Goal: Task Accomplishment & Management: Complete application form

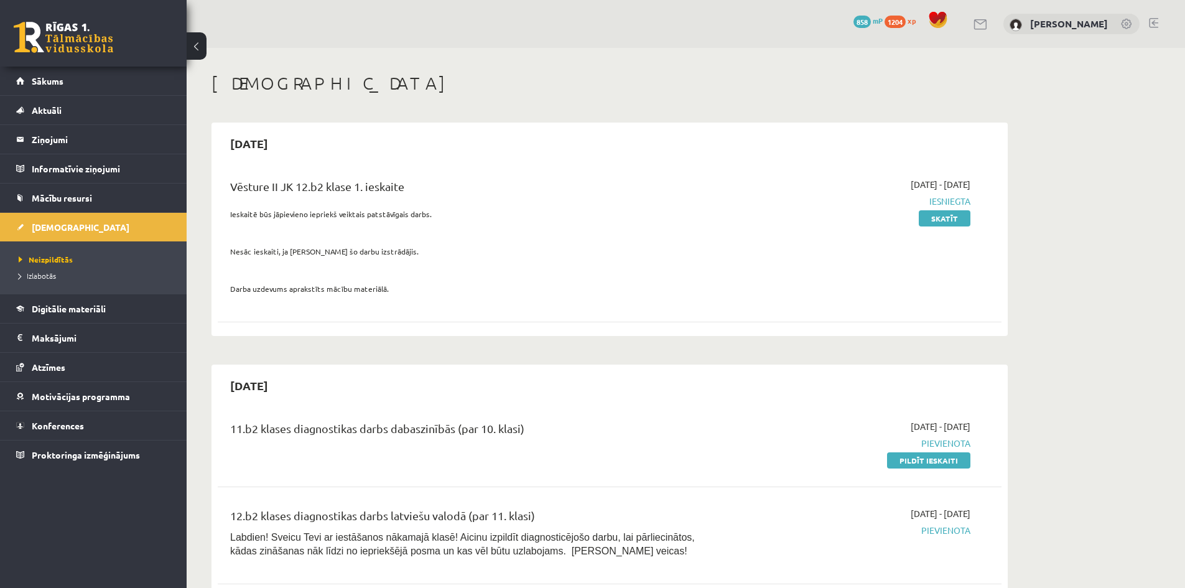
scroll to position [560, 0]
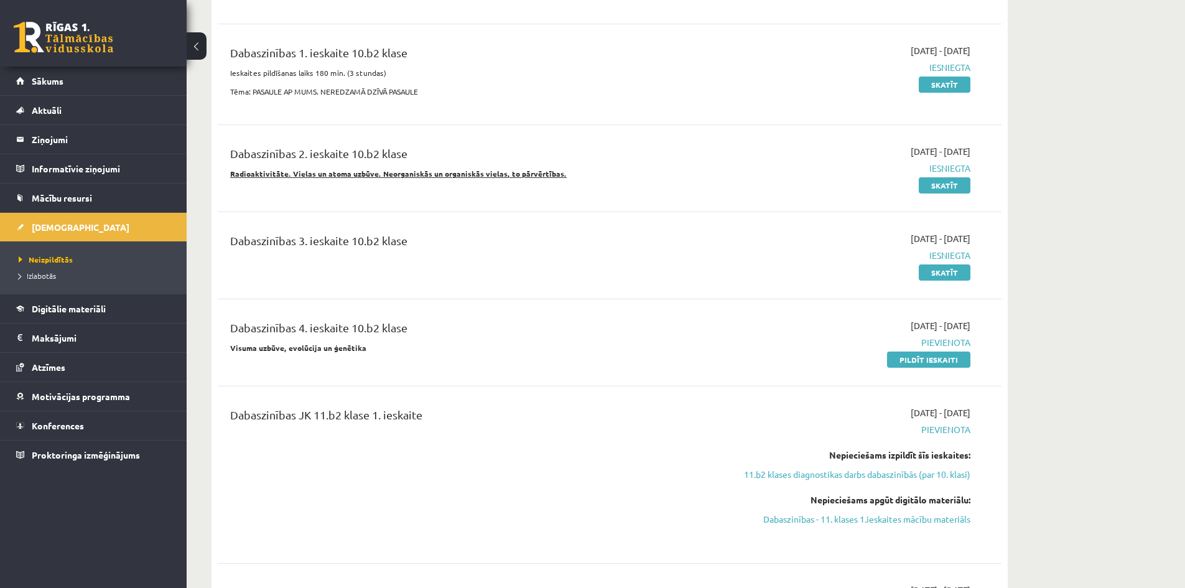
drag, startPoint x: 936, startPoint y: 358, endPoint x: 654, endPoint y: 63, distance: 407.3
click at [936, 358] on link "Pildīt ieskaiti" at bounding box center [928, 359] width 83 height 16
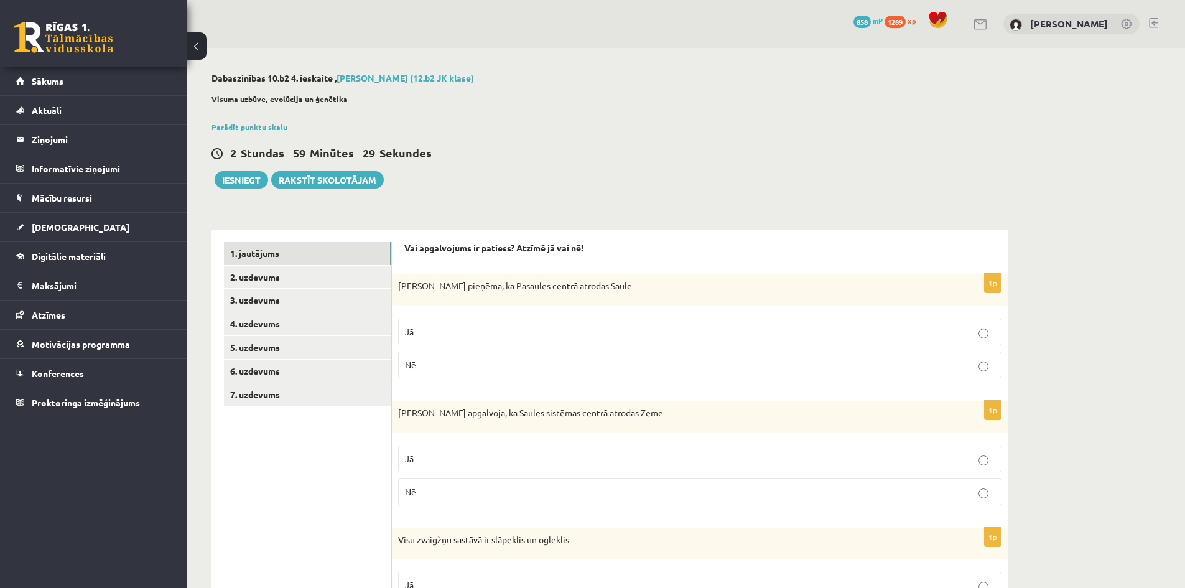
click at [494, 362] on p "Nē" at bounding box center [700, 364] width 590 height 13
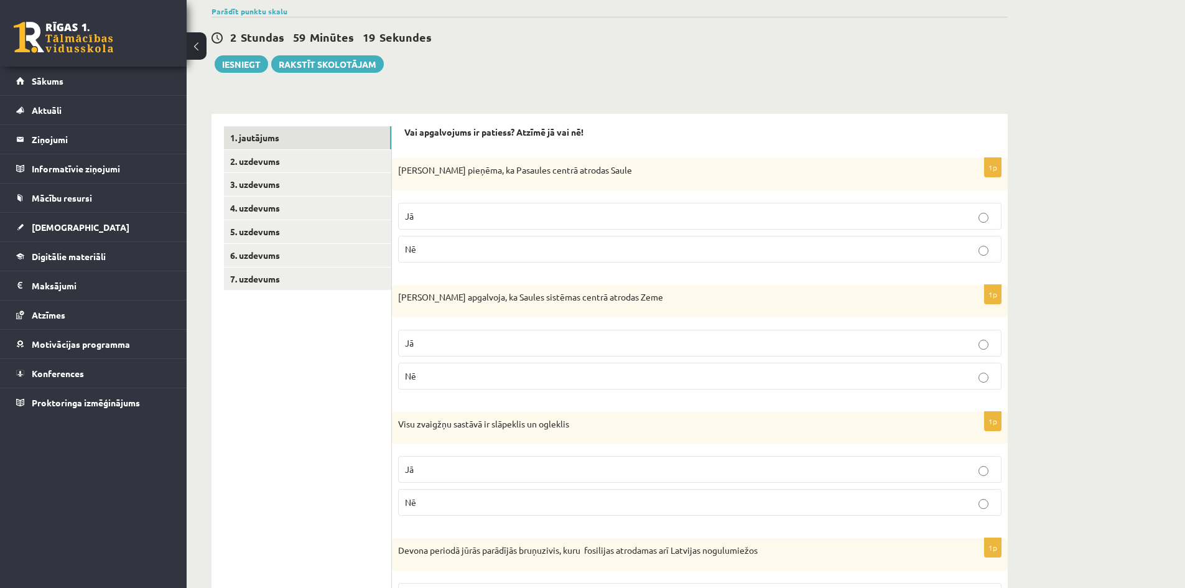
scroll to position [124, 0]
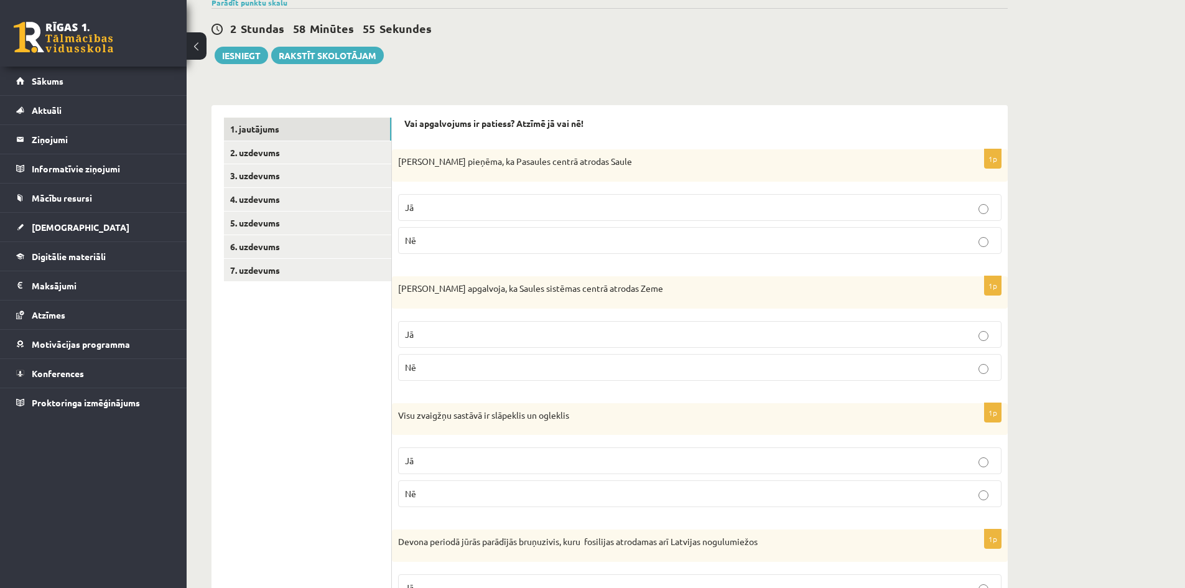
click at [431, 370] on p "Nē" at bounding box center [700, 367] width 590 height 13
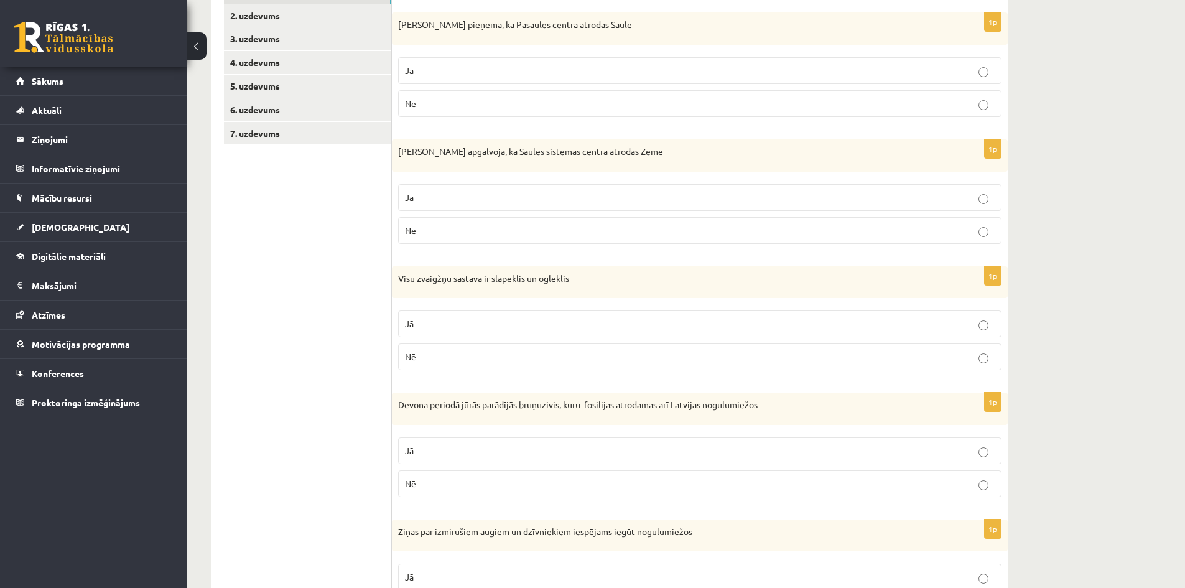
scroll to position [311, 0]
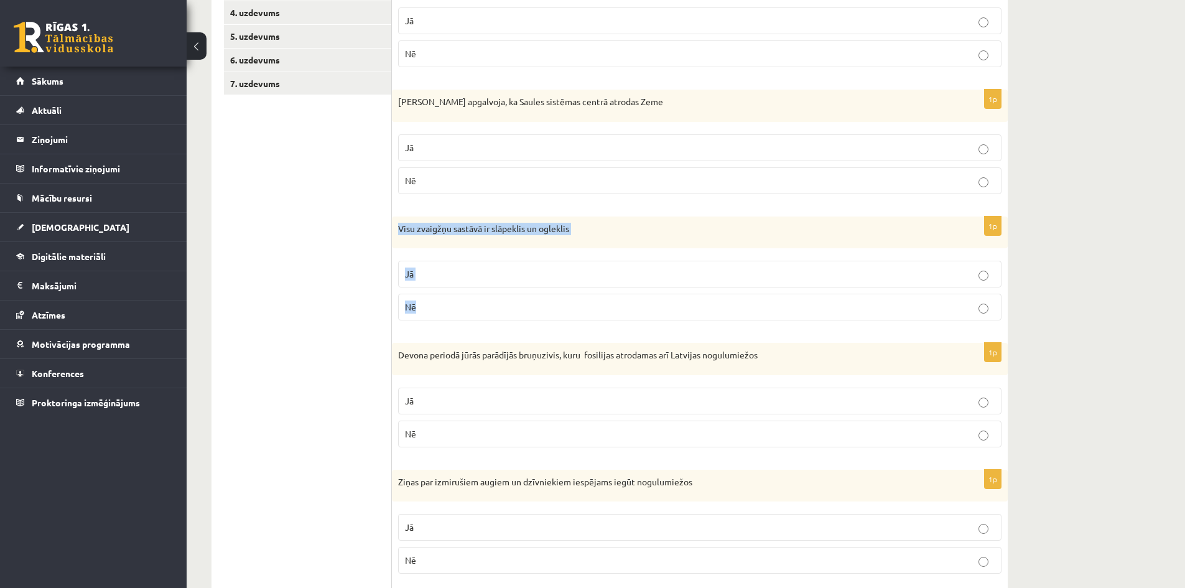
drag, startPoint x: 399, startPoint y: 228, endPoint x: 439, endPoint y: 300, distance: 82.2
click at [439, 300] on div "1p Visu zvaigžņu sastāvā ir slāpeklis un ogleklis Jā Nē" at bounding box center [700, 273] width 616 height 114
copy div "Visu zvaigžņu sastāvā ir slāpeklis un ogleklis Jā Nē"
click at [435, 312] on p "Nē" at bounding box center [700, 306] width 590 height 13
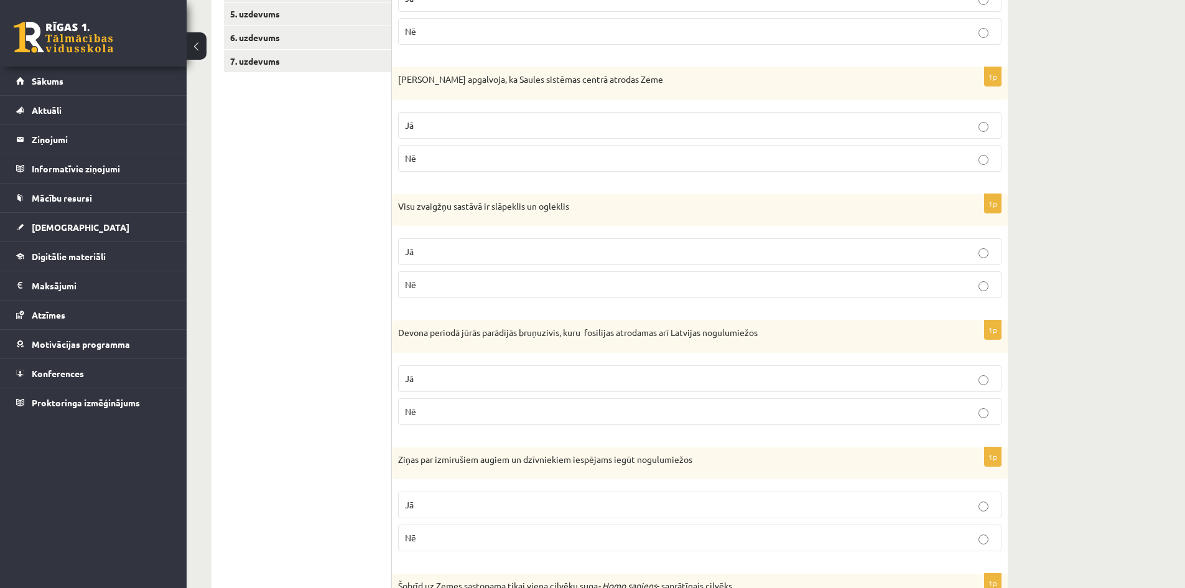
scroll to position [373, 0]
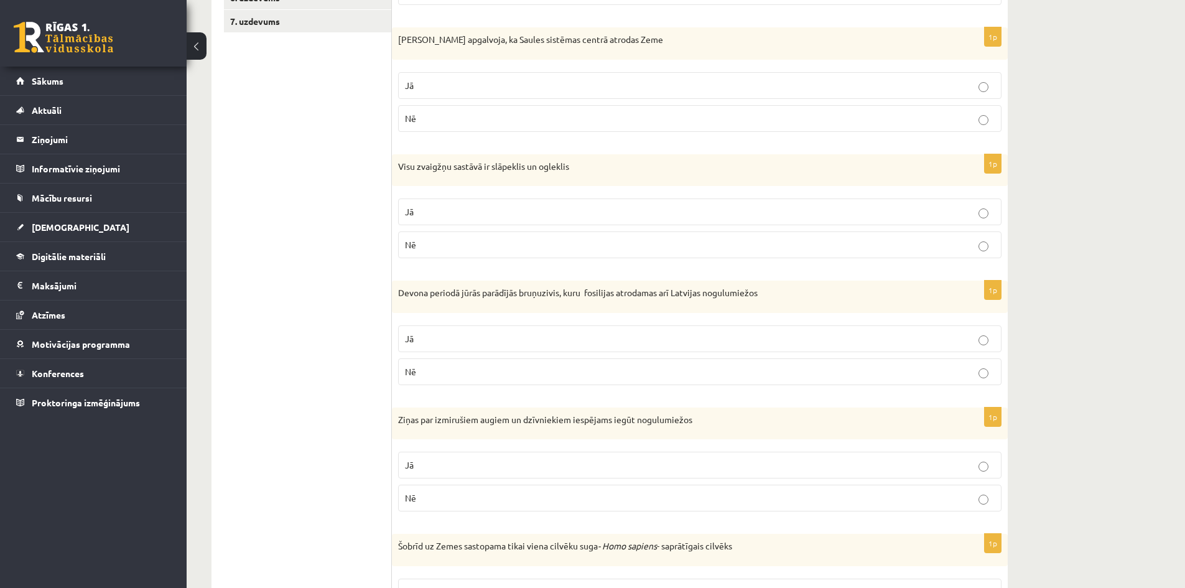
click at [554, 335] on p "Jā" at bounding box center [700, 338] width 590 height 13
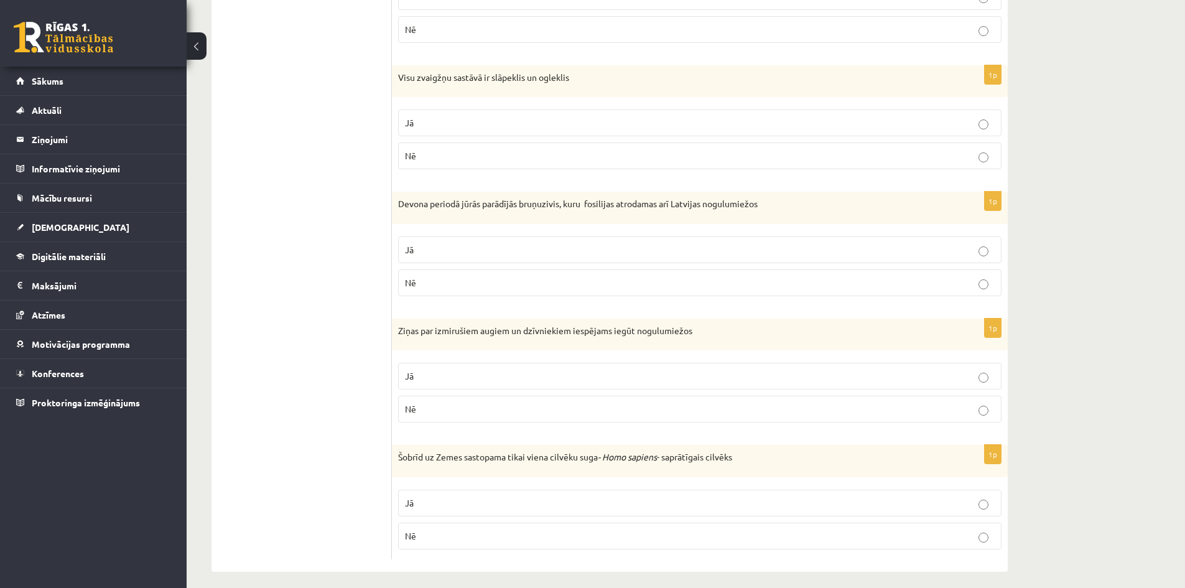
scroll to position [471, 0]
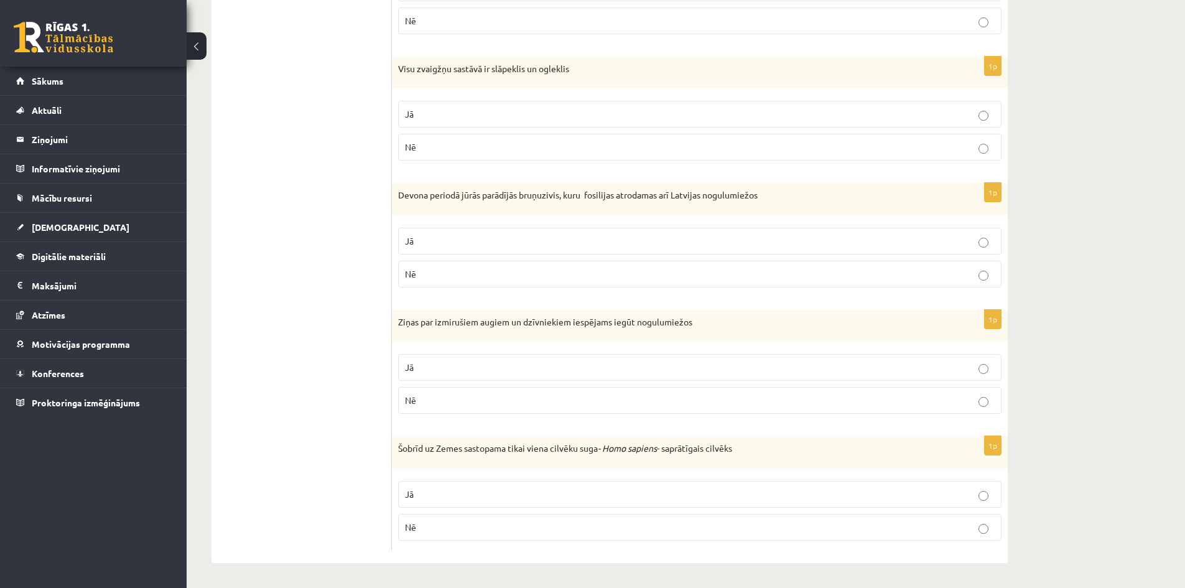
click at [419, 368] on p "Jā" at bounding box center [700, 367] width 590 height 13
drag, startPoint x: 398, startPoint y: 324, endPoint x: 426, endPoint y: 401, distance: 81.5
click at [426, 401] on div "1p Ziņas par izmirušiem augiem un dzīvniekiem iespējams iegūt nogulumiežos Jā Nē" at bounding box center [700, 367] width 616 height 114
copy div "Ziņas par izmirušiem augiem un dzīvniekiem iespējams iegūt nogulumiežos Jā Nē"
click at [532, 496] on p "Jā" at bounding box center [700, 494] width 590 height 13
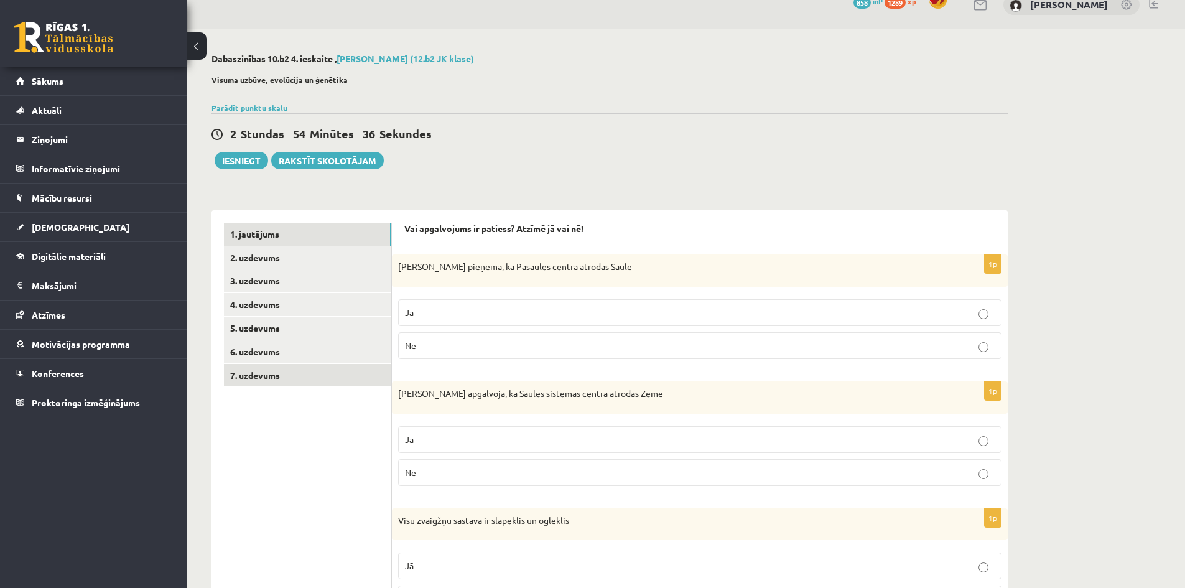
scroll to position [0, 0]
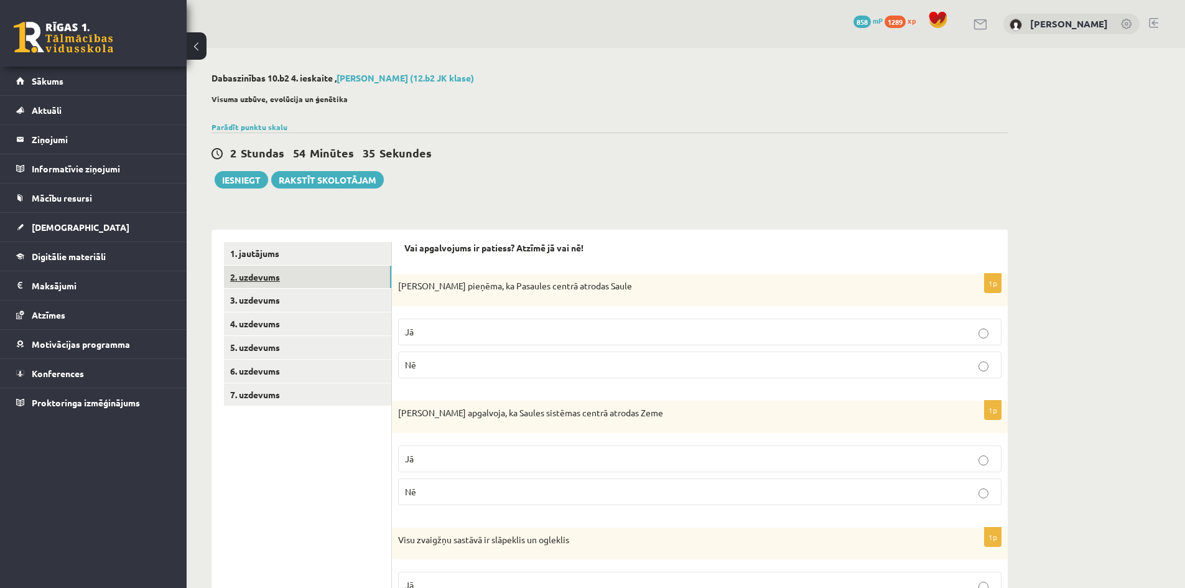
click at [246, 277] on link "2. uzdevums" at bounding box center [307, 277] width 167 height 23
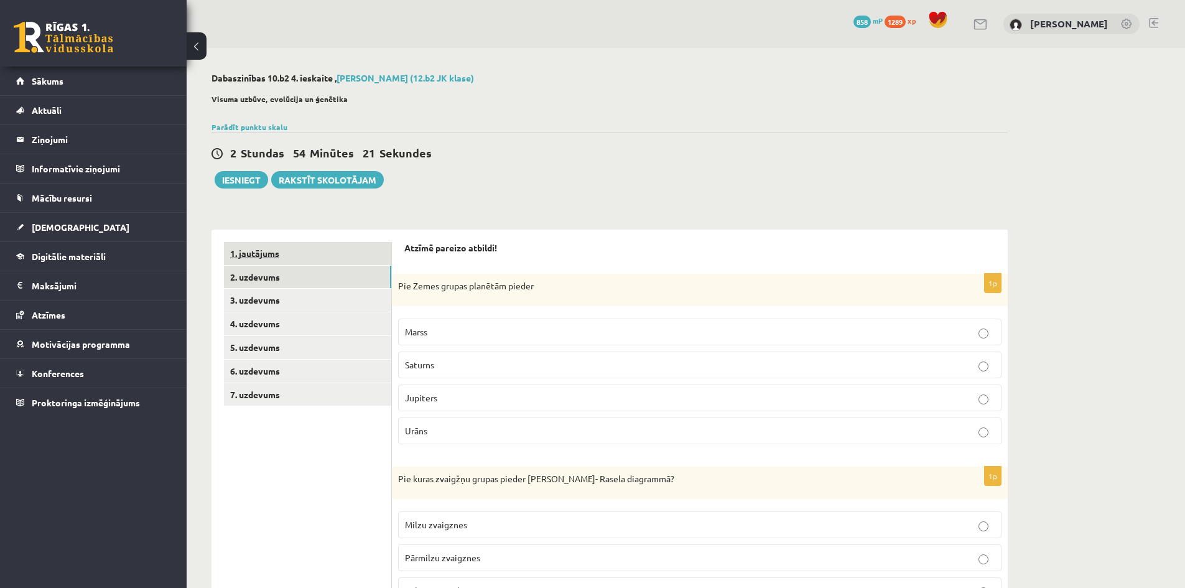
click at [252, 247] on link "1. jautājums" at bounding box center [307, 253] width 167 height 23
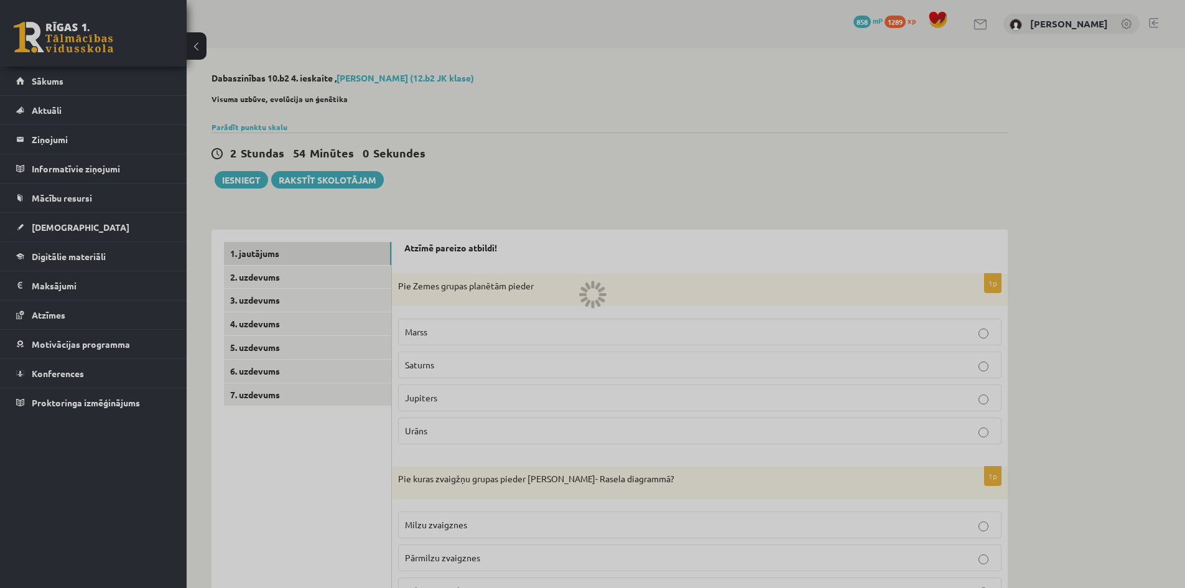
click at [1081, 186] on div at bounding box center [592, 294] width 1185 height 588
click at [262, 253] on div at bounding box center [592, 294] width 1185 height 588
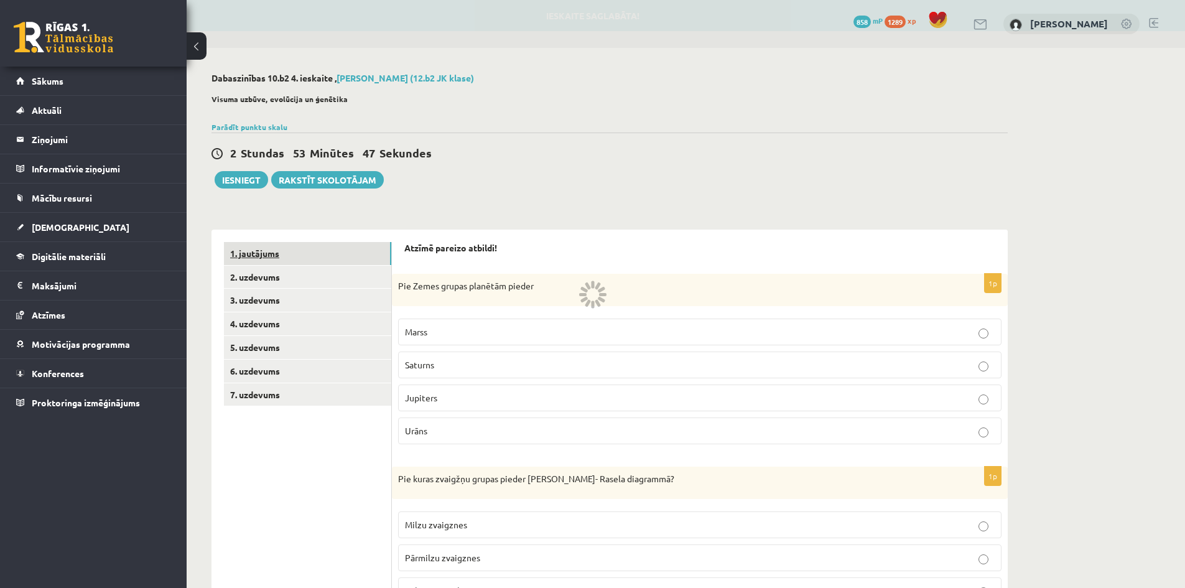
click at [259, 255] on link "1. jautājums" at bounding box center [307, 253] width 167 height 23
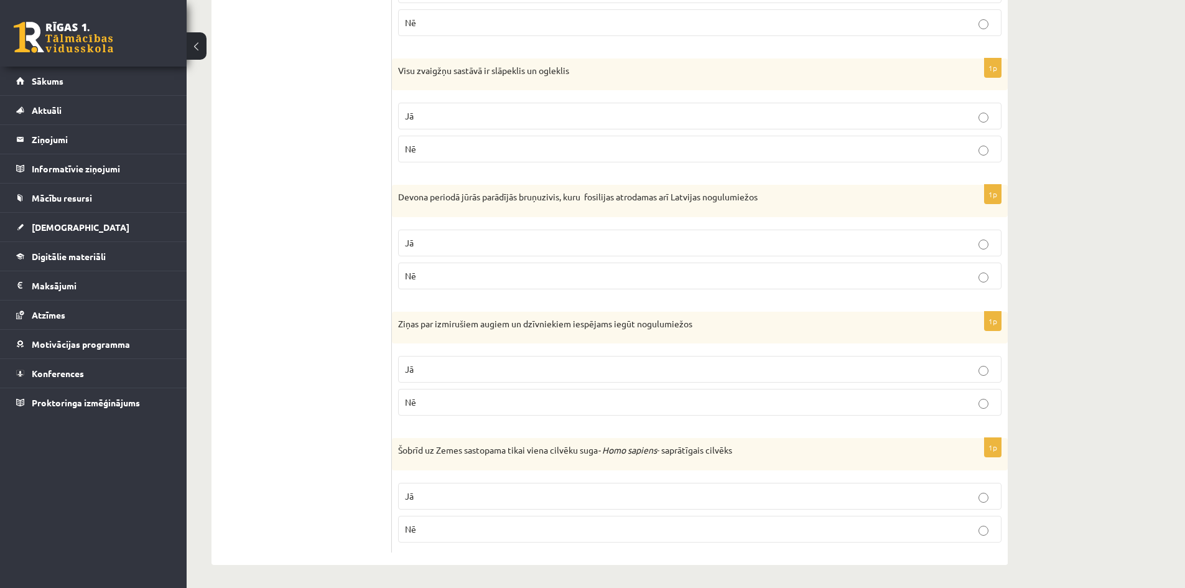
scroll to position [471, 0]
click at [437, 494] on p "Jā" at bounding box center [700, 494] width 590 height 13
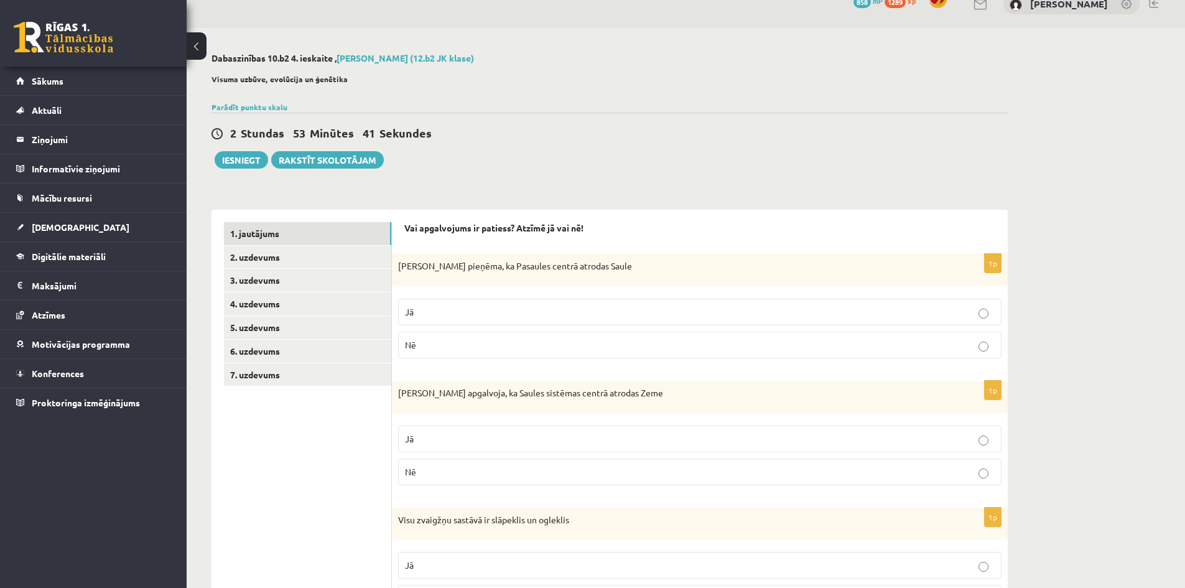
scroll to position [0, 0]
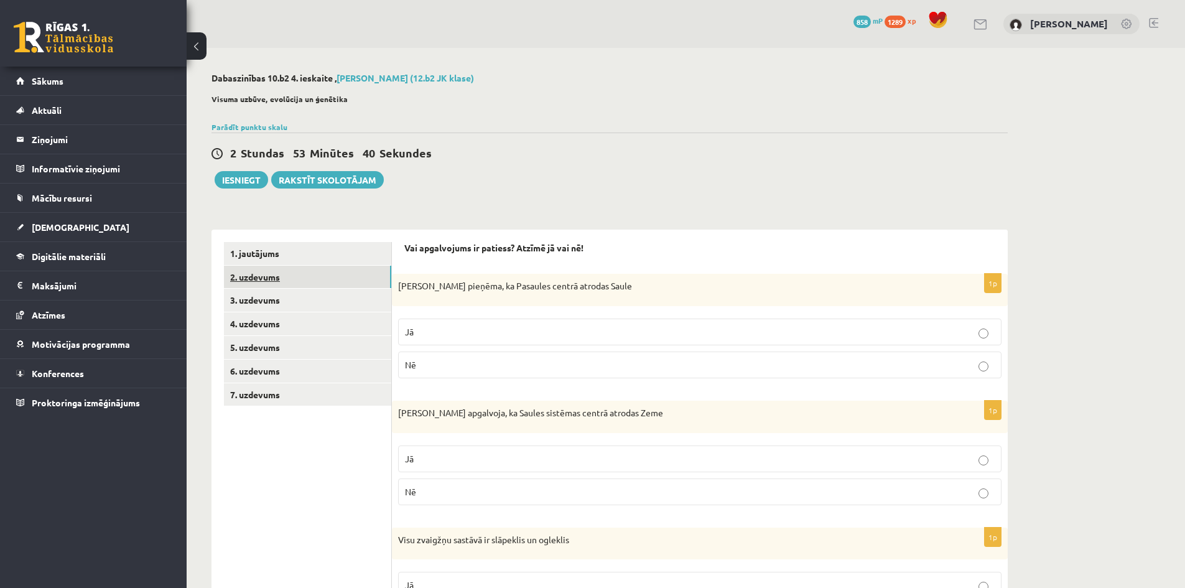
click at [261, 276] on link "2. uzdevums" at bounding box center [307, 277] width 167 height 23
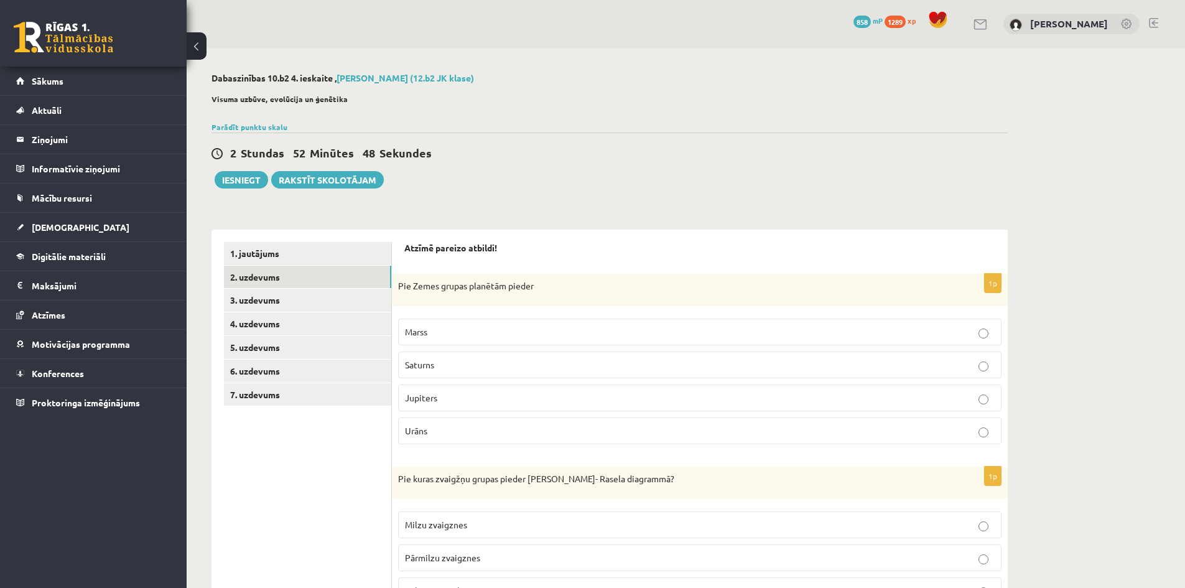
click at [451, 336] on p "Marss" at bounding box center [700, 331] width 590 height 13
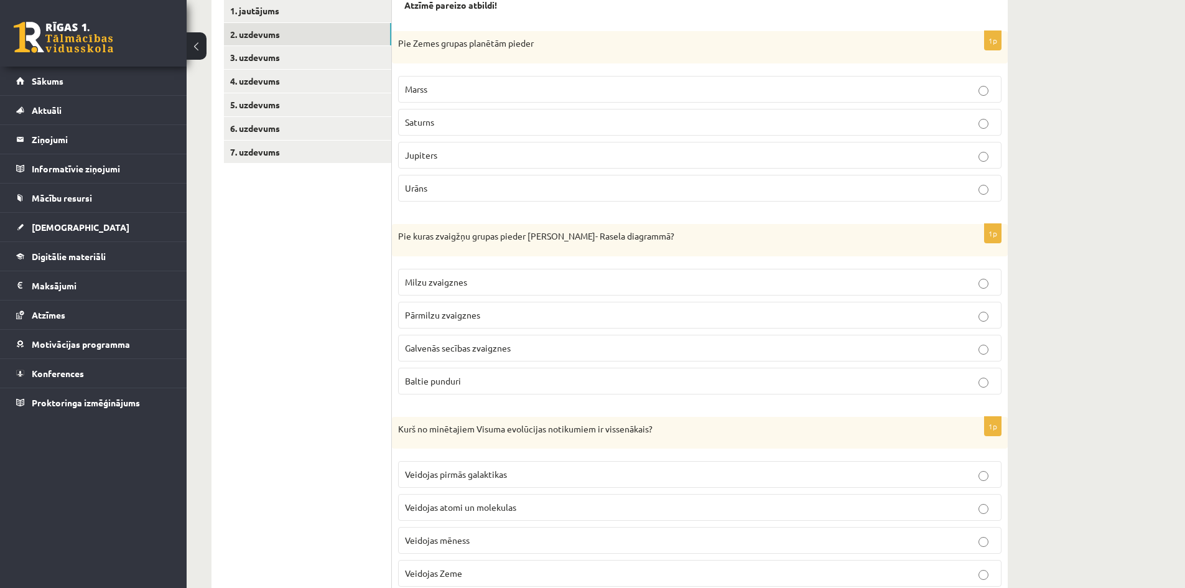
scroll to position [249, 0]
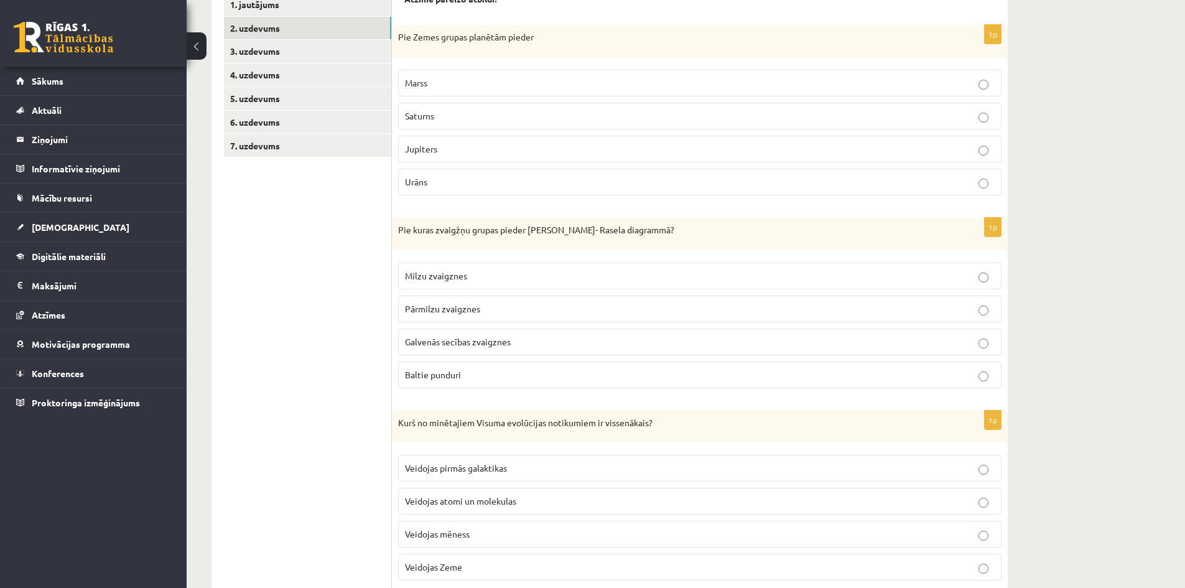
click at [480, 341] on span "Galvenās secības zvaigznes" at bounding box center [458, 341] width 106 height 11
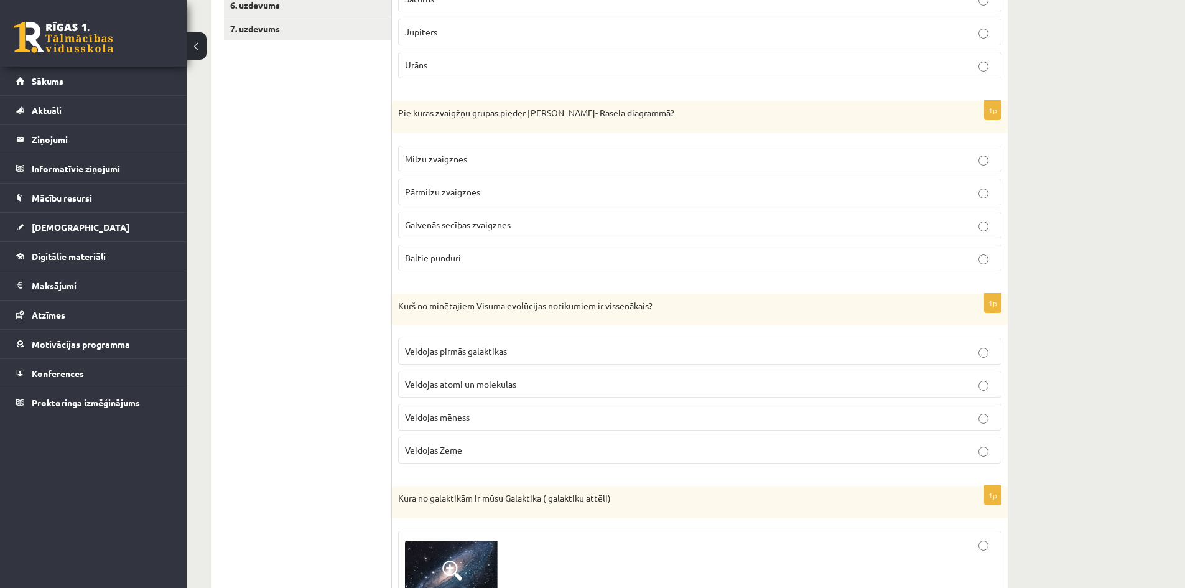
scroll to position [373, 0]
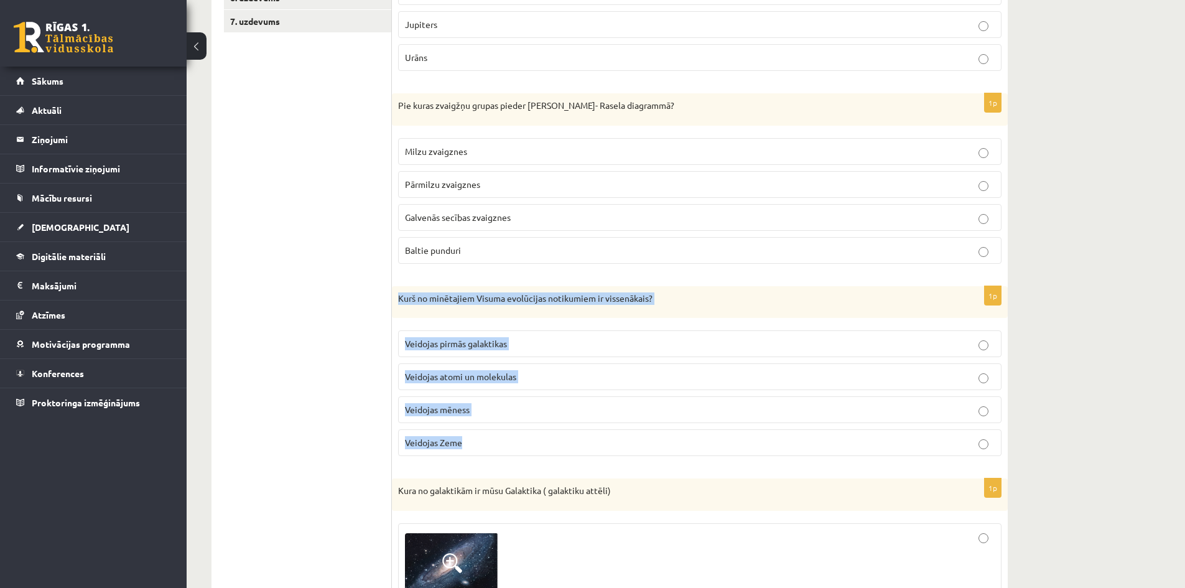
drag, startPoint x: 399, startPoint y: 299, endPoint x: 489, endPoint y: 430, distance: 160.1
click at [489, 430] on div "1p Kurš no minētajiem Visuma evolūcijas notikumiem ir vissenākais? Veidojas pir…" at bounding box center [700, 376] width 616 height 180
copy div "Kurš no minētajiem Visuma evolūcijas notikumiem ir vissenākais? Veidojas pirmās…"
click at [500, 375] on span "Veidojas atomi un molekulas" at bounding box center [460, 376] width 111 height 11
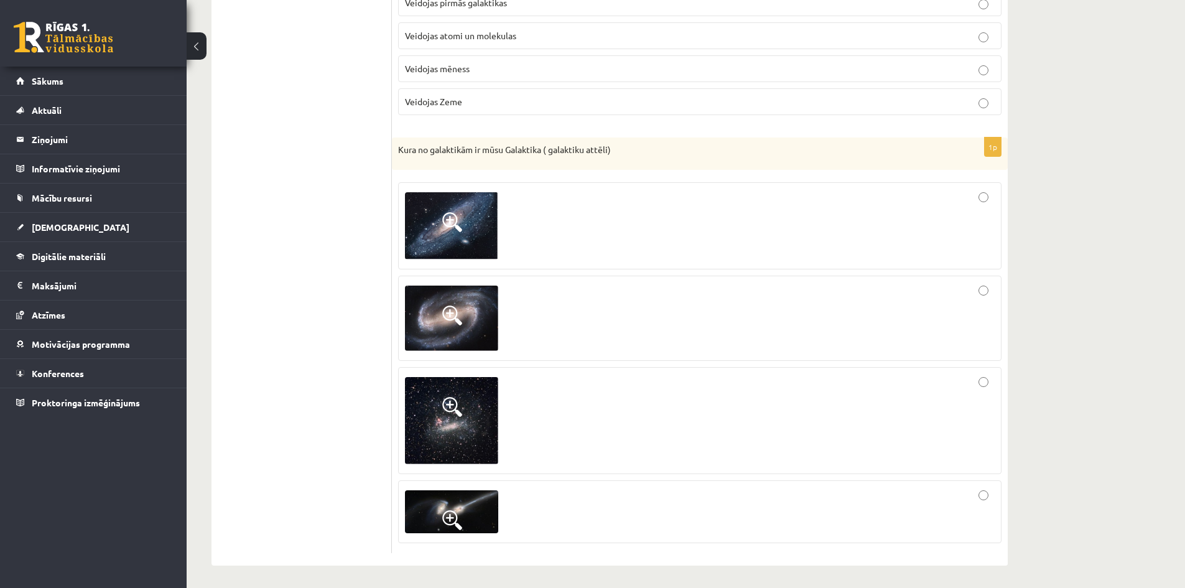
scroll to position [717, 0]
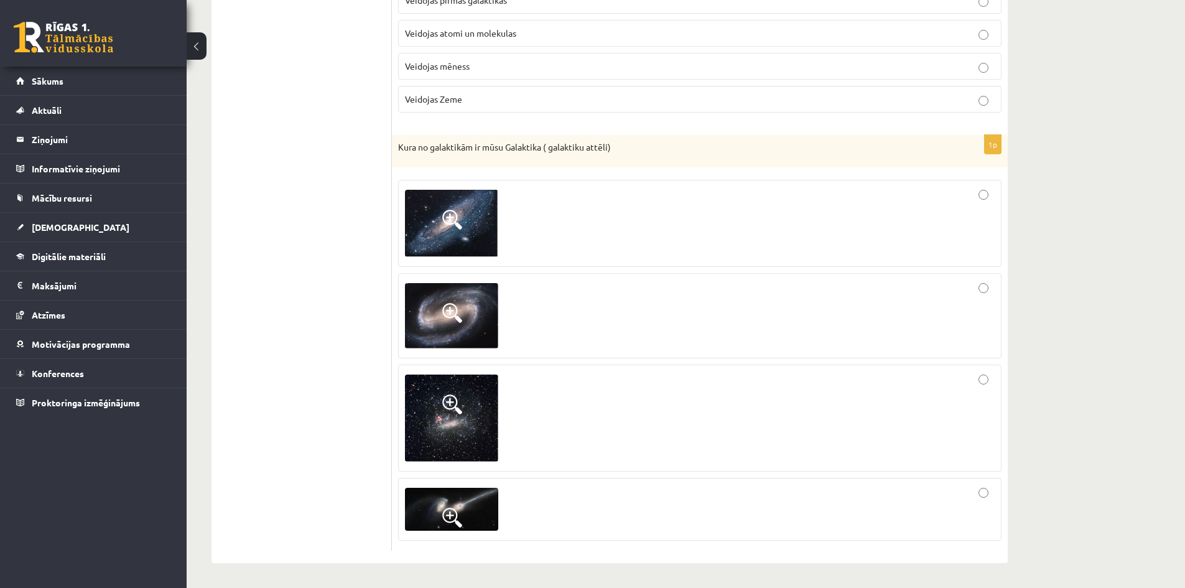
click at [443, 216] on span at bounding box center [452, 220] width 20 height 20
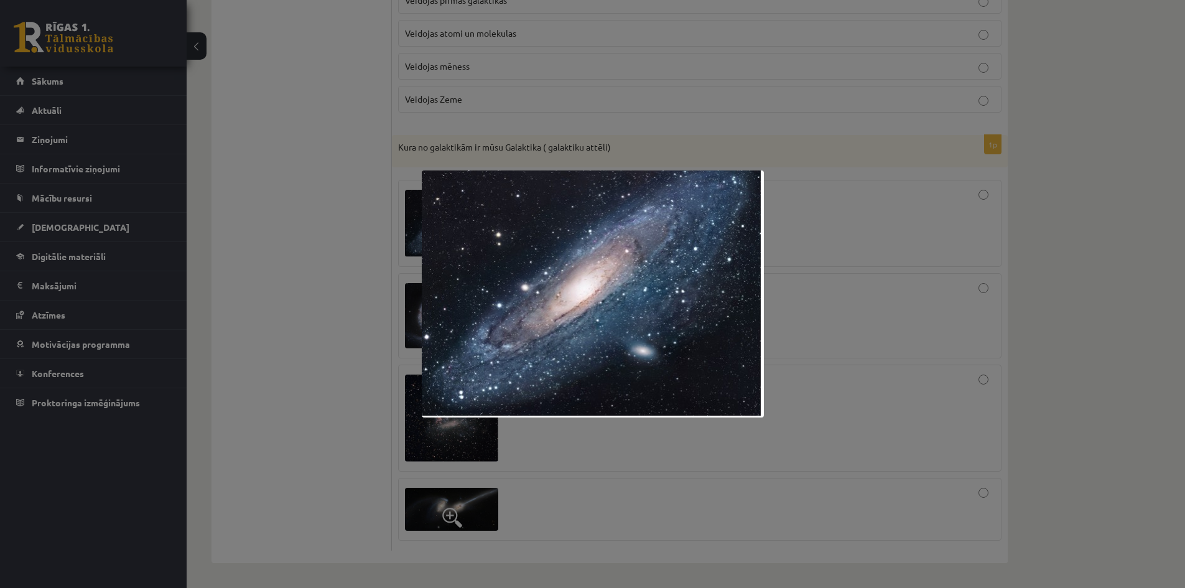
click at [411, 299] on div at bounding box center [592, 294] width 1185 height 588
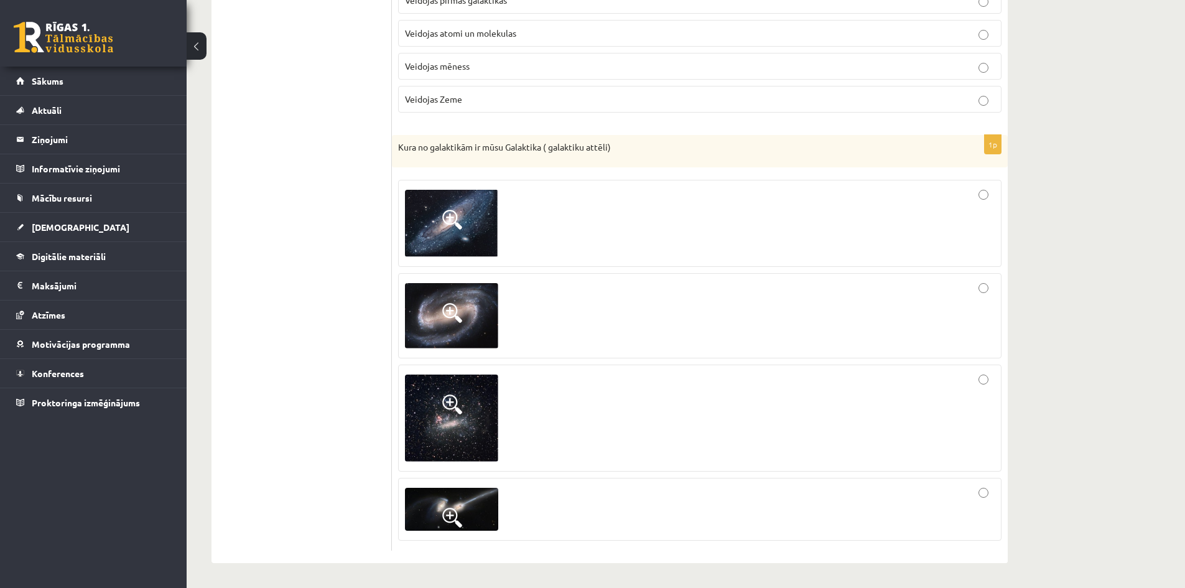
click at [445, 308] on span at bounding box center [452, 313] width 20 height 20
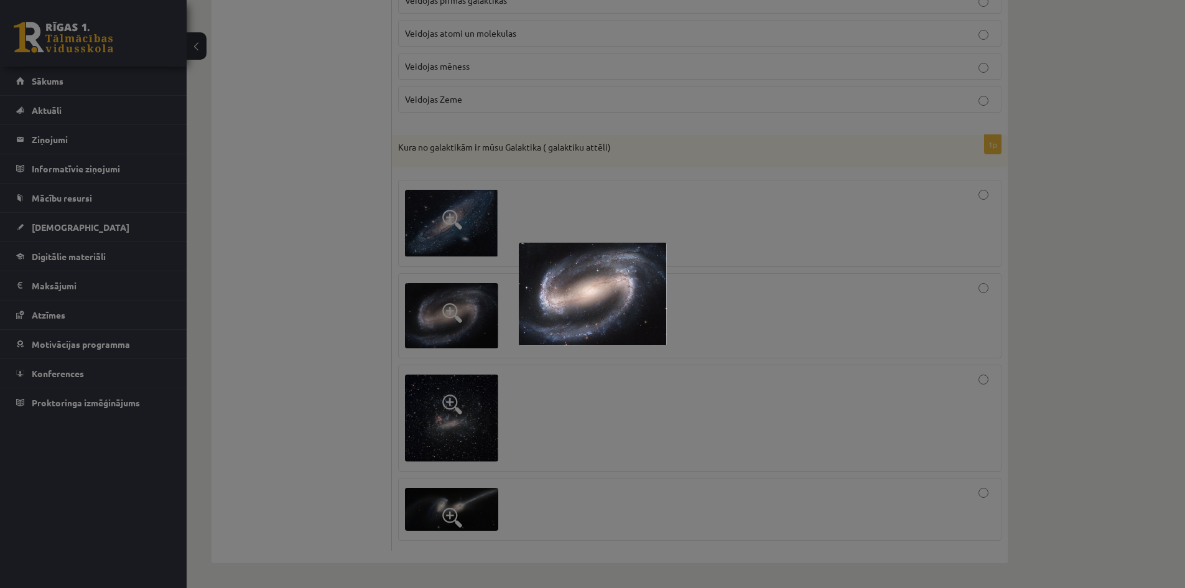
click at [445, 315] on div at bounding box center [592, 294] width 1185 height 588
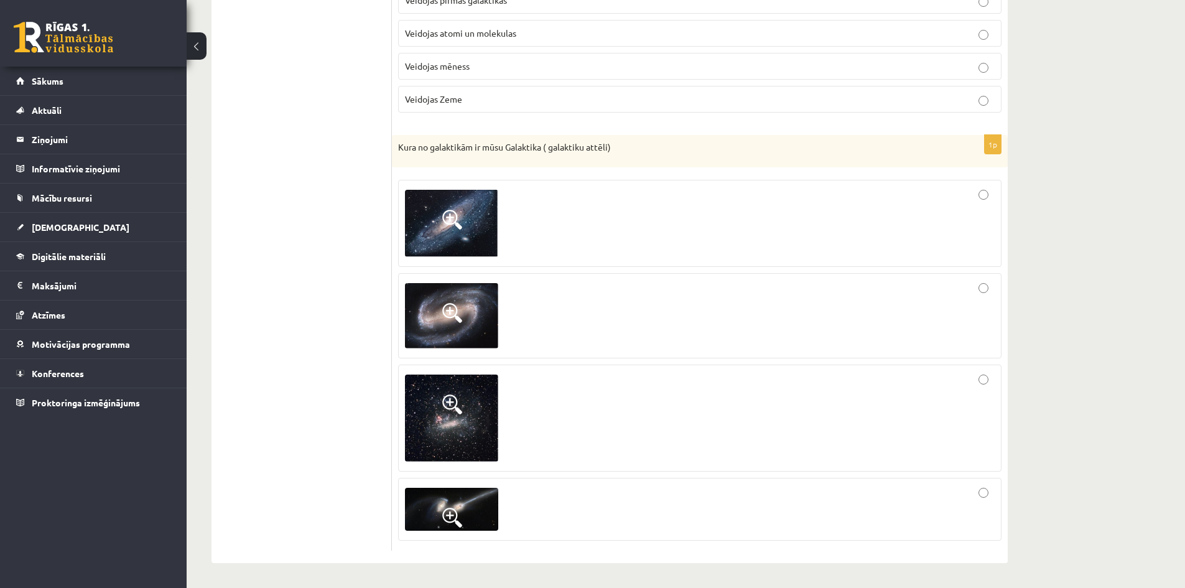
click at [447, 397] on span at bounding box center [452, 404] width 20 height 20
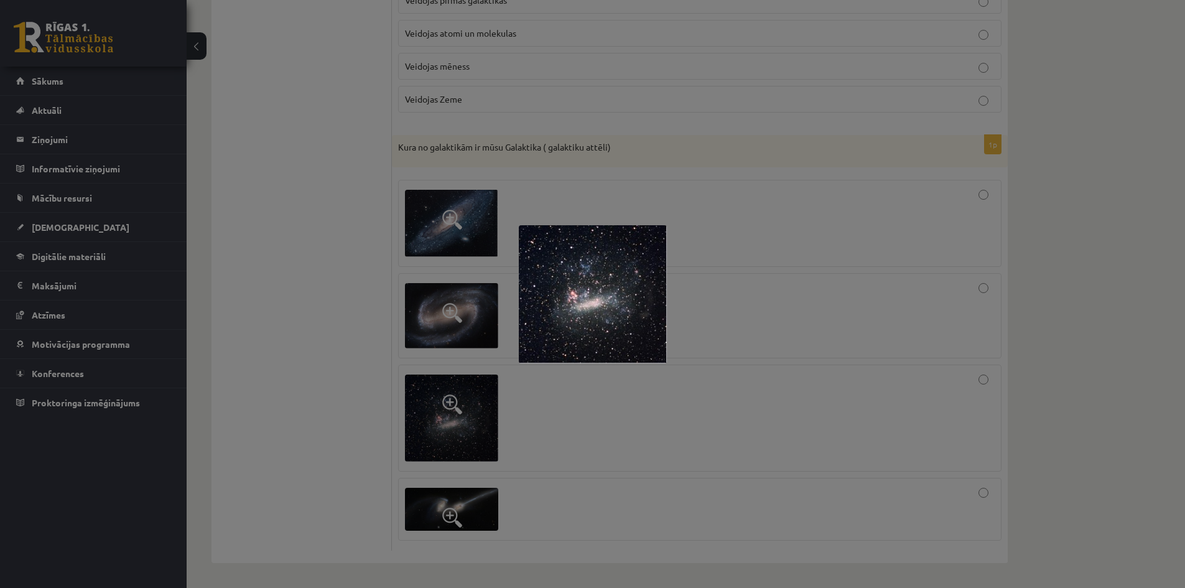
click at [445, 406] on div at bounding box center [592, 294] width 1185 height 588
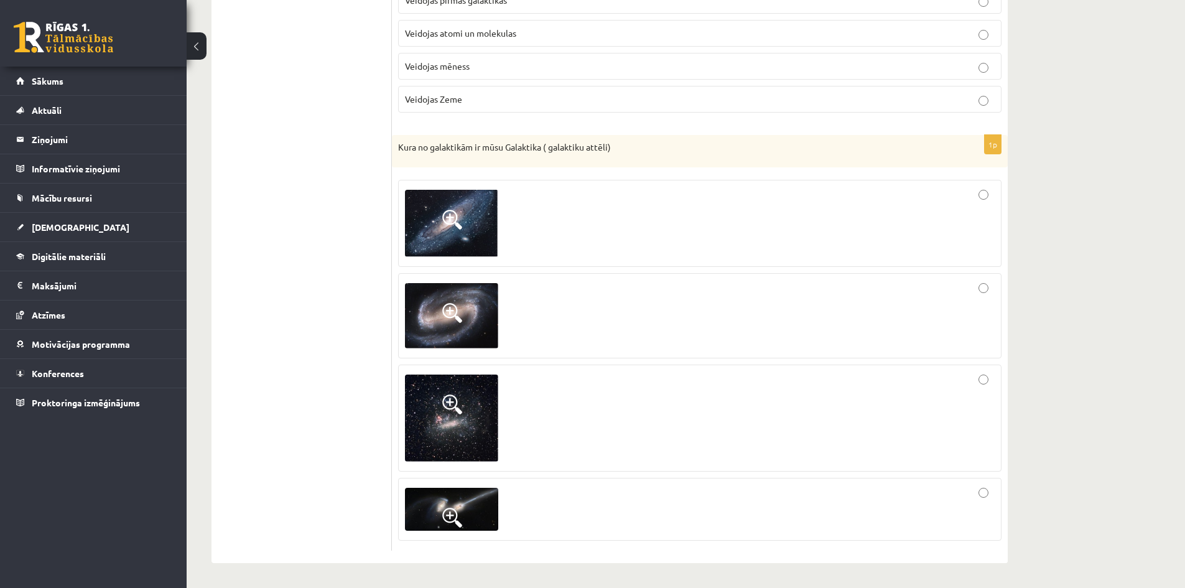
click at [446, 503] on img at bounding box center [451, 509] width 93 height 43
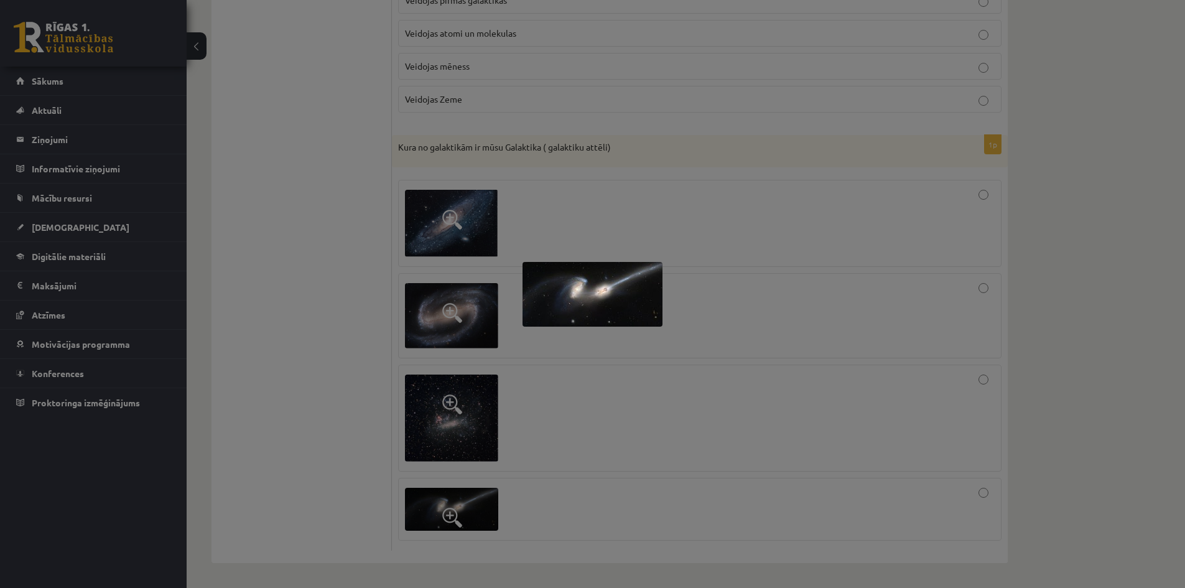
click at [446, 503] on div at bounding box center [592, 294] width 1185 height 588
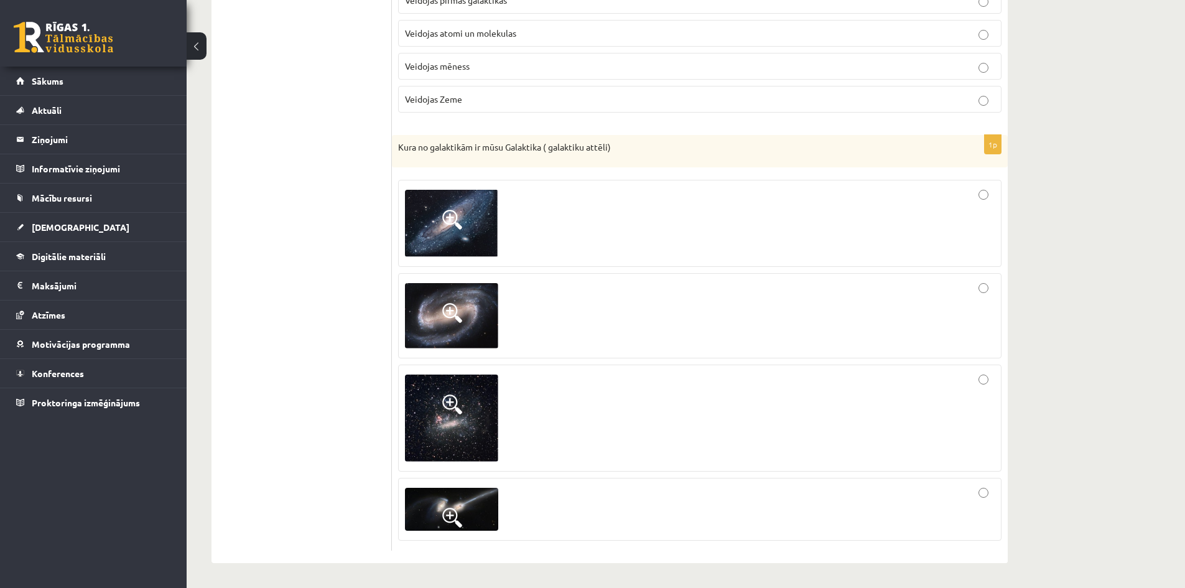
click at [450, 407] on span at bounding box center [452, 404] width 20 height 20
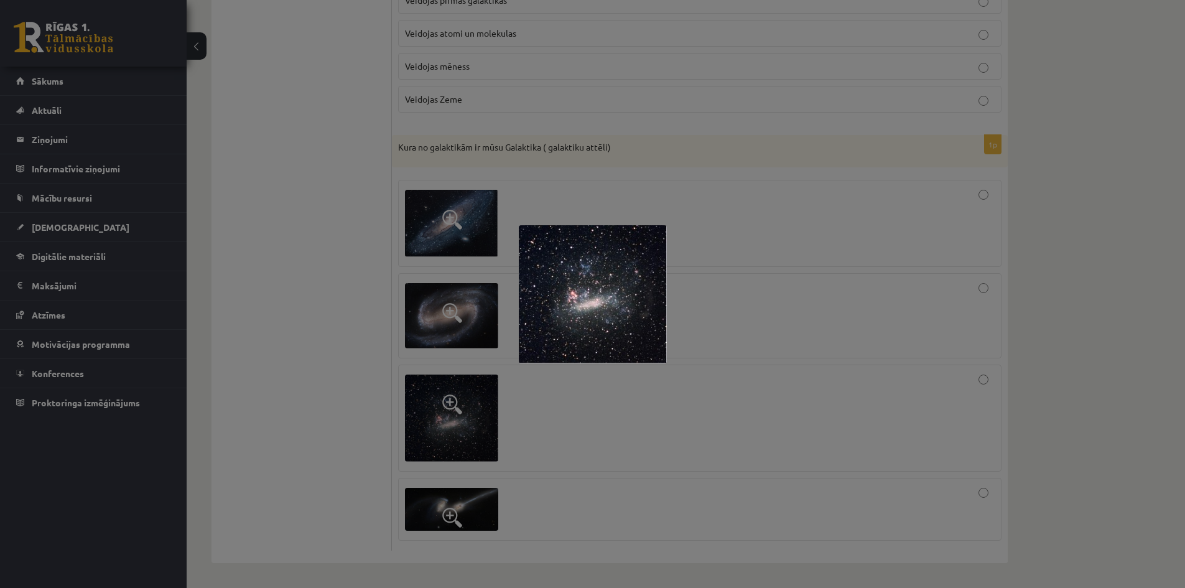
click at [609, 422] on div at bounding box center [592, 294] width 1185 height 588
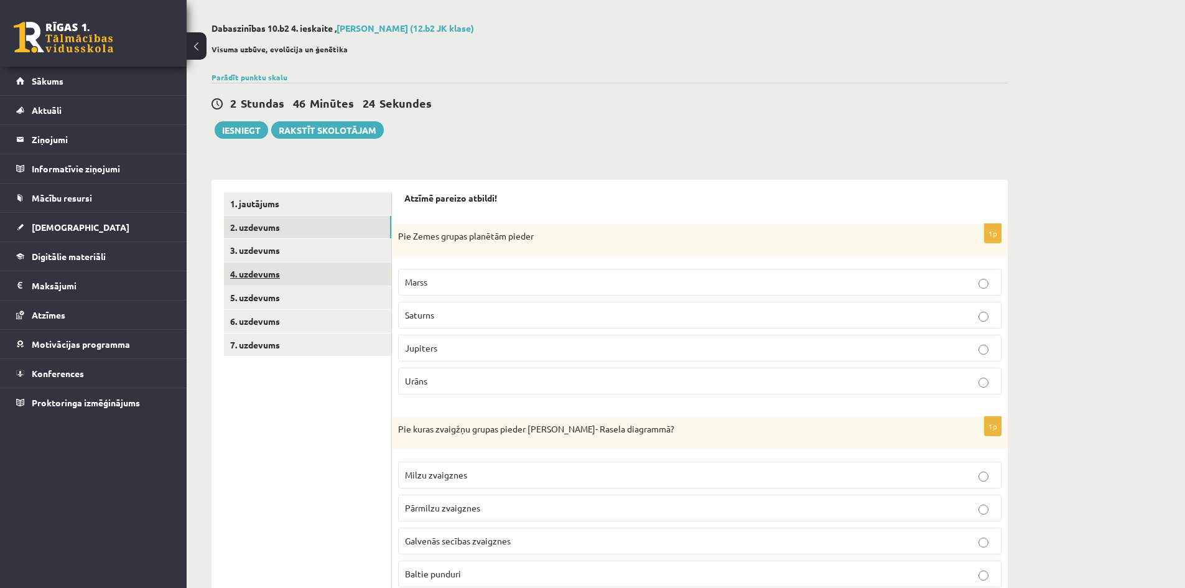
scroll to position [0, 0]
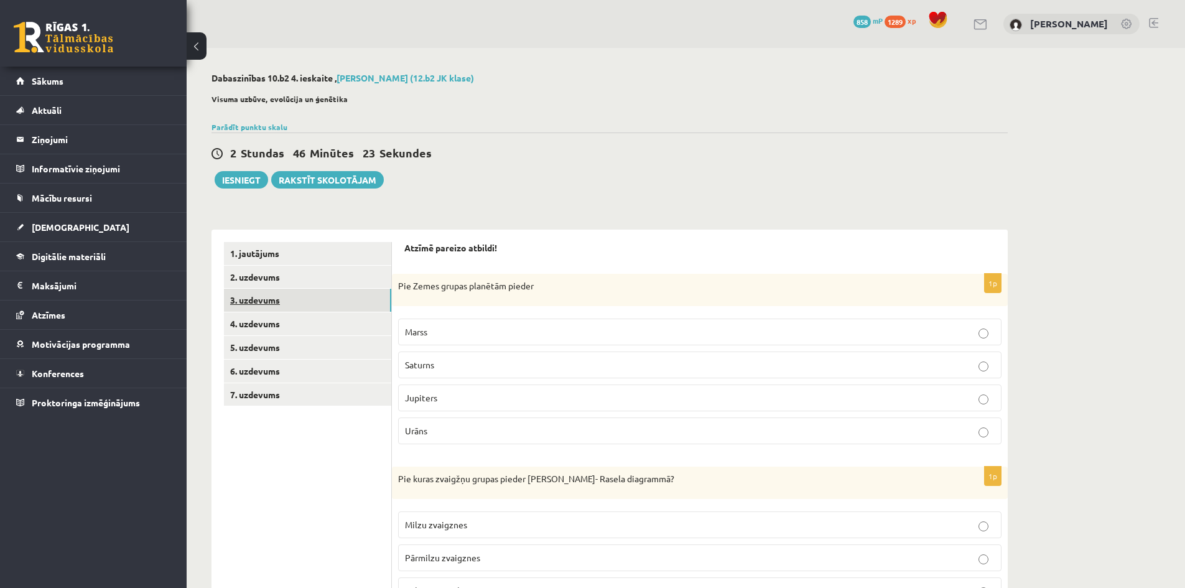
click at [251, 302] on link "3. uzdevums" at bounding box center [307, 300] width 167 height 23
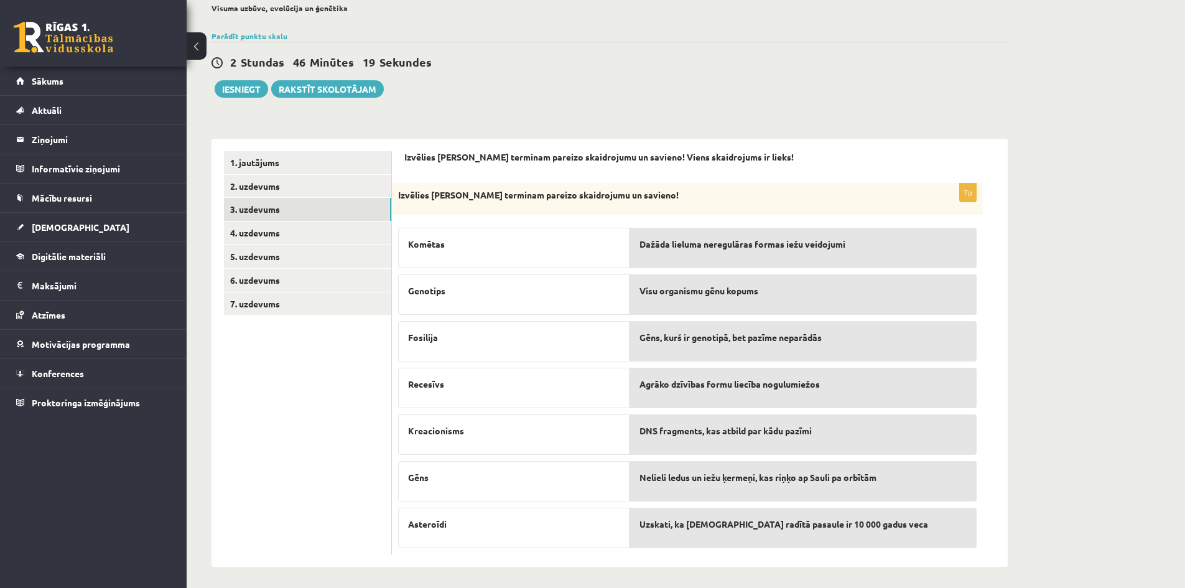
scroll to position [95, 0]
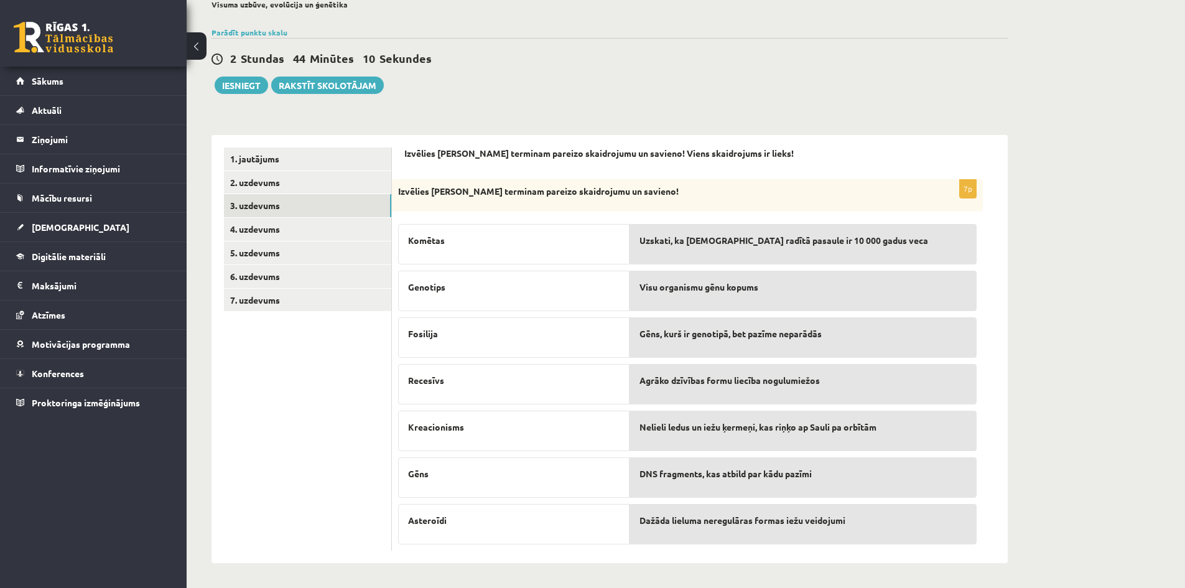
click at [704, 433] on div "Nelieli ledus un iežu ķermeņi, kas riņķo ap Sauli pa orbītām" at bounding box center [802, 430] width 347 height 40
click at [262, 224] on link "4. uzdevums" at bounding box center [307, 229] width 167 height 23
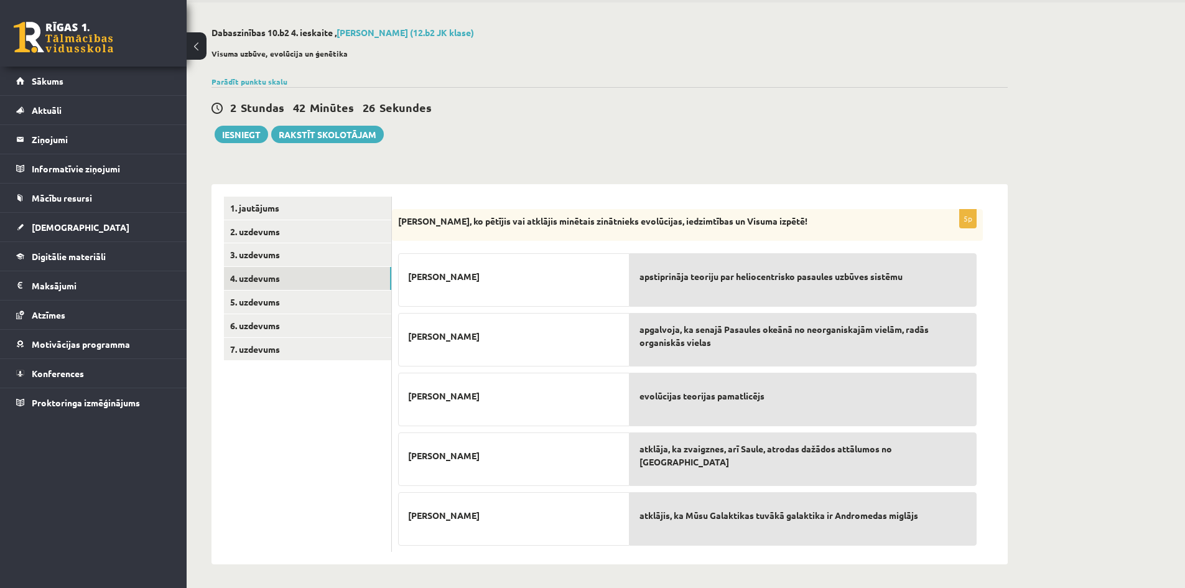
scroll to position [47, 0]
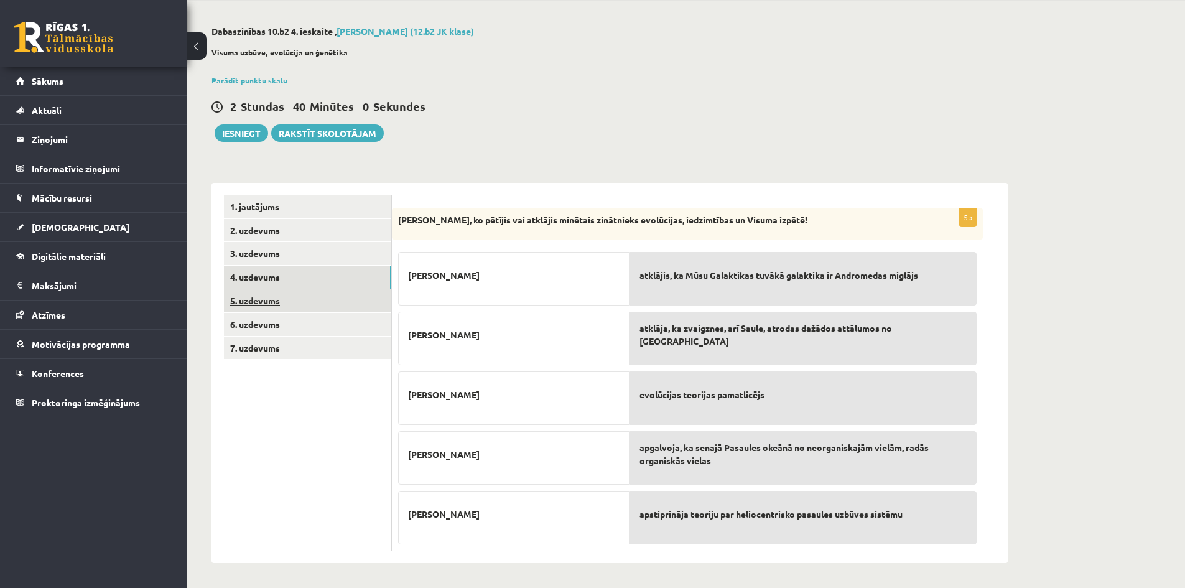
click at [262, 298] on link "5. uzdevums" at bounding box center [307, 300] width 167 height 23
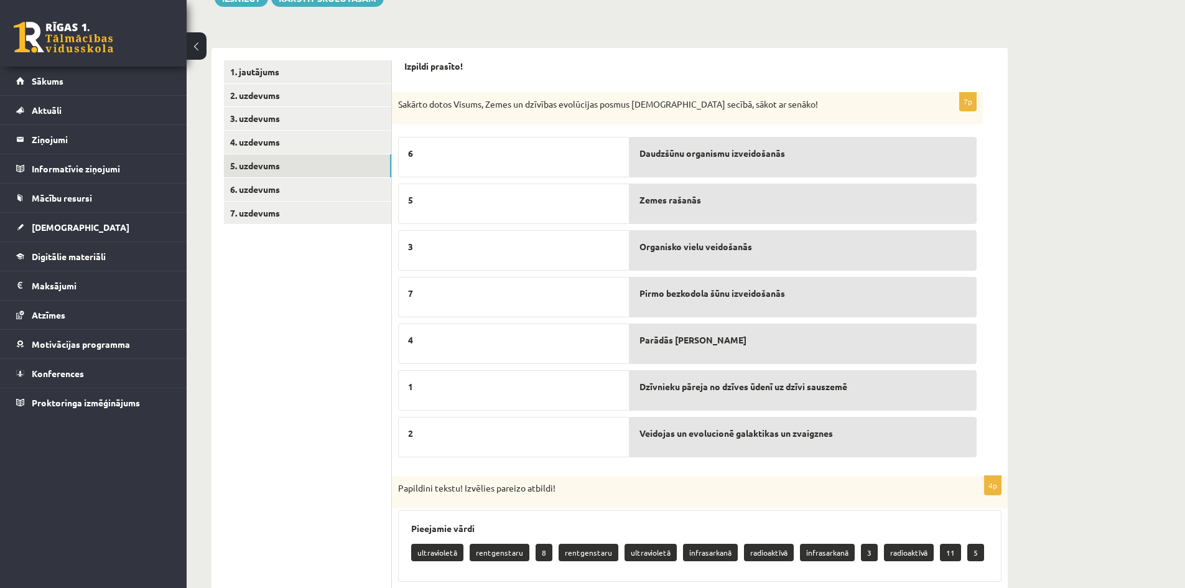
scroll to position [172, 0]
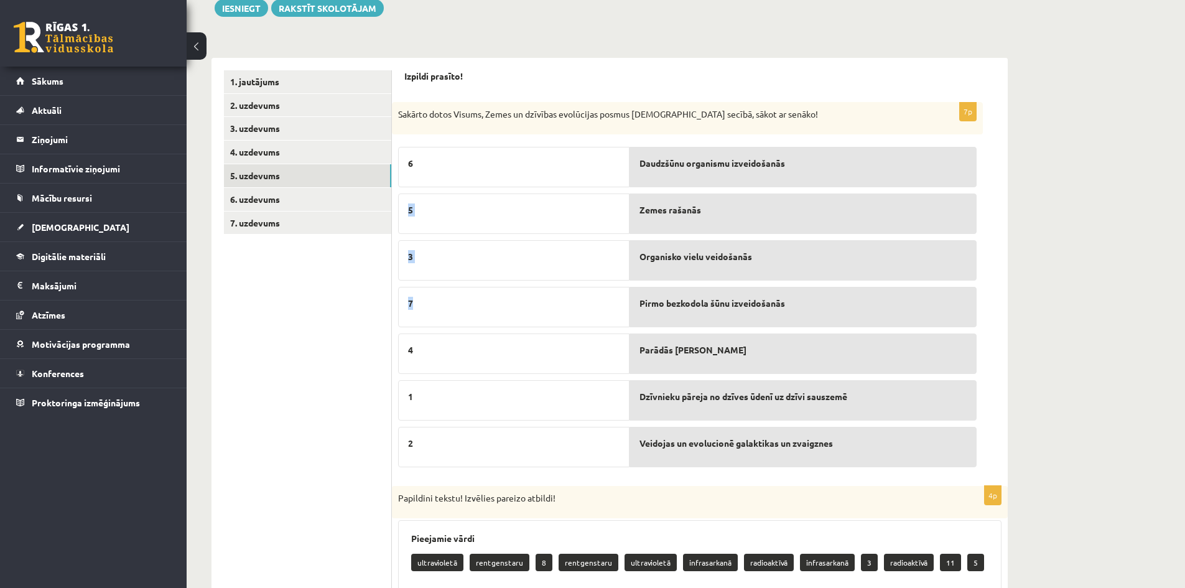
drag, startPoint x: 437, startPoint y: 309, endPoint x: 447, endPoint y: 163, distance: 146.5
click at [447, 163] on div "6 5 3 7 4 1 2" at bounding box center [513, 304] width 231 height 327
click at [473, 309] on p "7" at bounding box center [513, 303] width 211 height 13
drag, startPoint x: 475, startPoint y: 452, endPoint x: 478, endPoint y: 441, distance: 10.9
click at [478, 441] on div "2" at bounding box center [513, 447] width 231 height 40
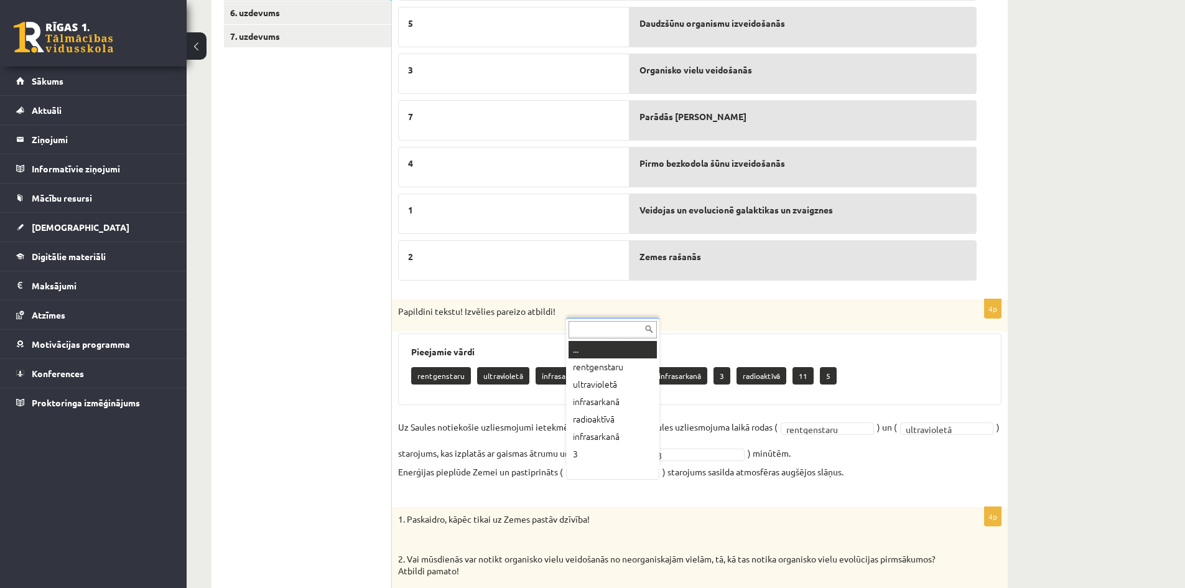
scroll to position [15, 0]
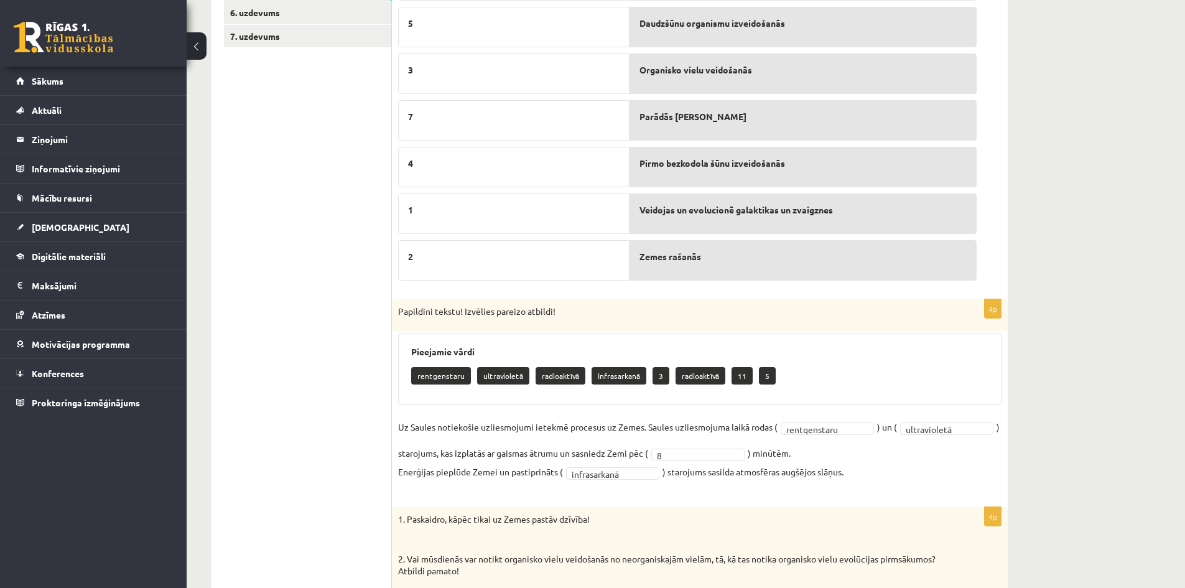
click at [647, 488] on fieldset "**********" at bounding box center [699, 452] width 603 height 71
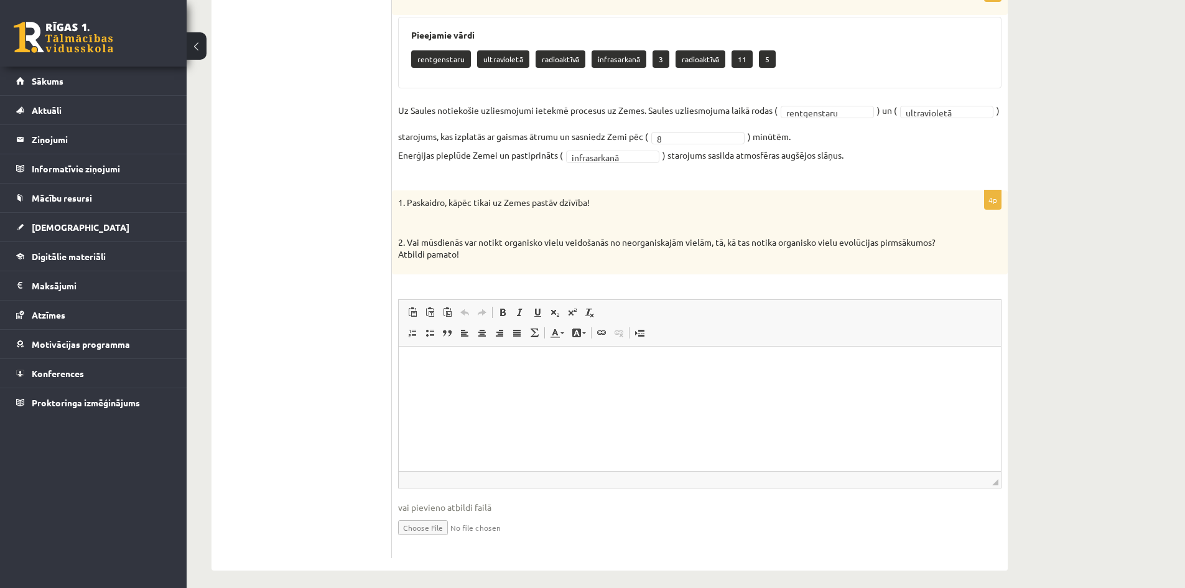
scroll to position [683, 0]
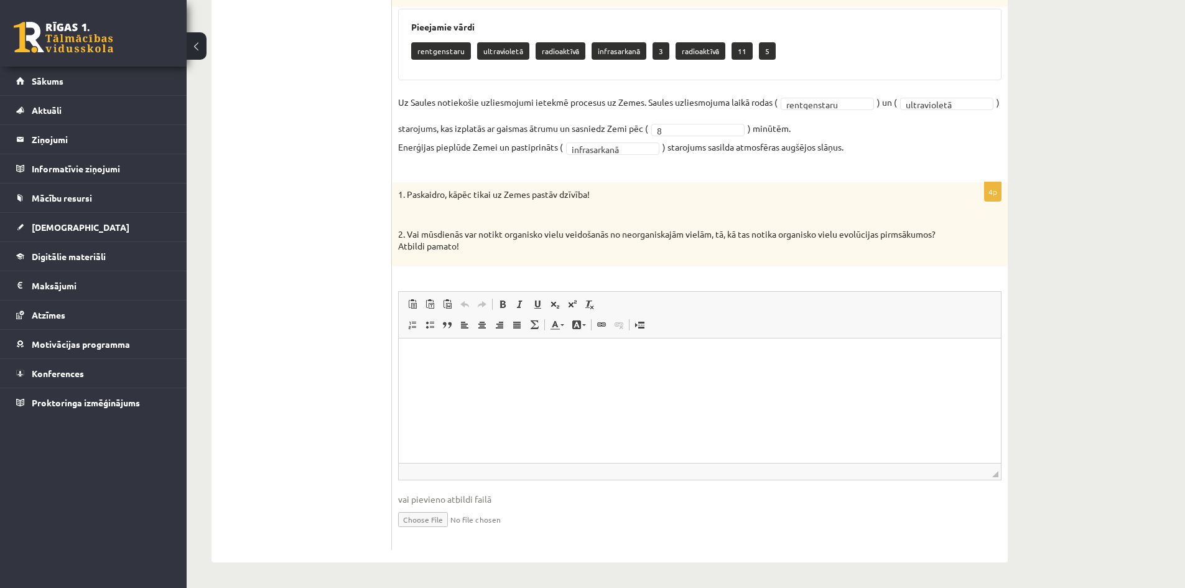
click at [473, 376] on html at bounding box center [700, 357] width 602 height 38
drag, startPoint x: 406, startPoint y: 193, endPoint x: 544, endPoint y: 243, distance: 146.8
click at [544, 243] on div "1. Paskaidro, kāpēc tikai uz Zemes pastāv dzīvība! 2. Vai mūsdienās var notikt …" at bounding box center [700, 223] width 616 height 83
copy div "Paskaidro, kāpēc tikai uz Zemes pastāv dzīvība! 2. Vai mūsdienās var notikt org…"
click at [705, 359] on p "**********" at bounding box center [699, 356] width 577 height 13
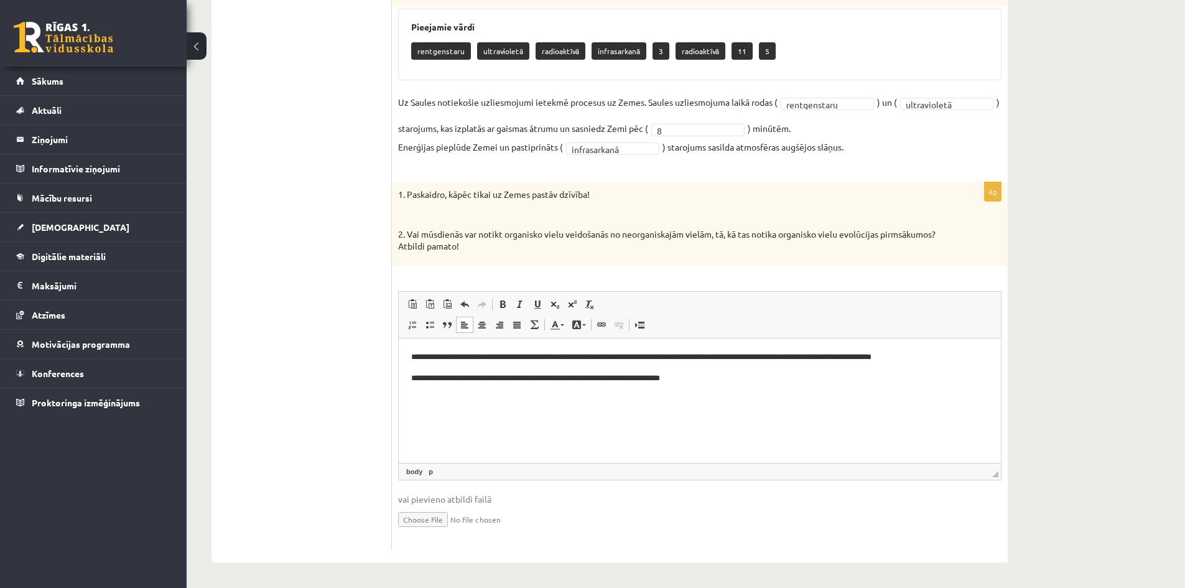
click at [583, 377] on p "**********" at bounding box center [699, 377] width 577 height 13
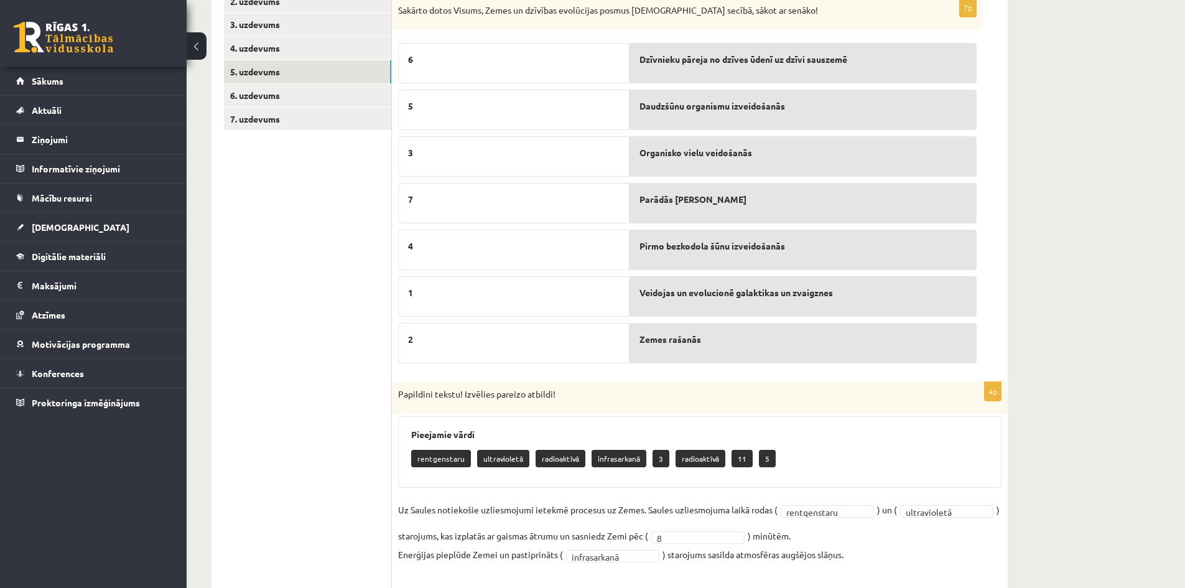
scroll to position [0, 0]
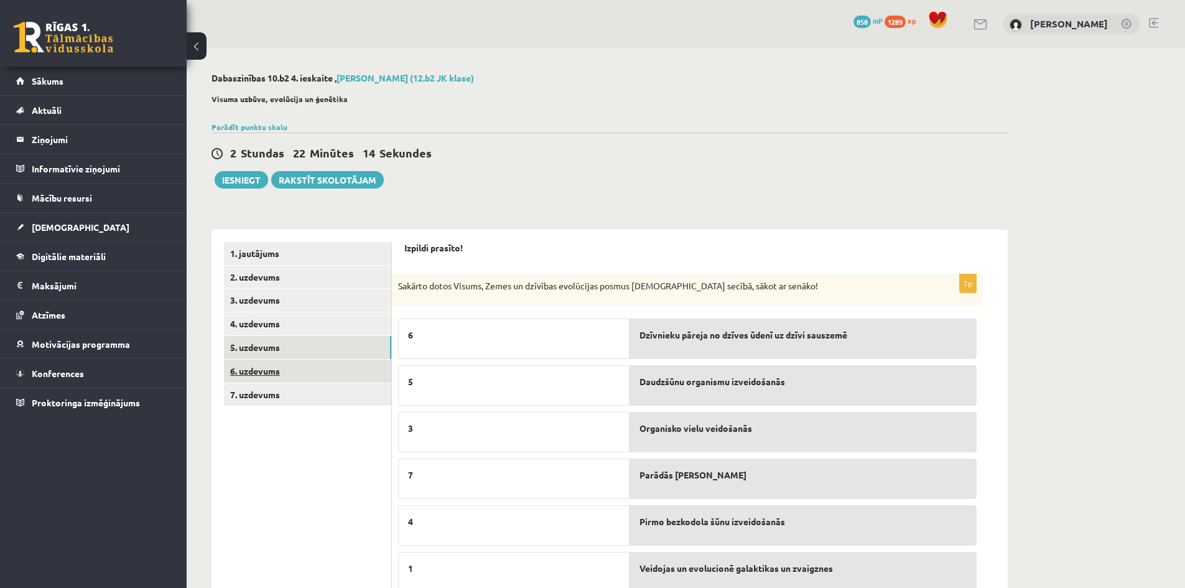
click at [271, 371] on link "6. uzdevums" at bounding box center [307, 370] width 167 height 23
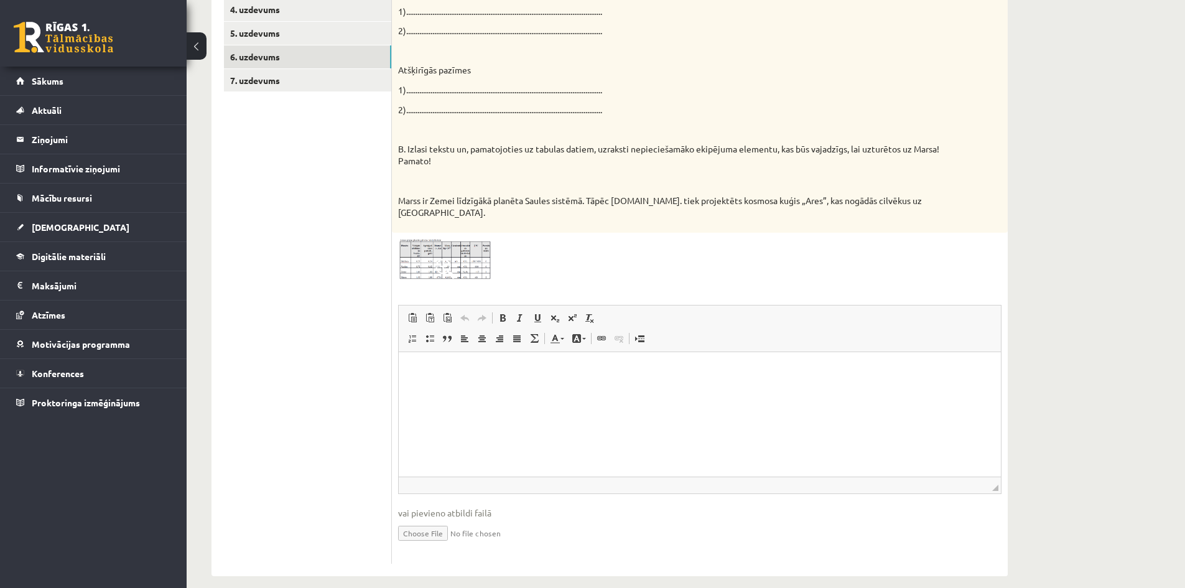
scroll to position [317, 0]
click at [257, 79] on link "7. uzdevums" at bounding box center [307, 78] width 167 height 23
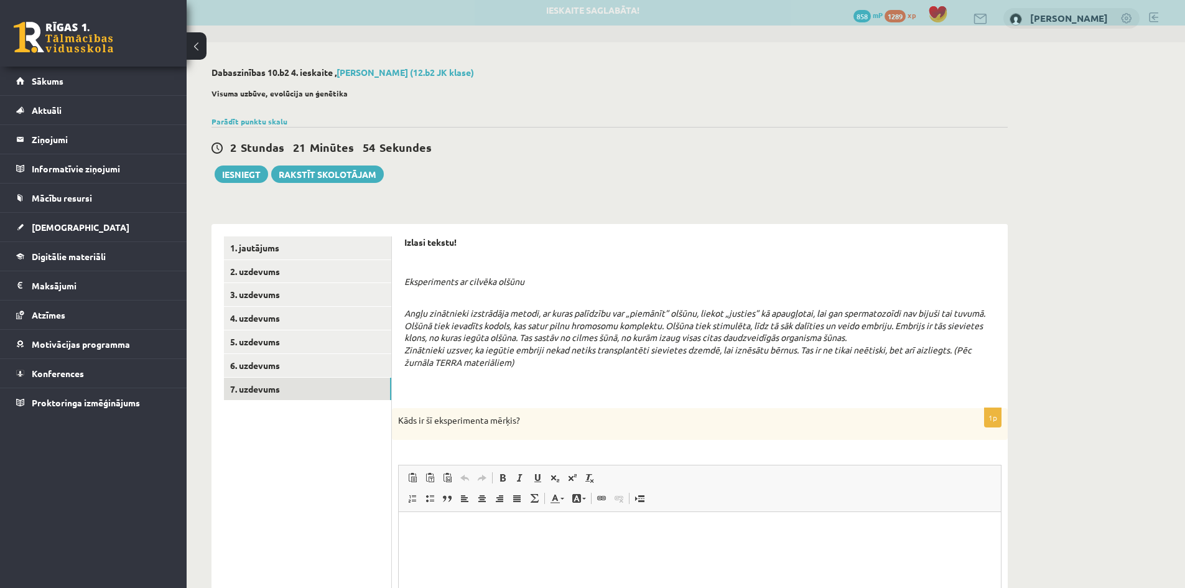
scroll to position [0, 0]
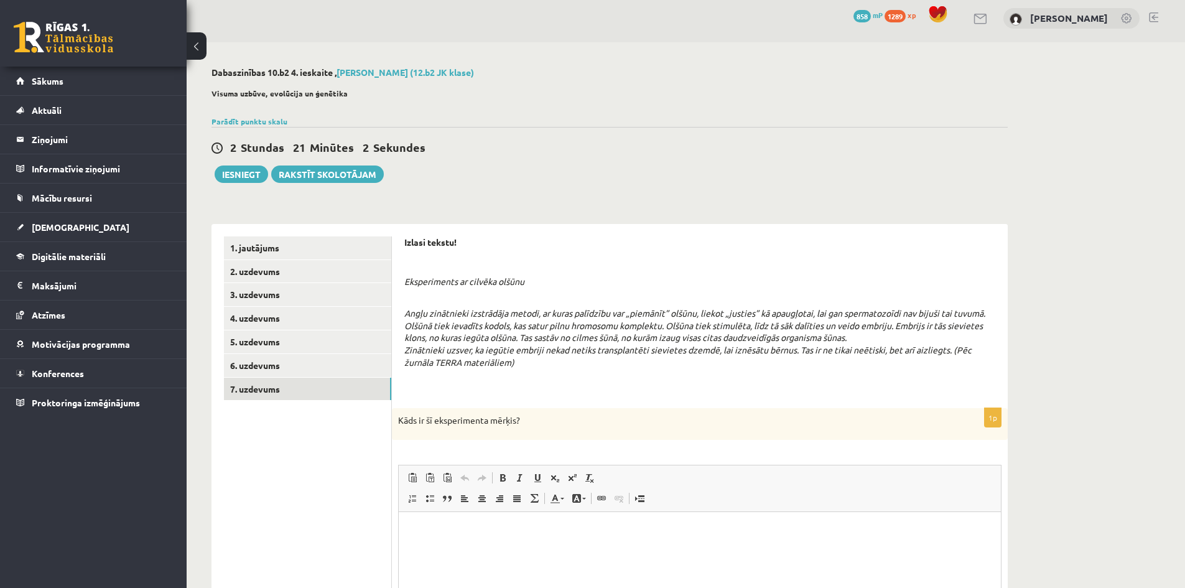
drag, startPoint x: 405, startPoint y: 279, endPoint x: 523, endPoint y: 369, distance: 148.2
click at [523, 369] on div "Izlasi tekstu! Eksperiments ar cilvēka olšūnu Angļu zinātnieki izstrādāja metod…" at bounding box center [699, 315] width 591 height 159
copy div "Eksperiments ar cilvēka olšūnu Angļu zinātnieki izstrādāja metodi, ar kuras pal…"
drag, startPoint x: 398, startPoint y: 421, endPoint x: 531, endPoint y: 423, distance: 133.1
click at [531, 423] on p "Kāds ir šī eksperimenta mērķis?" at bounding box center [668, 420] width 541 height 12
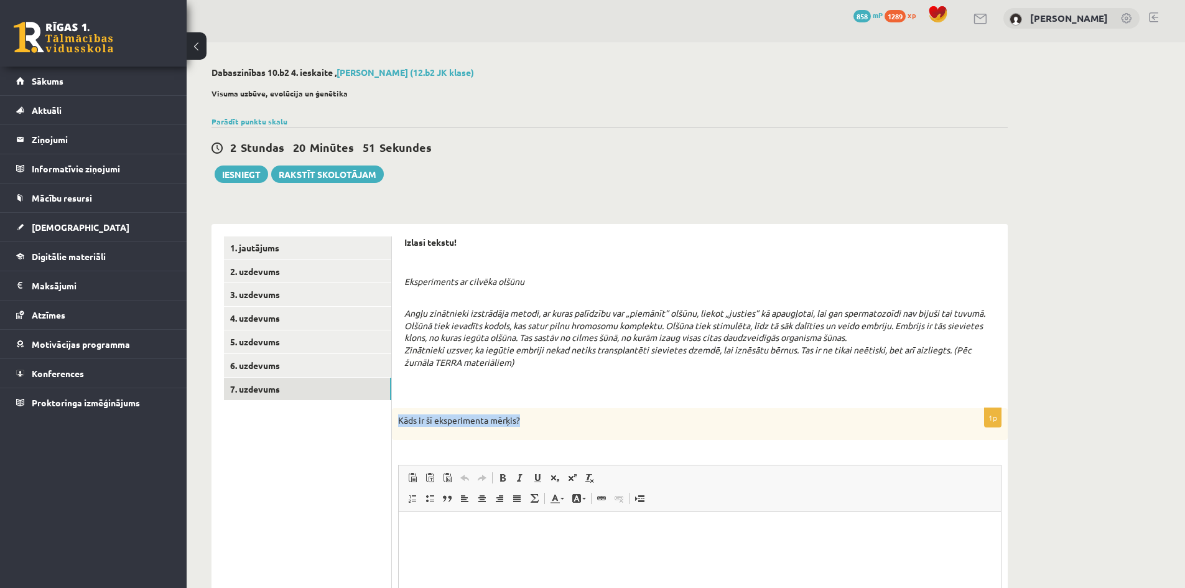
copy p "Kāds ir šī eksperimenta mērķis?"
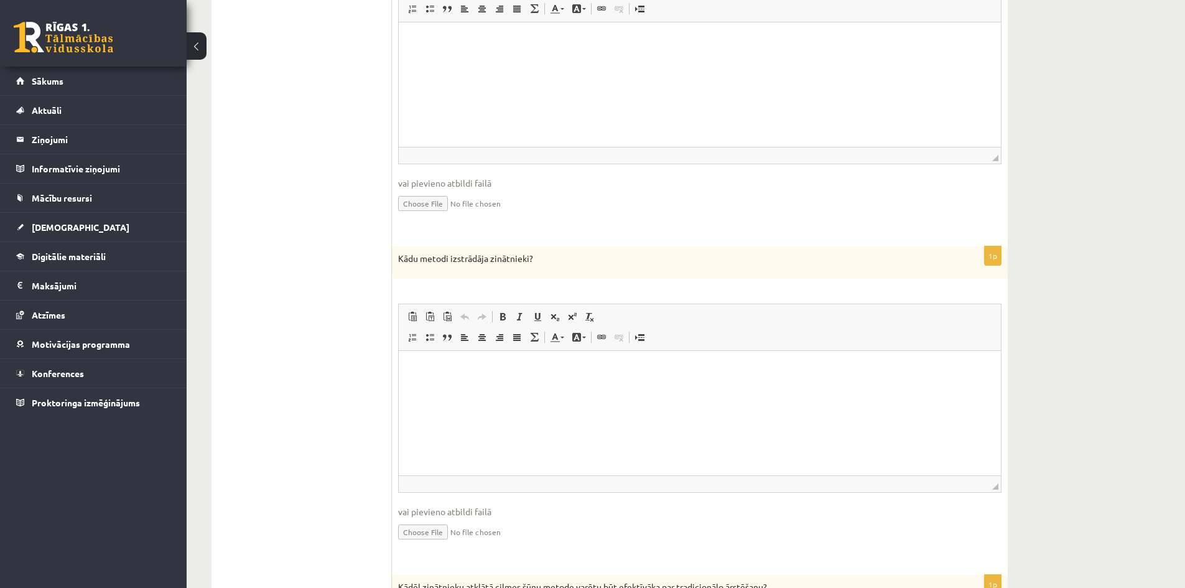
scroll to position [503, 0]
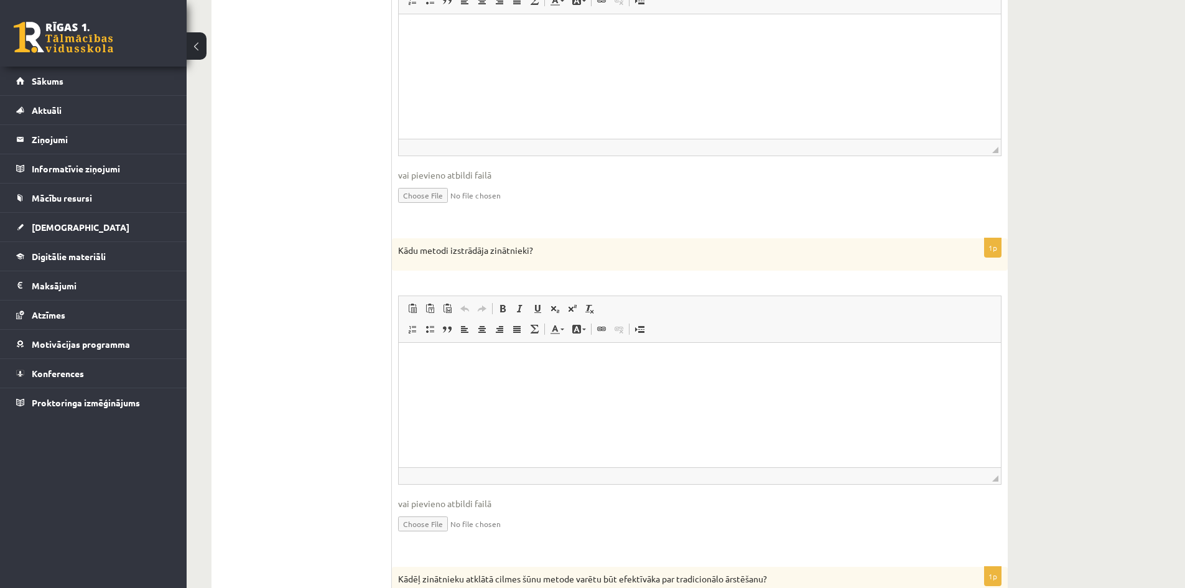
click at [462, 380] on html at bounding box center [700, 361] width 602 height 38
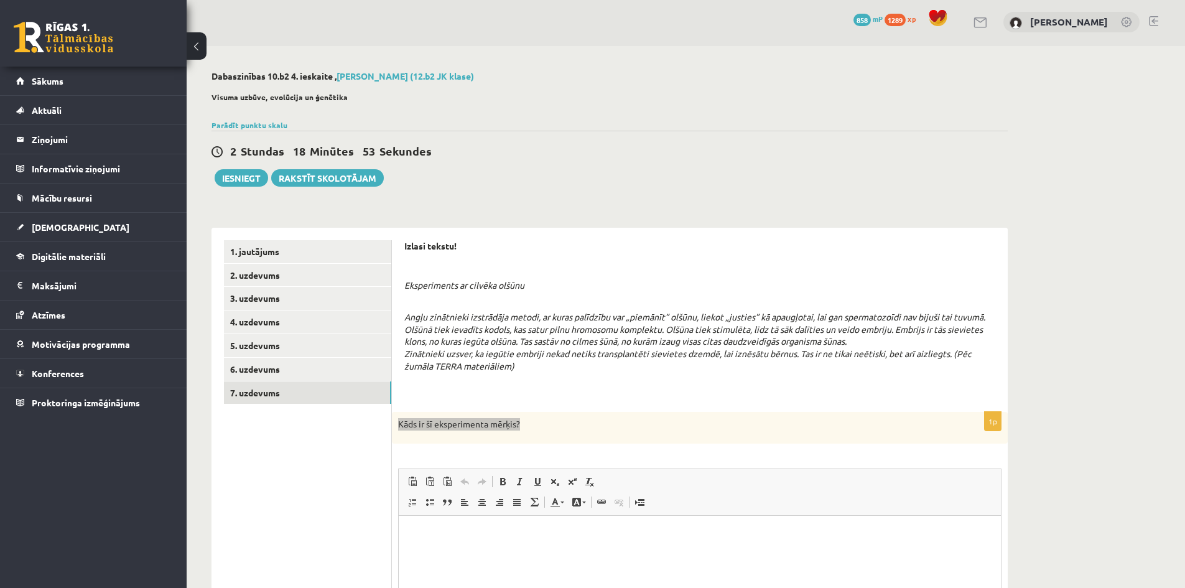
scroll to position [0, 0]
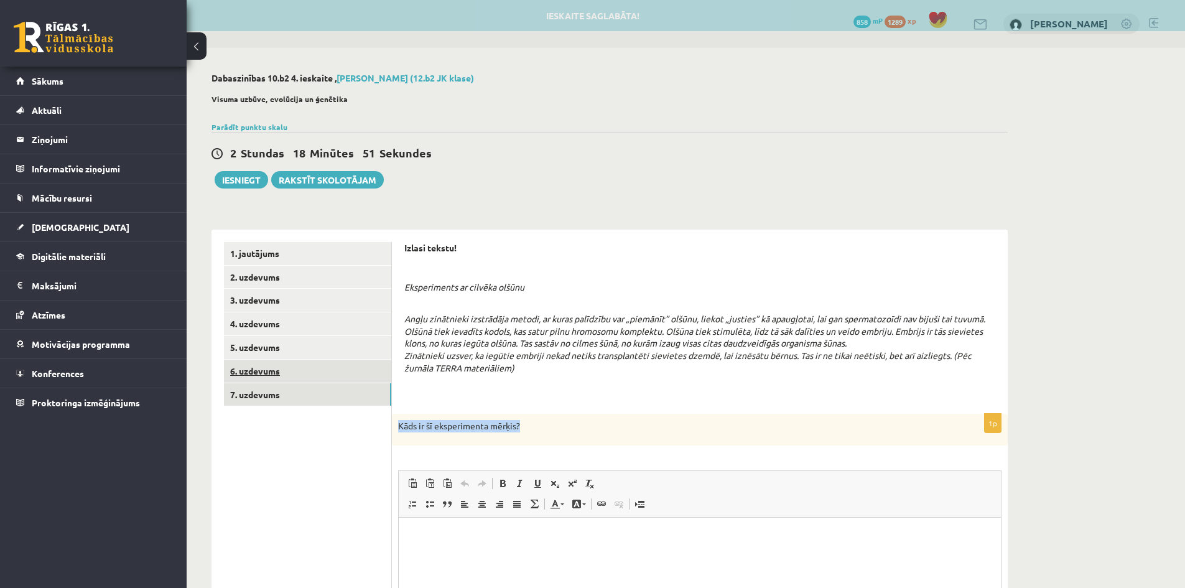
click at [266, 368] on link "6. uzdevums" at bounding box center [307, 370] width 167 height 23
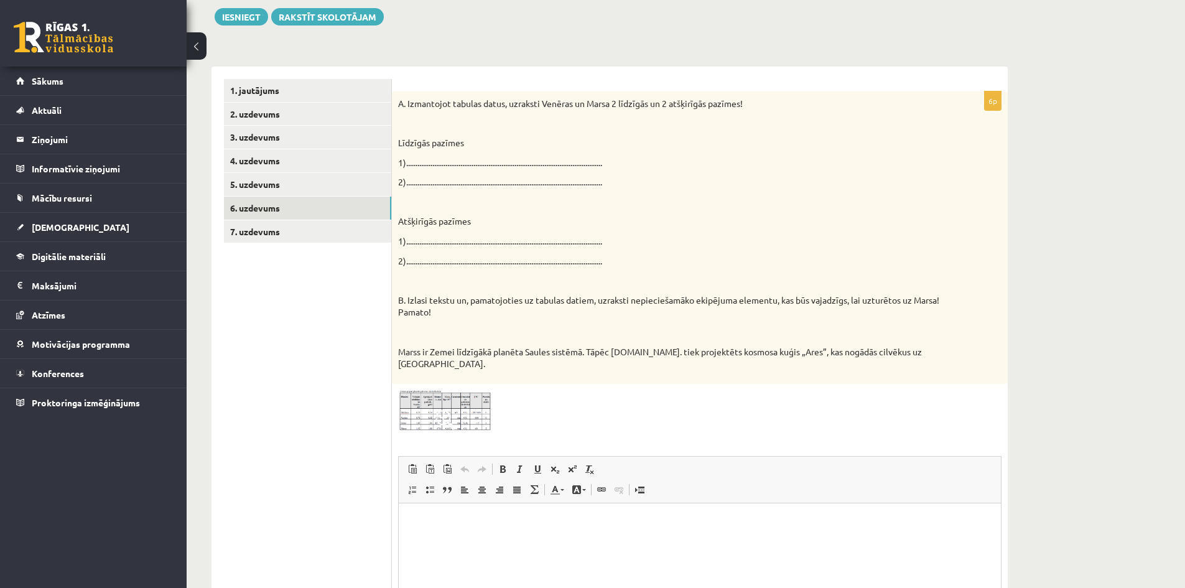
scroll to position [317, 0]
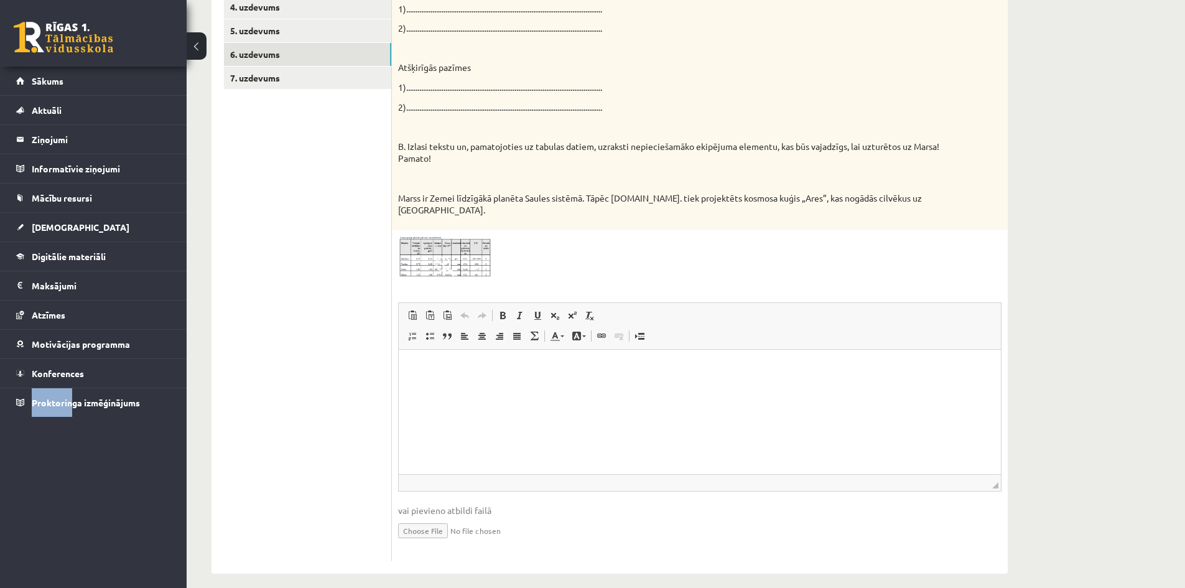
click at [70, 463] on div "0 Dāvanas 858 mP 1289 xp Ernests Muška Sākums Aktuāli Kā mācīties eSKOLĀ Kontak…" at bounding box center [93, 294] width 187 height 588
click at [263, 80] on link "7. uzdevums" at bounding box center [307, 78] width 167 height 23
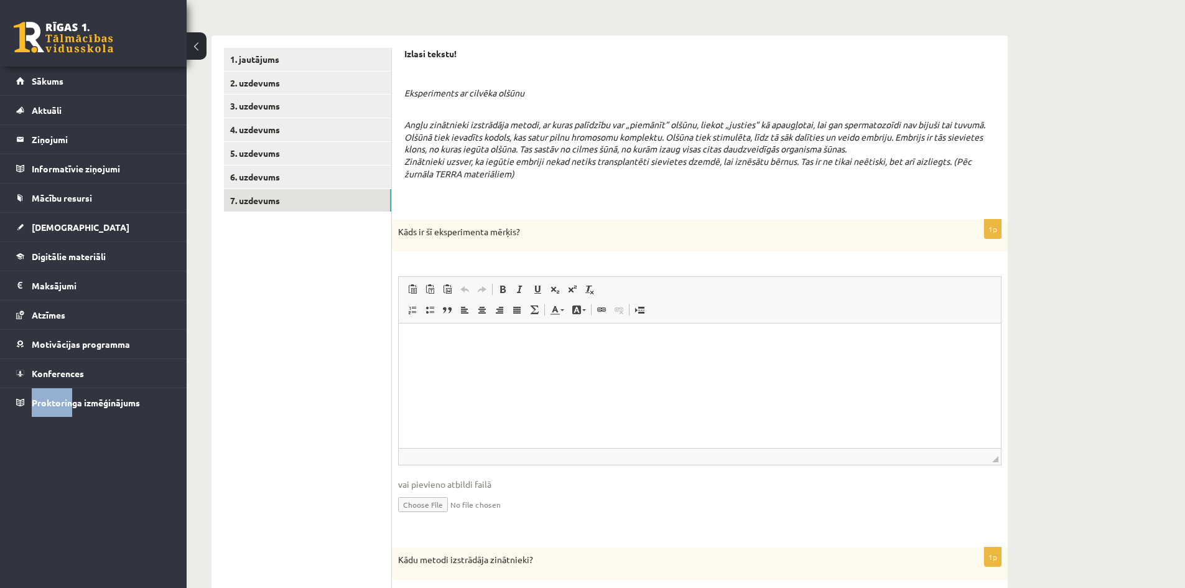
scroll to position [192, 0]
click at [489, 363] on html at bounding box center [700, 344] width 602 height 38
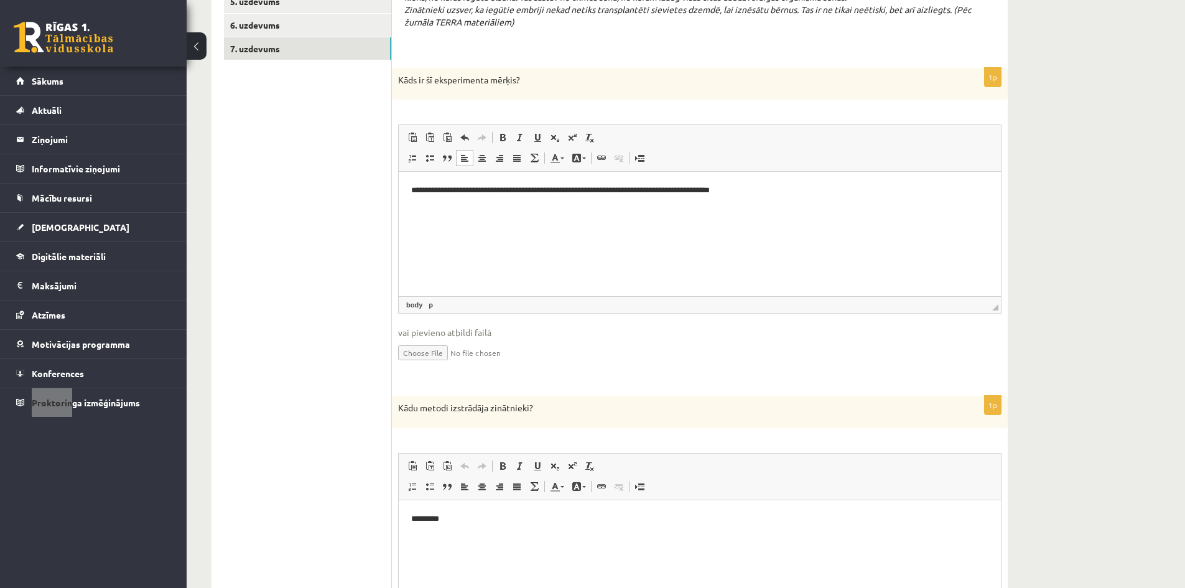
scroll to position [317, 0]
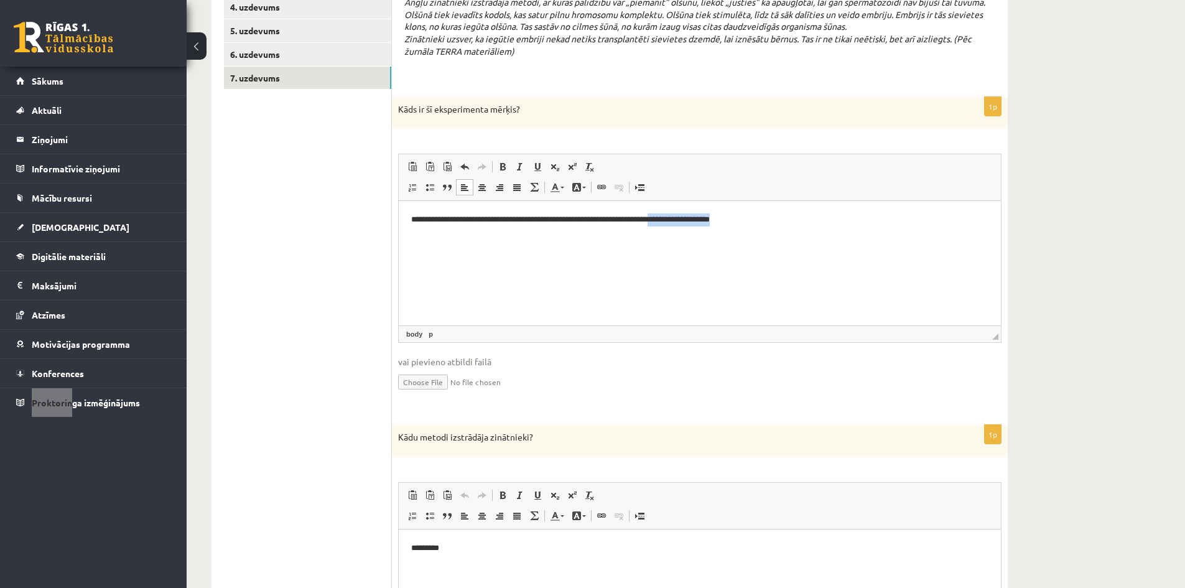
drag, startPoint x: 661, startPoint y: 220, endPoint x: 753, endPoint y: 214, distance: 91.6
click at [753, 219] on p "**********" at bounding box center [699, 219] width 577 height 13
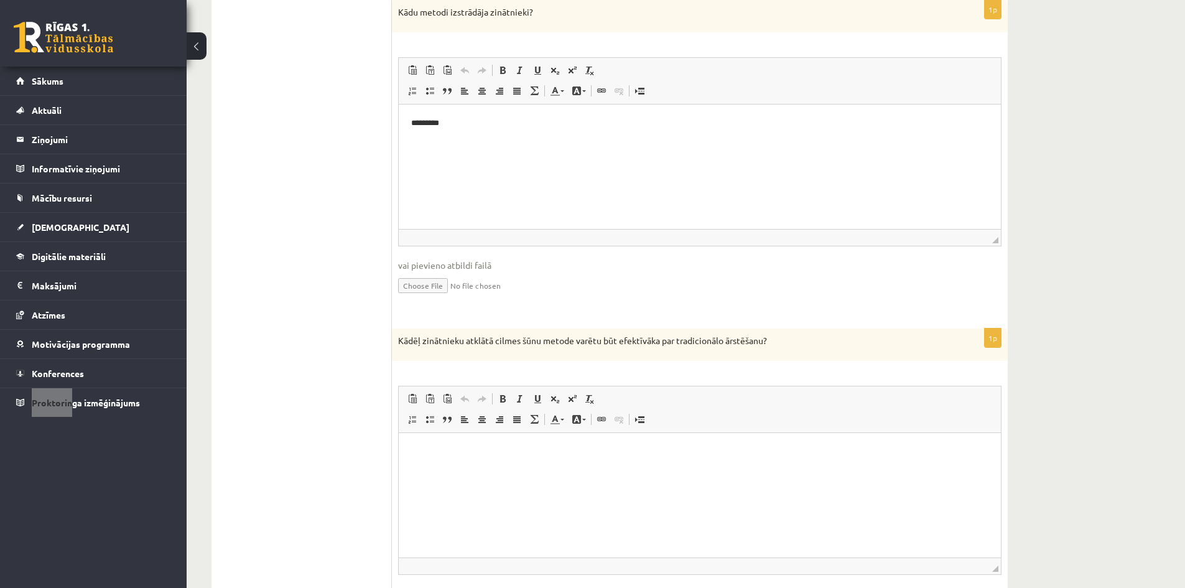
scroll to position [752, 0]
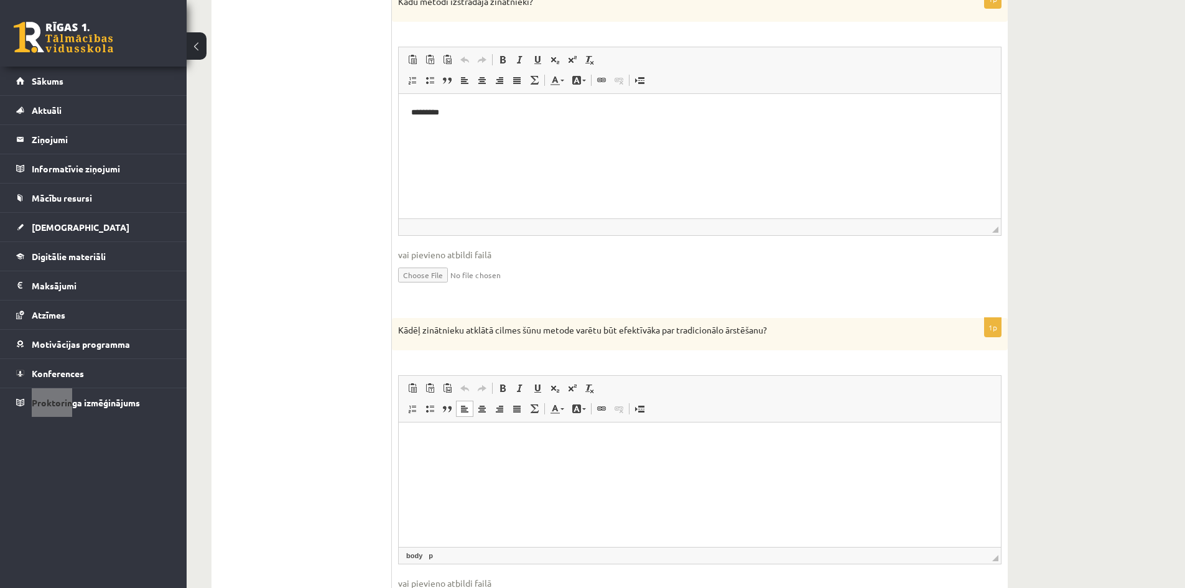
click at [471, 460] on html at bounding box center [700, 441] width 602 height 38
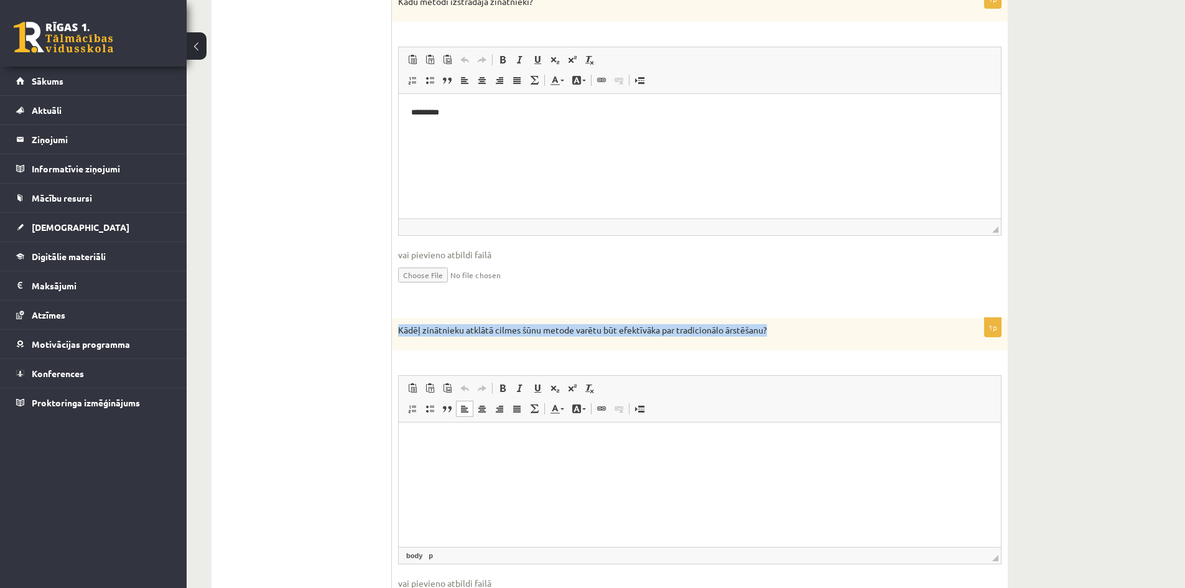
drag, startPoint x: 399, startPoint y: 329, endPoint x: 787, endPoint y: 334, distance: 388.1
click at [787, 334] on p "Kādēļ zinātnieku atklātā cilmes šūnu metode varētu būt efektīvāka par tradicion…" at bounding box center [668, 330] width 541 height 12
copy p "Kādēļ zinātnieku atklātā cilmes šūnu metode varētu būt efektīvāka par tradicion…"
click at [484, 460] on html at bounding box center [700, 441] width 602 height 38
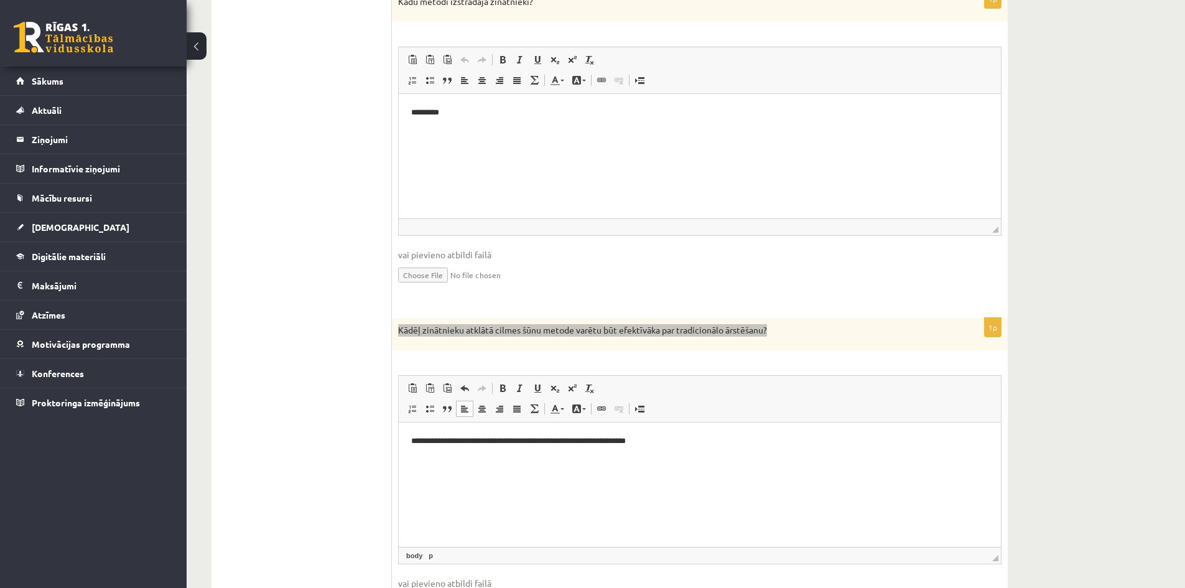
click at [420, 440] on p "**********" at bounding box center [699, 440] width 577 height 13
click at [679, 435] on p "**********" at bounding box center [699, 440] width 577 height 13
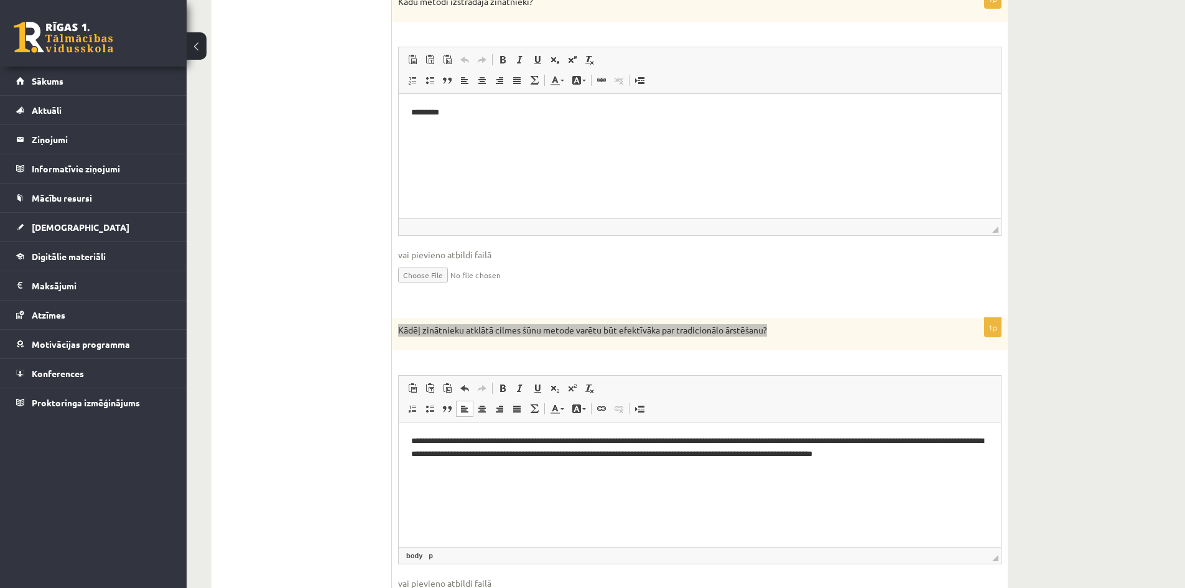
click at [488, 470] on html "**********" at bounding box center [700, 447] width 602 height 51
click at [972, 458] on p "**********" at bounding box center [699, 447] width 577 height 26
click at [791, 473] on html "**********" at bounding box center [700, 447] width 602 height 51
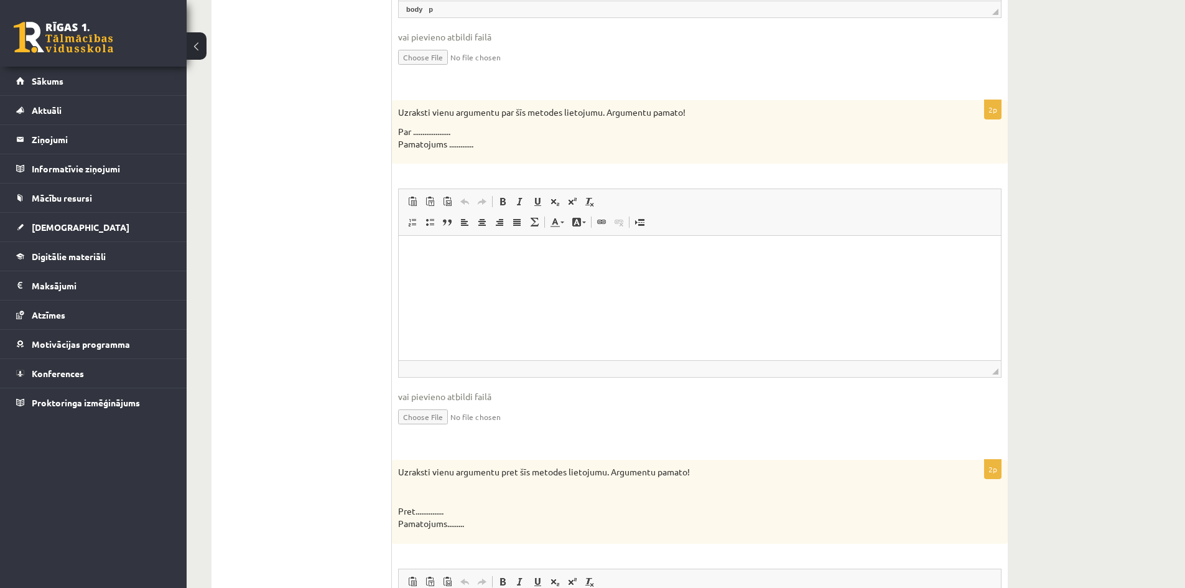
scroll to position [1249, 0]
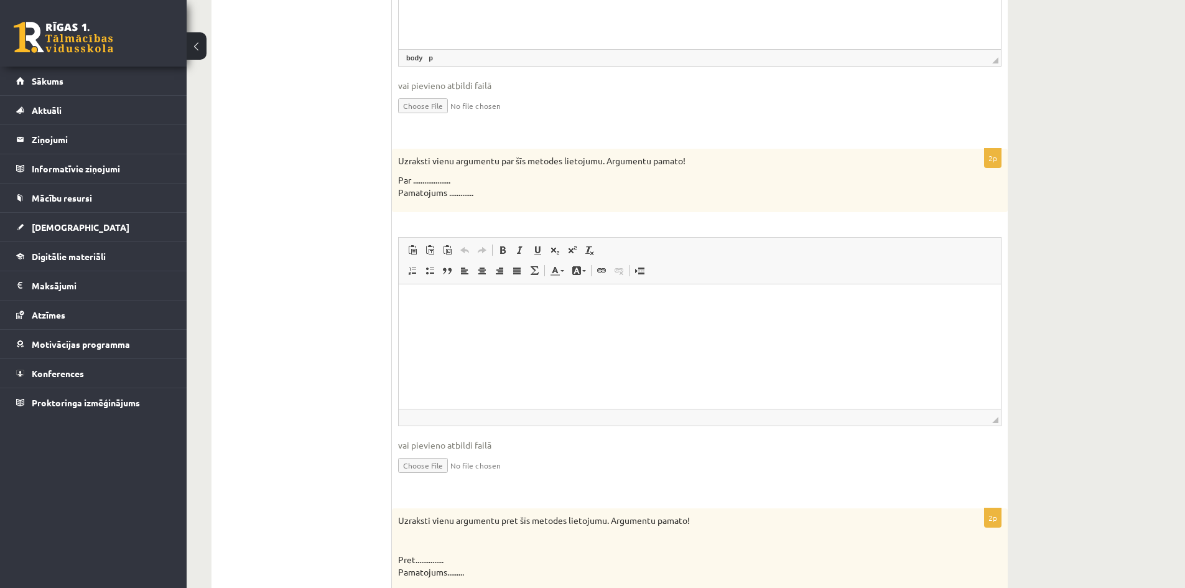
click at [452, 321] on html at bounding box center [700, 303] width 602 height 38
drag, startPoint x: 398, startPoint y: 160, endPoint x: 691, endPoint y: 164, distance: 293.0
click at [691, 164] on p "Uzraksti vienu argumentu par šīs metodes lietojumu. Argumentu pamato!" at bounding box center [668, 161] width 541 height 12
copy p "Uzraksti vienu argumentu par šīs metodes lietojumu. Argumentu pamato!"
click at [440, 301] on p "****" at bounding box center [699, 303] width 577 height 13
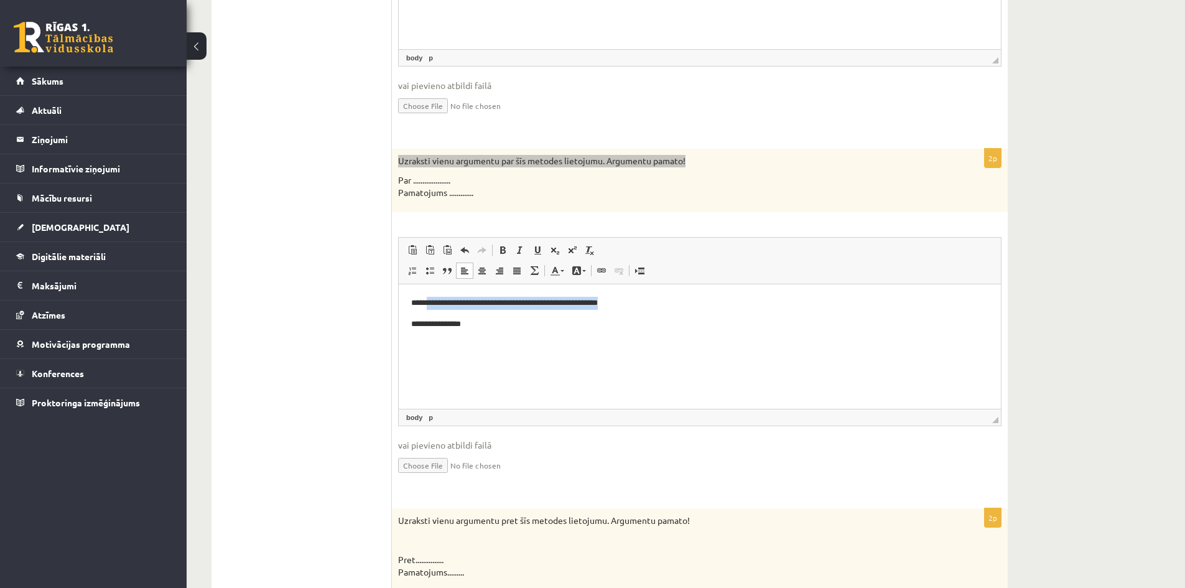
drag, startPoint x: 430, startPoint y: 303, endPoint x: 640, endPoint y: 301, distance: 209.6
click at [640, 301] on p "**********" at bounding box center [699, 303] width 577 height 13
click at [478, 324] on p "**********" at bounding box center [699, 324] width 577 height 13
click at [518, 324] on p "**********" at bounding box center [699, 324] width 577 height 13
click at [596, 322] on p "**********" at bounding box center [699, 324] width 577 height 13
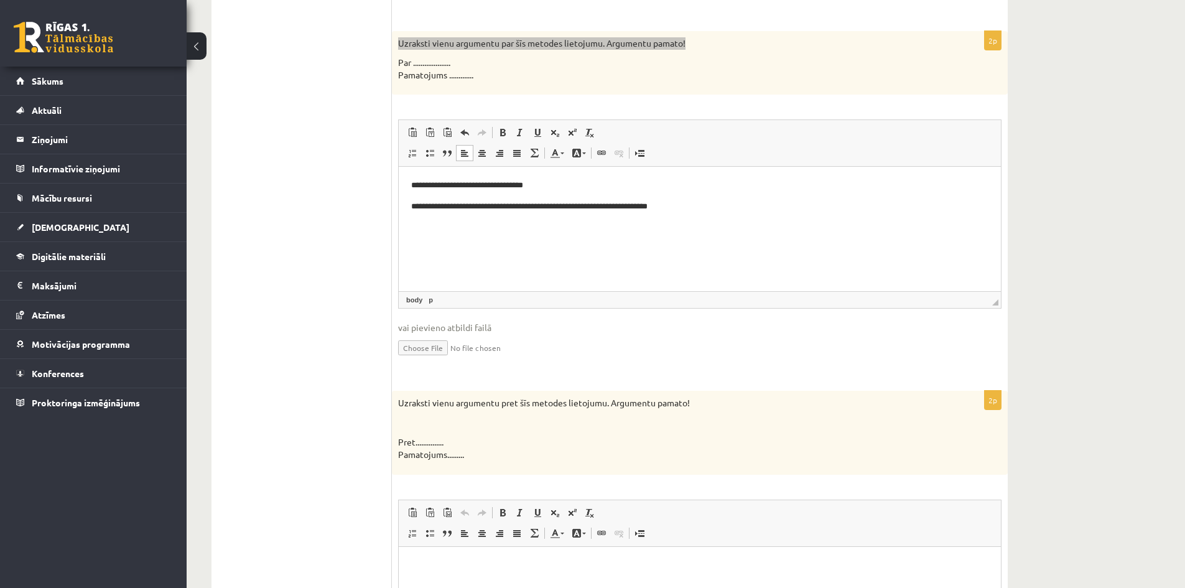
scroll to position [1374, 0]
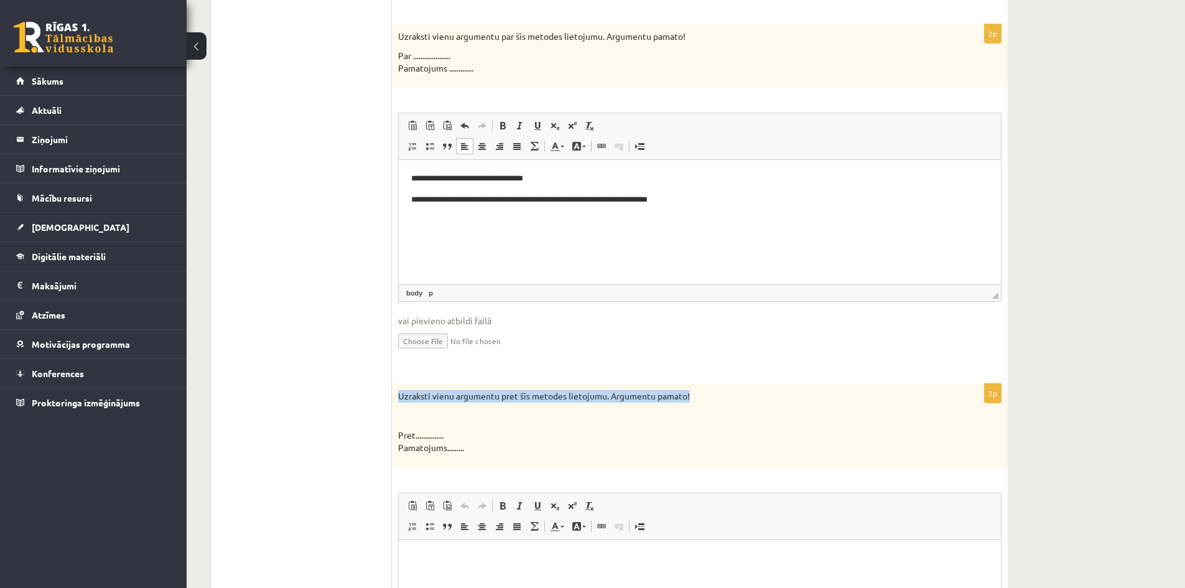
drag, startPoint x: 399, startPoint y: 394, endPoint x: 699, endPoint y: 399, distance: 299.8
click at [699, 399] on p "Uzraksti vienu argumentu pret šīs metodes lietojumu. Argumentu pamato!" at bounding box center [668, 396] width 541 height 12
copy p "Uzraksti vienu argumentu pret šīs metodes lietojumu. Argumentu pamato!"
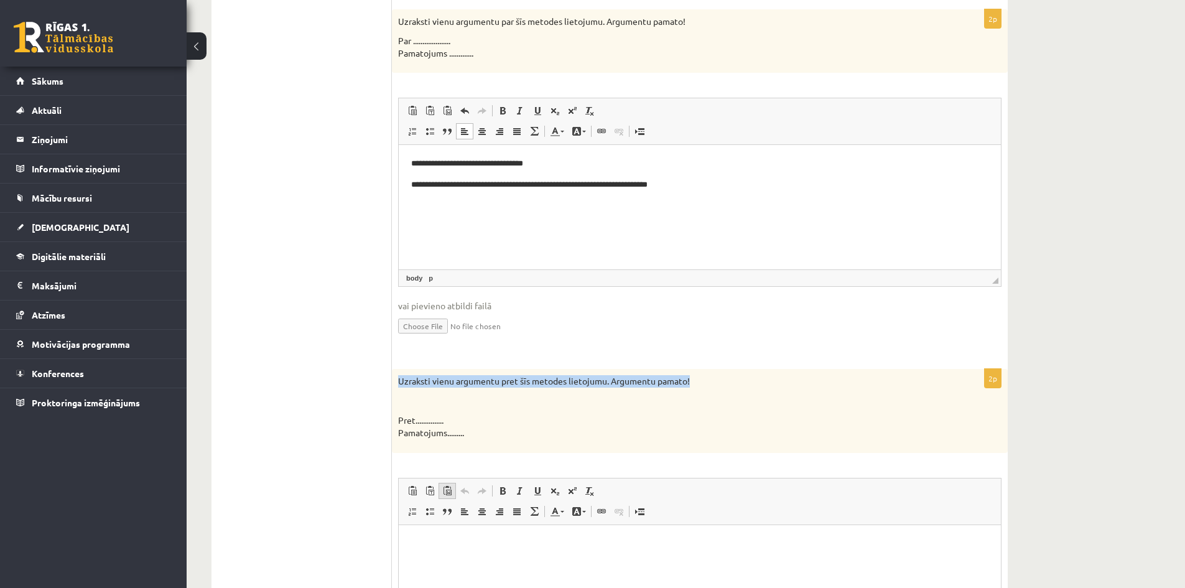
scroll to position [1436, 0]
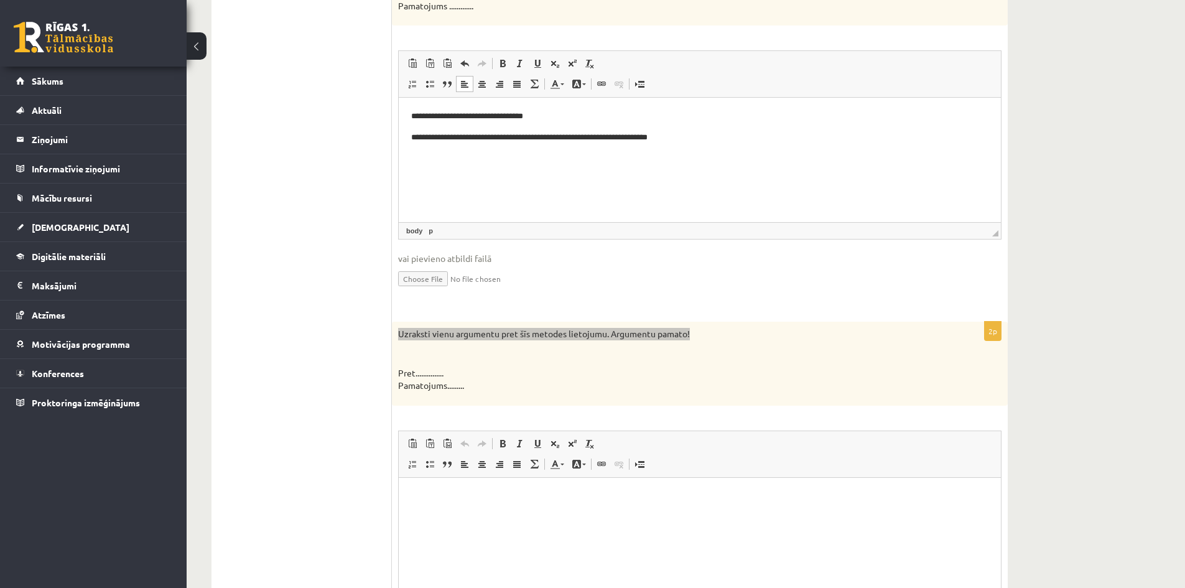
click at [425, 506] on html at bounding box center [700, 496] width 602 height 38
click at [613, 535] on html "**********" at bounding box center [700, 506] width 602 height 58
click at [837, 517] on p "**********" at bounding box center [699, 517] width 577 height 13
click at [460, 520] on p "**********" at bounding box center [699, 517] width 577 height 13
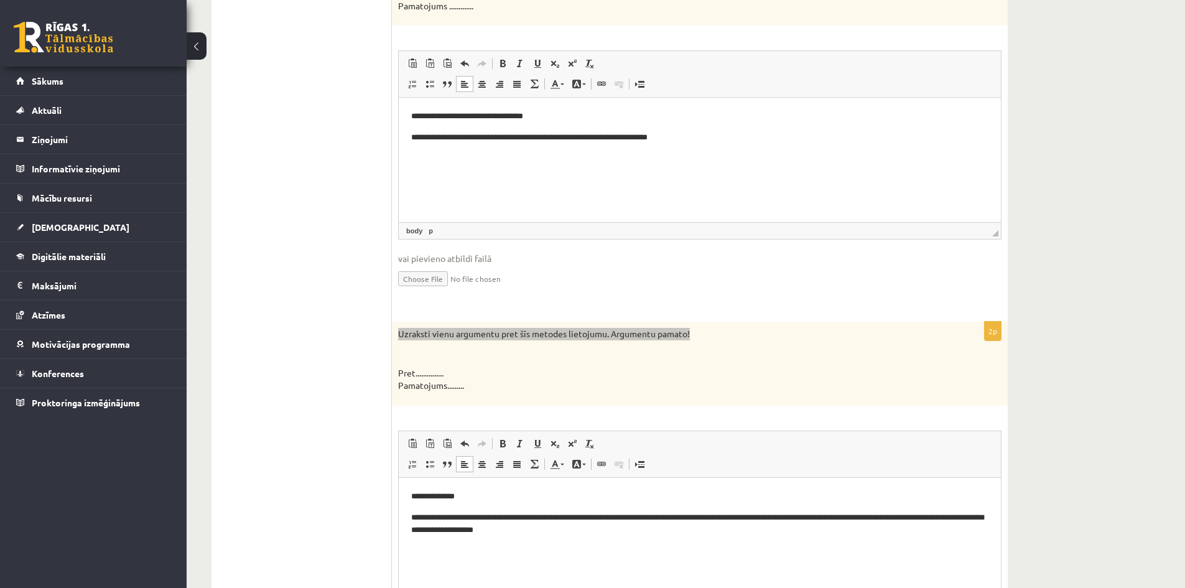
click at [755, 514] on p "**********" at bounding box center [699, 524] width 577 height 26
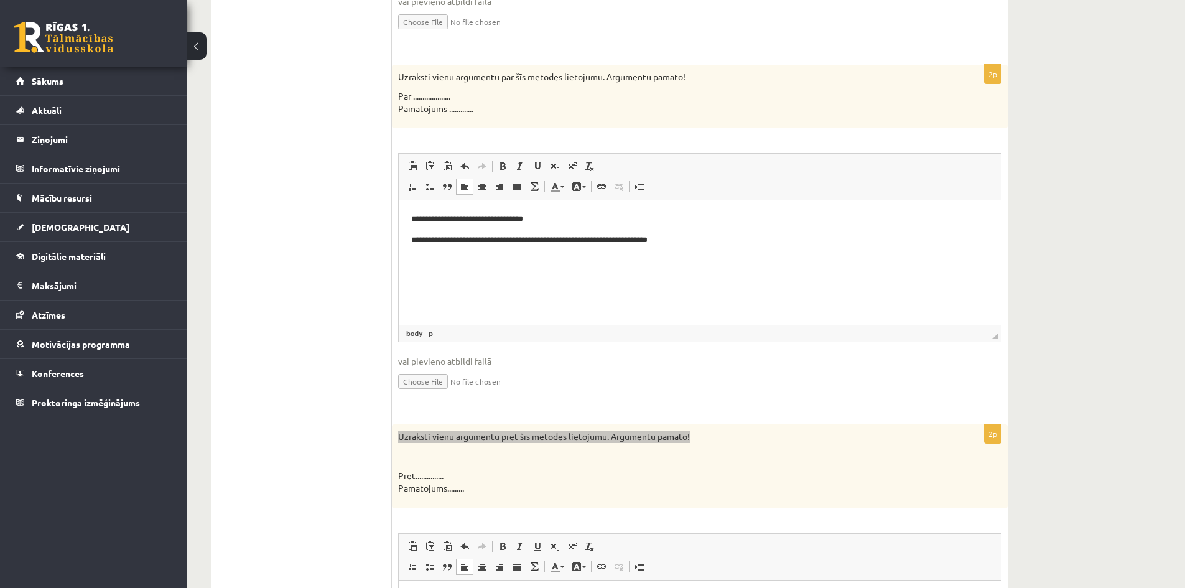
scroll to position [1327, 0]
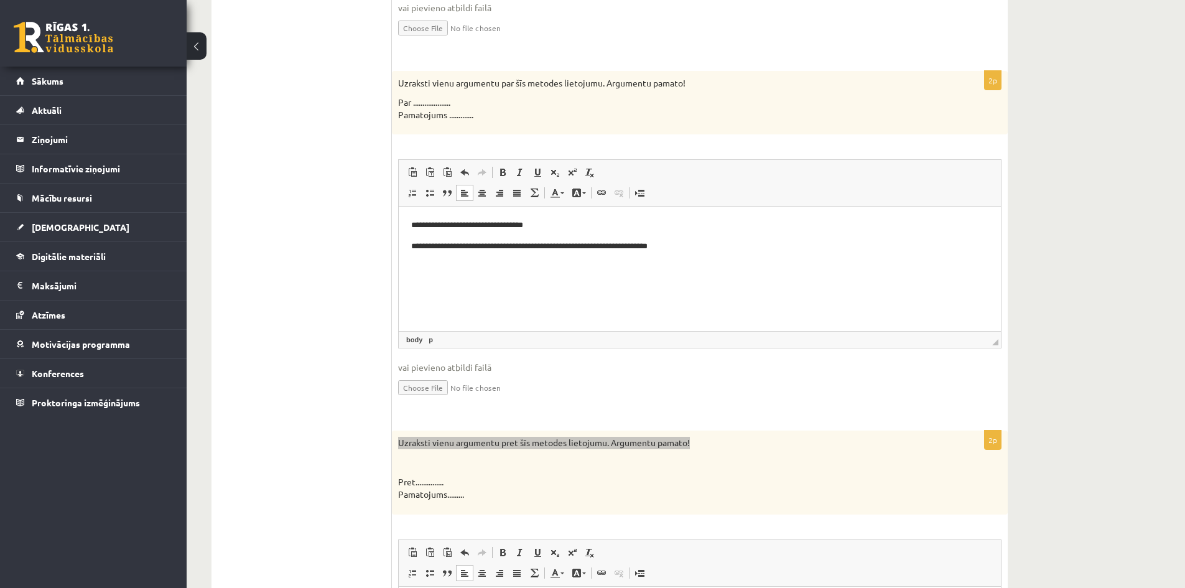
click at [464, 223] on p "**********" at bounding box center [699, 225] width 577 height 13
click at [492, 242] on p "**********" at bounding box center [699, 246] width 577 height 13
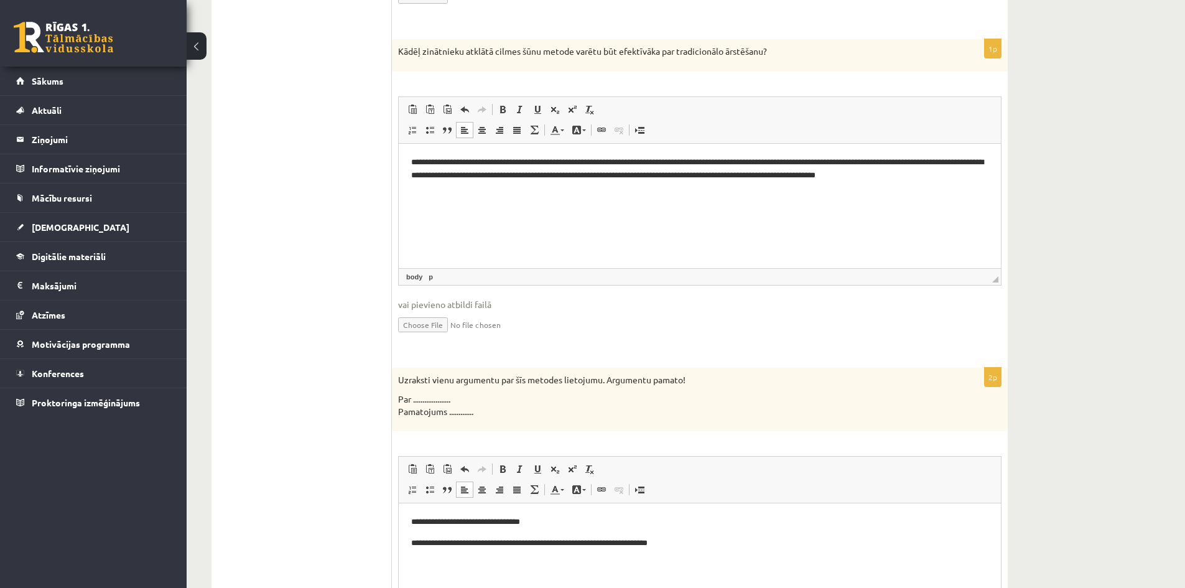
scroll to position [1016, 0]
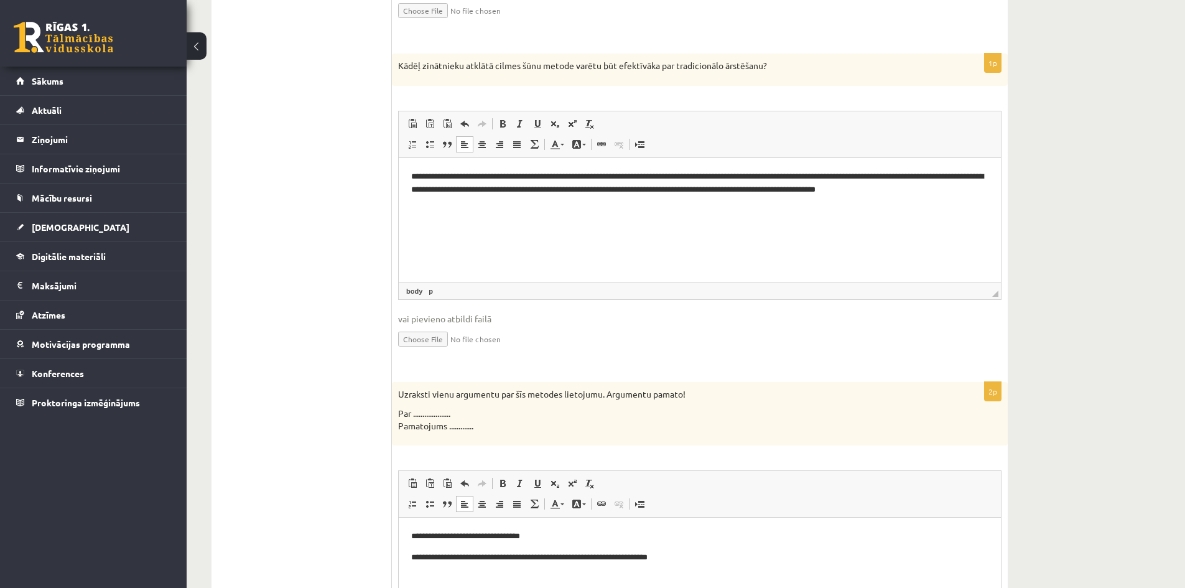
click at [521, 175] on p "**********" at bounding box center [699, 183] width 577 height 26
click at [707, 175] on p "**********" at bounding box center [699, 183] width 577 height 26
click at [707, 177] on p "**********" at bounding box center [699, 183] width 577 height 26
click at [840, 175] on p "**********" at bounding box center [699, 183] width 577 height 26
click at [864, 174] on p "**********" at bounding box center [699, 183] width 577 height 26
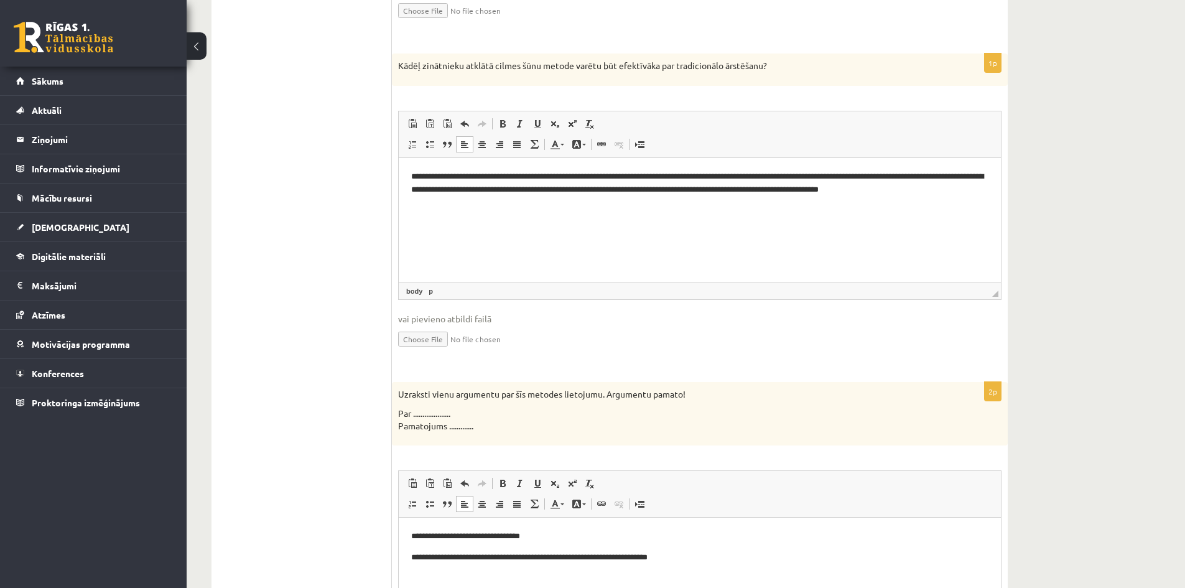
click at [779, 189] on p "**********" at bounding box center [699, 183] width 577 height 26
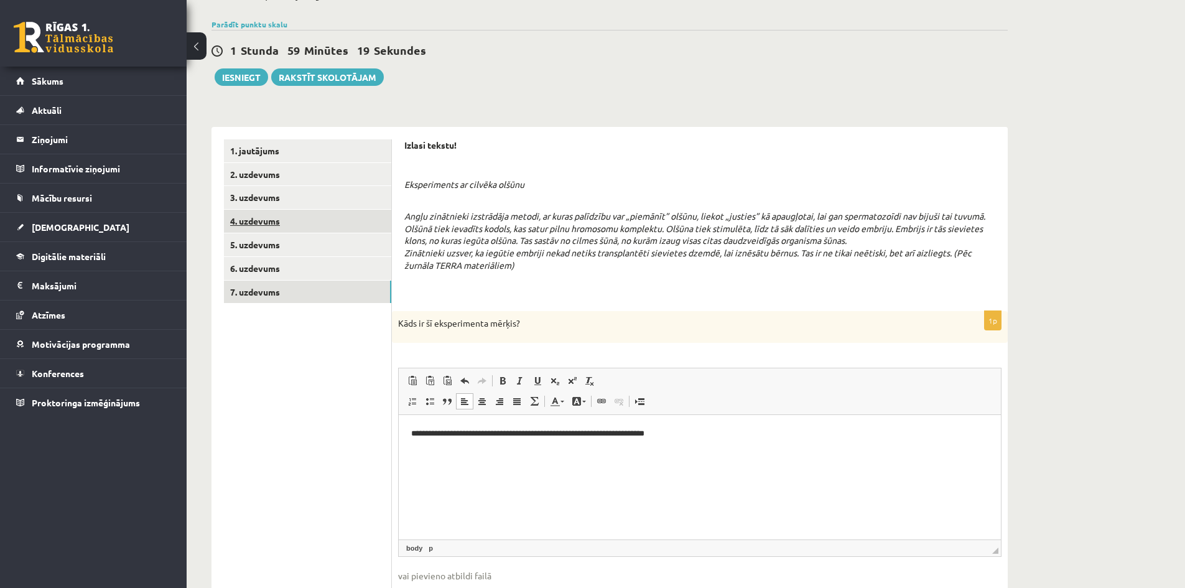
scroll to position [0, 0]
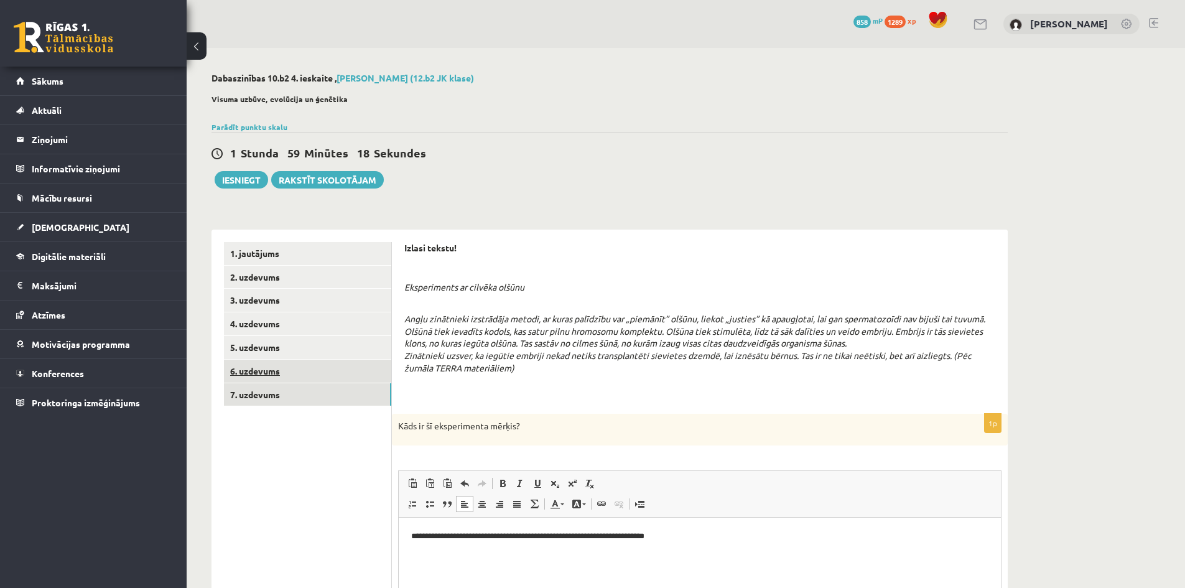
click at [257, 368] on link "6. uzdevums" at bounding box center [307, 370] width 167 height 23
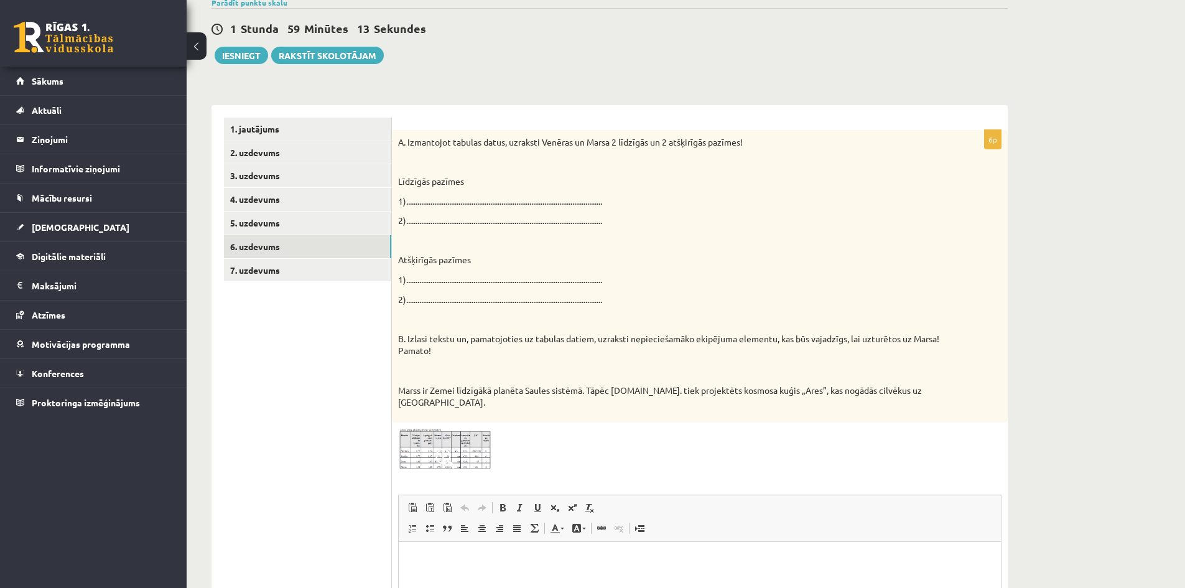
scroll to position [187, 0]
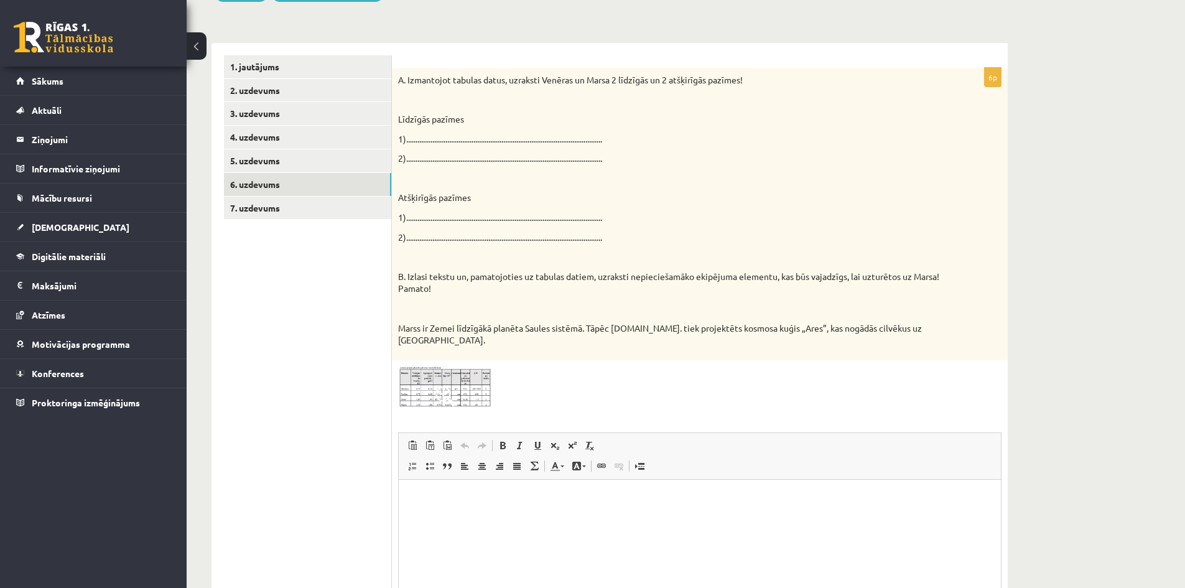
click at [438, 501] on p "Editor, wiswyg-editor-user-answer-47434136889300" at bounding box center [699, 498] width 577 height 13
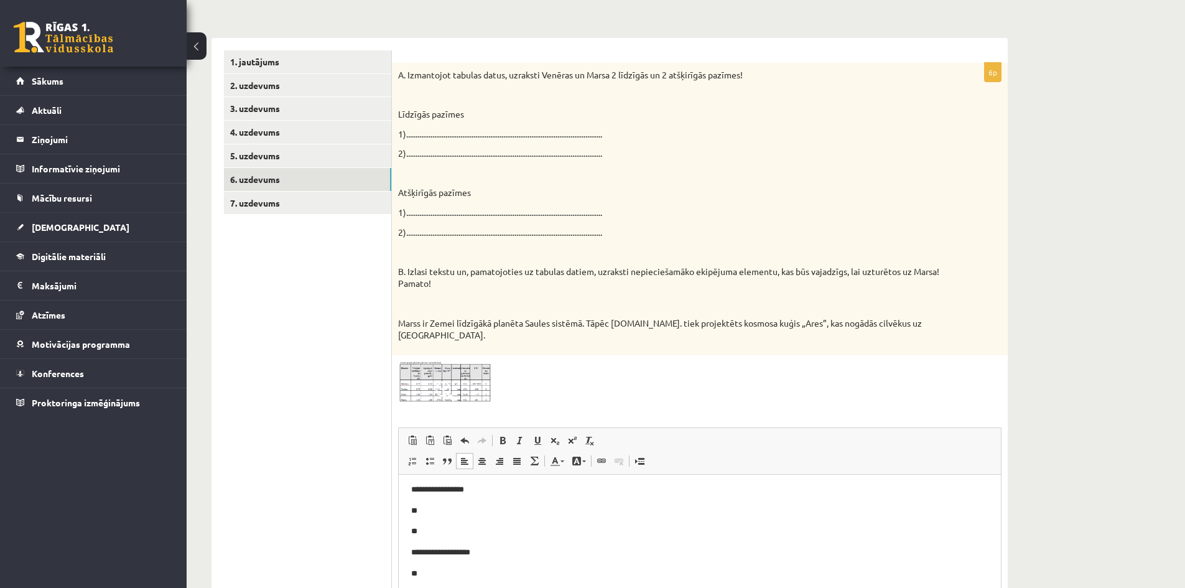
click at [456, 369] on img at bounding box center [444, 382] width 93 height 42
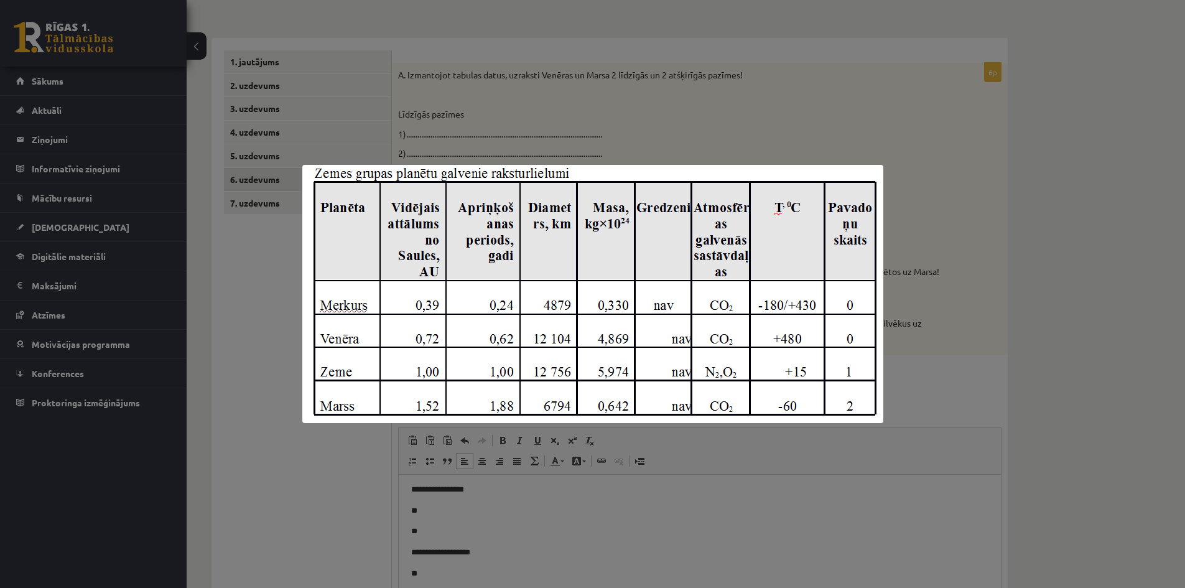
click at [540, 516] on div at bounding box center [592, 294] width 1185 height 588
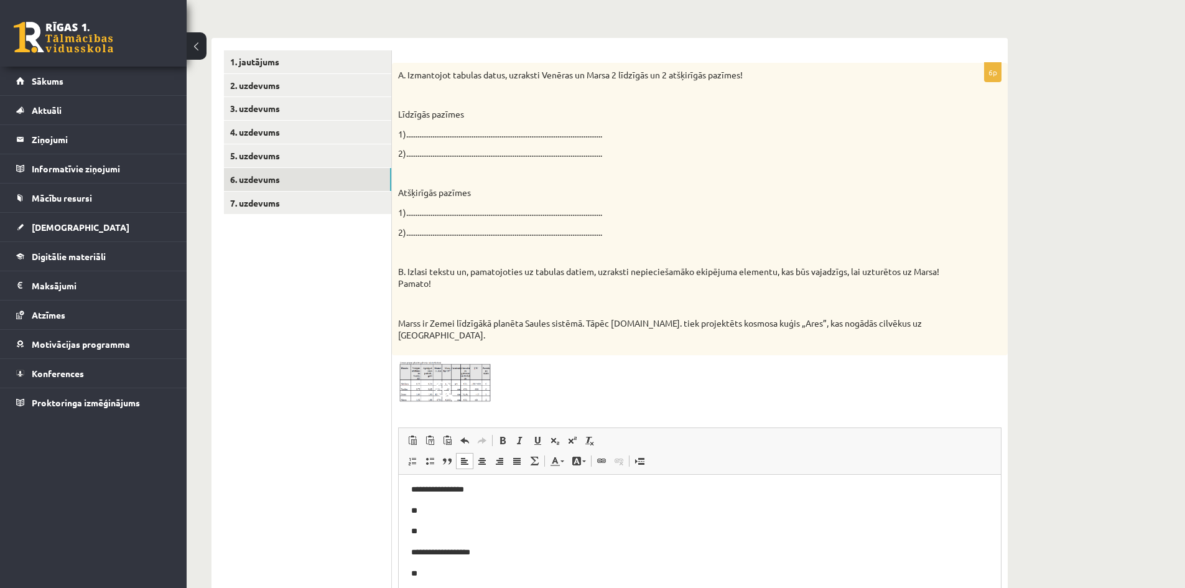
click at [451, 381] on span at bounding box center [445, 391] width 20 height 20
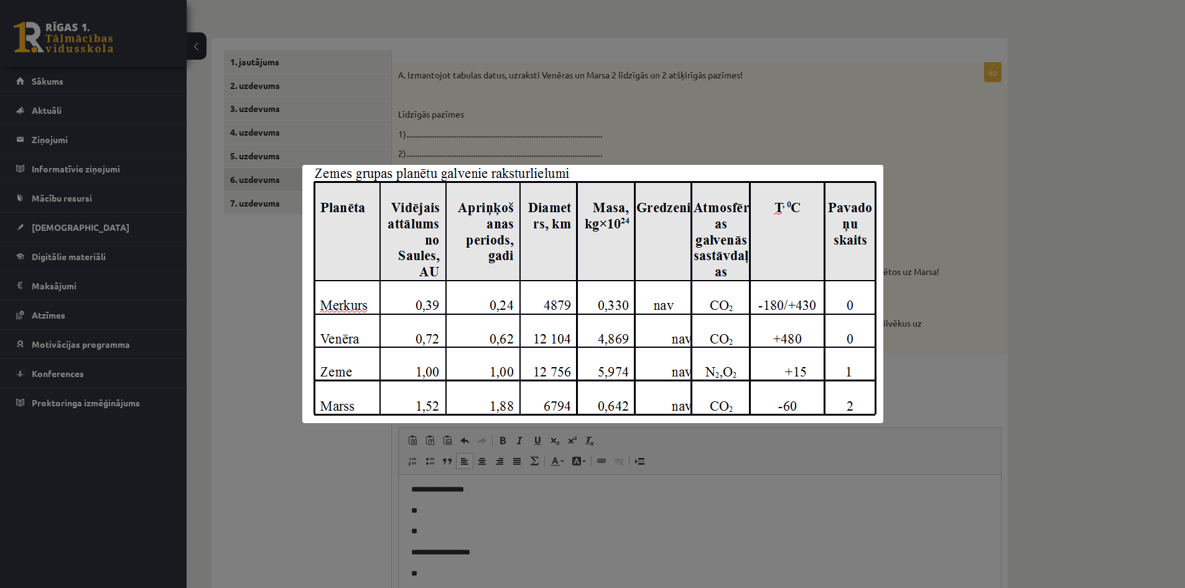
click at [621, 502] on div at bounding box center [592, 294] width 1185 height 588
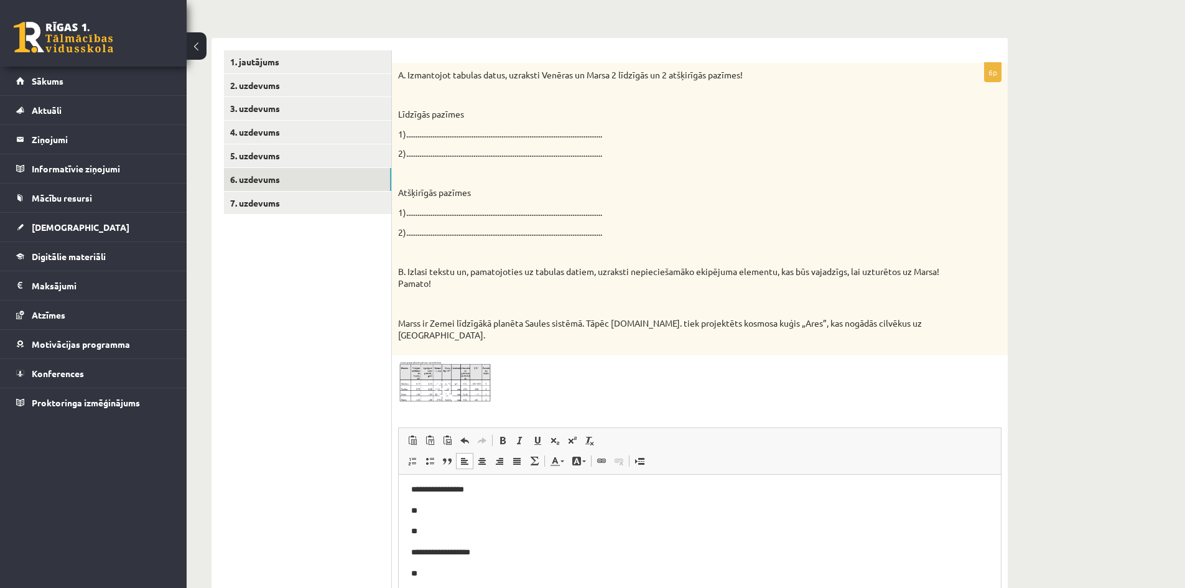
click at [444, 506] on p "**" at bounding box center [695, 510] width 568 height 13
click at [450, 361] on img at bounding box center [444, 382] width 93 height 42
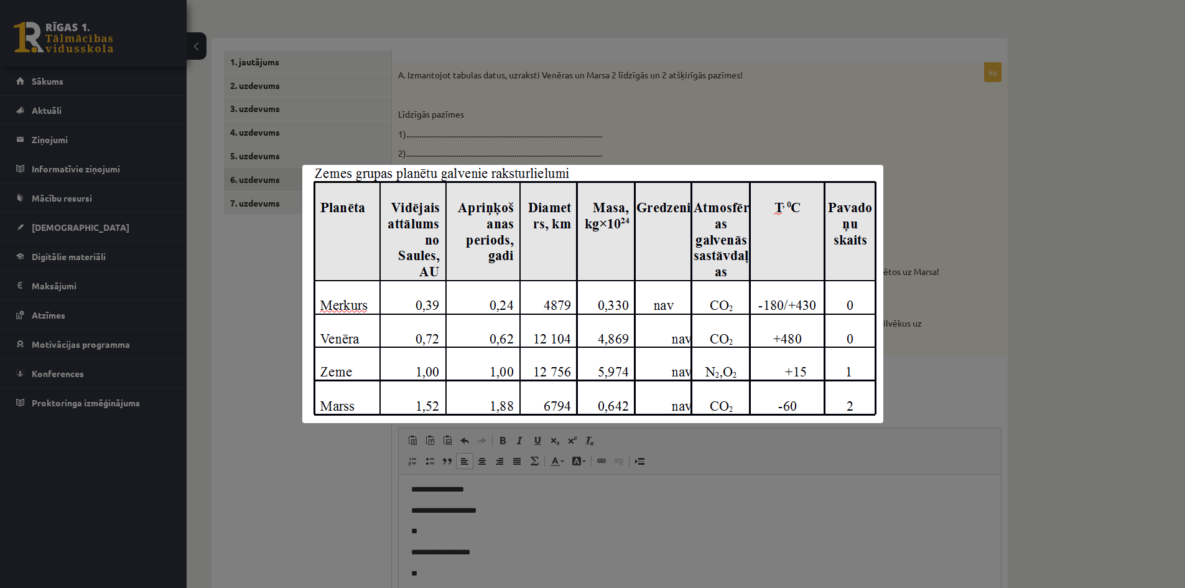
click at [544, 516] on div at bounding box center [592, 294] width 1185 height 588
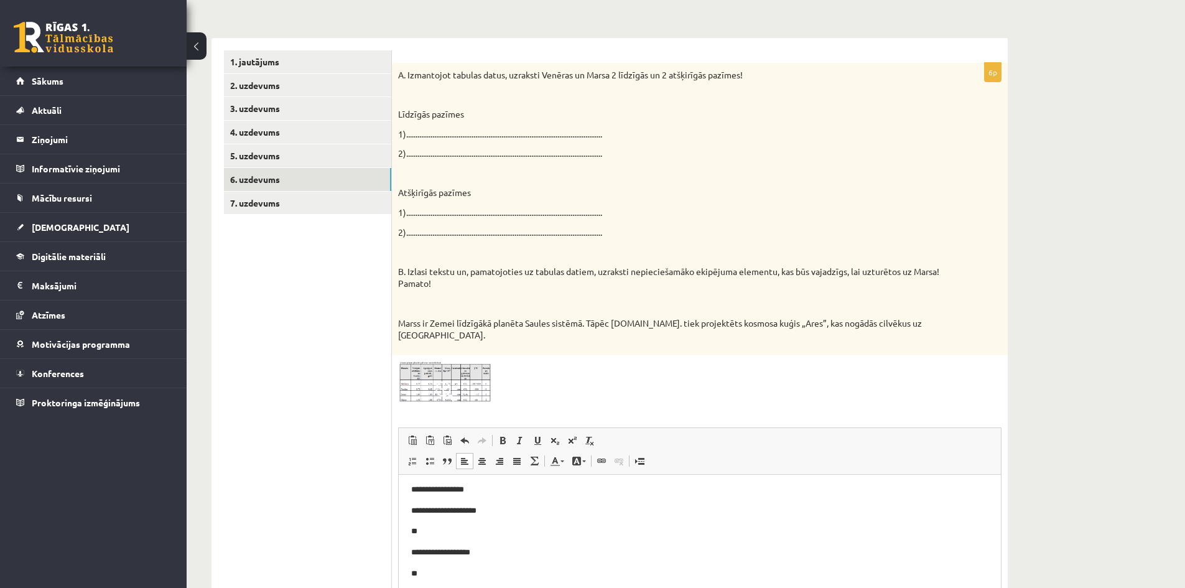
click at [447, 527] on p "**" at bounding box center [695, 531] width 568 height 13
click at [447, 381] on span at bounding box center [445, 391] width 20 height 20
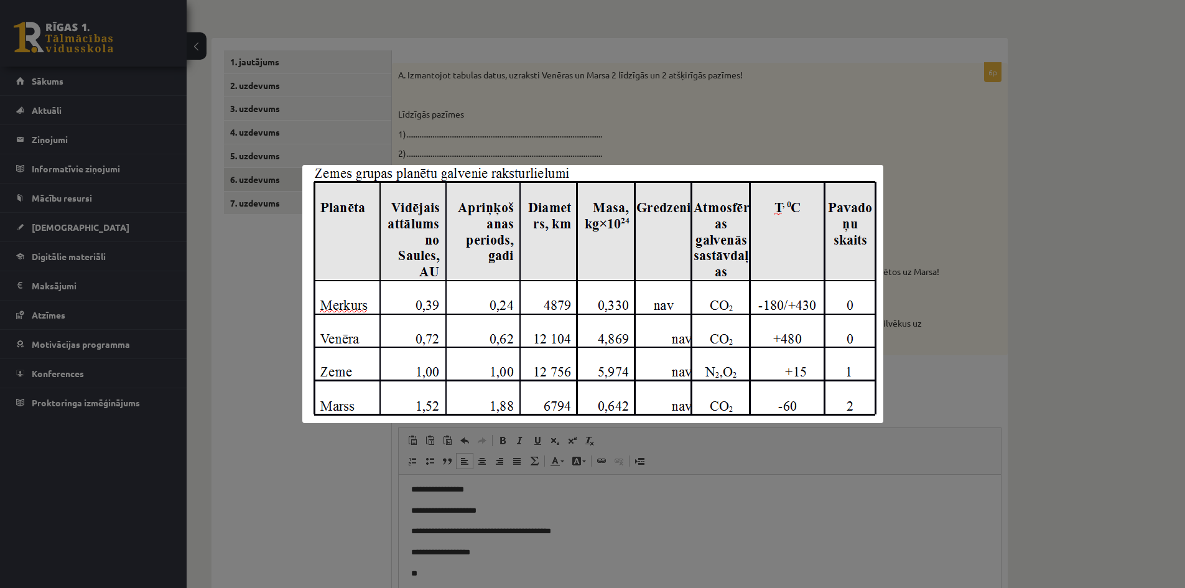
click at [463, 556] on div at bounding box center [592, 294] width 1185 height 588
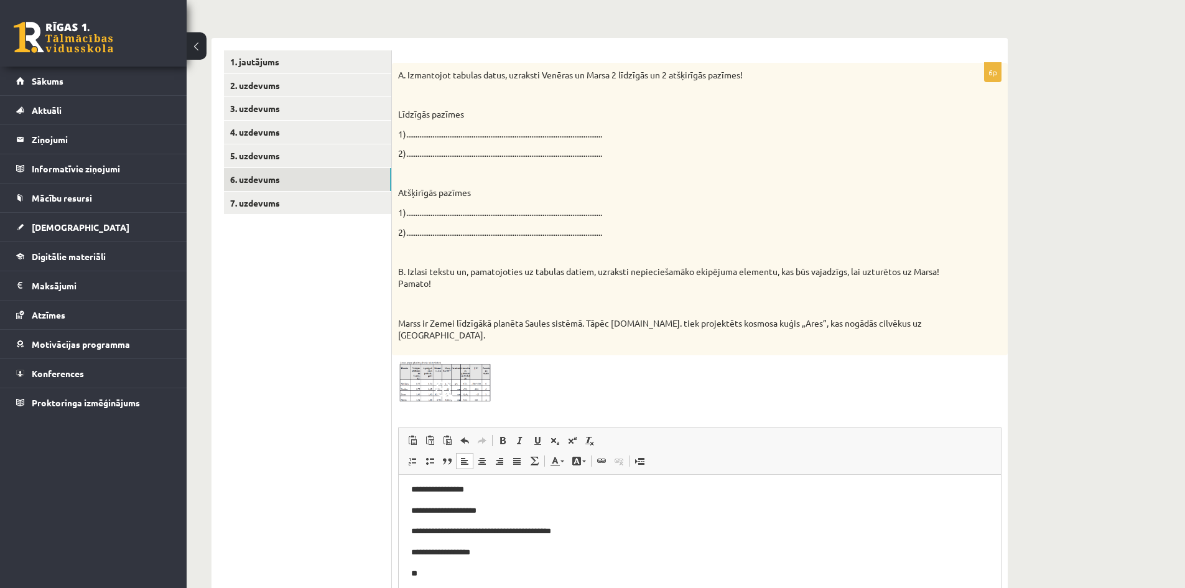
click at [438, 570] on p "**" at bounding box center [695, 573] width 568 height 13
click at [463, 367] on img at bounding box center [444, 382] width 93 height 42
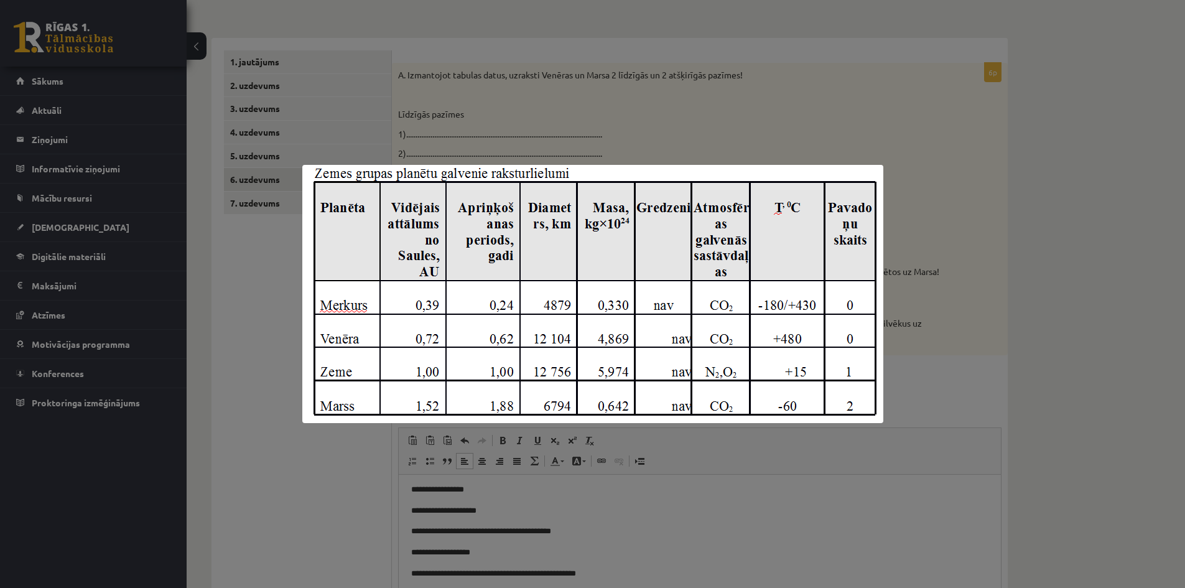
click at [538, 547] on div at bounding box center [592, 294] width 1185 height 588
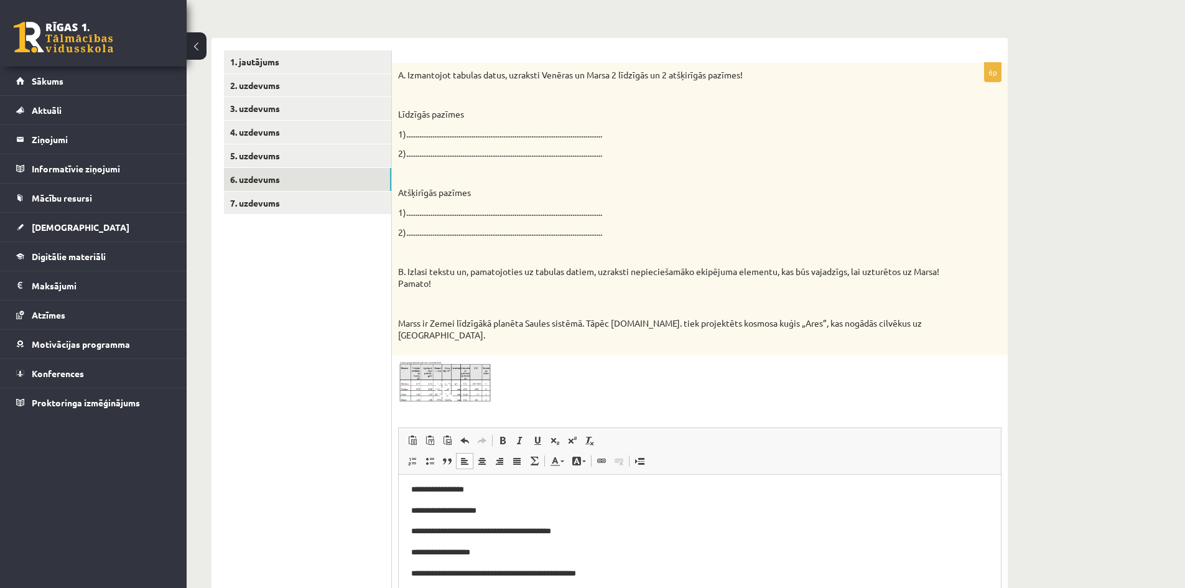
click at [455, 587] on p "**" at bounding box center [695, 594] width 568 height 13
click at [411, 489] on p "**********" at bounding box center [695, 493] width 568 height 13
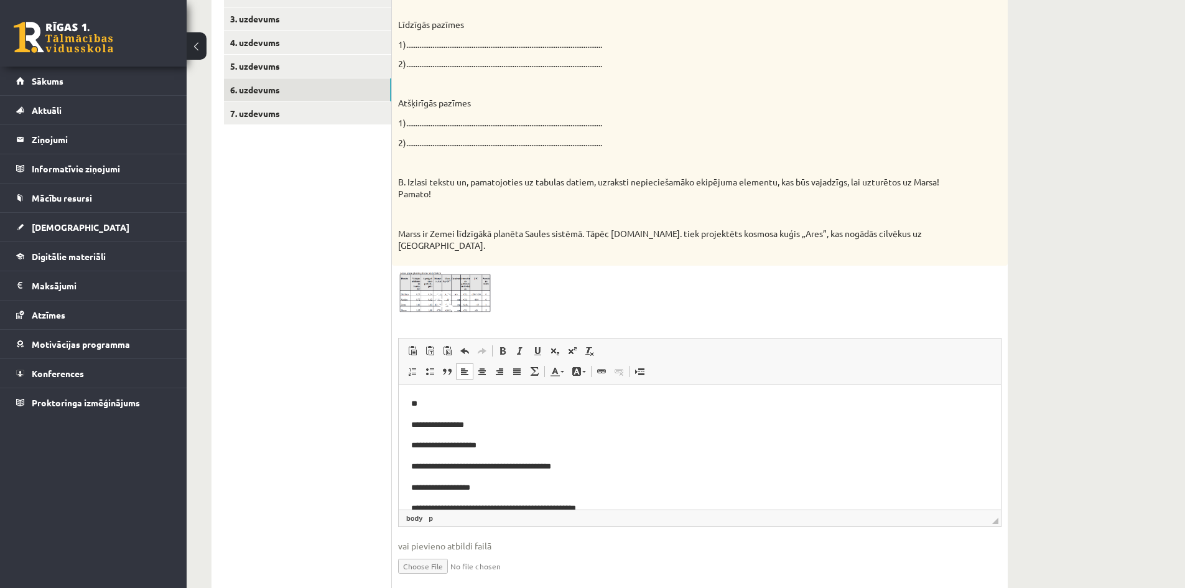
scroll to position [316, 0]
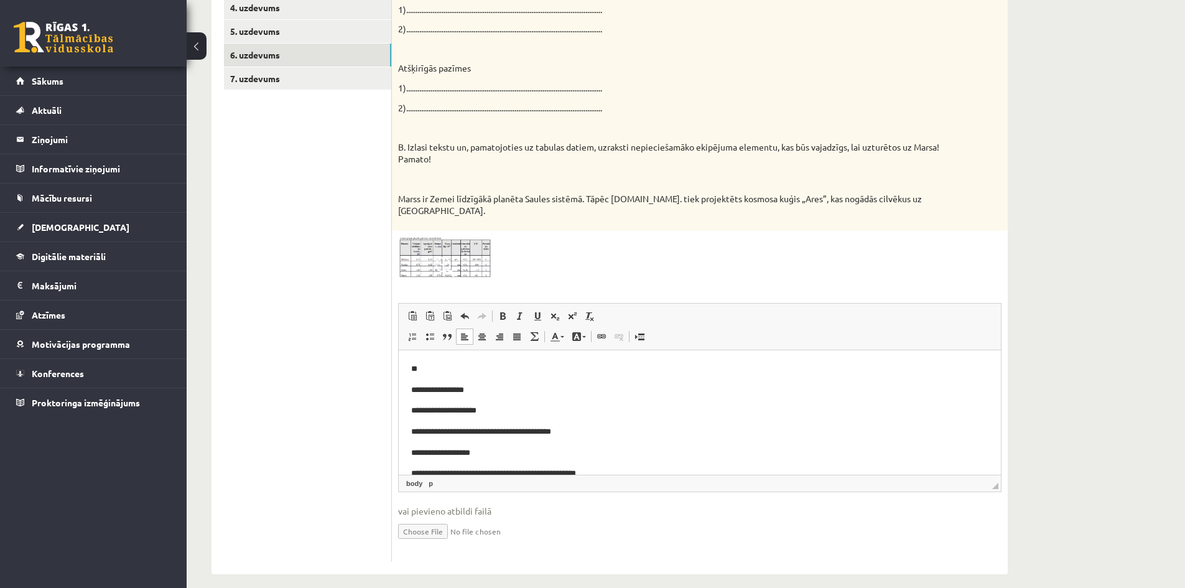
click at [600, 461] on body "**********" at bounding box center [699, 443] width 577 height 160
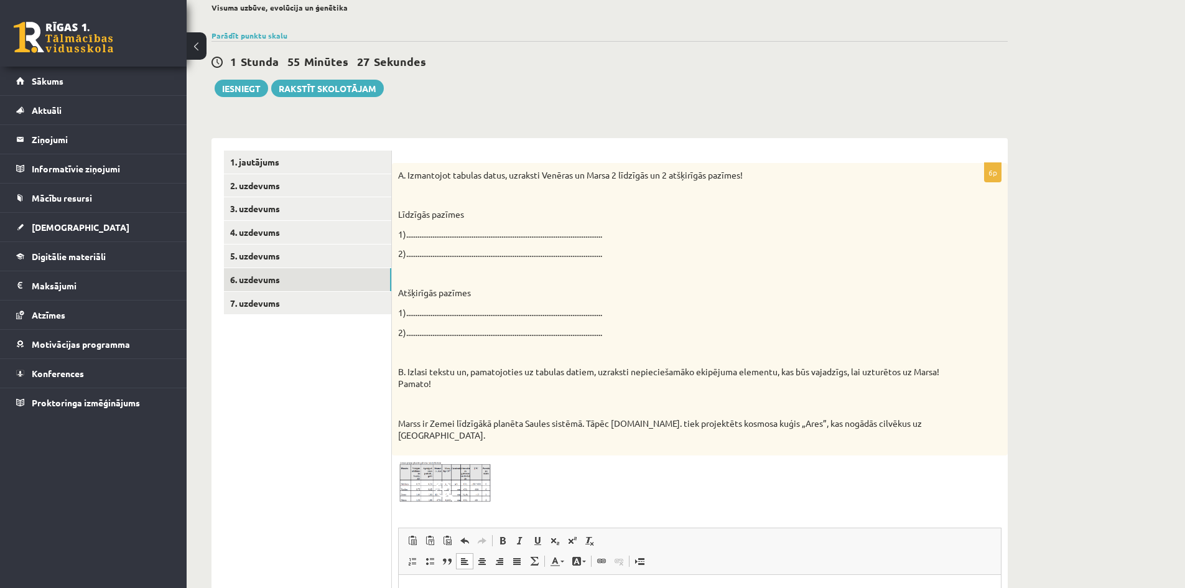
scroll to position [192, 0]
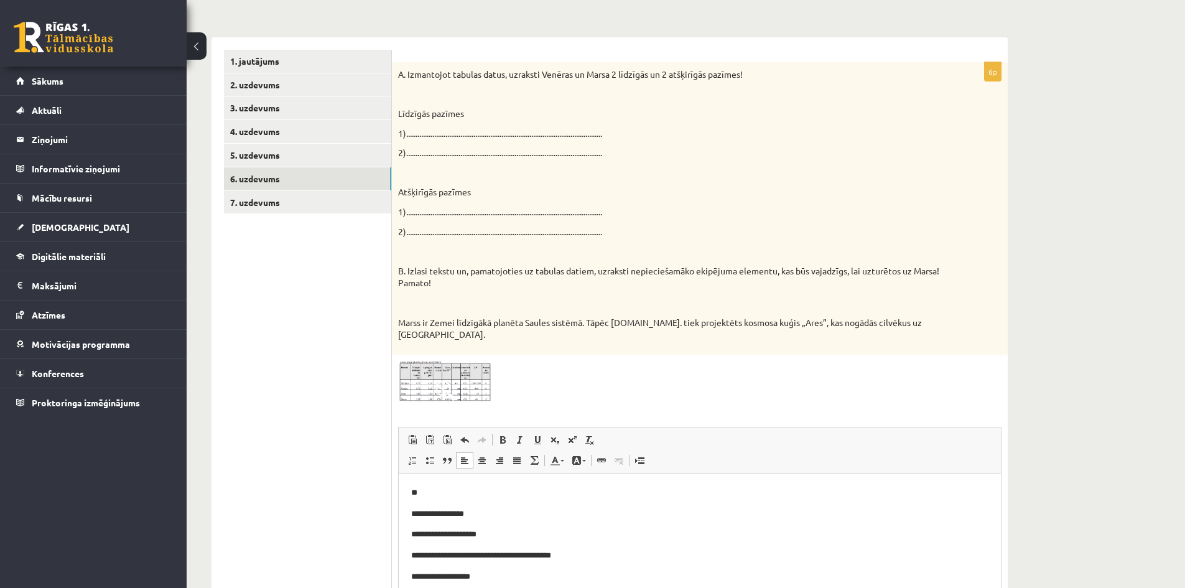
click at [448, 381] on span at bounding box center [445, 391] width 20 height 20
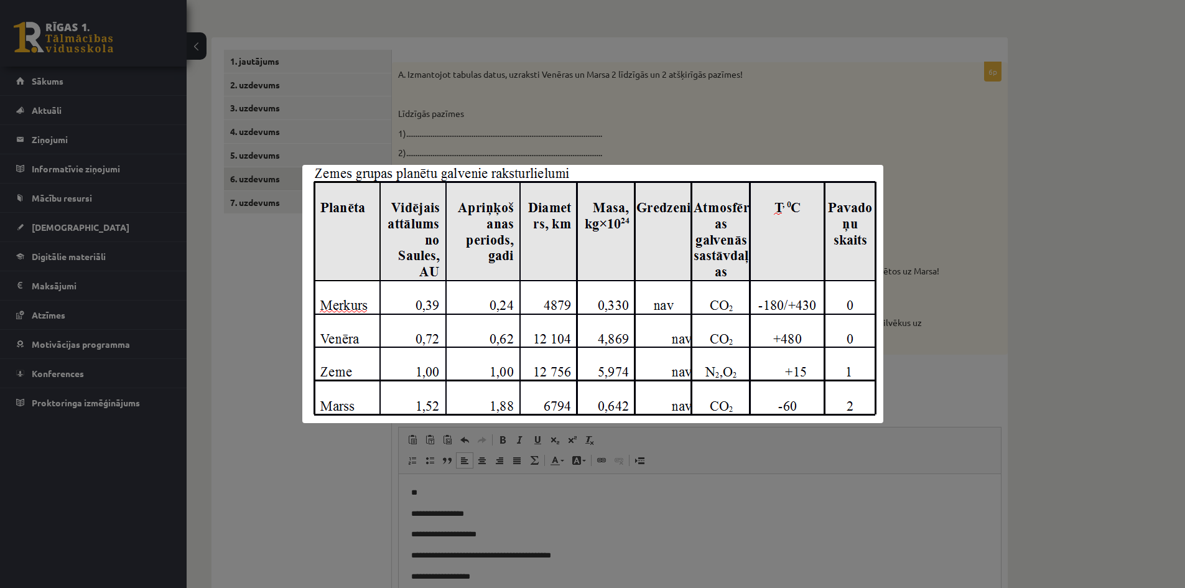
click at [632, 521] on div at bounding box center [592, 294] width 1185 height 588
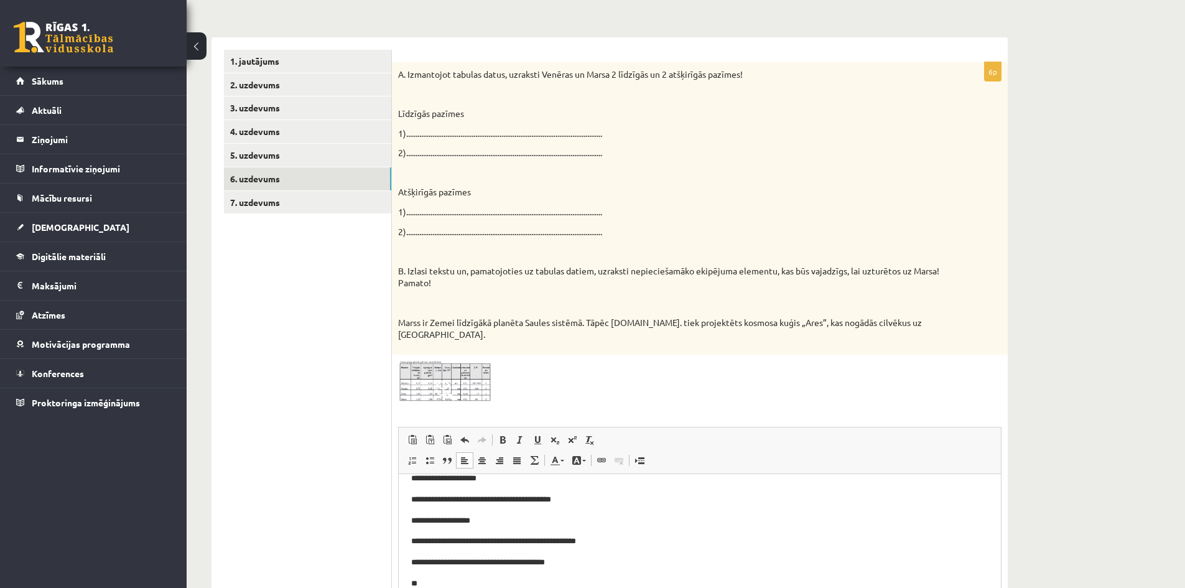
scroll to position [81, 0]
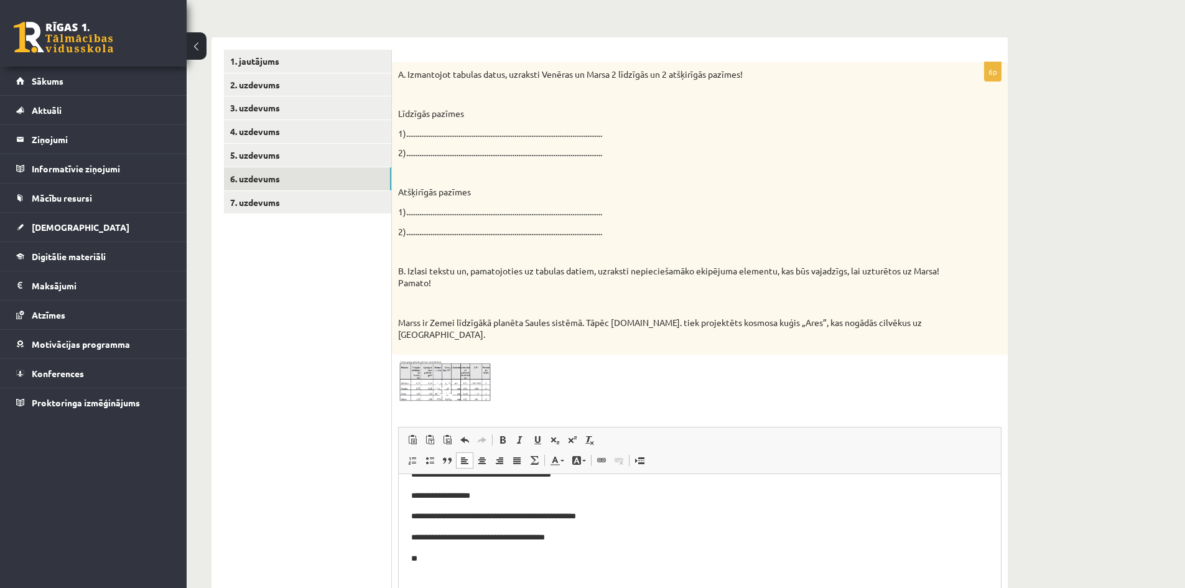
click at [437, 573] on p "Editor, wiswyg-editor-user-answer-47434136889300" at bounding box center [699, 579] width 577 height 13
click at [447, 367] on img at bounding box center [444, 382] width 93 height 42
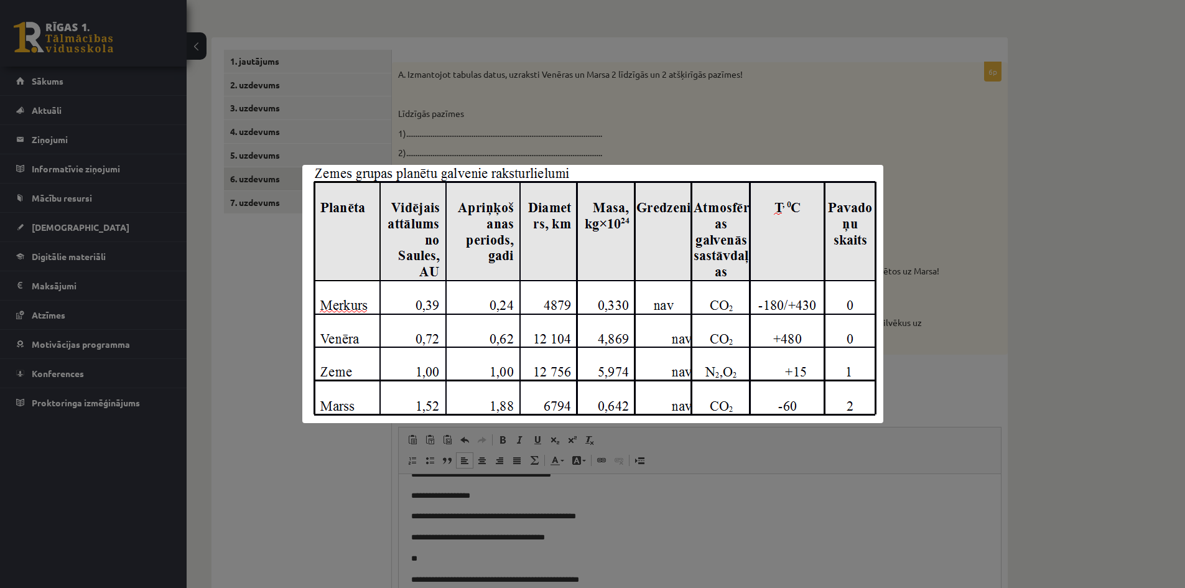
click at [688, 496] on div at bounding box center [592, 294] width 1185 height 588
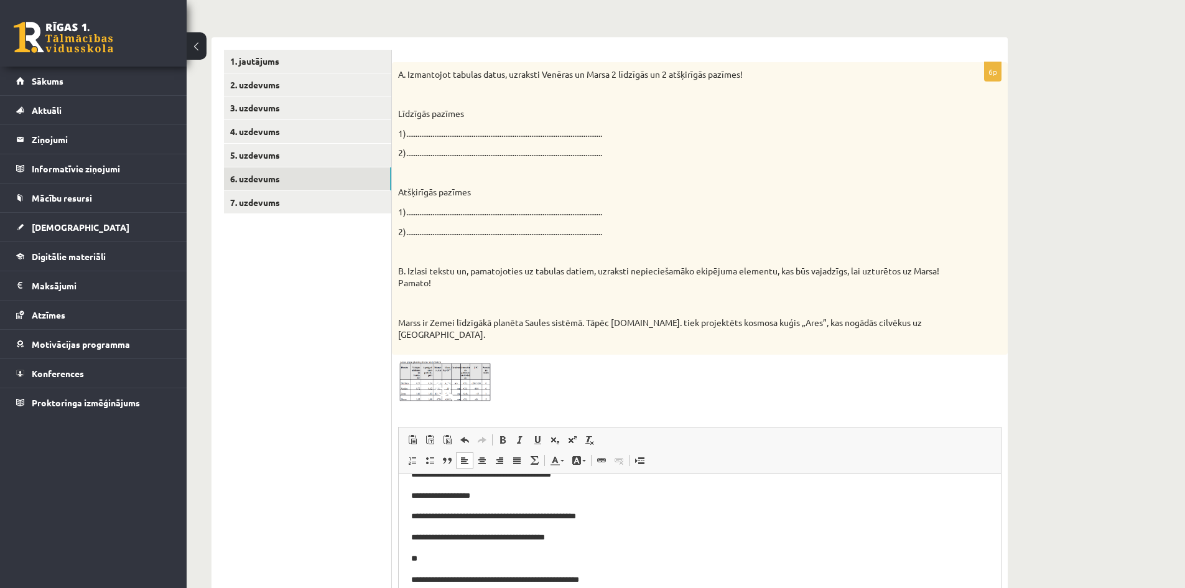
click at [603, 580] on p "**********" at bounding box center [695, 579] width 568 height 13
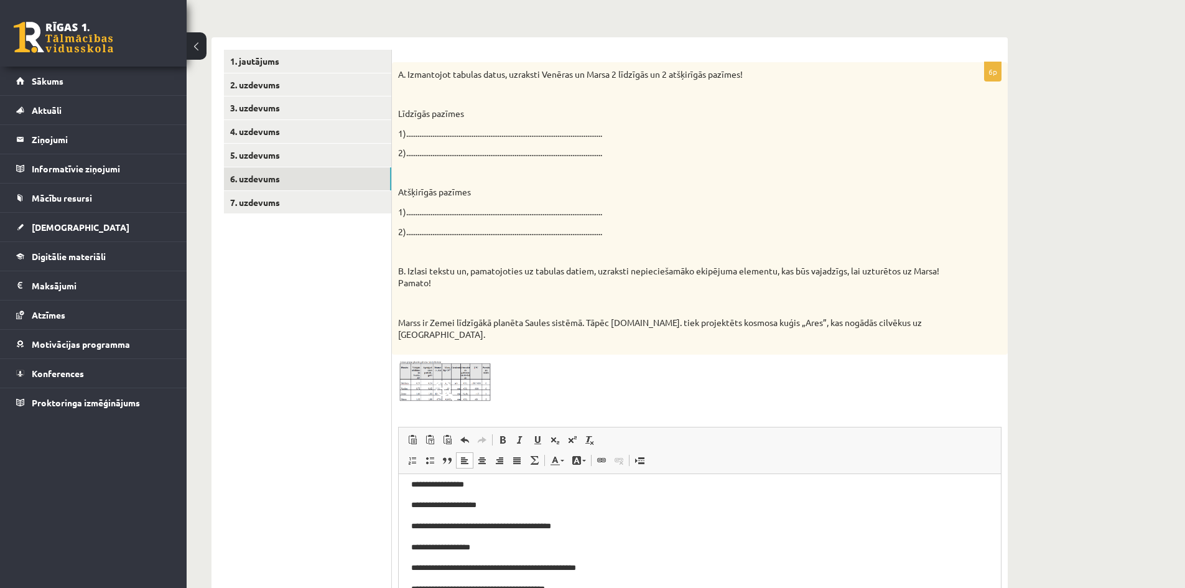
scroll to position [19, 0]
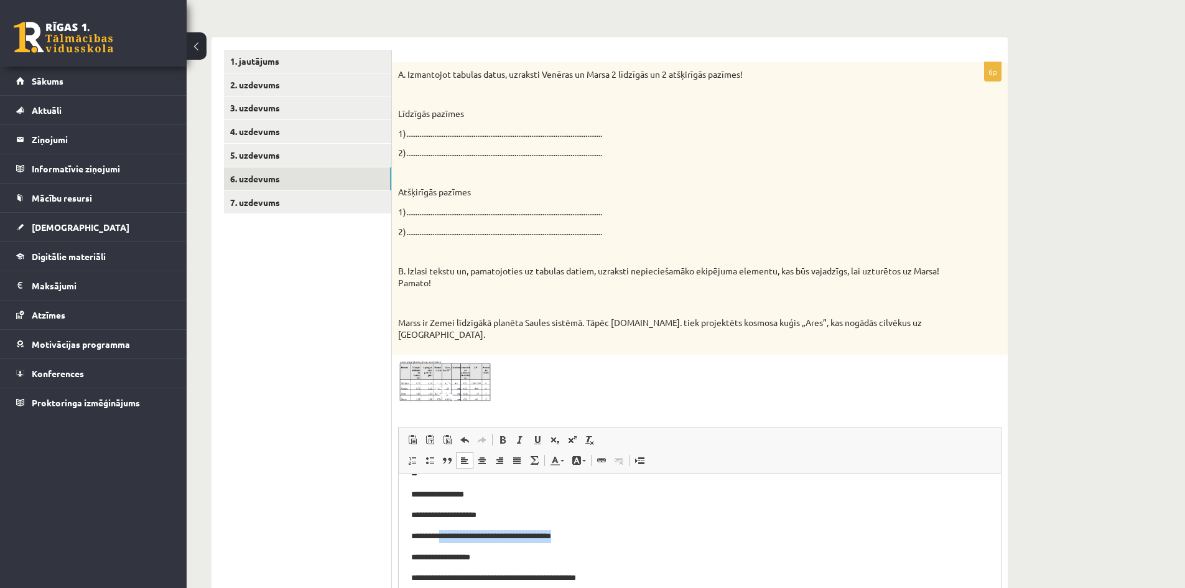
drag, startPoint x: 445, startPoint y: 535, endPoint x: 585, endPoint y: 535, distance: 140.6
click at [585, 535] on p "**********" at bounding box center [695, 536] width 568 height 13
copy p "**********"
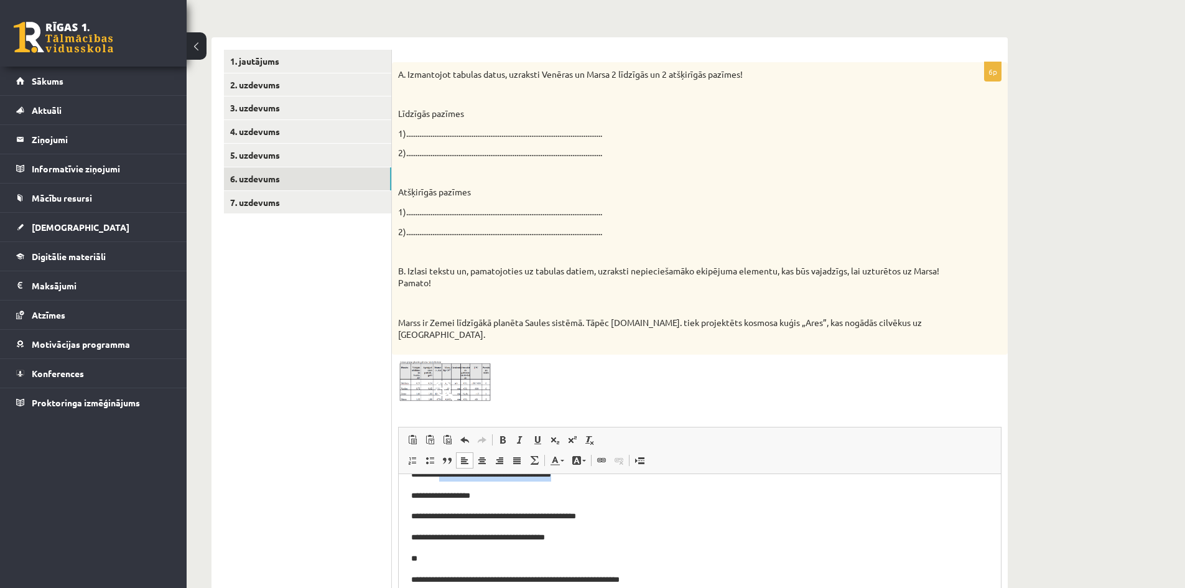
scroll to position [81, 0]
click at [657, 576] on p "**********" at bounding box center [695, 579] width 568 height 13
click at [647, 578] on p "**********" at bounding box center [695, 579] width 568 height 13
click at [819, 543] on p "**********" at bounding box center [695, 537] width 568 height 13
drag, startPoint x: 675, startPoint y: 578, endPoint x: 683, endPoint y: 580, distance: 8.2
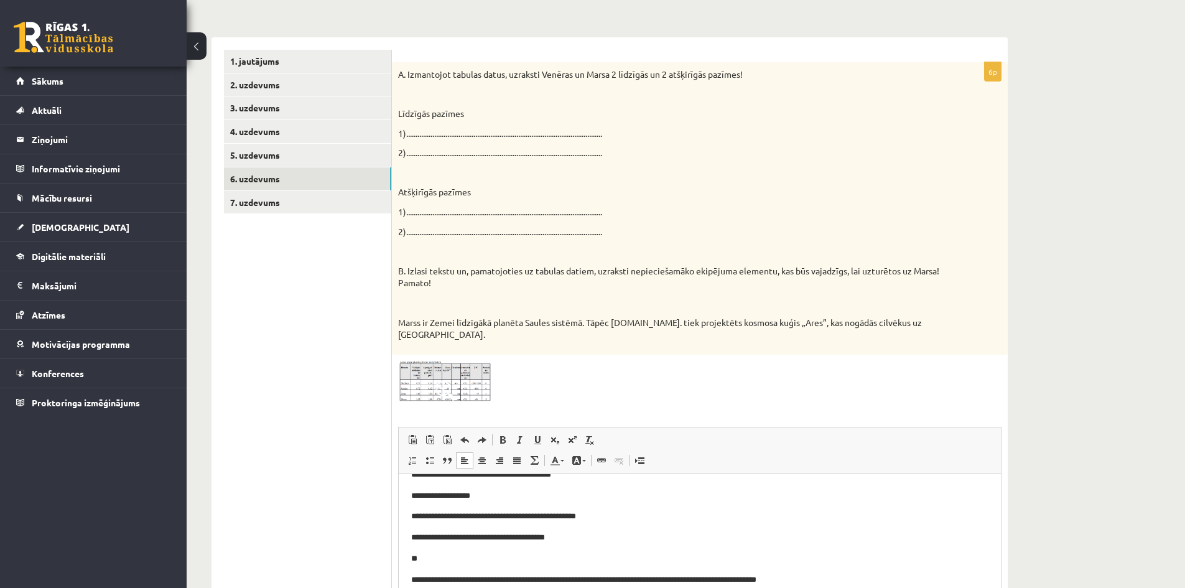
click at [677, 577] on p "**********" at bounding box center [695, 579] width 568 height 13
click at [628, 550] on body "**********" at bounding box center [699, 495] width 577 height 180
click at [732, 575] on p "**********" at bounding box center [695, 579] width 568 height 13
click at [790, 577] on p "**********" at bounding box center [695, 579] width 568 height 13
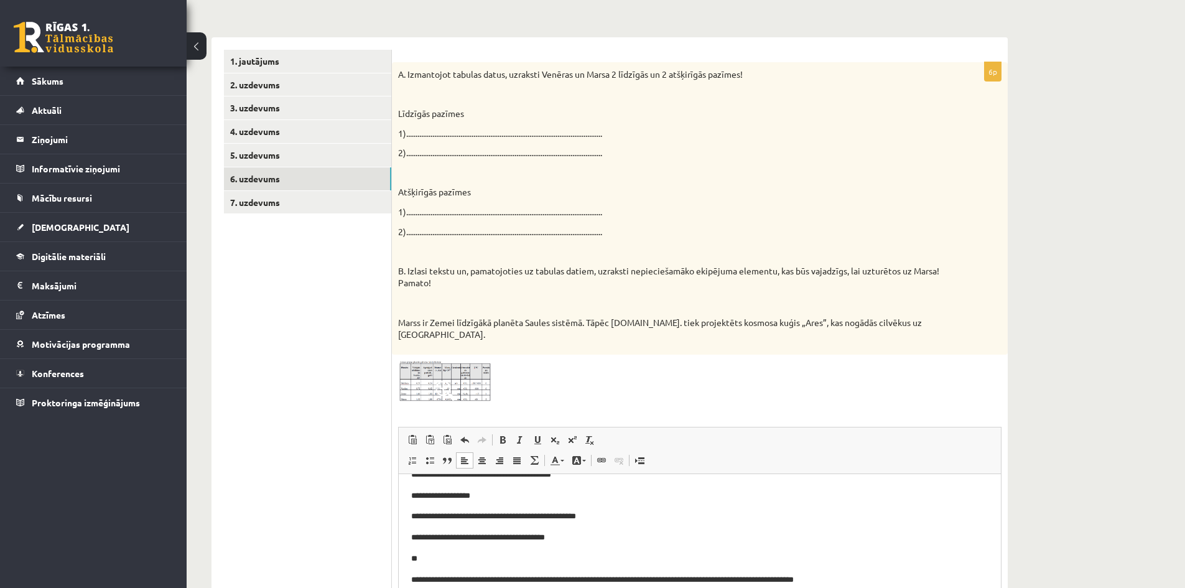
click at [484, 364] on img at bounding box center [444, 382] width 93 height 42
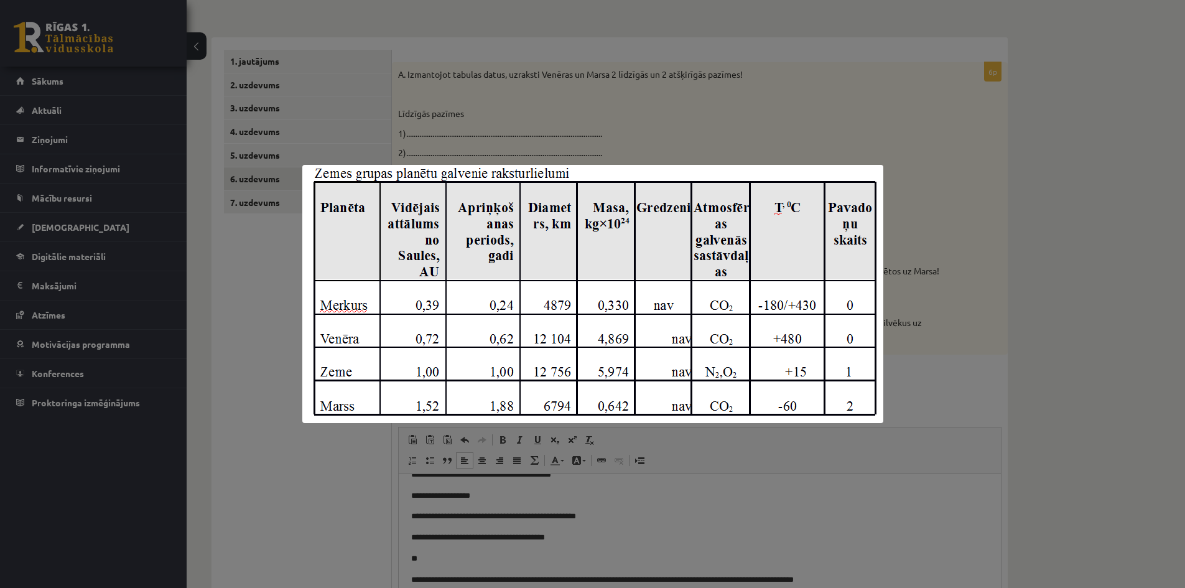
click at [660, 514] on div at bounding box center [592, 294] width 1185 height 588
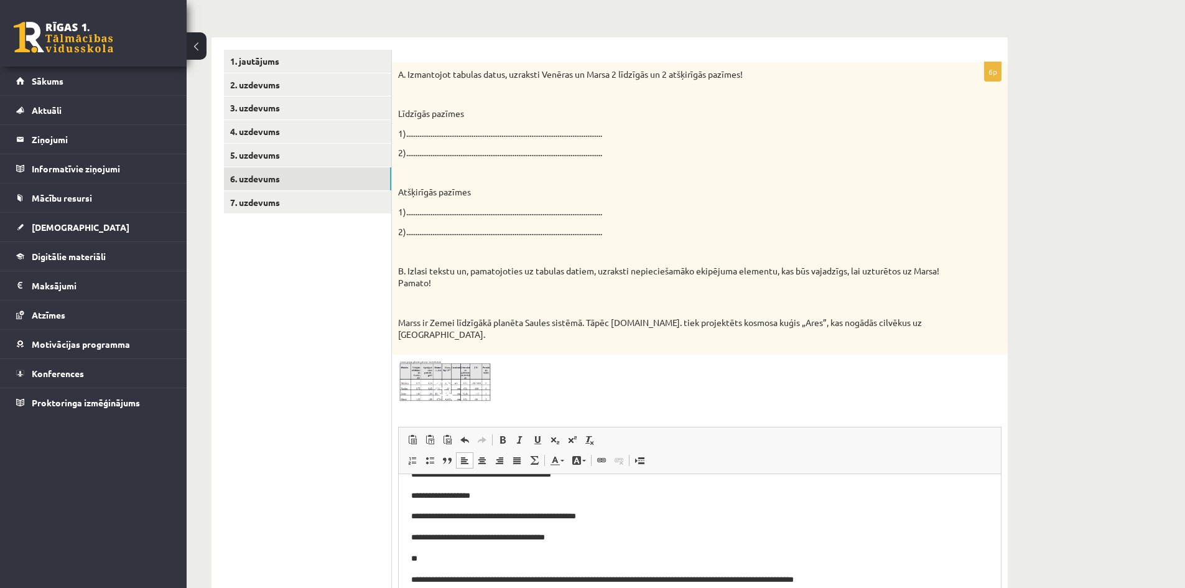
click at [869, 575] on p "**********" at bounding box center [695, 579] width 568 height 13
click at [448, 381] on span at bounding box center [445, 391] width 20 height 20
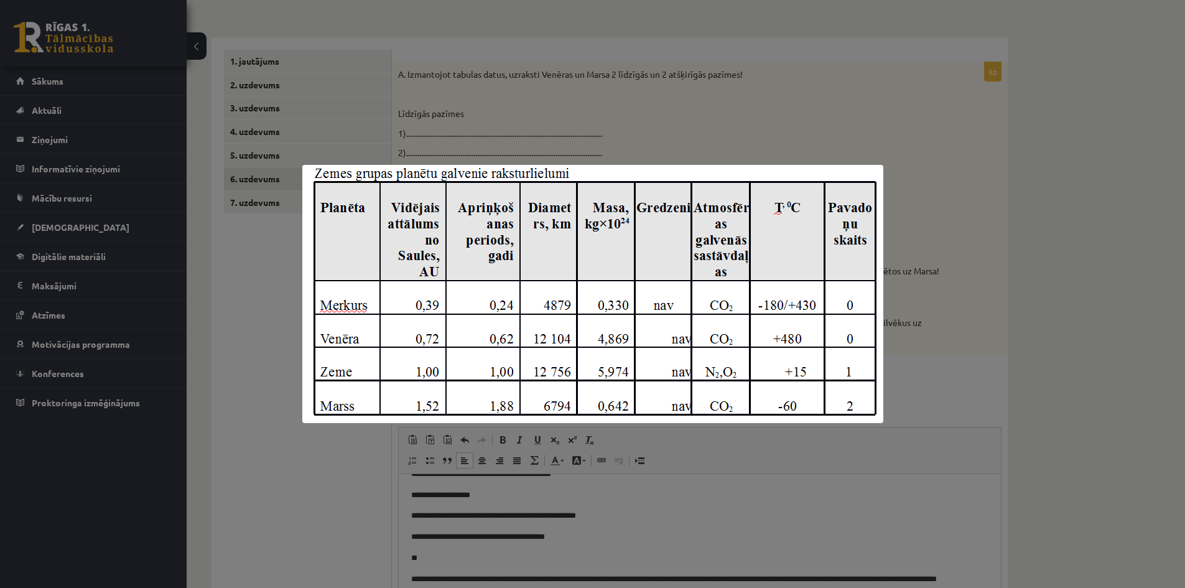
click at [465, 576] on div at bounding box center [592, 294] width 1185 height 588
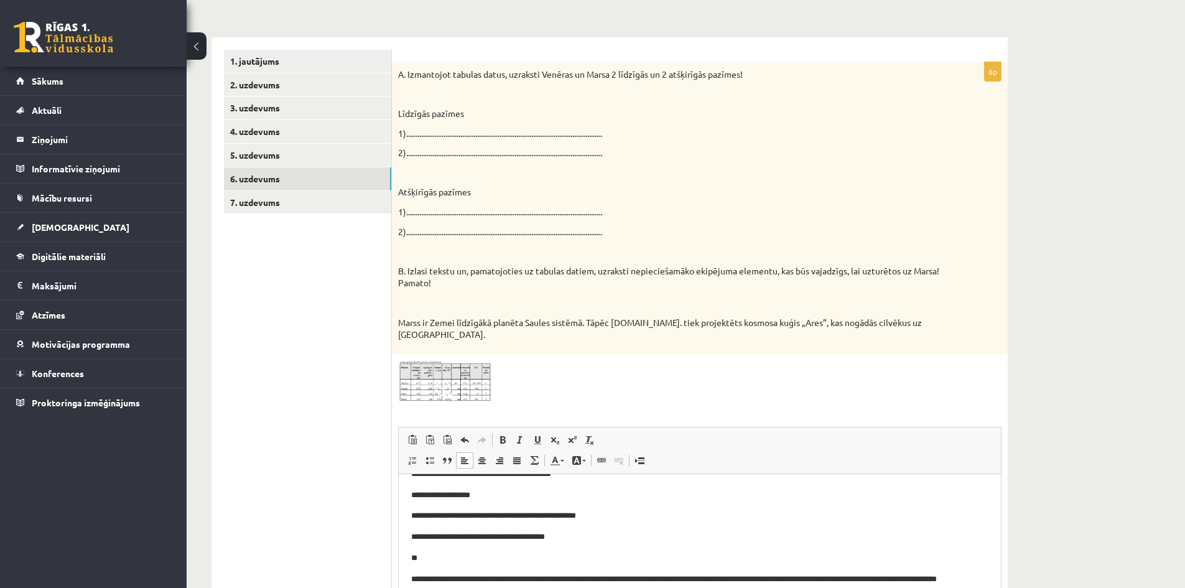
click at [460, 587] on p "**********" at bounding box center [695, 586] width 568 height 26
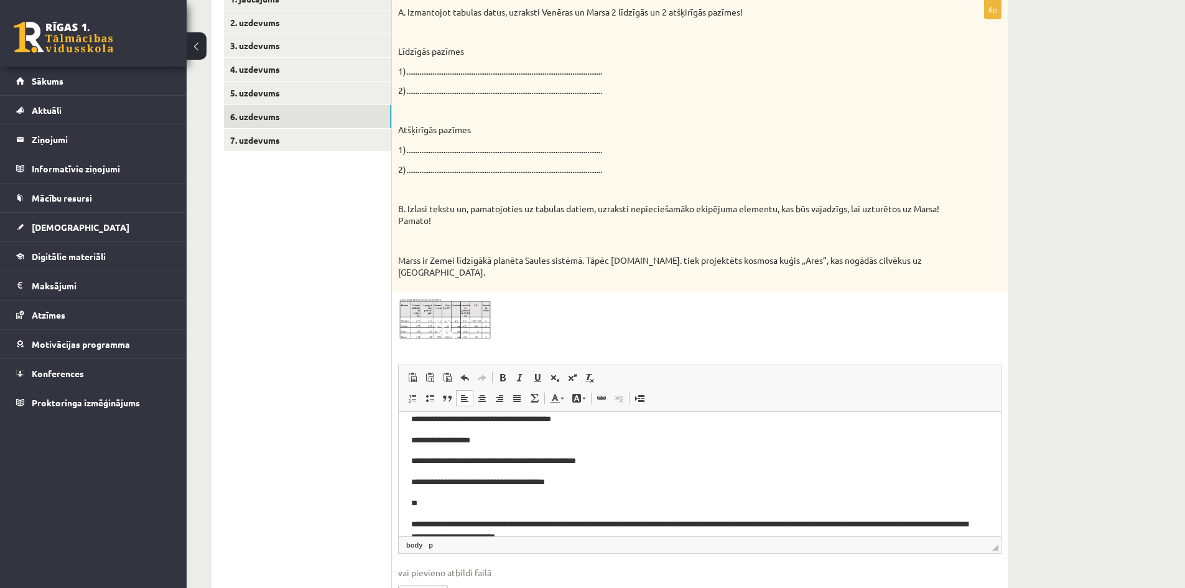
scroll to position [95, 0]
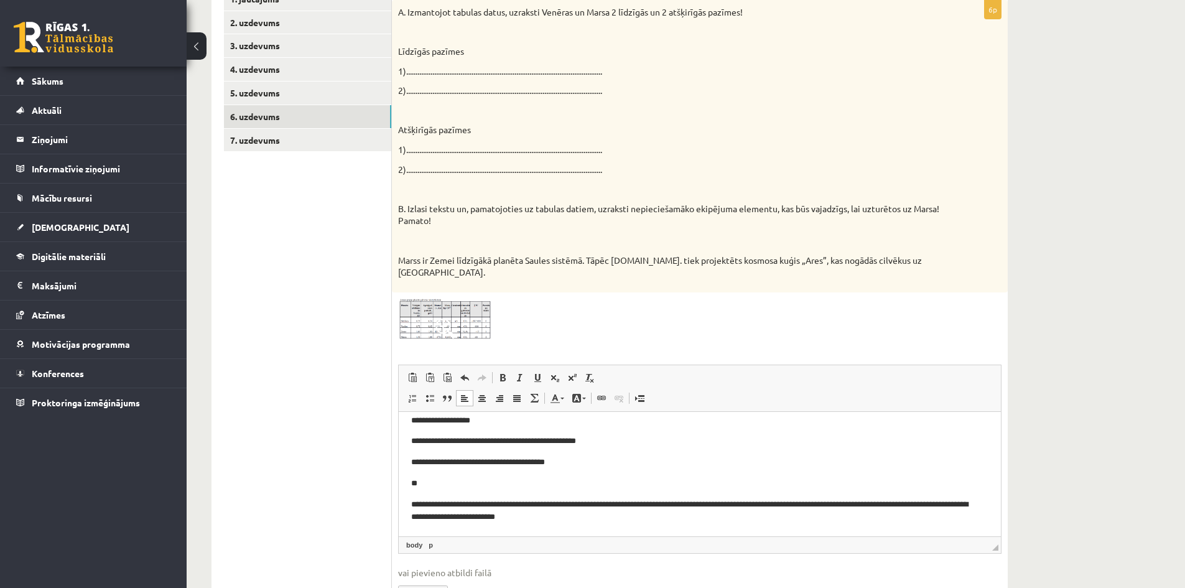
click at [809, 504] on p "**********" at bounding box center [695, 511] width 568 height 26
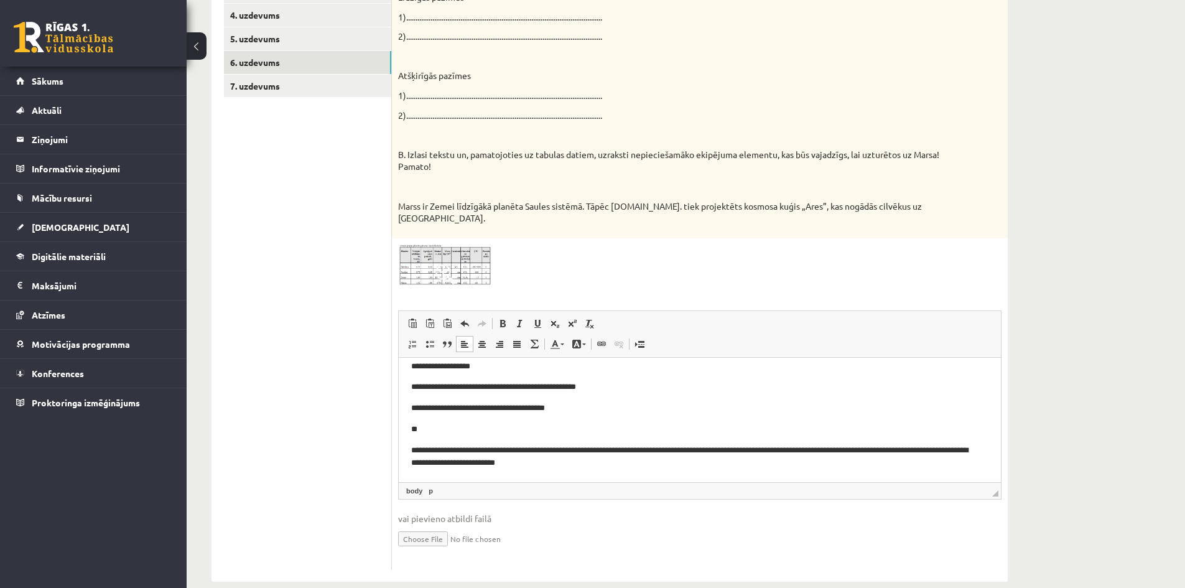
scroll to position [317, 0]
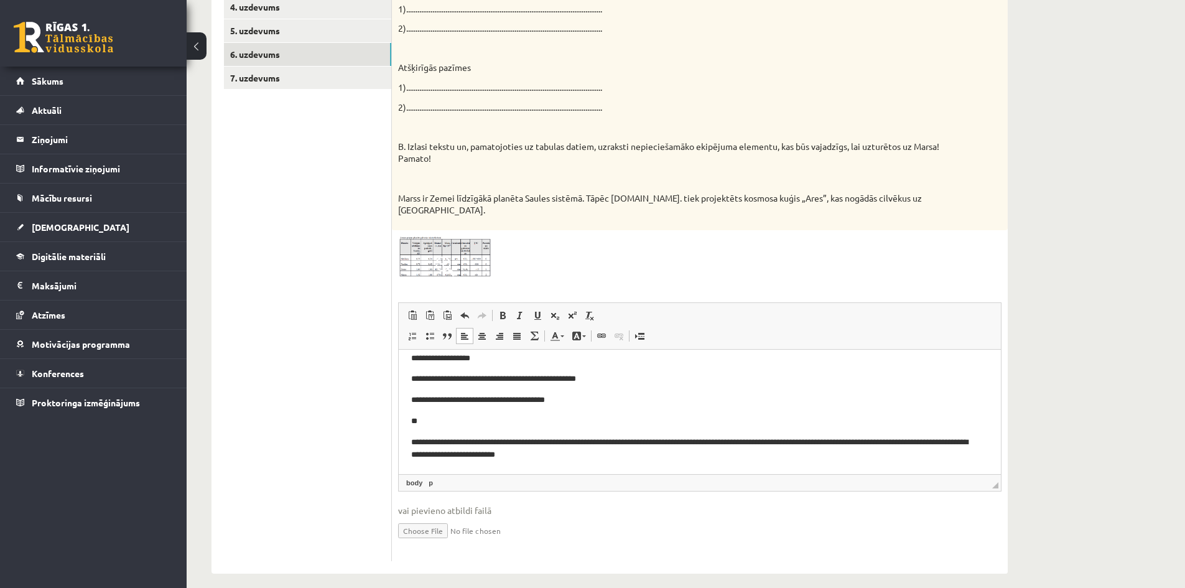
click at [472, 443] on p "**********" at bounding box center [695, 449] width 568 height 26
click at [846, 443] on p "**********" at bounding box center [695, 449] width 568 height 26
click at [871, 443] on p "**********" at bounding box center [695, 449] width 568 height 26
click at [471, 453] on p "**********" at bounding box center [695, 449] width 568 height 26
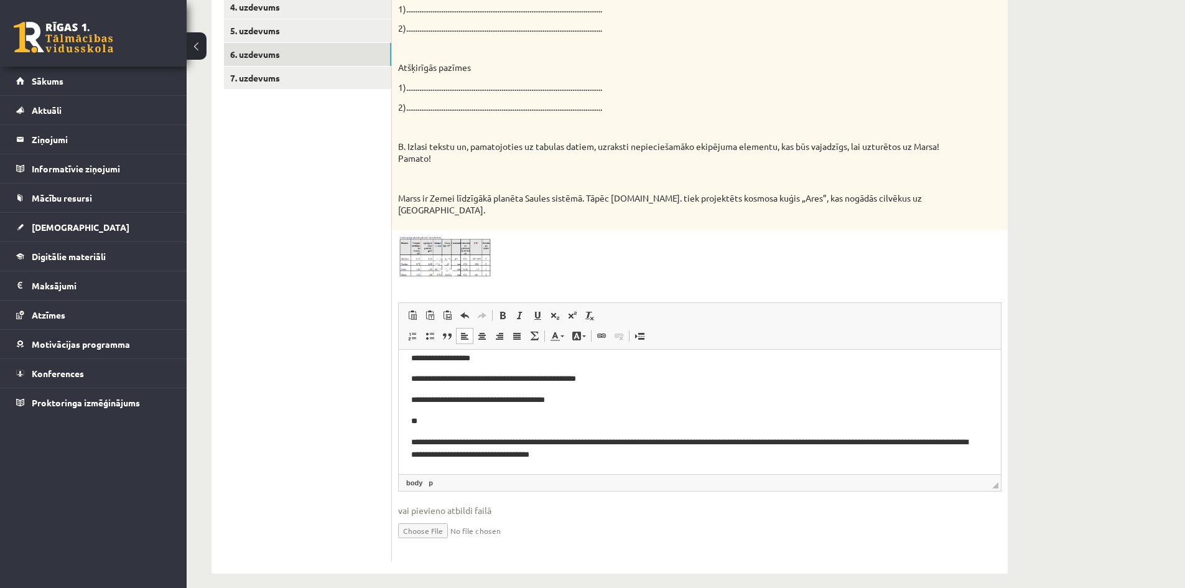
click at [959, 442] on p "**********" at bounding box center [695, 449] width 568 height 26
click at [445, 454] on p "**********" at bounding box center [695, 449] width 568 height 26
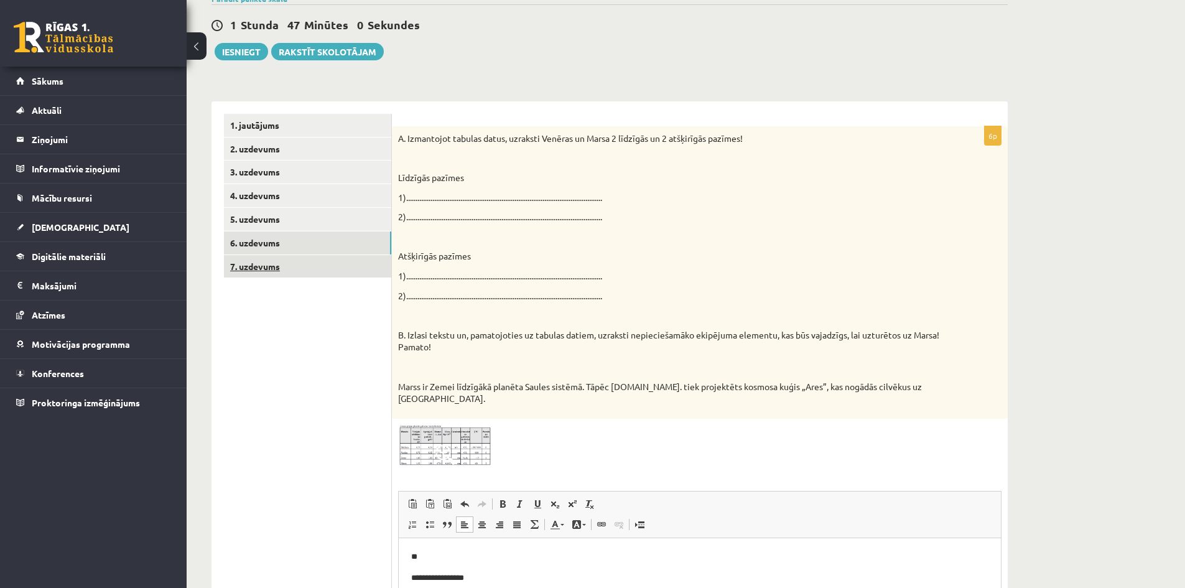
scroll to position [68, 0]
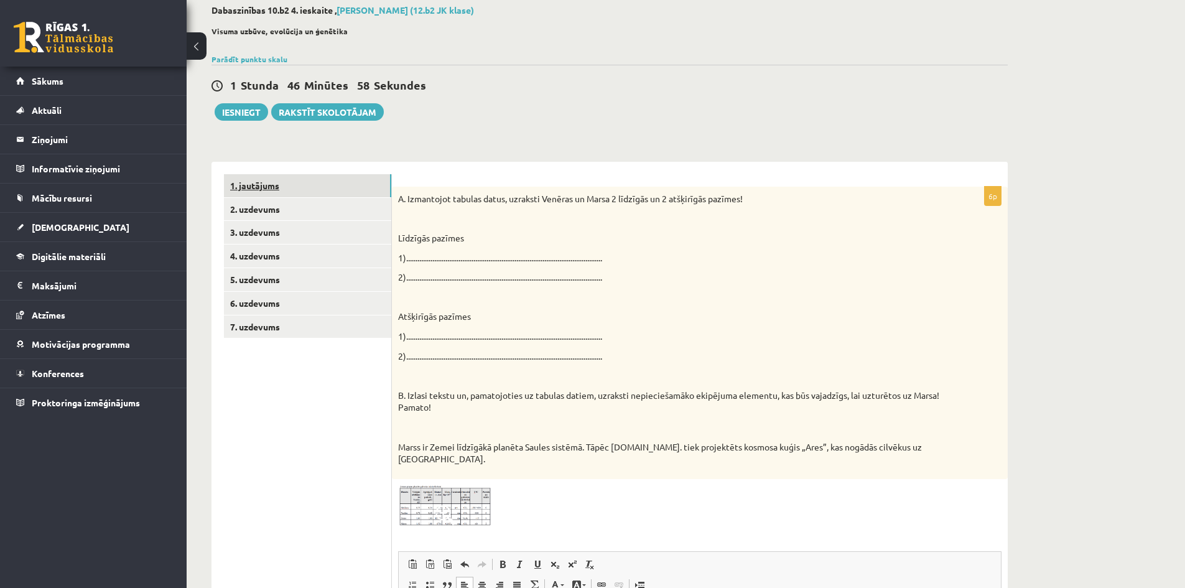
click at [259, 180] on link "1. jautājums" at bounding box center [307, 185] width 167 height 23
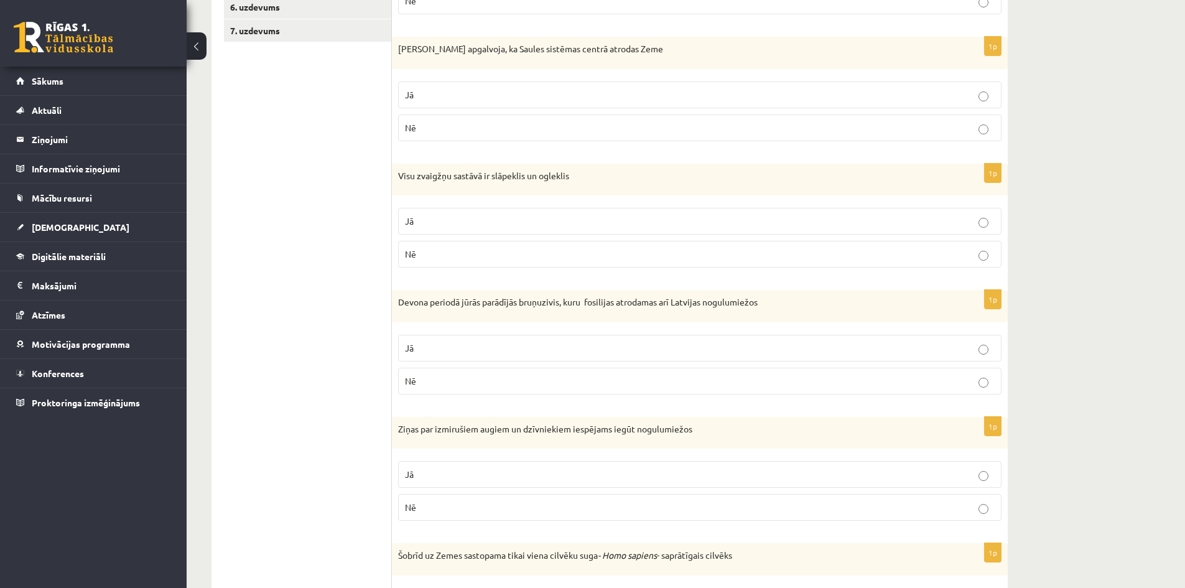
scroll to position [37, 0]
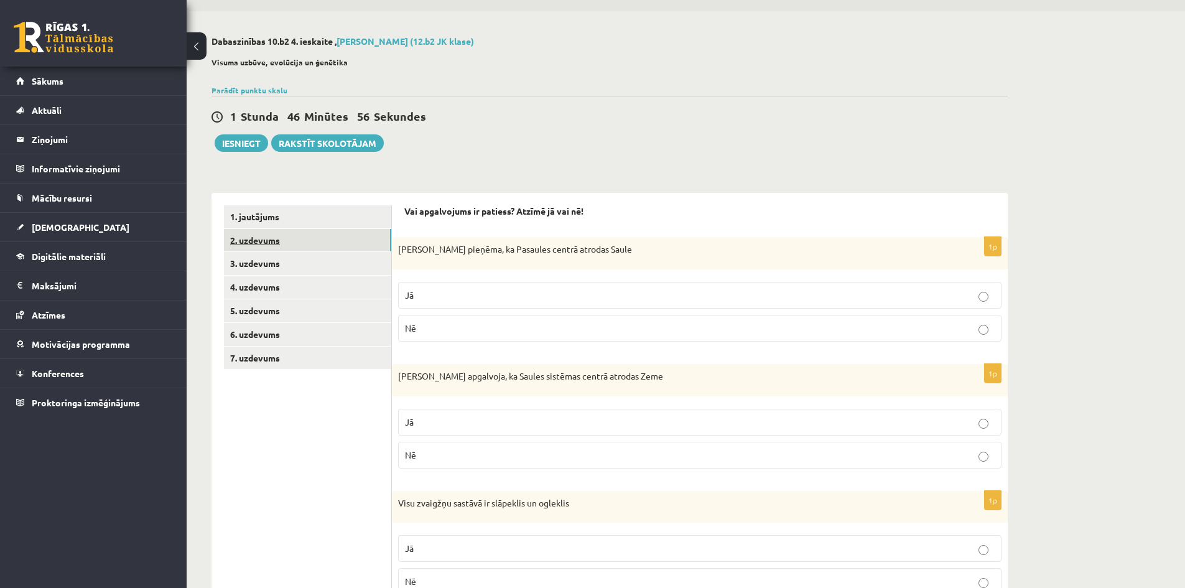
click at [279, 242] on link "2. uzdevums" at bounding box center [307, 240] width 167 height 23
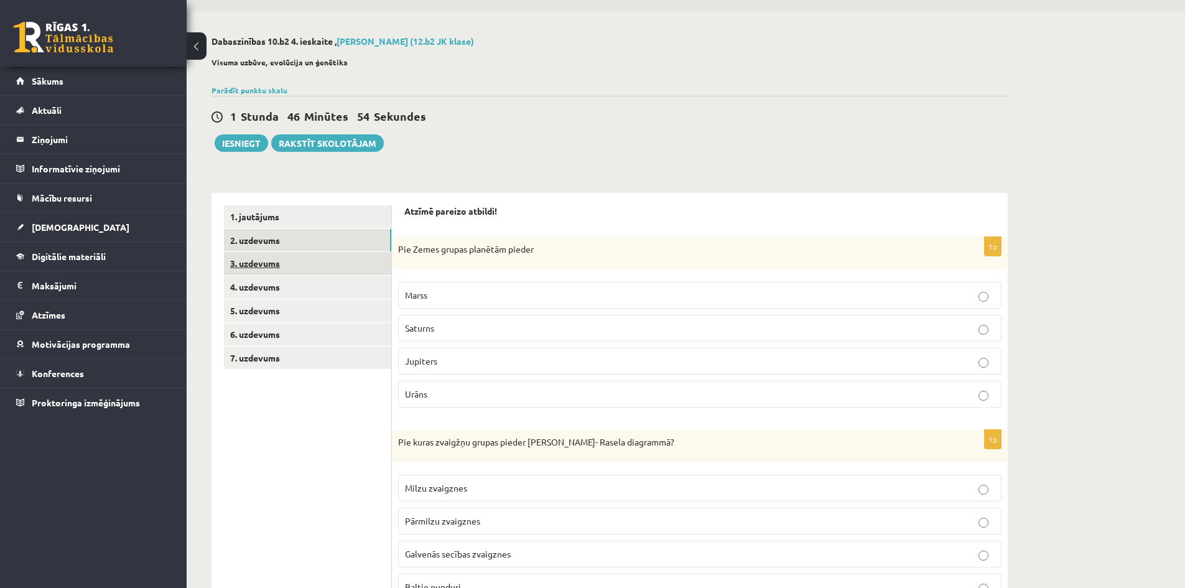
click at [276, 262] on link "3. uzdevums" at bounding box center [307, 263] width 167 height 23
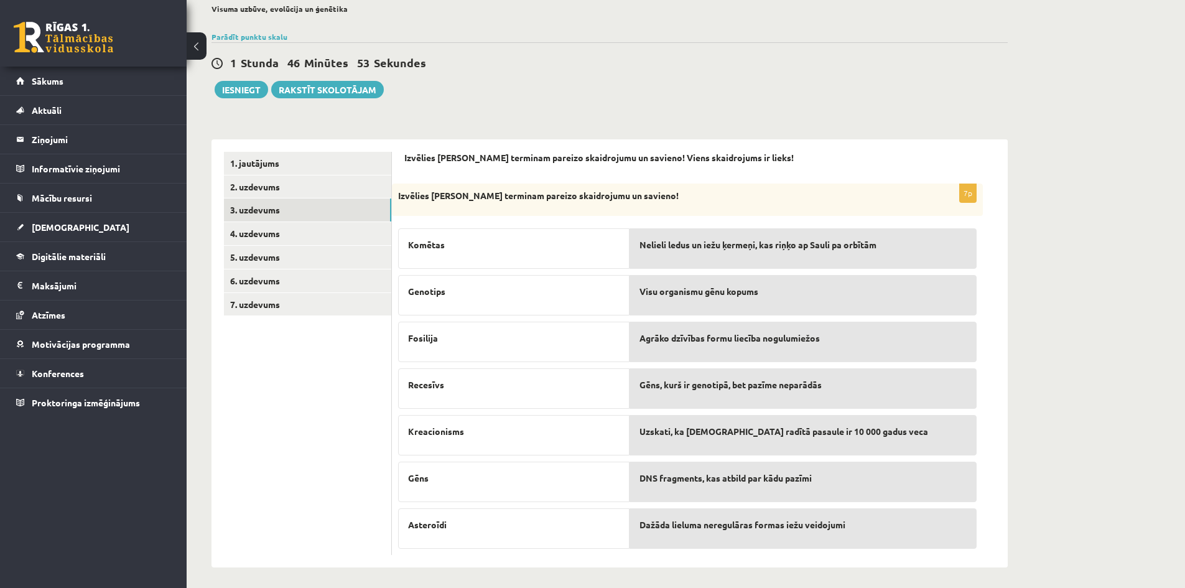
scroll to position [96, 0]
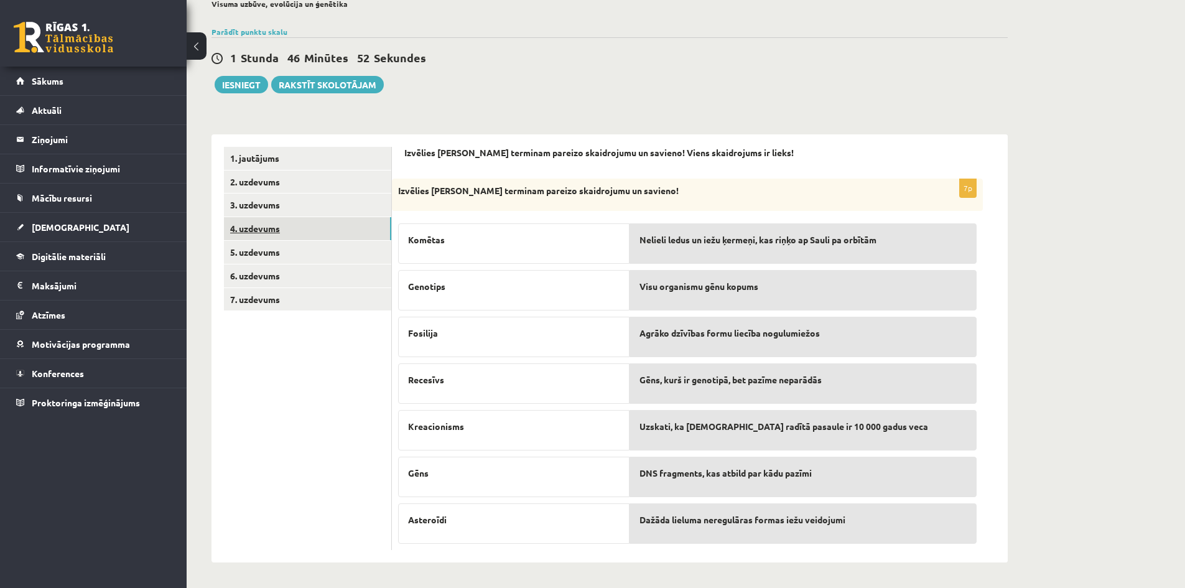
click at [253, 227] on link "4. uzdevums" at bounding box center [307, 228] width 167 height 23
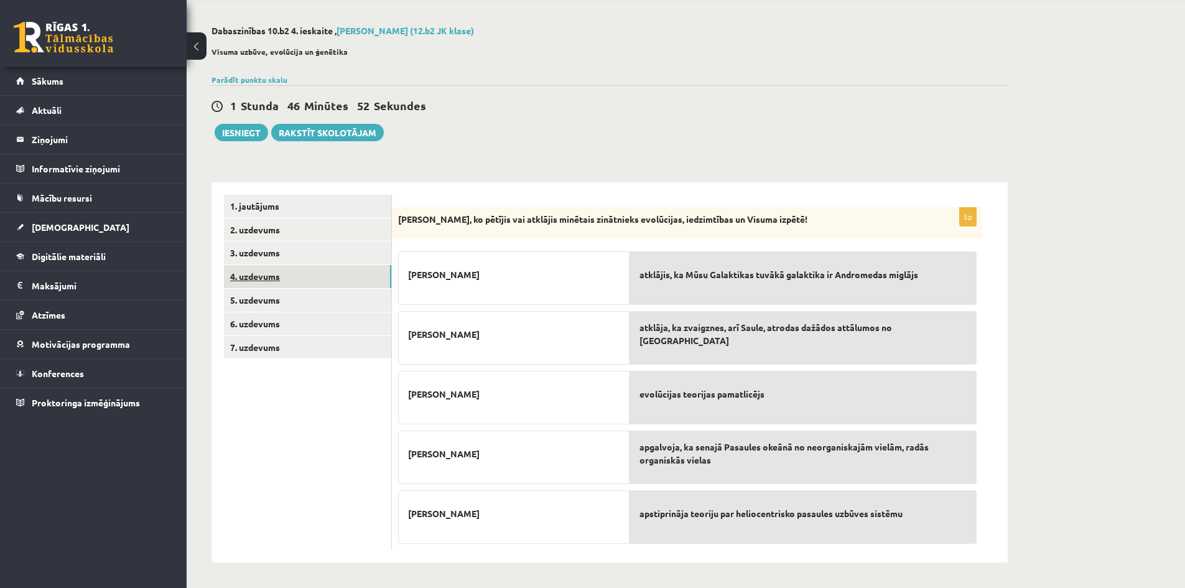
scroll to position [0, 0]
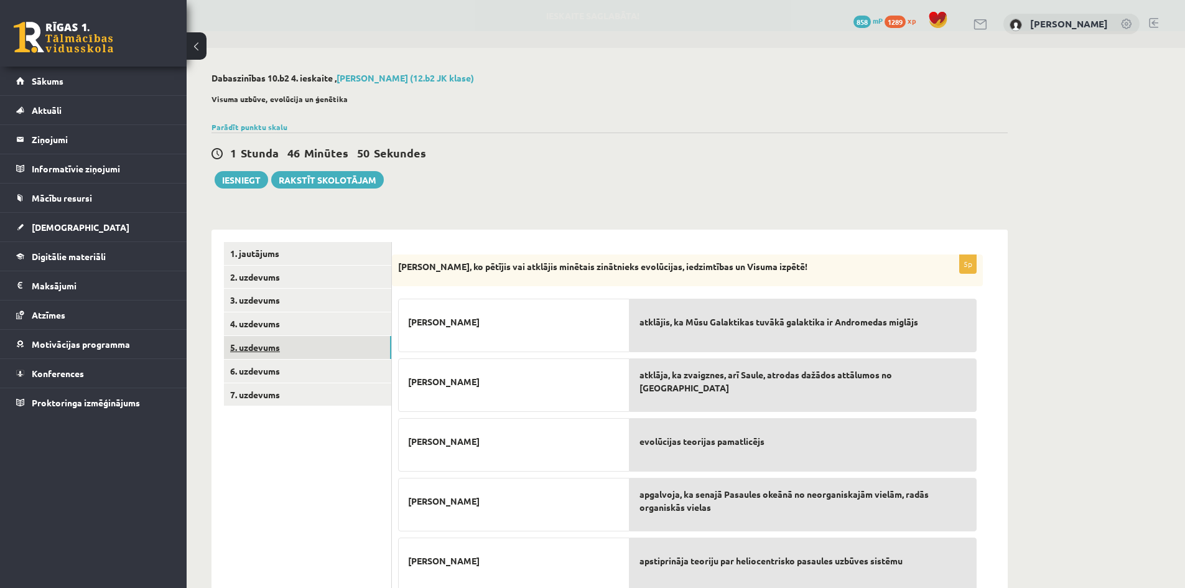
click at [261, 348] on link "5. uzdevums" at bounding box center [307, 347] width 167 height 23
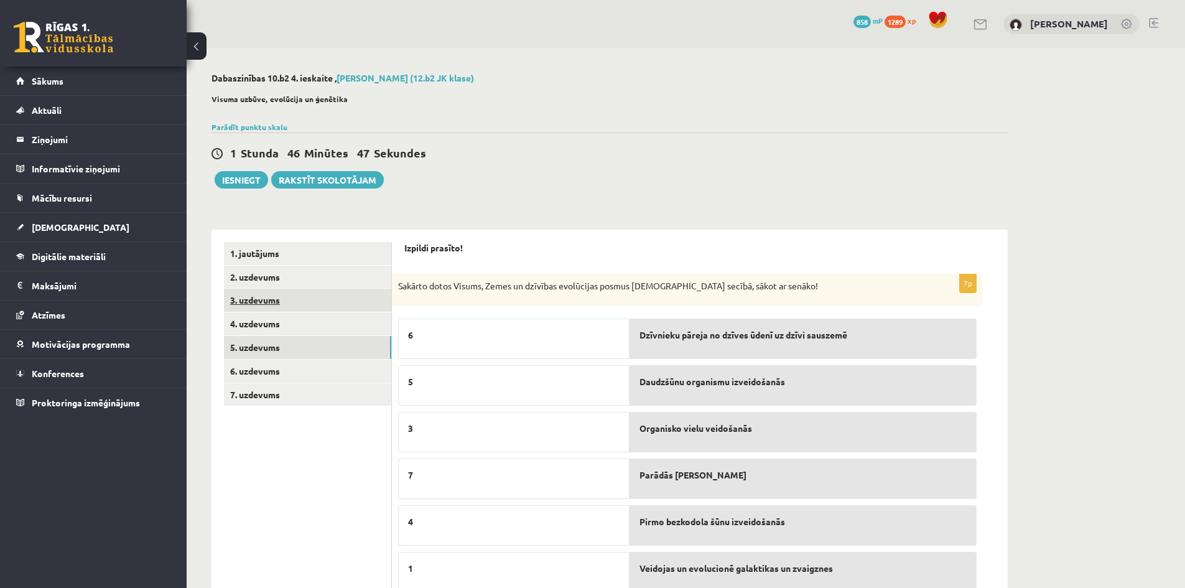
click at [256, 295] on link "3. uzdevums" at bounding box center [307, 300] width 167 height 23
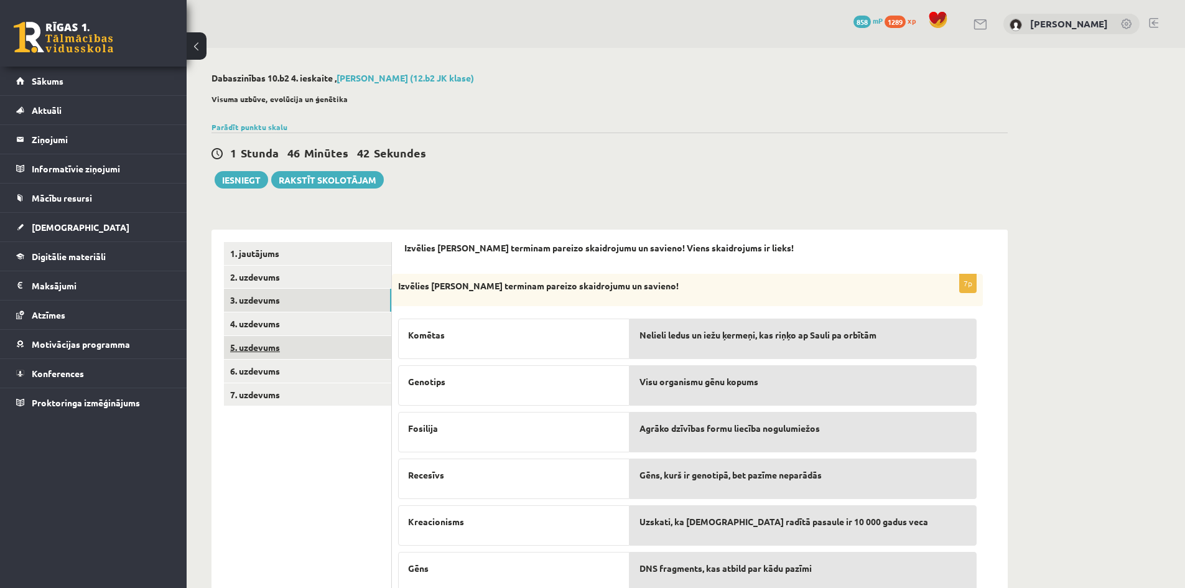
click at [262, 350] on link "5. uzdevums" at bounding box center [307, 347] width 167 height 23
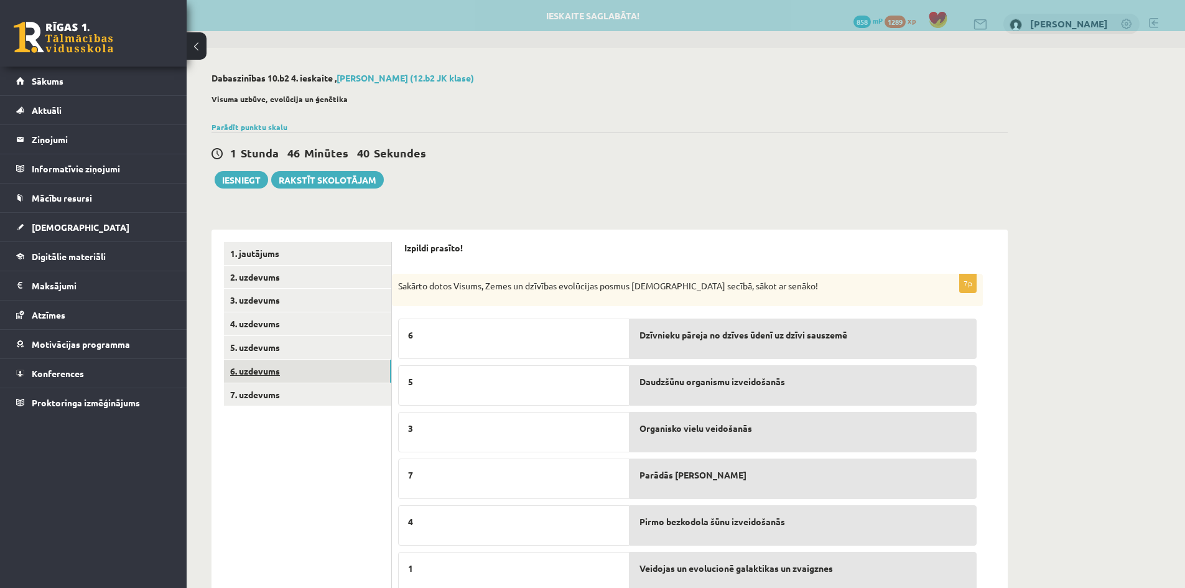
click at [258, 371] on link "6. uzdevums" at bounding box center [307, 370] width 167 height 23
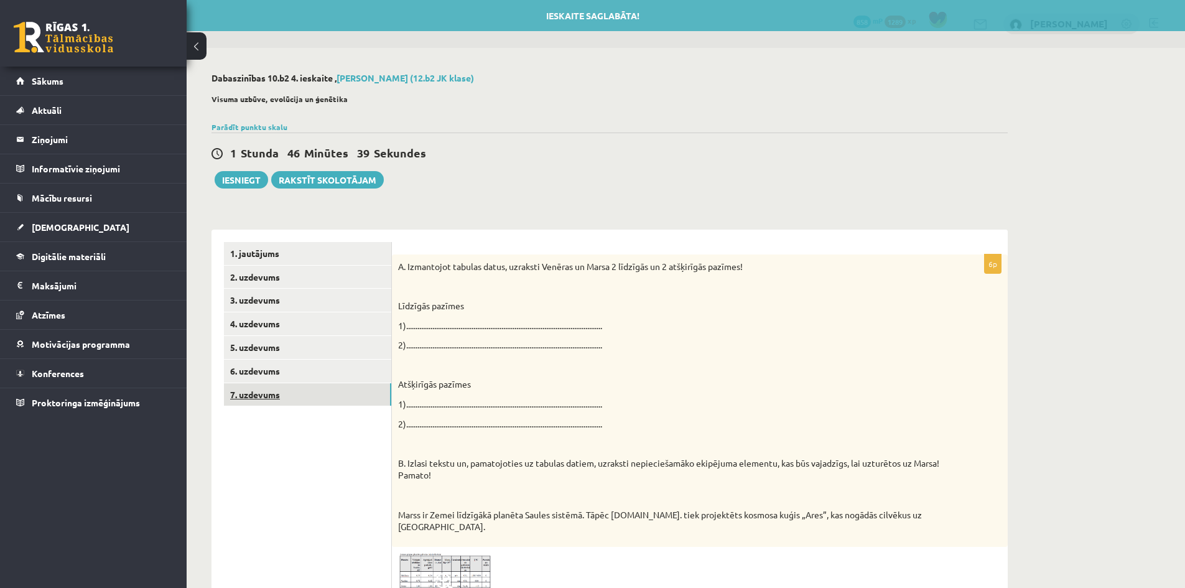
click at [271, 393] on link "7. uzdevums" at bounding box center [307, 394] width 167 height 23
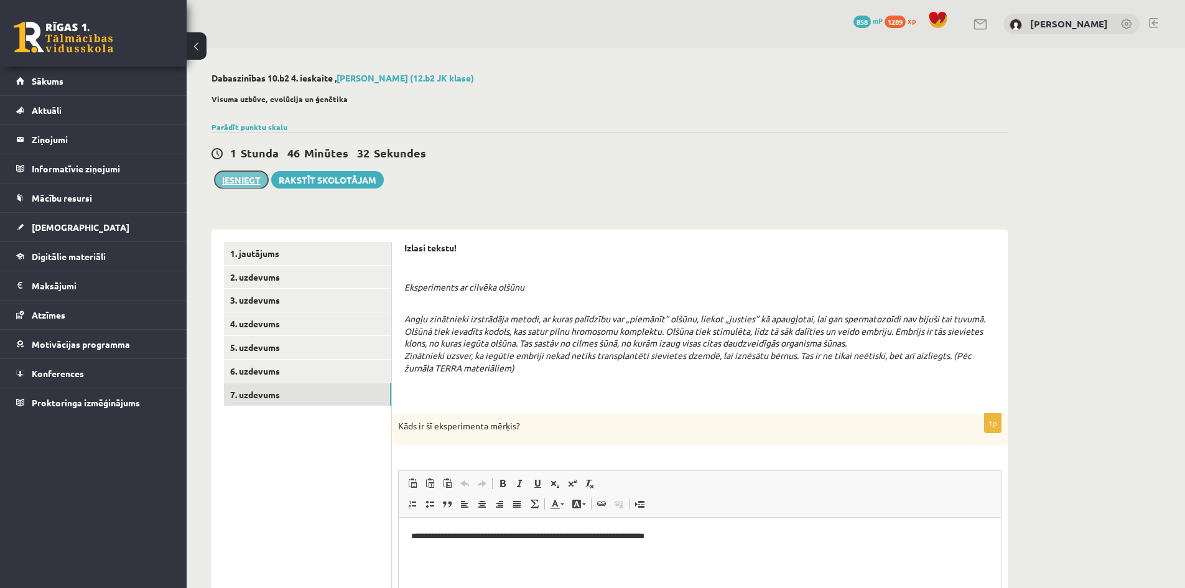
click at [240, 176] on button "Iesniegt" at bounding box center [241, 179] width 53 height 17
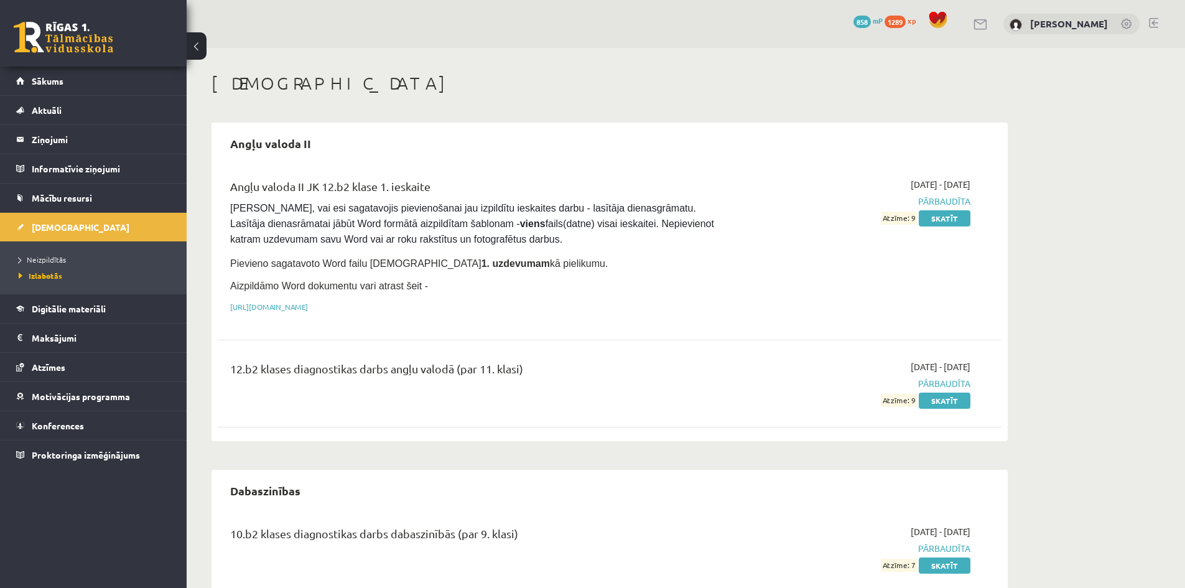
click at [44, 273] on span "Izlabotās" at bounding box center [41, 276] width 44 height 10
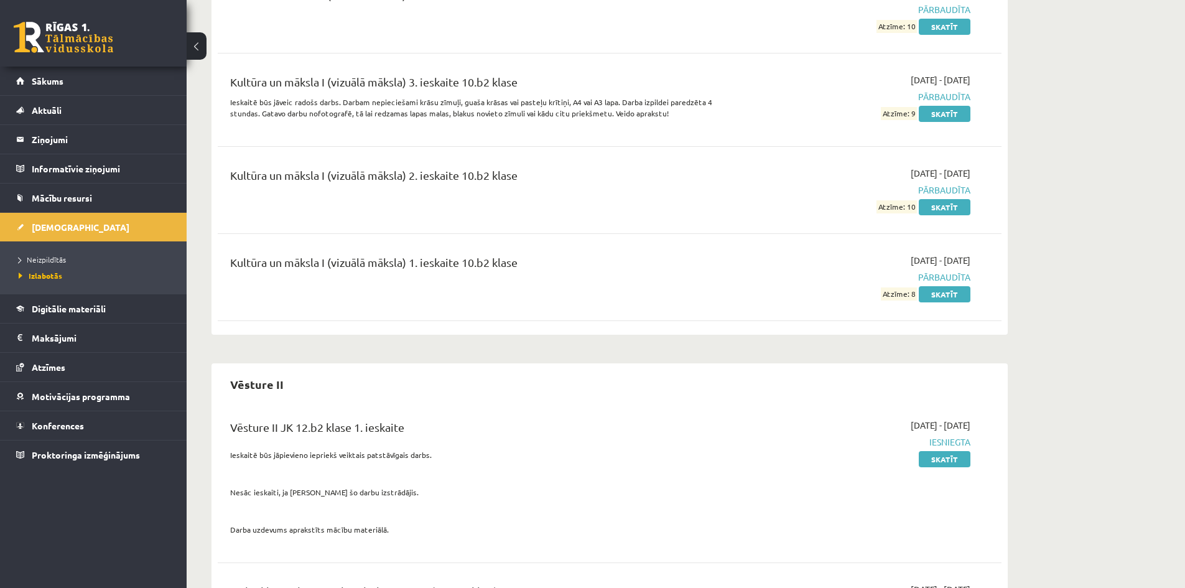
scroll to position [1562, 0]
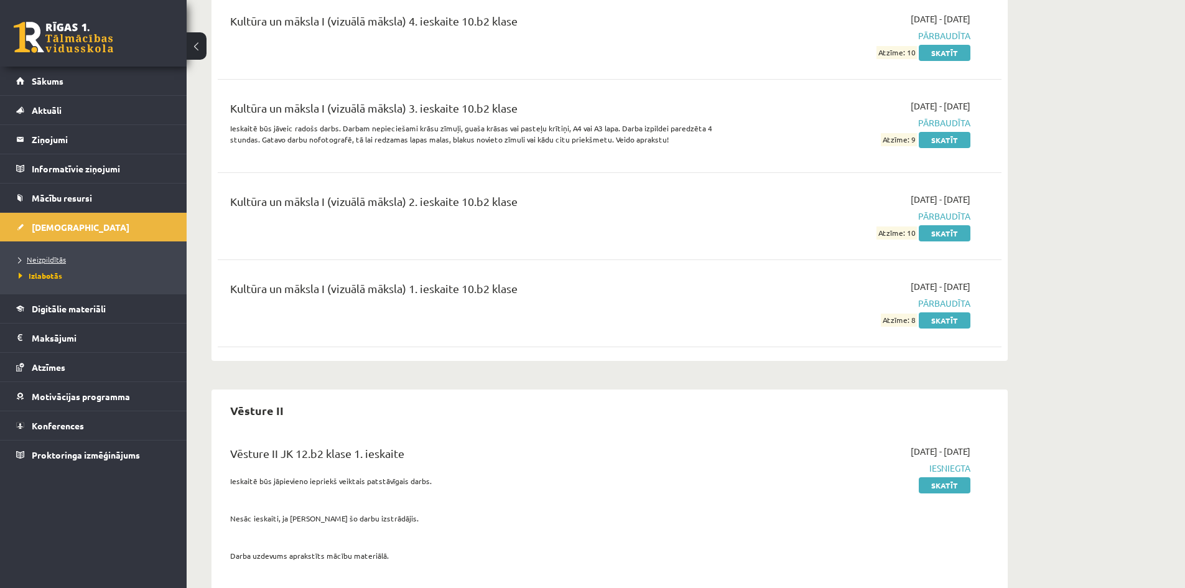
click at [47, 257] on span "Neizpildītās" at bounding box center [42, 259] width 47 height 10
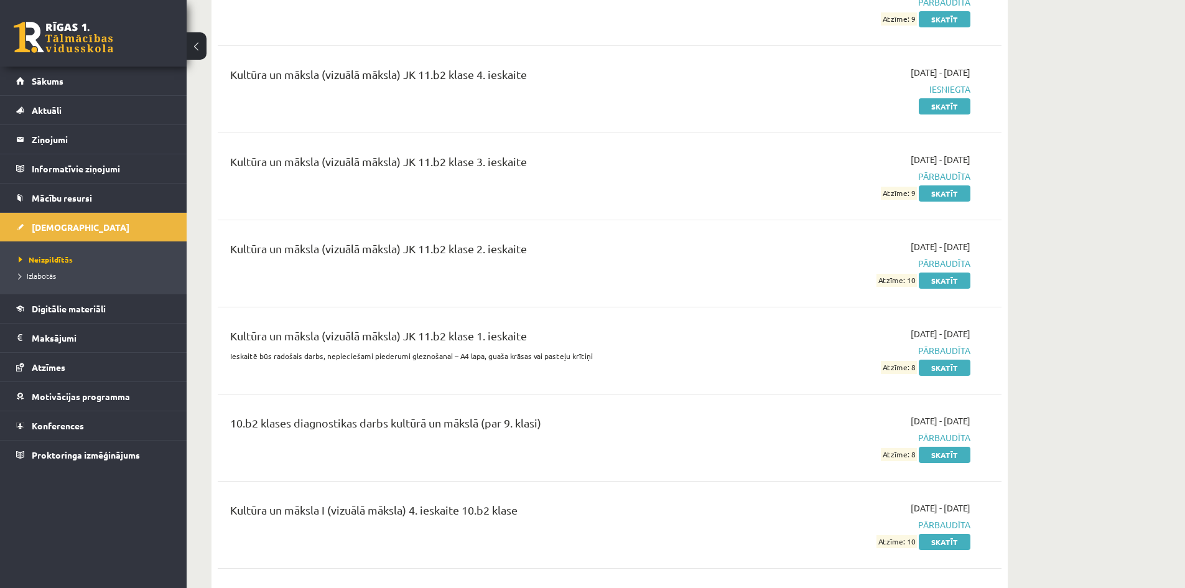
scroll to position [940, 0]
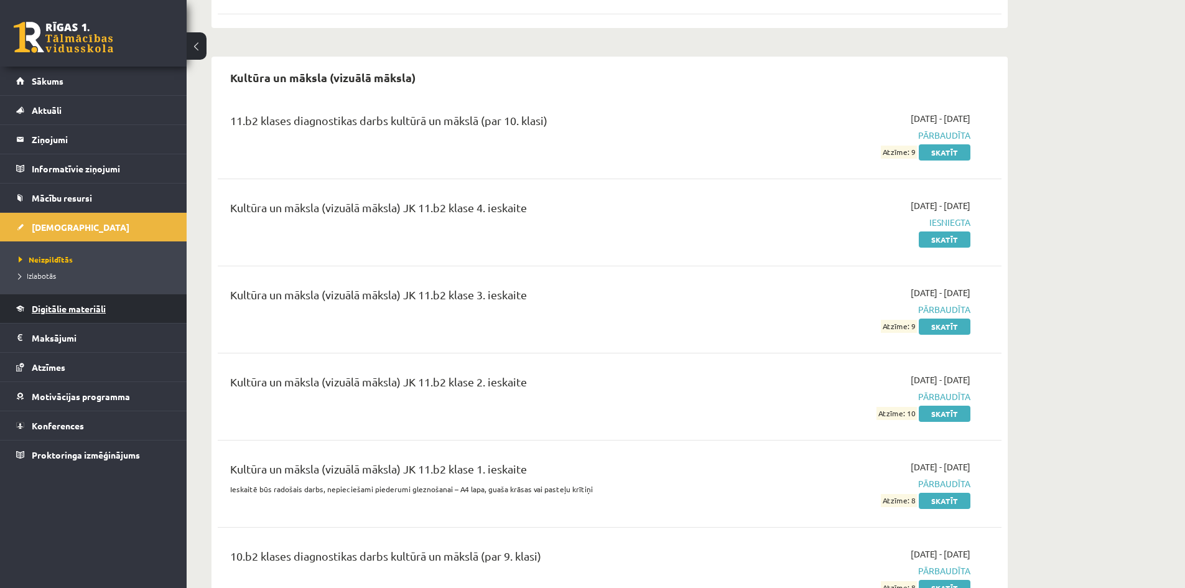
click at [83, 311] on span "Digitālie materiāli" at bounding box center [69, 308] width 74 height 11
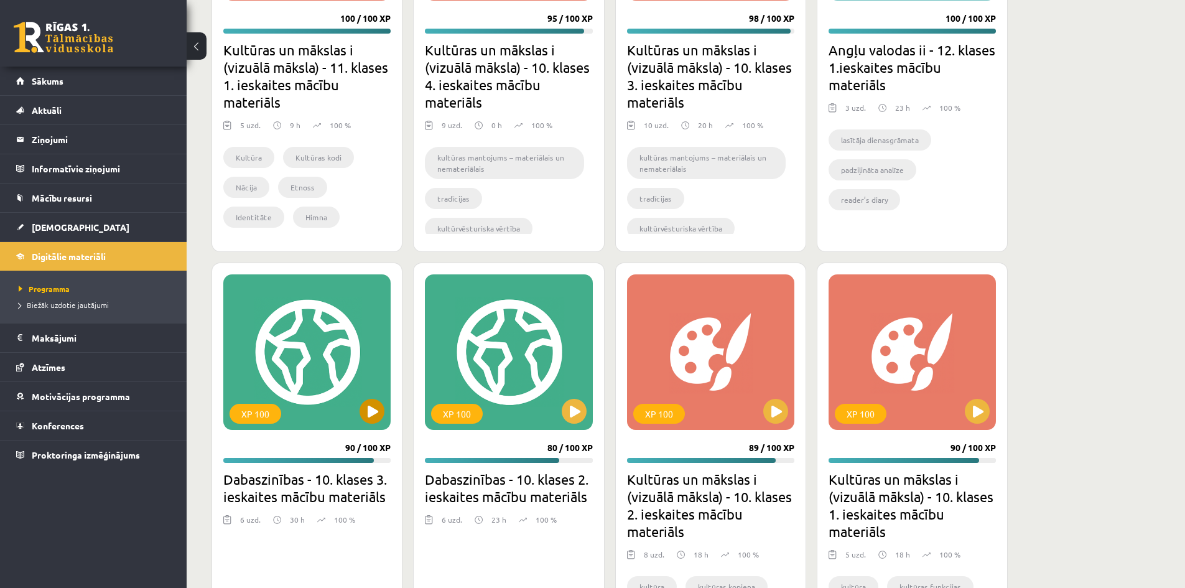
scroll to position [1873, 0]
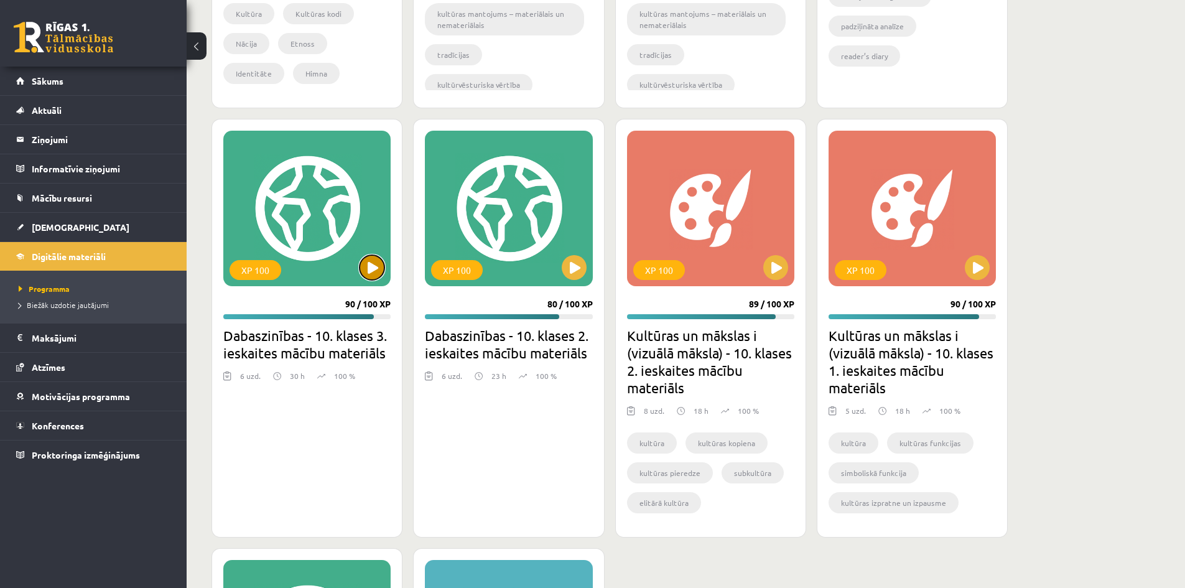
click at [375, 266] on button at bounding box center [371, 267] width 25 height 25
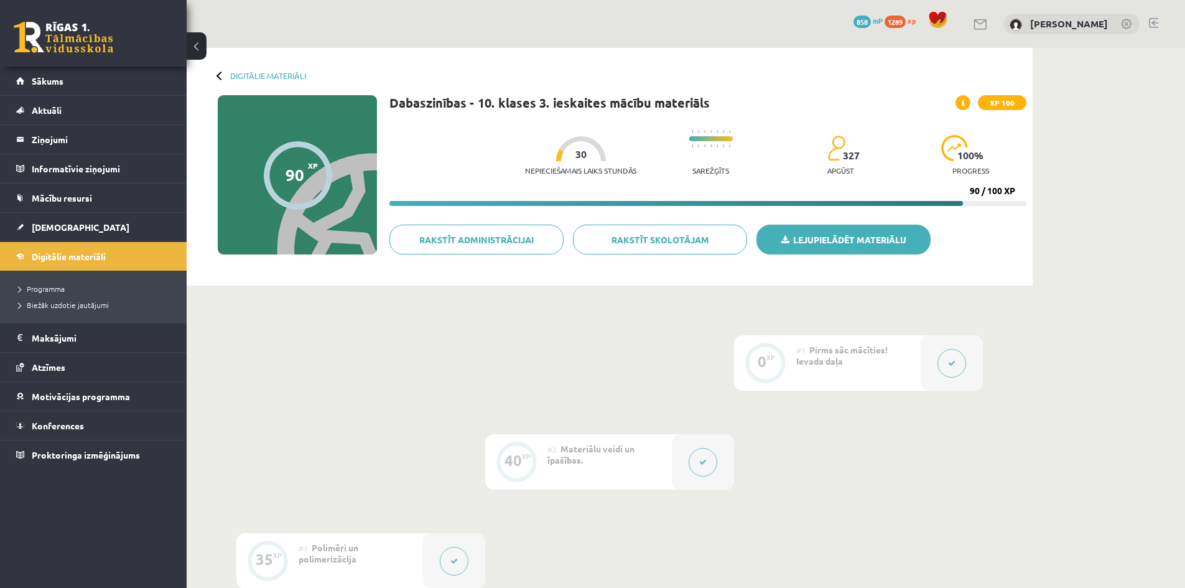
click at [832, 237] on link "Lejupielādēt materiālu" at bounding box center [843, 240] width 174 height 30
click at [51, 261] on span "Digitālie materiāli" at bounding box center [69, 256] width 74 height 11
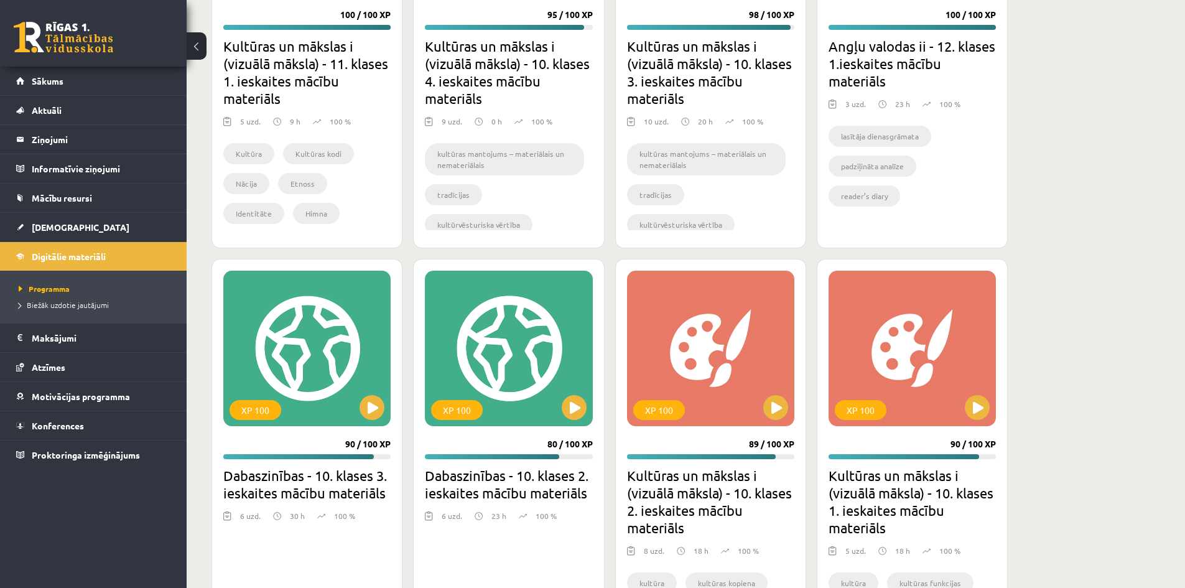
scroll to position [1741, 0]
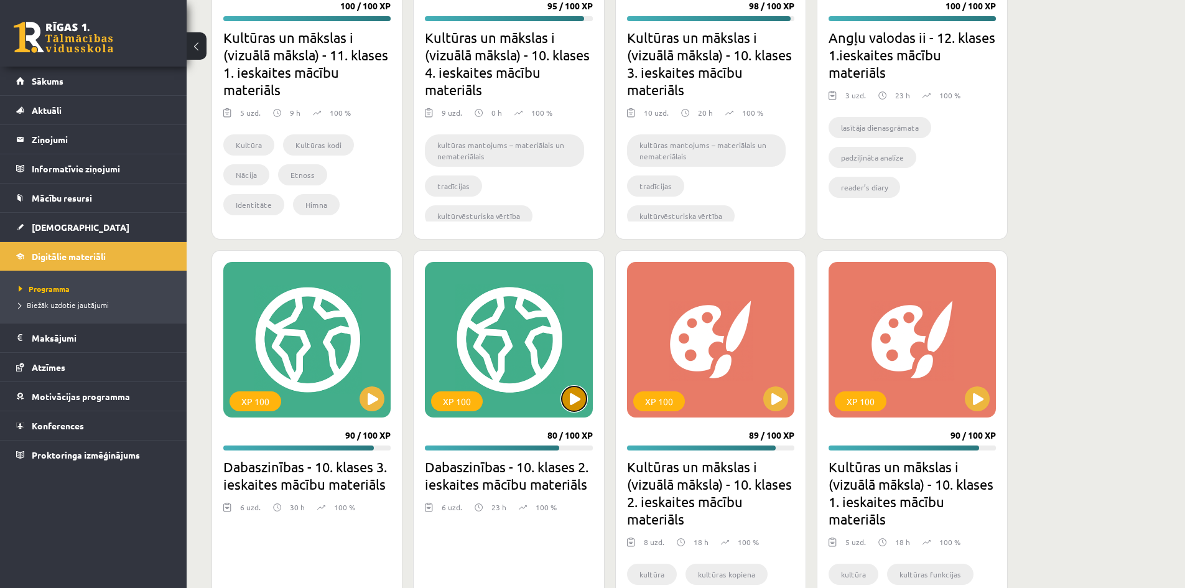
click at [571, 399] on button at bounding box center [574, 398] width 25 height 25
click at [503, 349] on div "XP 100" at bounding box center [508, 339] width 167 height 155
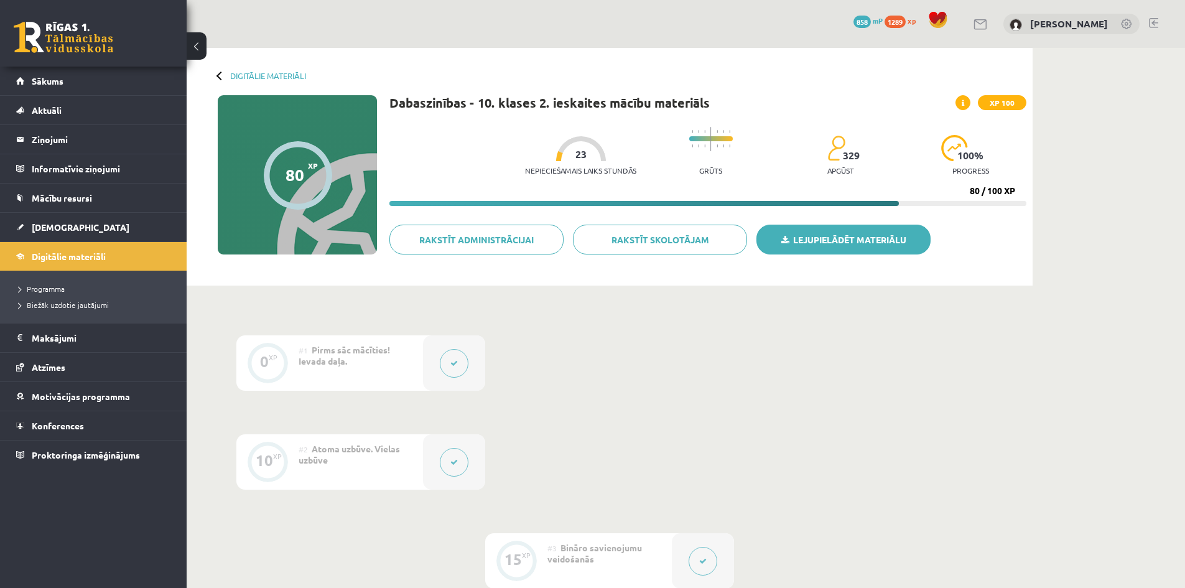
click at [876, 237] on link "Lejupielādēt materiālu" at bounding box center [843, 240] width 174 height 30
click at [50, 258] on span "Digitālie materiāli" at bounding box center [69, 256] width 74 height 11
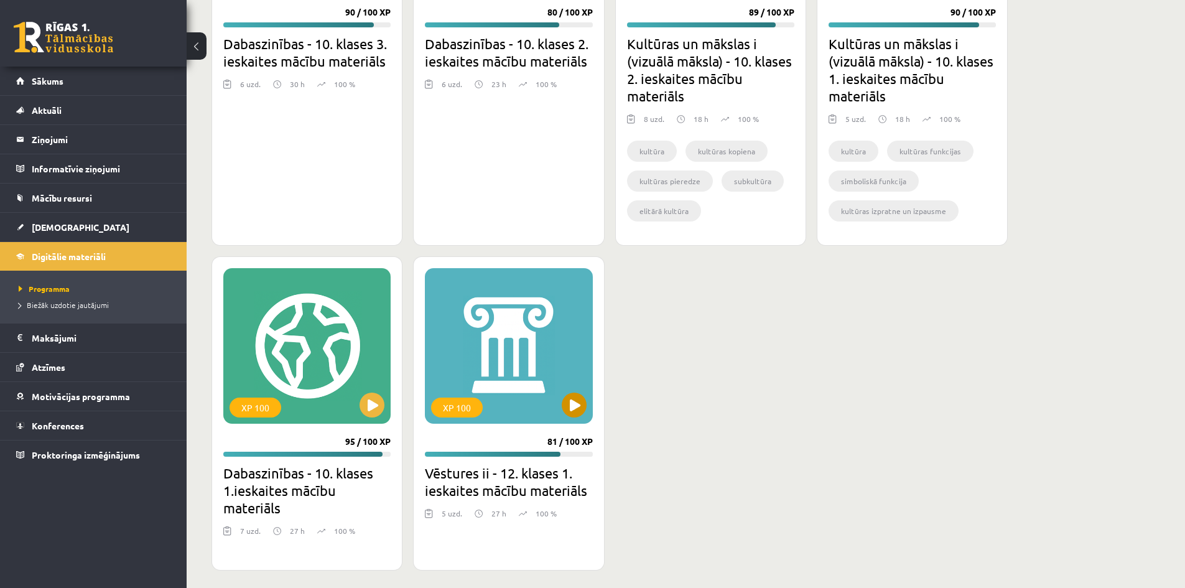
scroll to position [2172, 0]
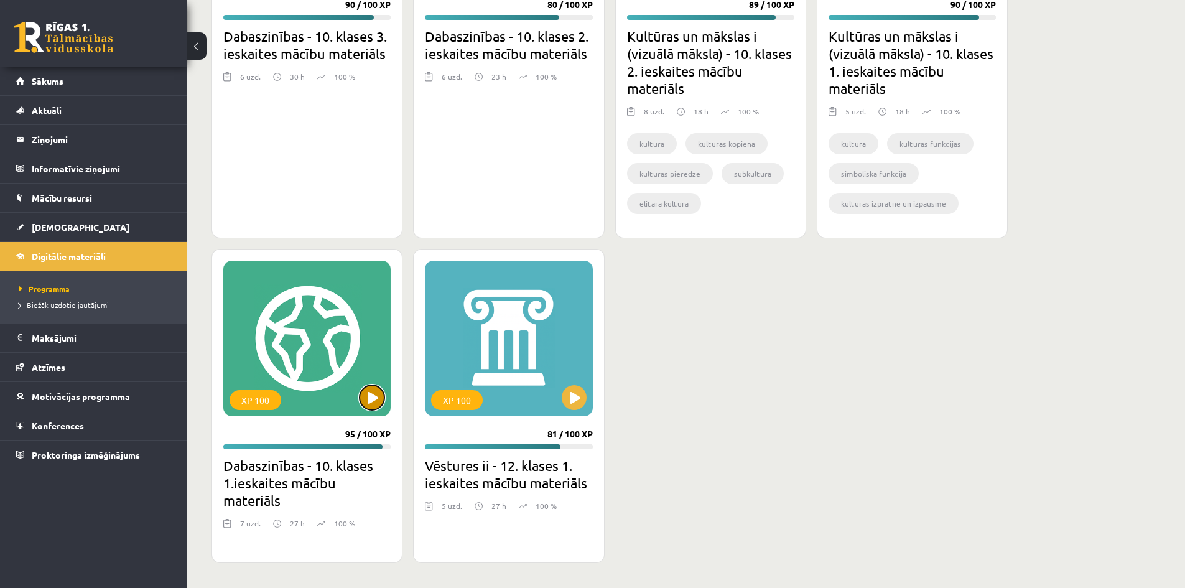
click at [370, 392] on button at bounding box center [371, 397] width 25 height 25
click at [315, 362] on div "XP 100" at bounding box center [306, 338] width 167 height 155
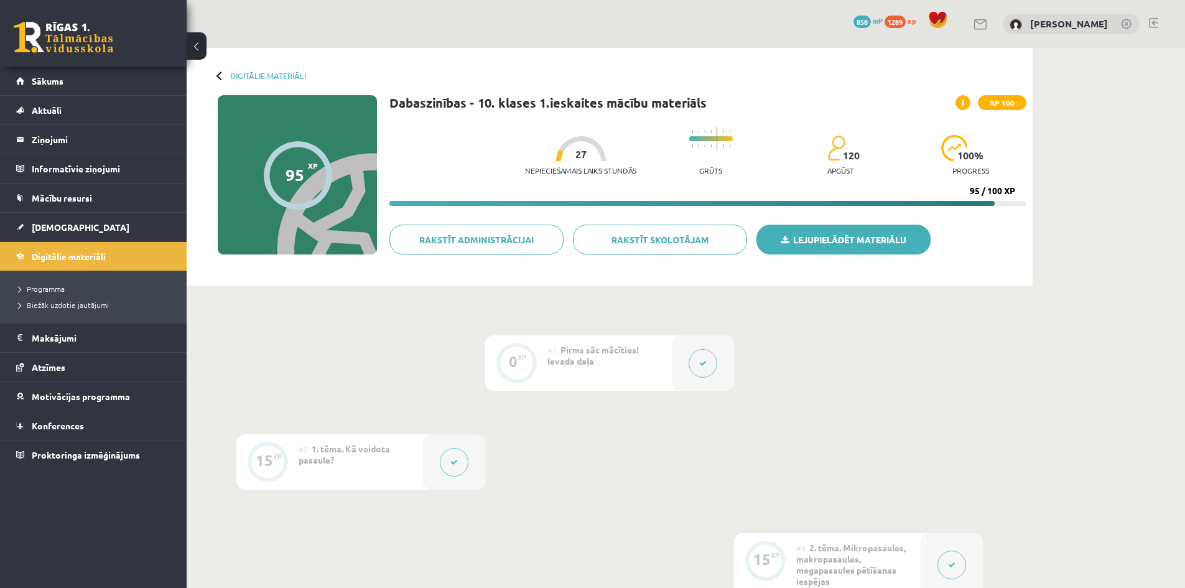
click at [862, 236] on link "Lejupielādēt materiālu" at bounding box center [843, 240] width 174 height 30
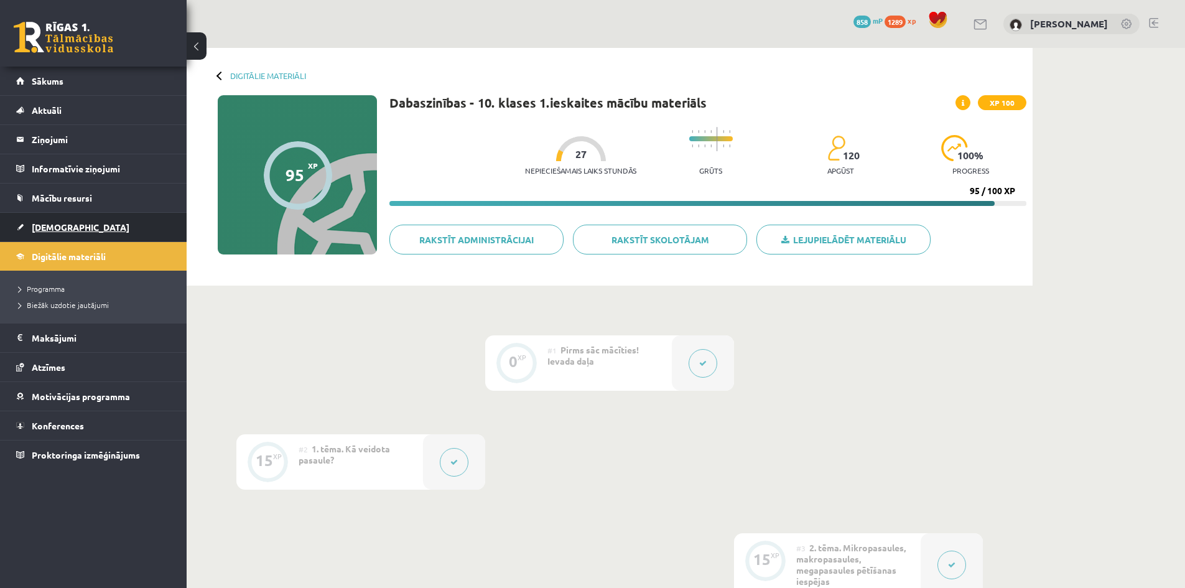
click at [50, 228] on span "[DEMOGRAPHIC_DATA]" at bounding box center [81, 226] width 98 height 11
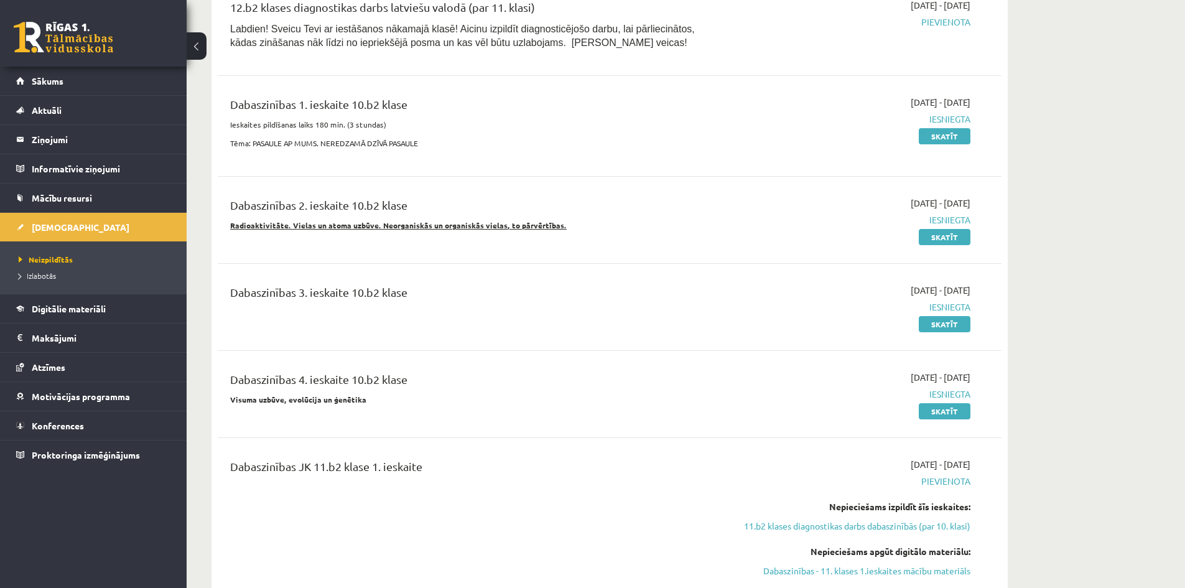
scroll to position [560, 0]
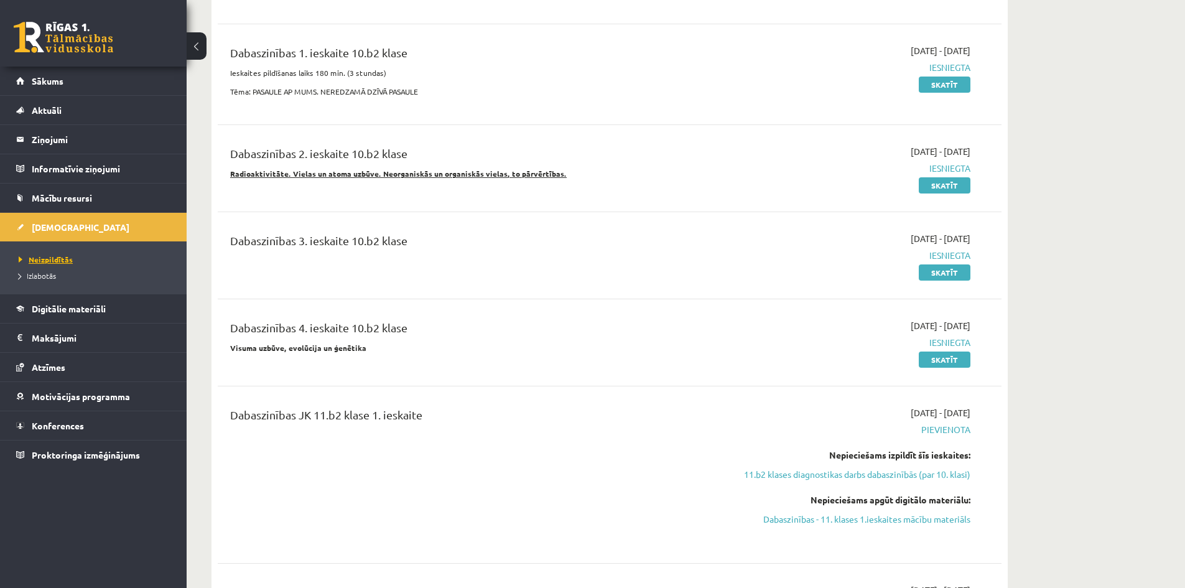
click at [55, 258] on span "Neizpildītās" at bounding box center [46, 259] width 54 height 10
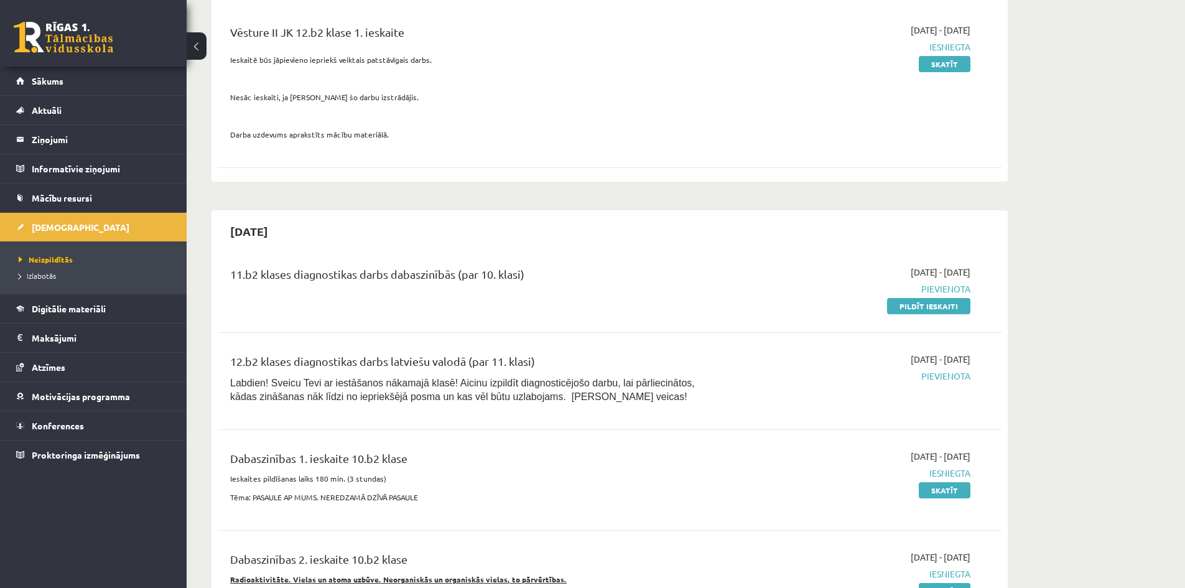
scroll to position [0, 0]
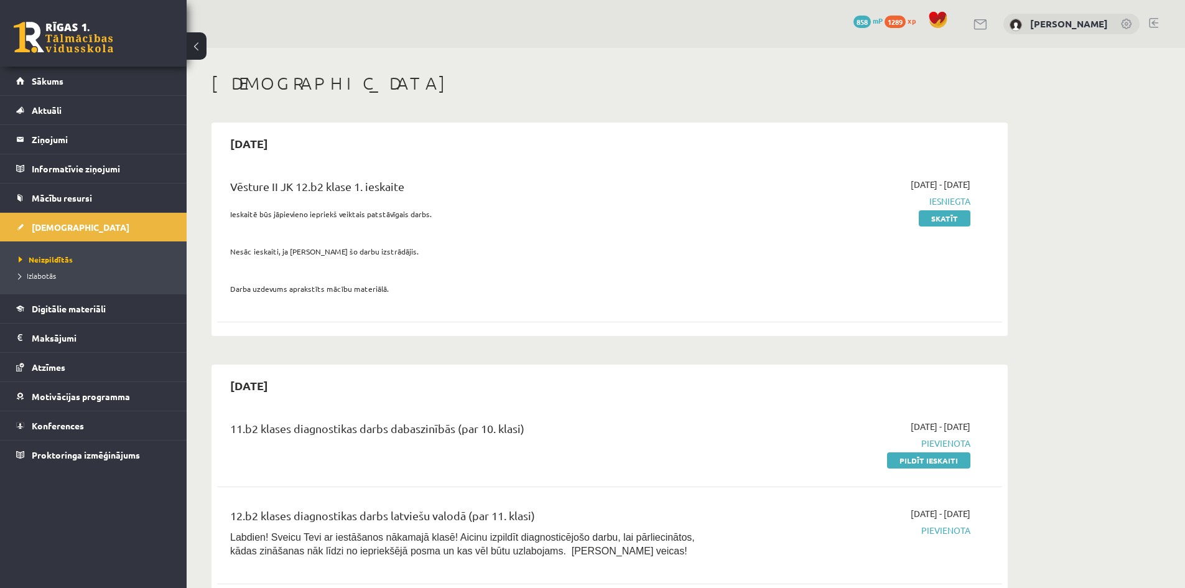
drag, startPoint x: 920, startPoint y: 460, endPoint x: 651, endPoint y: 63, distance: 479.5
click at [920, 460] on link "Pildīt ieskaiti" at bounding box center [928, 460] width 83 height 16
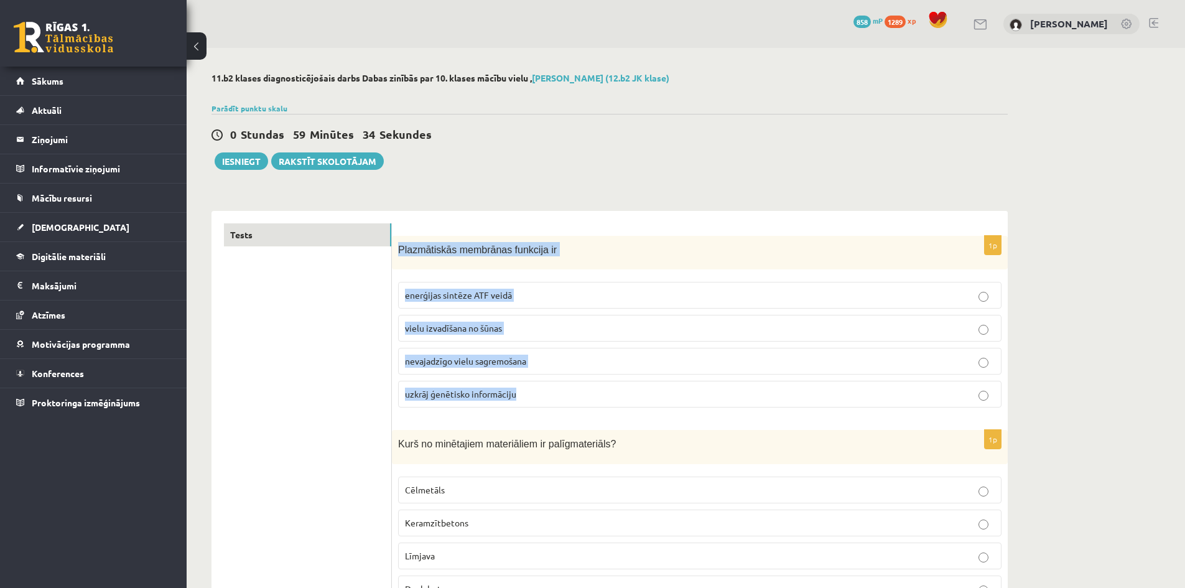
drag, startPoint x: 400, startPoint y: 249, endPoint x: 550, endPoint y: 381, distance: 200.5
click at [550, 381] on div "1p Plazmātiskās membrānas funkcija ir enerģijas sintēze ATF veidā vielu izvadīš…" at bounding box center [700, 327] width 616 height 182
copy div "Plazmātiskās membrānas funkcija ir enerģijas sintēze ATF veidā vielu izvadīšana…"
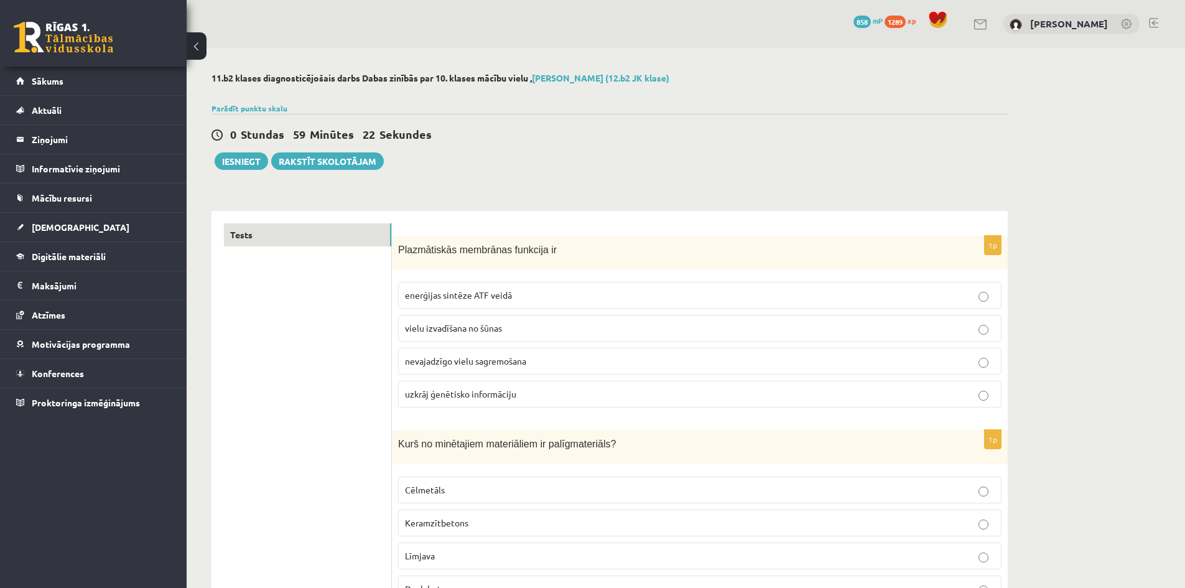
click at [424, 328] on span "vielu izvadīšana no šūnas" at bounding box center [453, 327] width 97 height 11
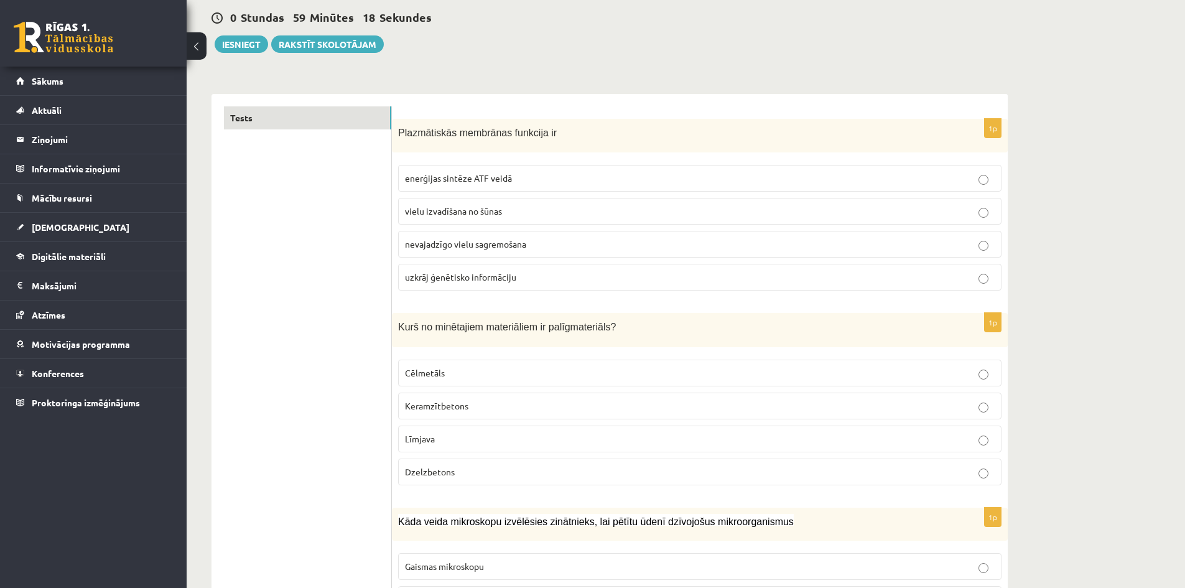
scroll to position [124, 0]
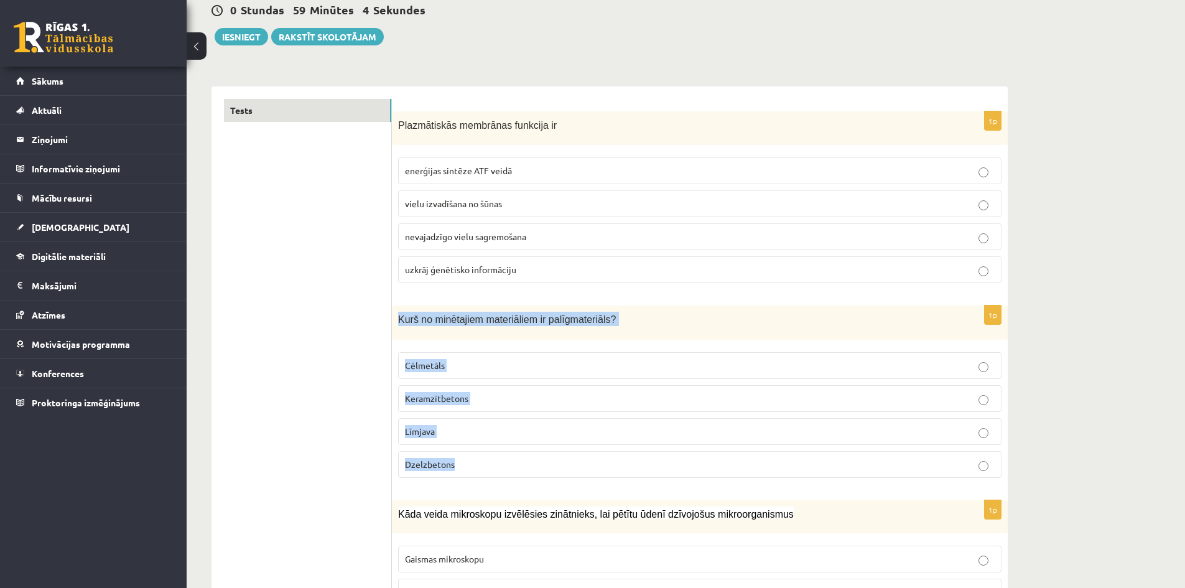
drag, startPoint x: 397, startPoint y: 318, endPoint x: 489, endPoint y: 452, distance: 162.5
click at [489, 452] on div "1p Kurš no minētajiem materiāliem ir palīgmateriāls? Cēlmetāls Keramzītbetons L…" at bounding box center [700, 396] width 616 height 182
copy div "Kurš no minētajiem materiāliem ir palīgmateriāls? Cēlmetāls Keramzītbetons Līmj…"
click at [444, 438] on p "Līmjava" at bounding box center [700, 431] width 590 height 13
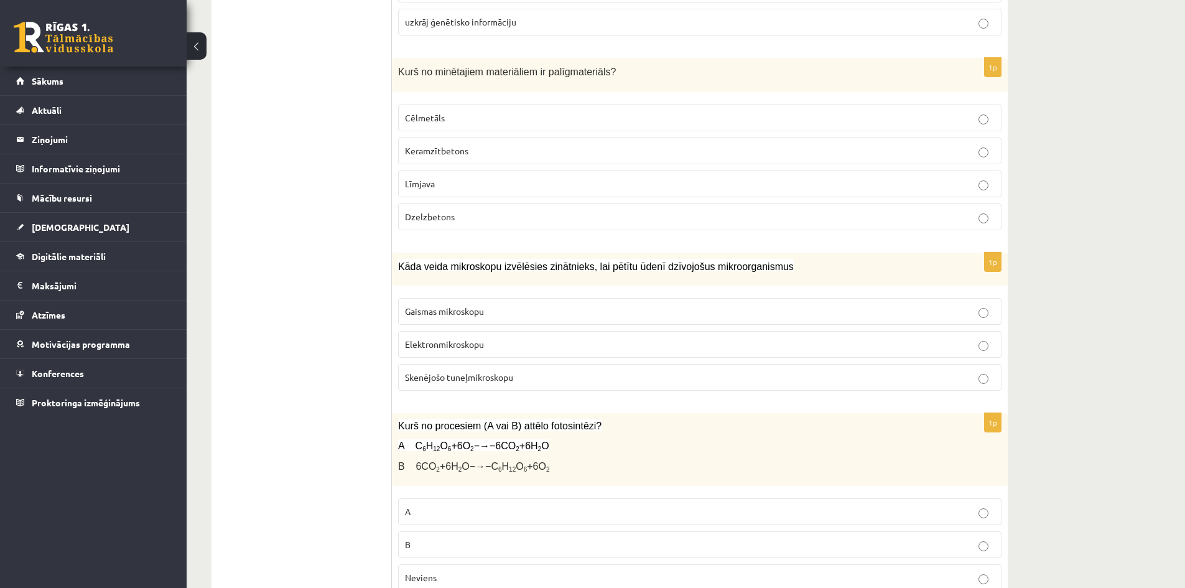
scroll to position [373, 0]
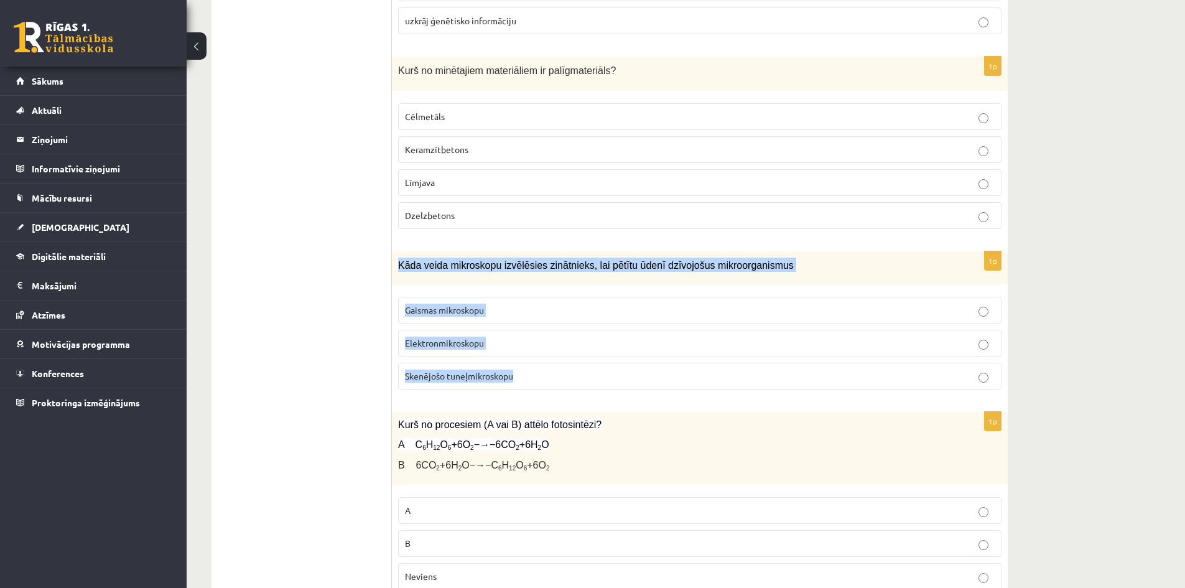
drag, startPoint x: 400, startPoint y: 264, endPoint x: 522, endPoint y: 366, distance: 159.0
click at [522, 366] on div "1p Kāda veida mikroskopu izvēlēsies zinātnieks, lai pētītu ūdenī dzīvojošus mik…" at bounding box center [700, 325] width 616 height 148
copy div "Kāda veida mikroskopu izvēlēsies zinātnieks, lai pētītu ūdenī dzīvojošus mikroo…"
click at [440, 313] on span "Gaismas mikroskopu" at bounding box center [444, 309] width 79 height 11
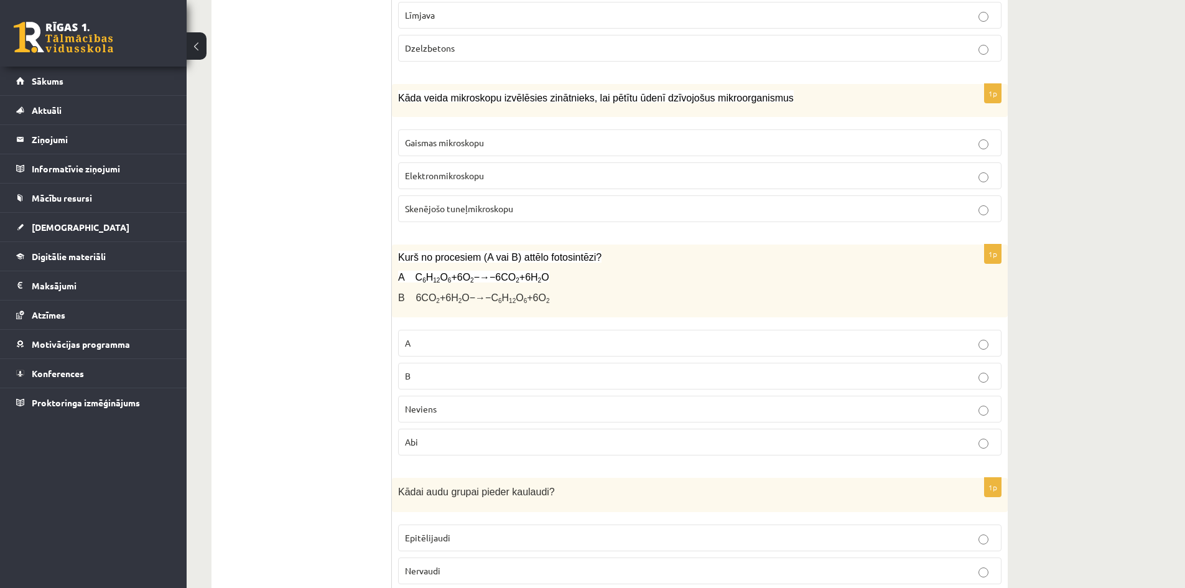
scroll to position [560, 0]
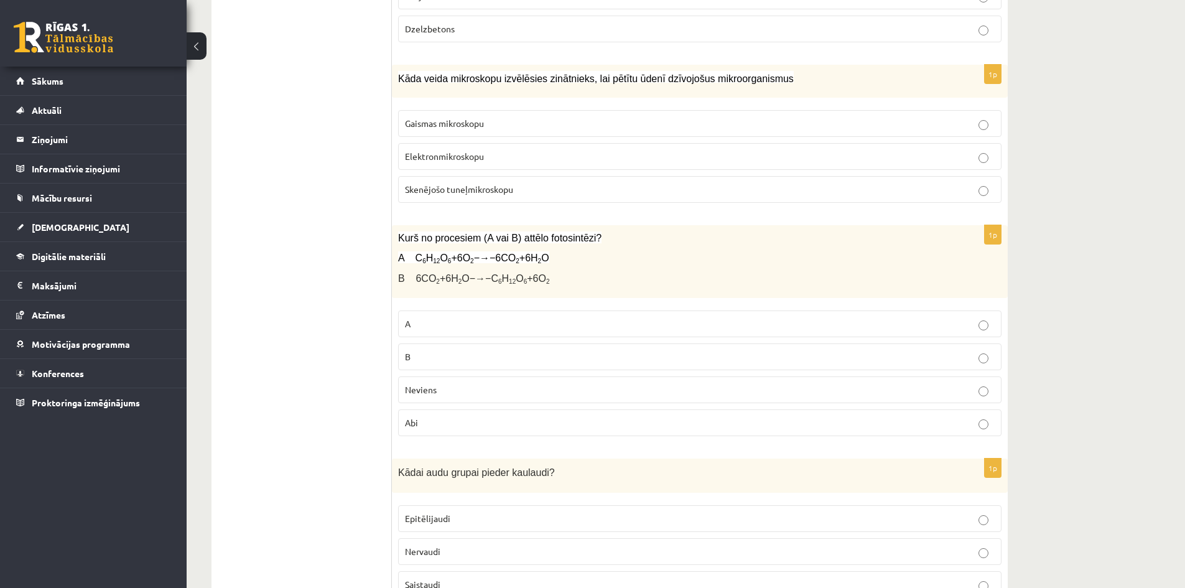
click at [442, 361] on p "B" at bounding box center [700, 356] width 590 height 13
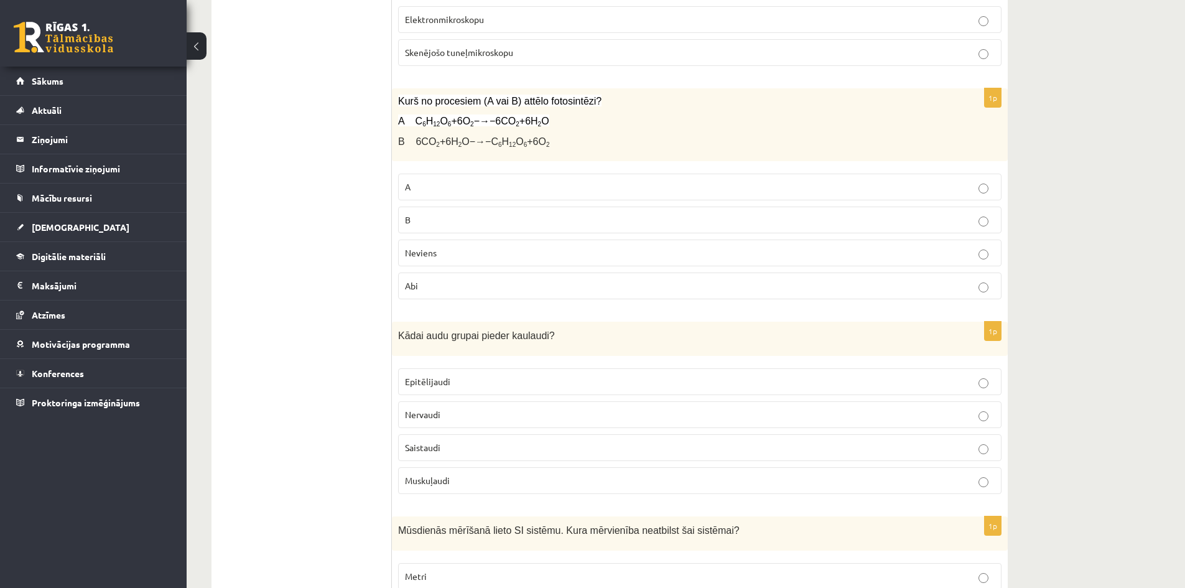
scroll to position [871, 0]
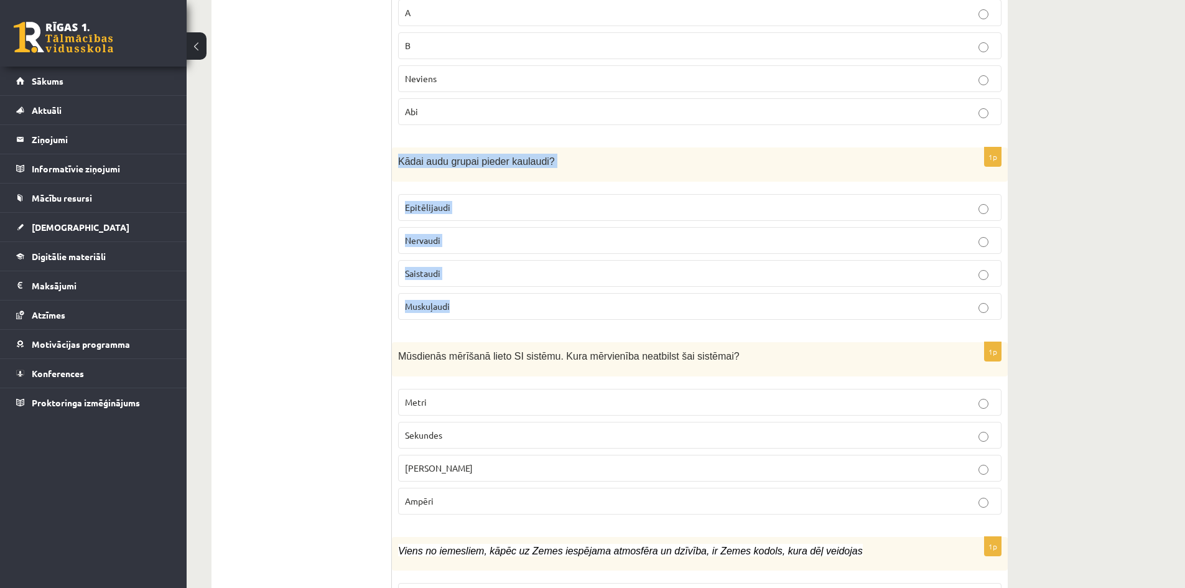
drag, startPoint x: 400, startPoint y: 167, endPoint x: 460, endPoint y: 298, distance: 144.4
click at [460, 298] on div "1p Kādai audu grupai pieder kaulaudi? Epitēlijaudi Nervaudi Saistaudi Muskuļaudi" at bounding box center [700, 238] width 616 height 182
click at [444, 269] on p "Saistaudi" at bounding box center [700, 273] width 590 height 13
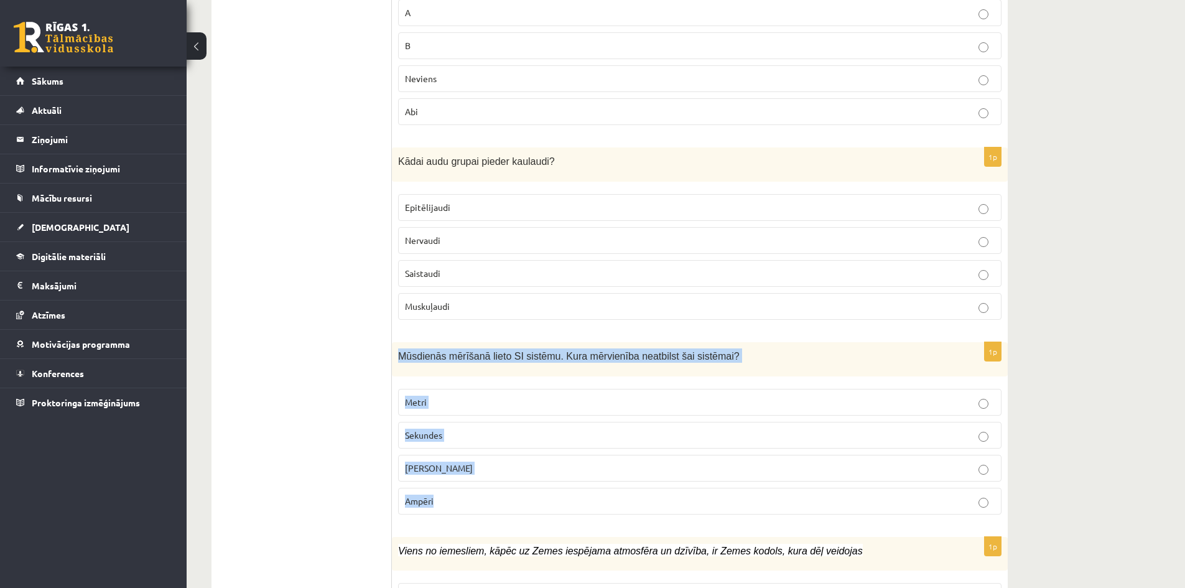
drag, startPoint x: 399, startPoint y: 356, endPoint x: 473, endPoint y: 491, distance: 153.4
click at [473, 491] on div "1p Mūsdienās mērīšanā lieto SI sistēmu. Kura mērvienība neatbilst šai sistēmai?…" at bounding box center [700, 433] width 616 height 182
copy div "Mūsdienās mērīšanā lieto SI sistēmu. Kura mērvienība neatbilst šai sistēmai? Me…"
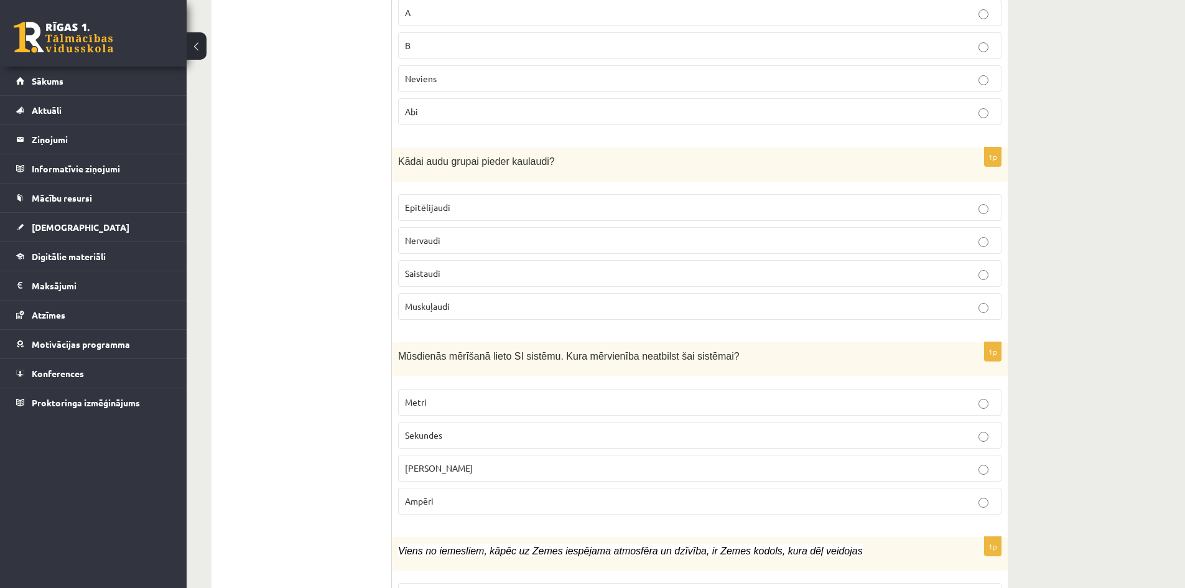
drag, startPoint x: 310, startPoint y: 348, endPoint x: 327, endPoint y: 356, distance: 18.4
click at [427, 463] on p "Celsija grādi" at bounding box center [700, 467] width 590 height 13
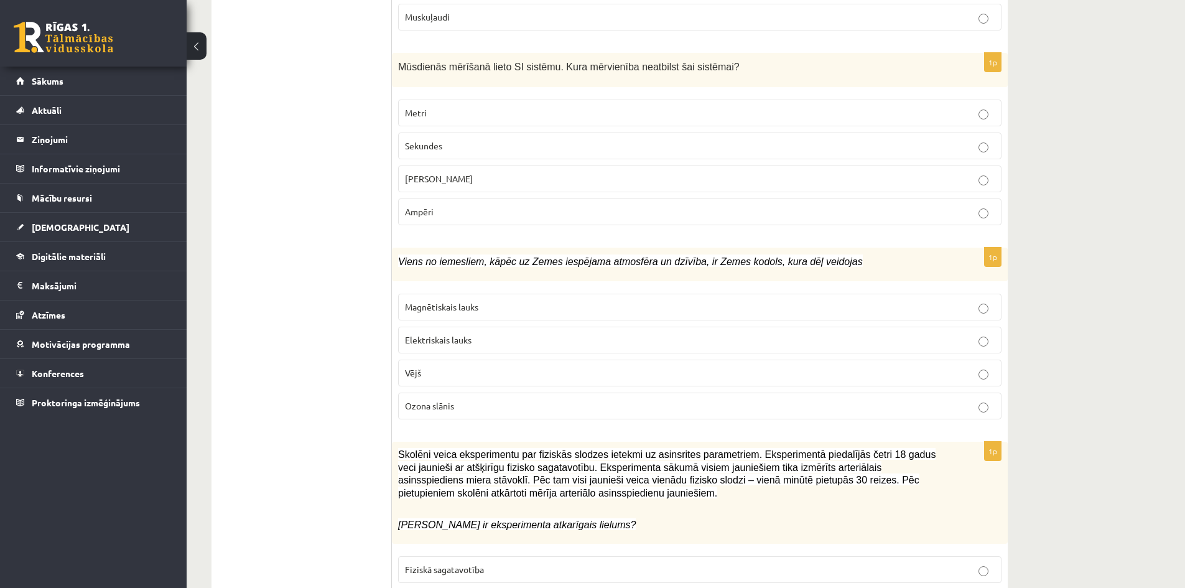
scroll to position [1182, 0]
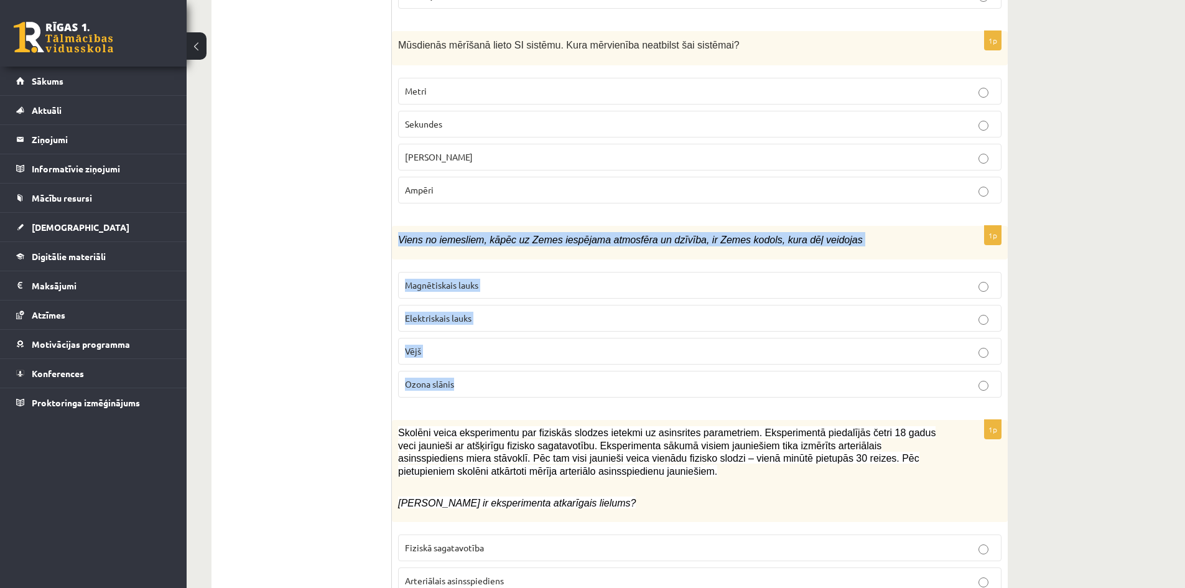
drag, startPoint x: 398, startPoint y: 236, endPoint x: 503, endPoint y: 372, distance: 171.5
click at [503, 372] on div "1p Viens no iemesliem, kāpēc uz Zemes iespējama atmosfēra un dzīvība, ir Zemes …" at bounding box center [700, 317] width 616 height 182
copy div "Viens no iemesliem, kāpēc uz Zemes iespējama atmosfēra un dzīvība, ir Zemes kod…"
click at [447, 289] on span "Magnētiskais lauks" at bounding box center [441, 284] width 73 height 11
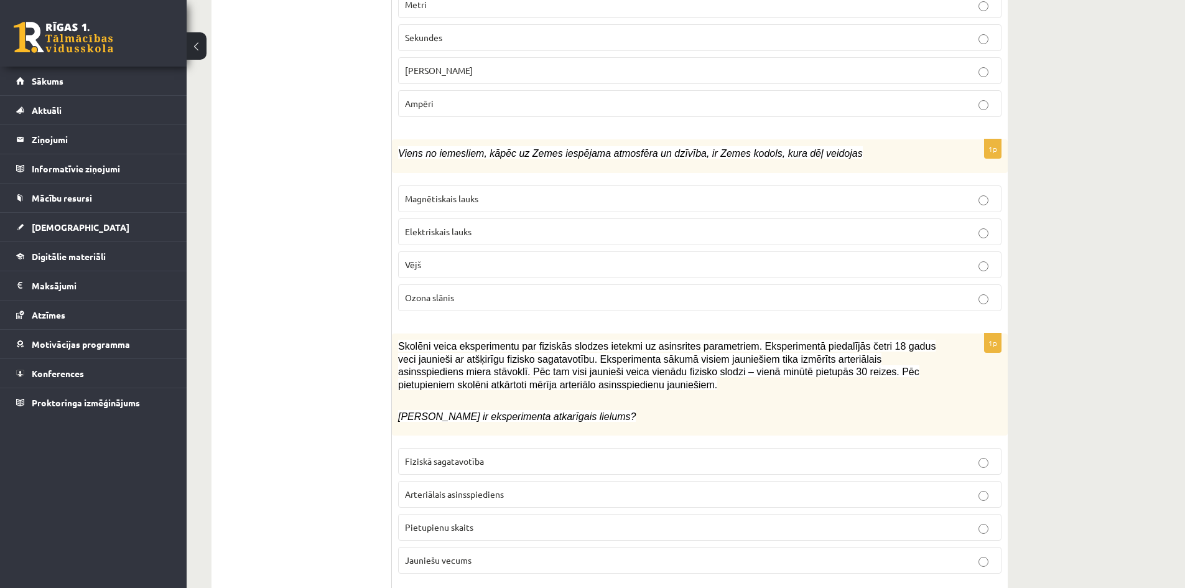
scroll to position [1306, 0]
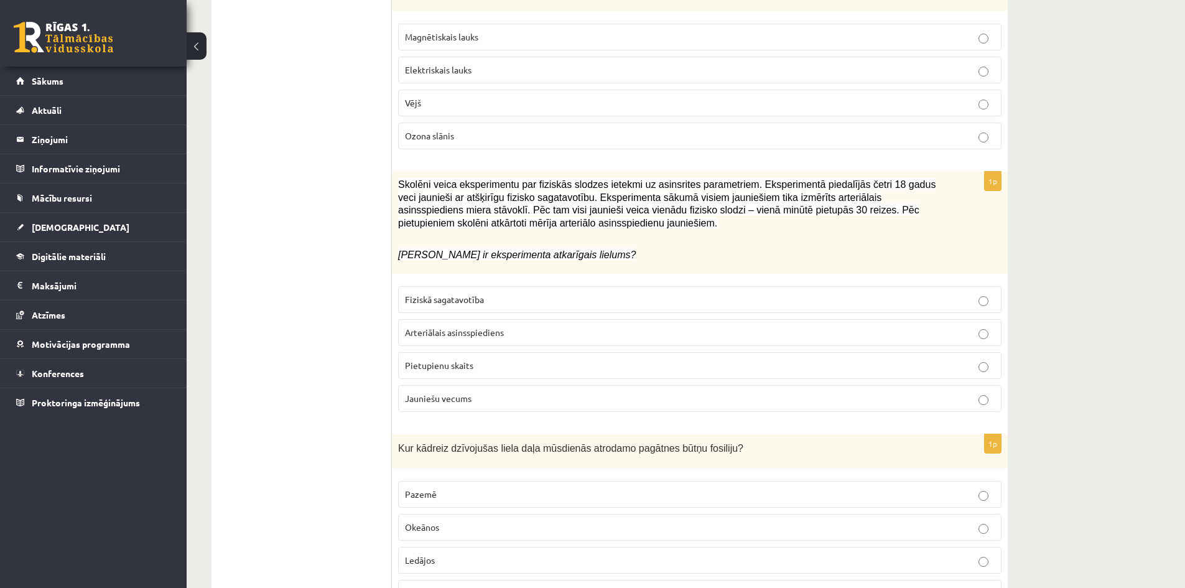
scroll to position [1430, 0]
click at [465, 331] on span "Arteriālais asinsspiediens" at bounding box center [454, 331] width 99 height 11
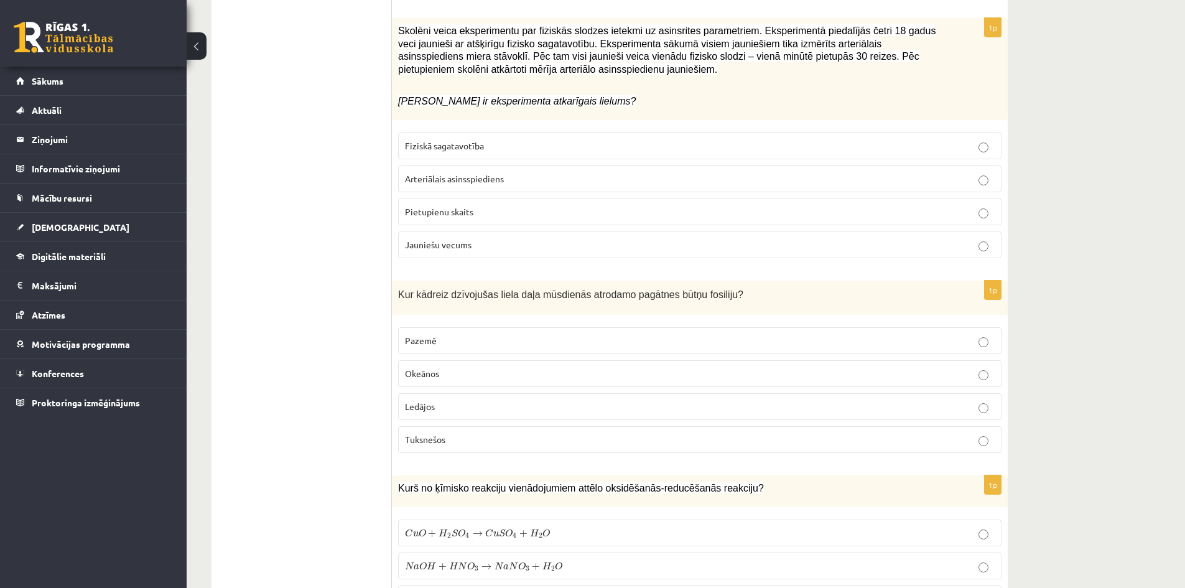
scroll to position [1617, 0]
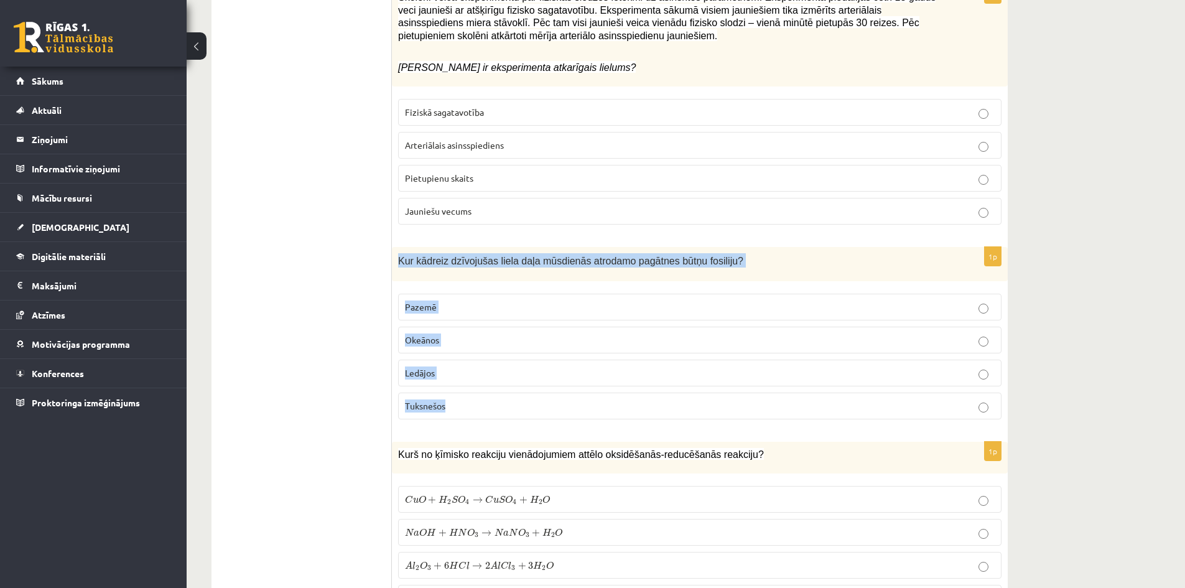
drag, startPoint x: 401, startPoint y: 260, endPoint x: 481, endPoint y: 401, distance: 161.8
click at [481, 401] on div "1p Kur kādreiz dzīvojušas liela daļa mūsdienās atrodamo pagātnes būtņu fosiliju…" at bounding box center [700, 338] width 616 height 182
copy div "Kur kādreiz dzīvojušas liela daļa mūsdienās atrodamo pagātnes būtņu fosiliju? P…"
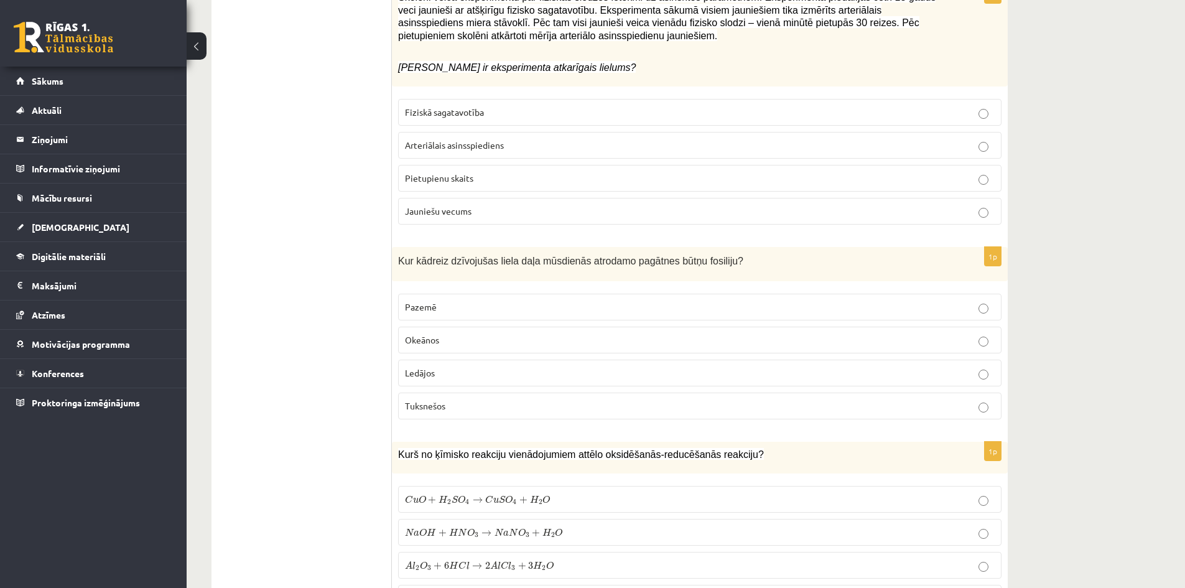
click at [428, 335] on span "Okeānos" at bounding box center [422, 339] width 34 height 11
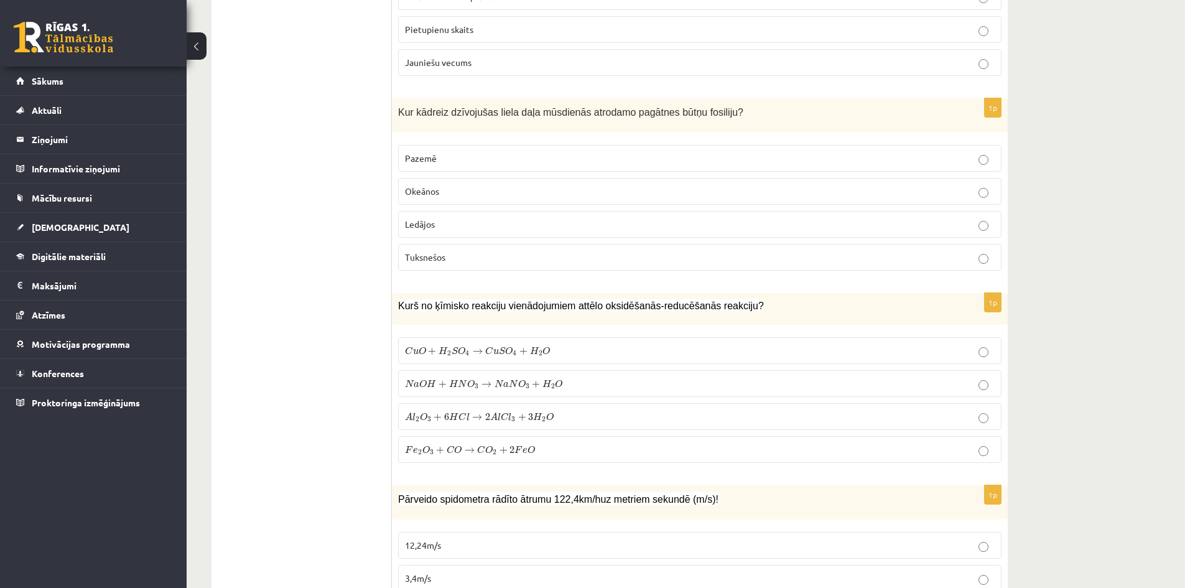
scroll to position [1804, 0]
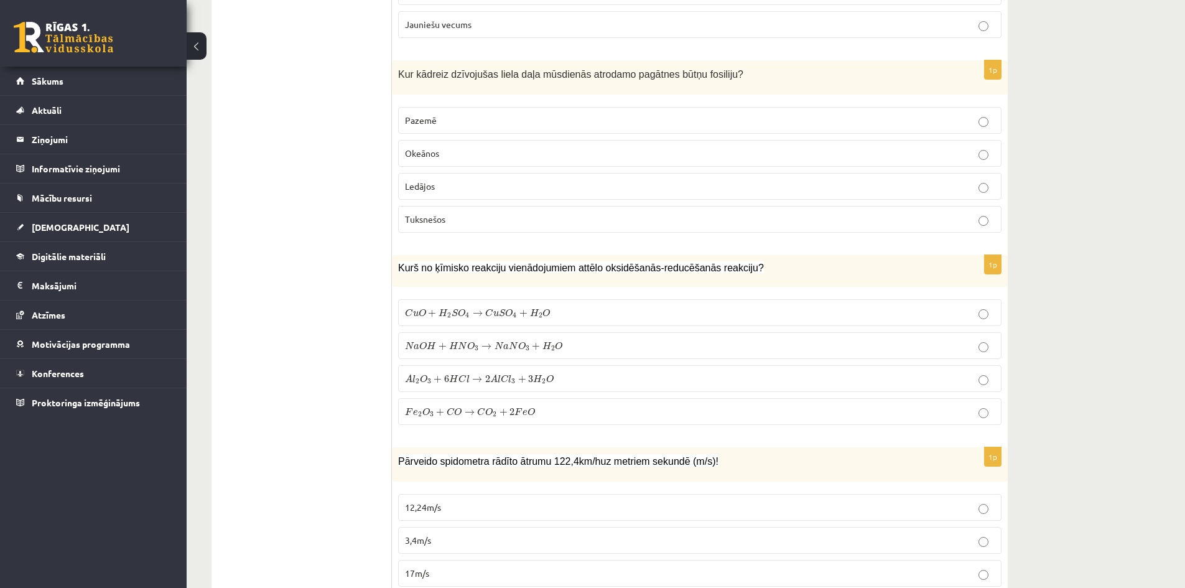
click at [467, 409] on span "→" at bounding box center [470, 412] width 10 height 6
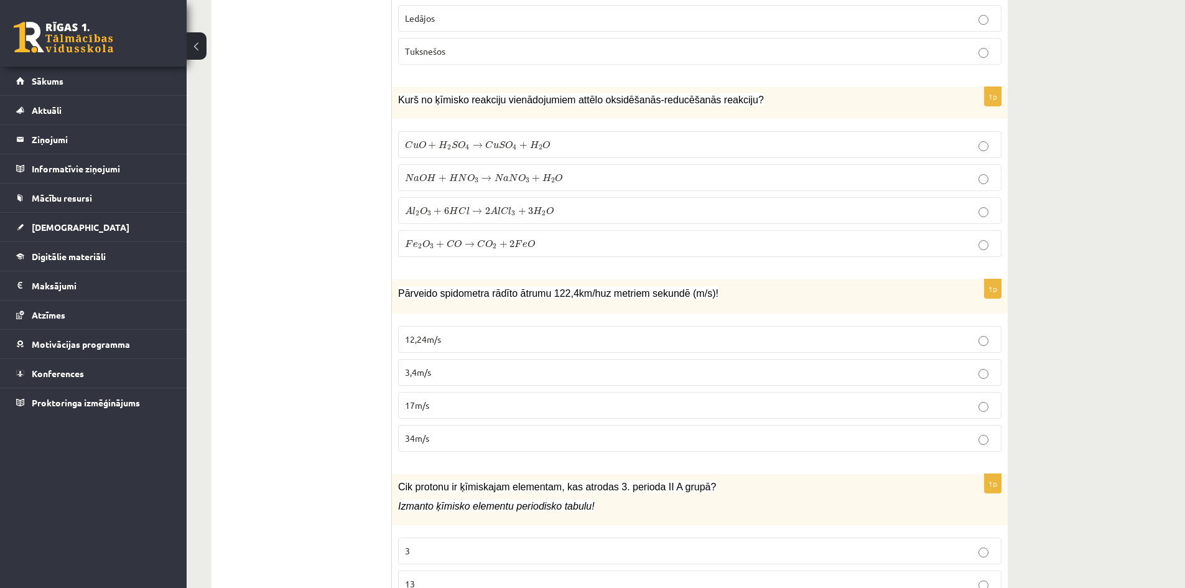
scroll to position [1990, 0]
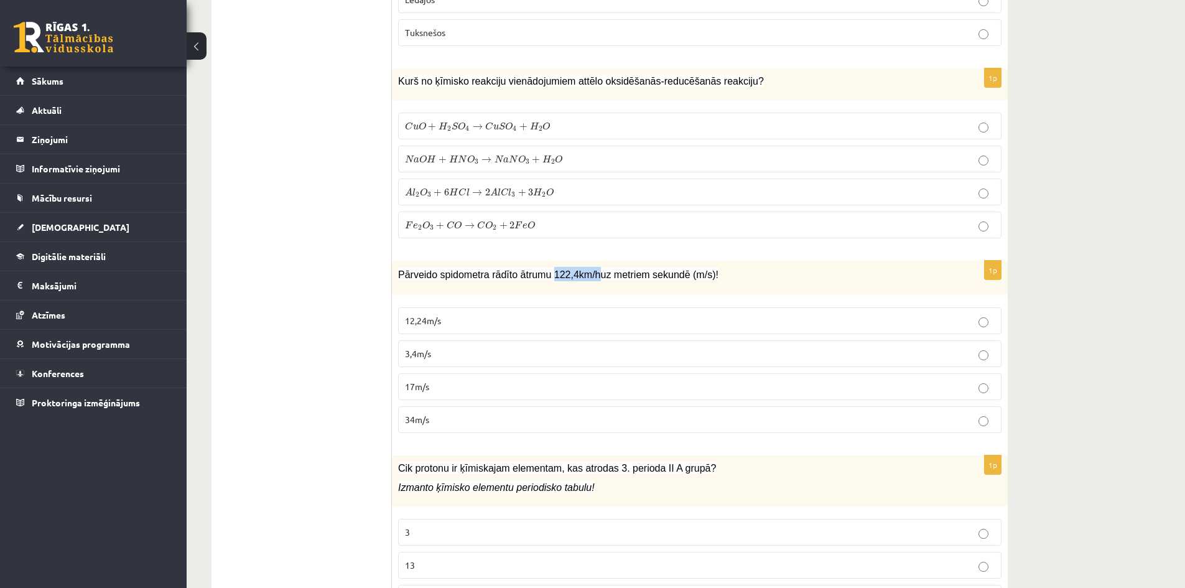
drag, startPoint x: 544, startPoint y: 275, endPoint x: 589, endPoint y: 274, distance: 45.4
click at [589, 274] on span "Pārveido spidometra rādīto ātrumu 122,4 km / h uz metriem sekundē ( m / s )!" at bounding box center [558, 274] width 320 height 11
copy span "122,4 km / h"
drag, startPoint x: 398, startPoint y: 272, endPoint x: 731, endPoint y: 288, distance: 333.1
click at [731, 288] on div "Pārveido spidometra rādīto ātrumu 122,4 km / h uz metriem sekundē ( m / s )!" at bounding box center [700, 278] width 616 height 34
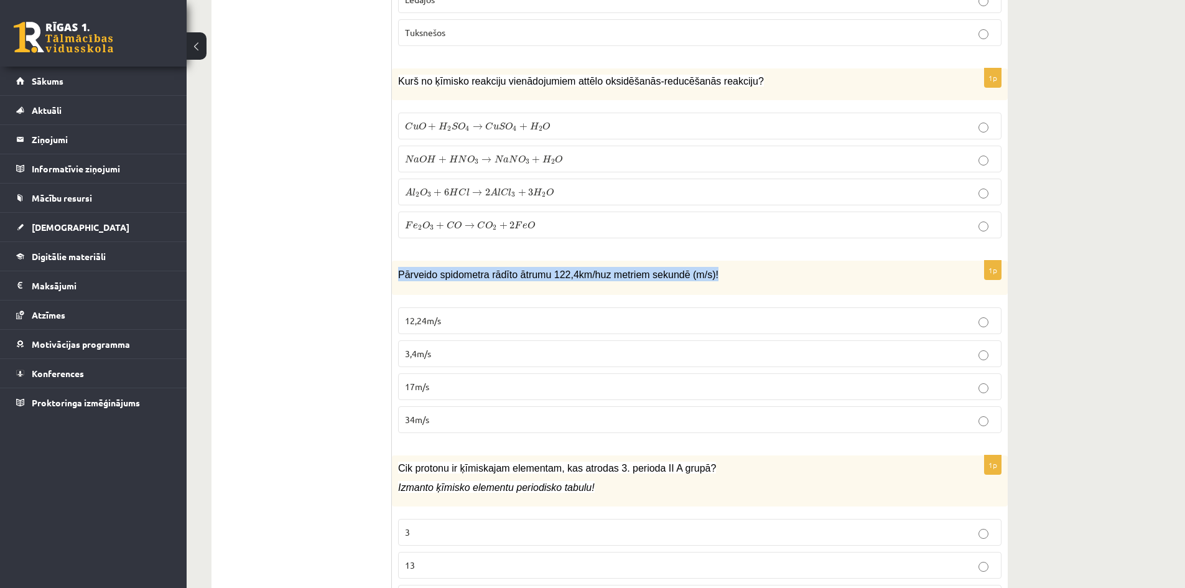
copy span "Pārveido spidometra rādīto ātrumu 122,4 km / h uz metriem sekundē ( m / s )!"
click at [442, 418] on p "34m/s" at bounding box center [700, 419] width 590 height 13
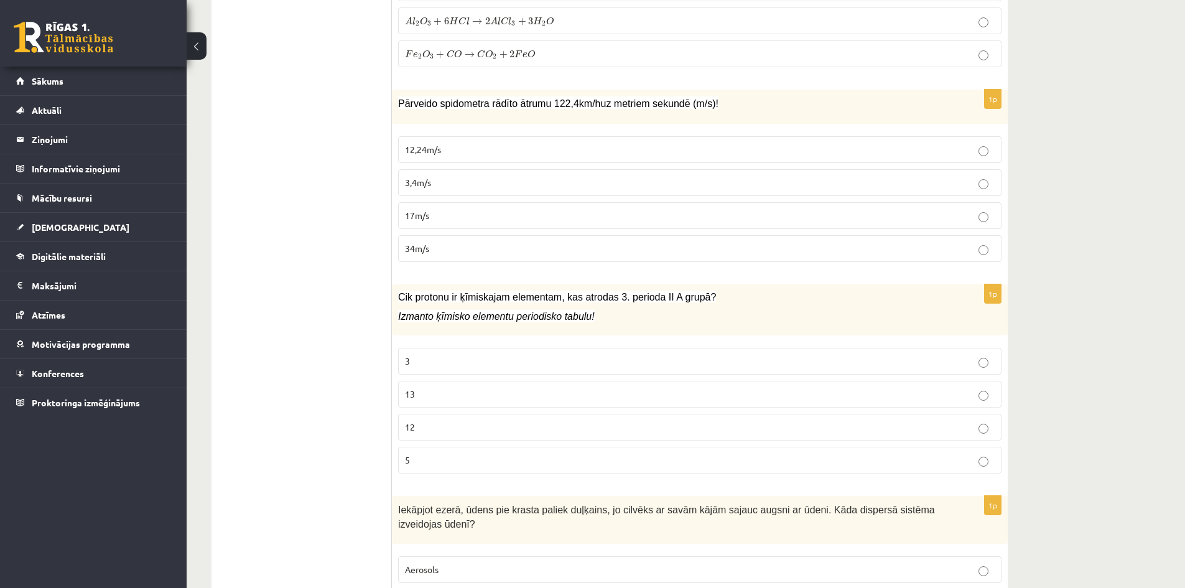
scroll to position [2177, 0]
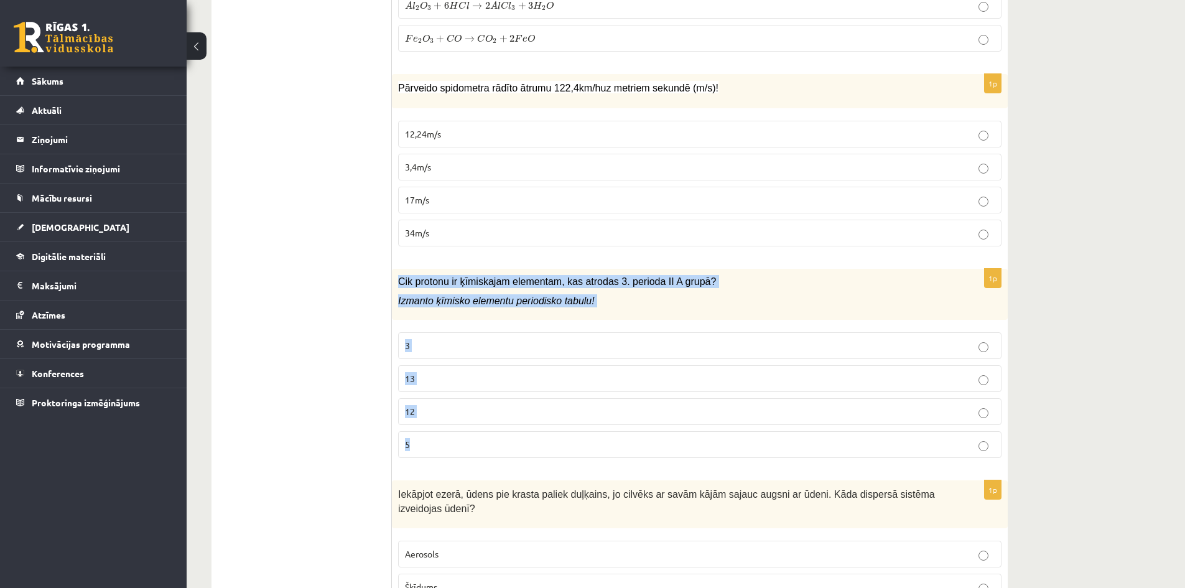
drag, startPoint x: 399, startPoint y: 279, endPoint x: 420, endPoint y: 435, distance: 157.5
click at [420, 435] on div "1p Cik protonu ir ķīmiskajam elementam, kas atrodas 3. perioda II A grupā? Izma…" at bounding box center [700, 369] width 616 height 200
copy div "Cik protonu ir ķīmiskajam elementam, kas atrodas 3. perioda II A grupā? Izmanto…"
click at [418, 414] on p "12" at bounding box center [700, 411] width 590 height 13
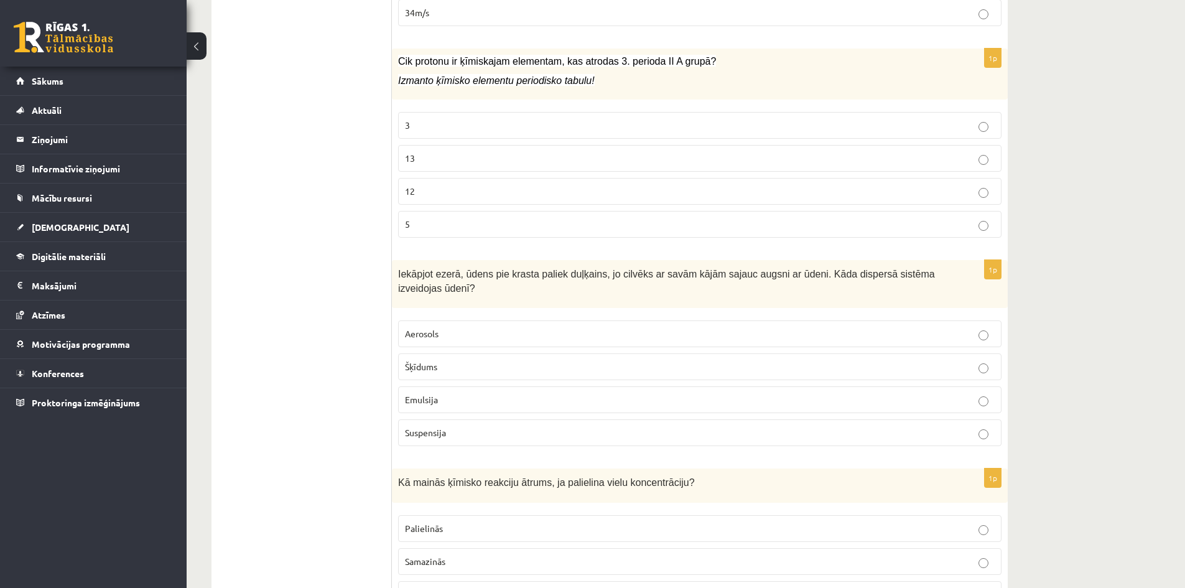
scroll to position [2426, 0]
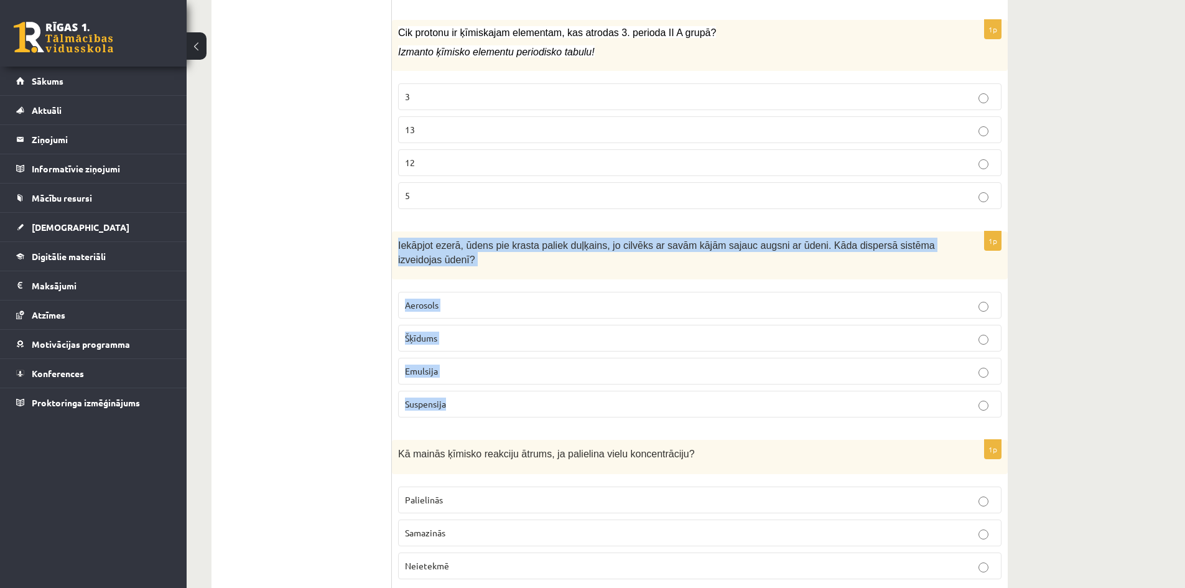
drag, startPoint x: 397, startPoint y: 243, endPoint x: 462, endPoint y: 396, distance: 166.3
click at [462, 396] on div "1p Iekāpjot ezerā, ūdens pie krasta paliek duļķains, jo cilvēks ar savām kājām …" at bounding box center [700, 329] width 616 height 196
copy div "Iekāpjot ezerā, ūdens pie krasta paliek duļķains, jo cilvēks ar savām kājām saj…"
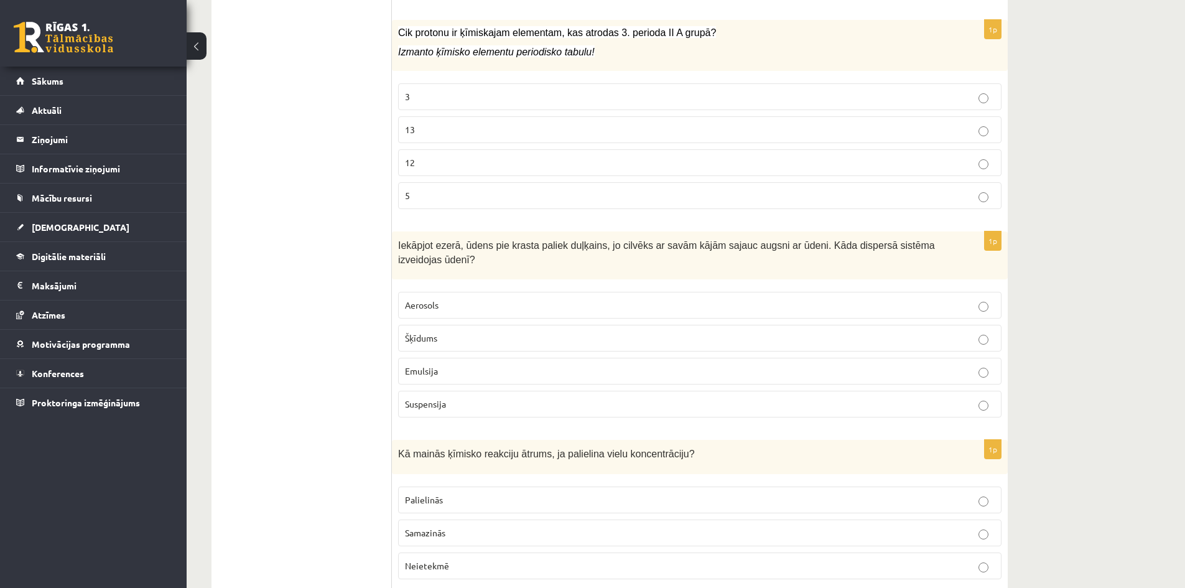
click at [435, 399] on span "Suspensija" at bounding box center [425, 403] width 41 height 11
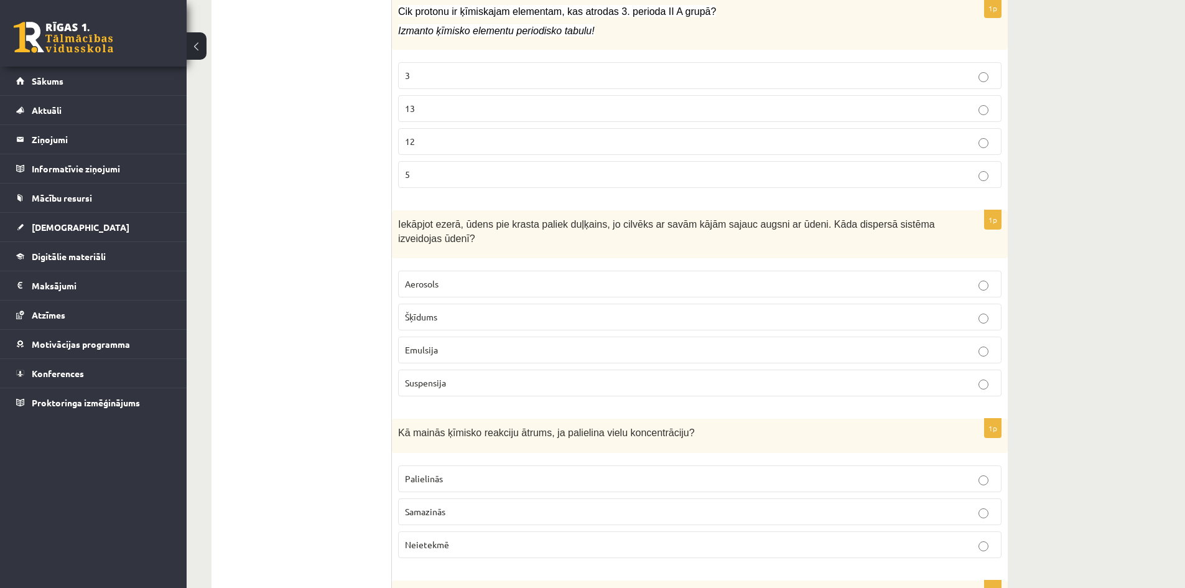
scroll to position [2550, 0]
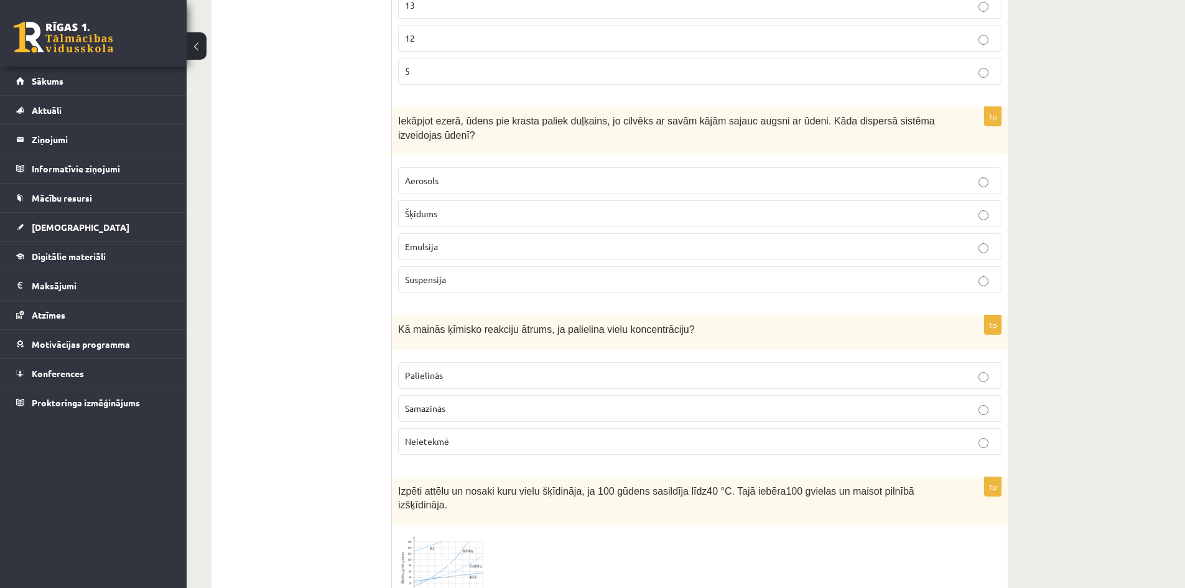
click at [426, 372] on span "Palielinās" at bounding box center [424, 374] width 38 height 11
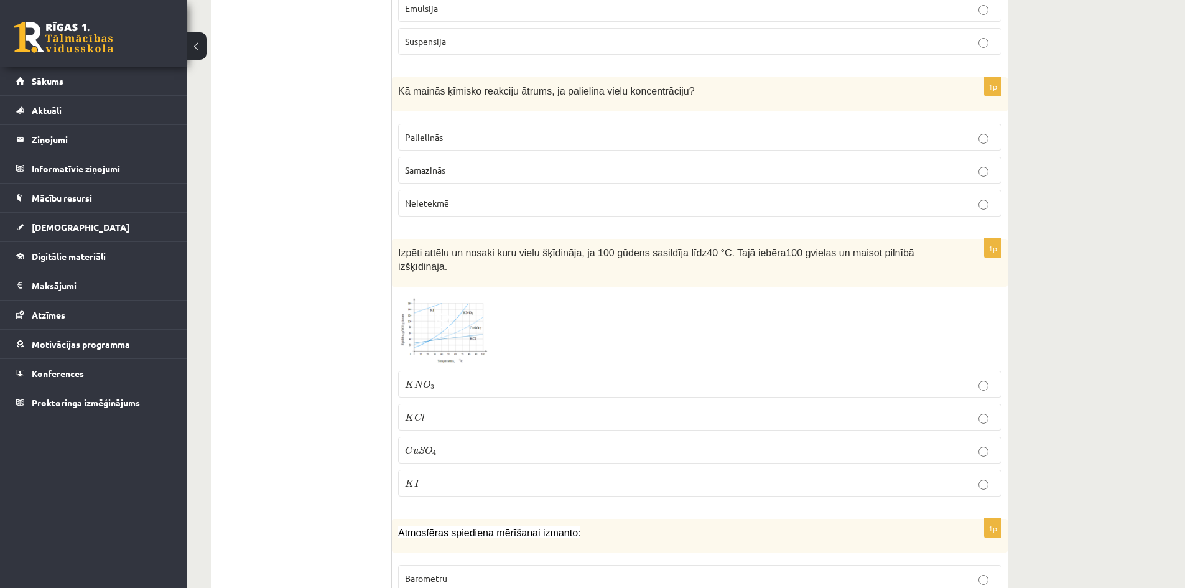
scroll to position [2799, 0]
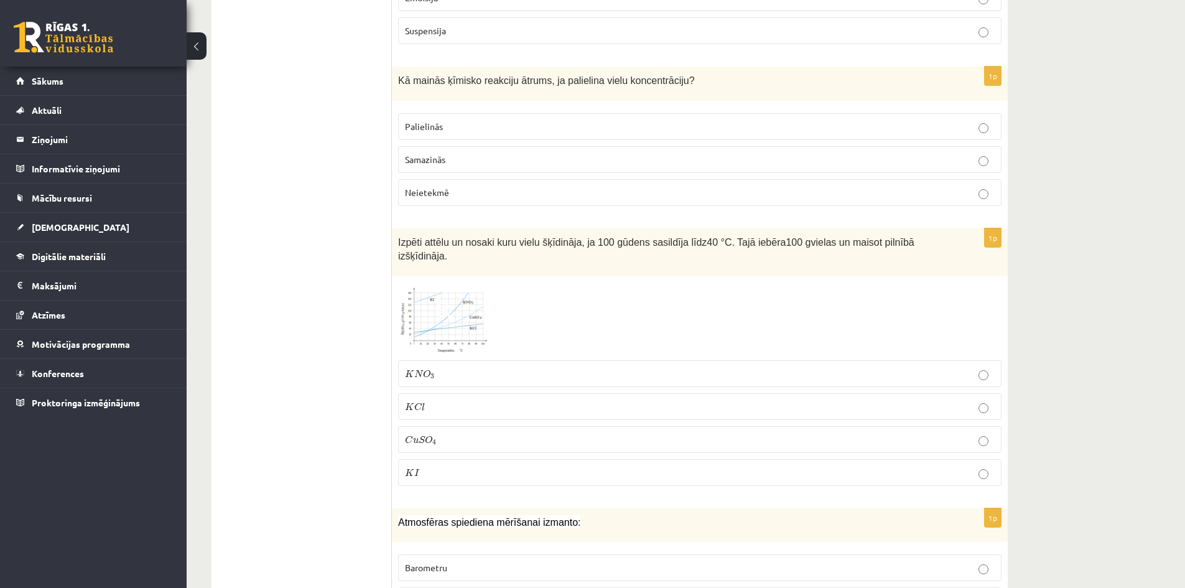
click at [446, 302] on span at bounding box center [445, 312] width 20 height 20
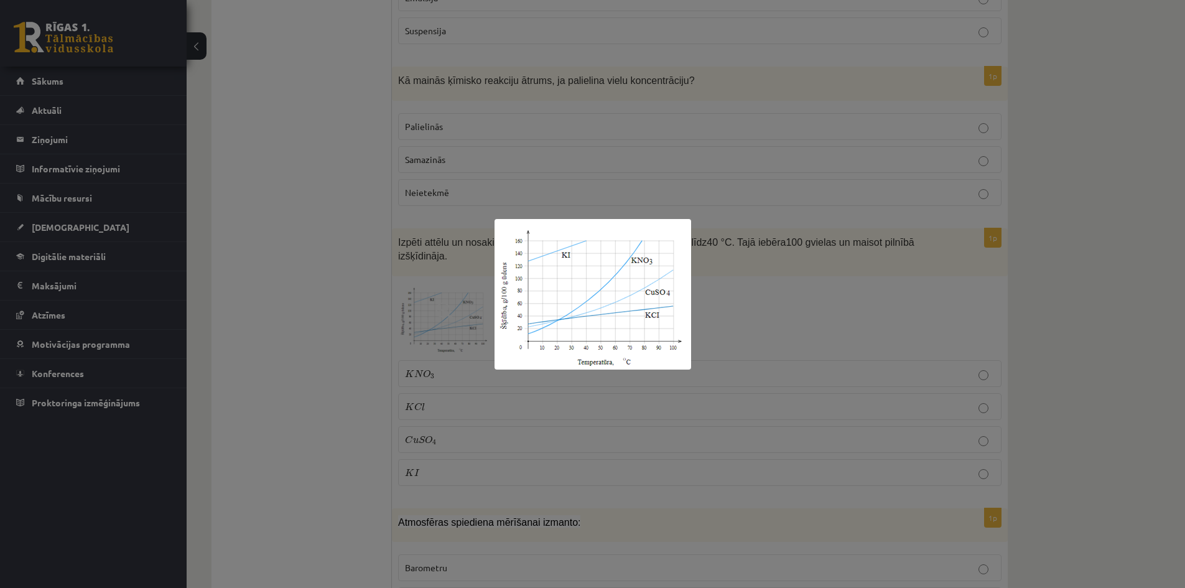
click at [442, 292] on div at bounding box center [592, 294] width 1185 height 588
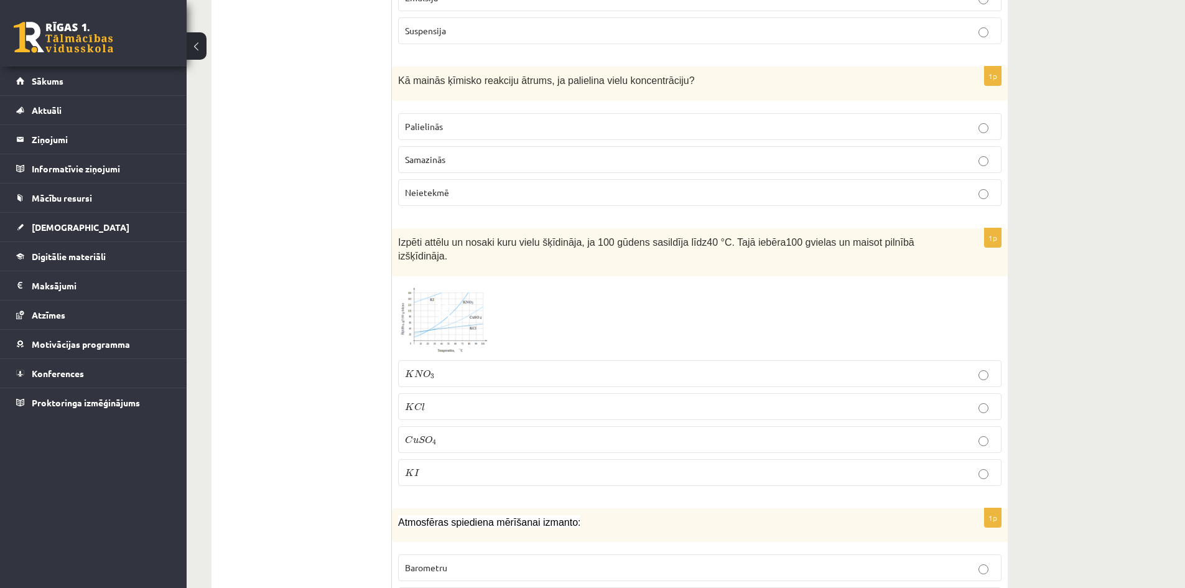
click at [436, 302] on span at bounding box center [445, 312] width 20 height 20
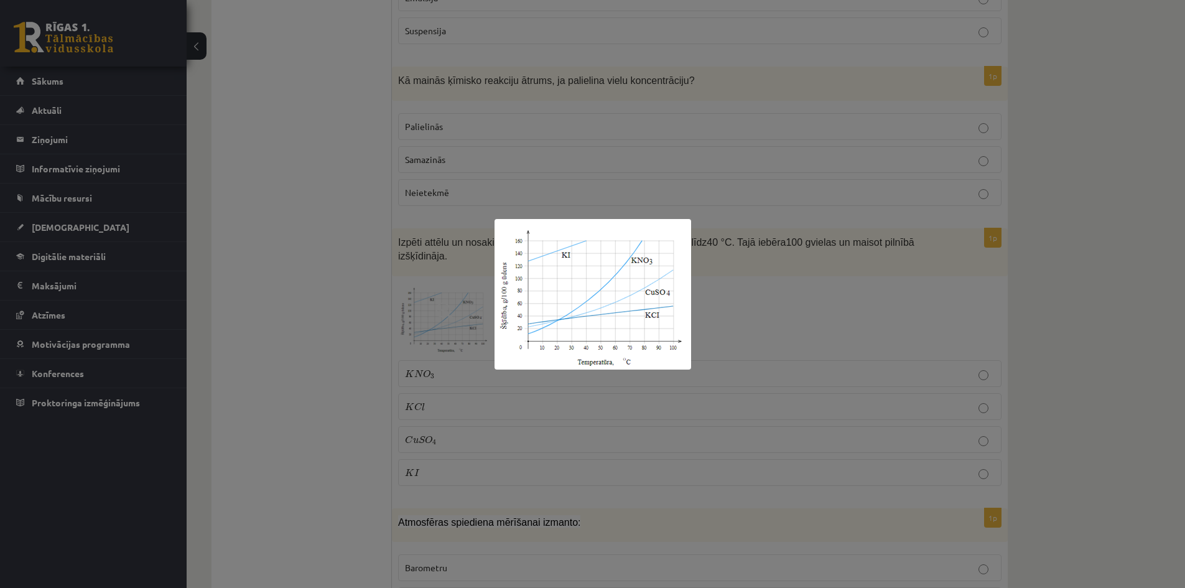
click at [577, 257] on img at bounding box center [592, 294] width 197 height 151
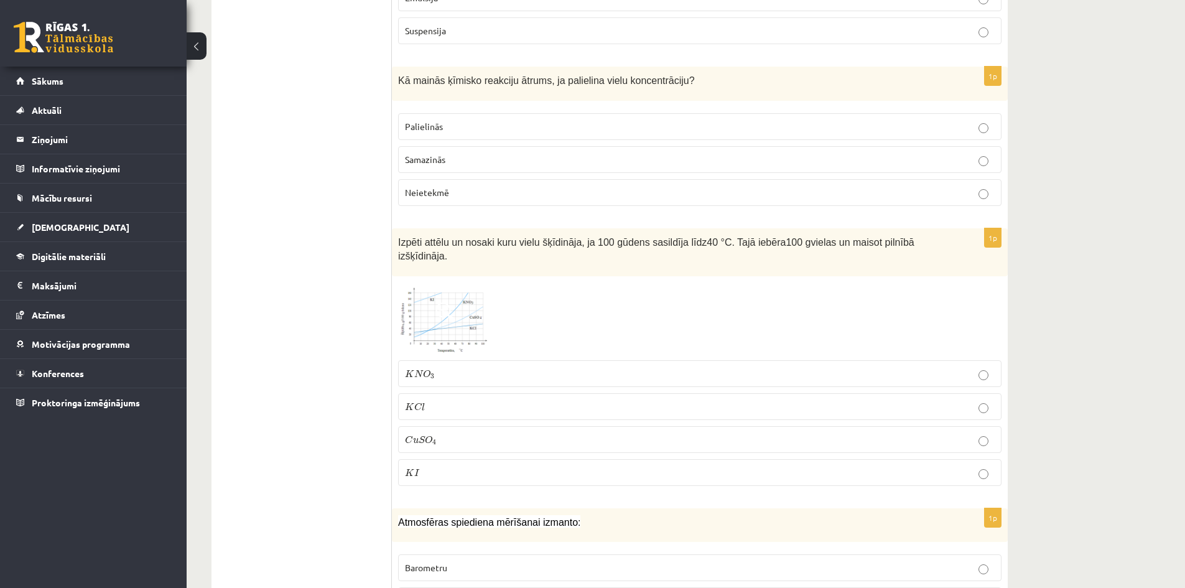
click at [452, 302] on span at bounding box center [445, 312] width 20 height 20
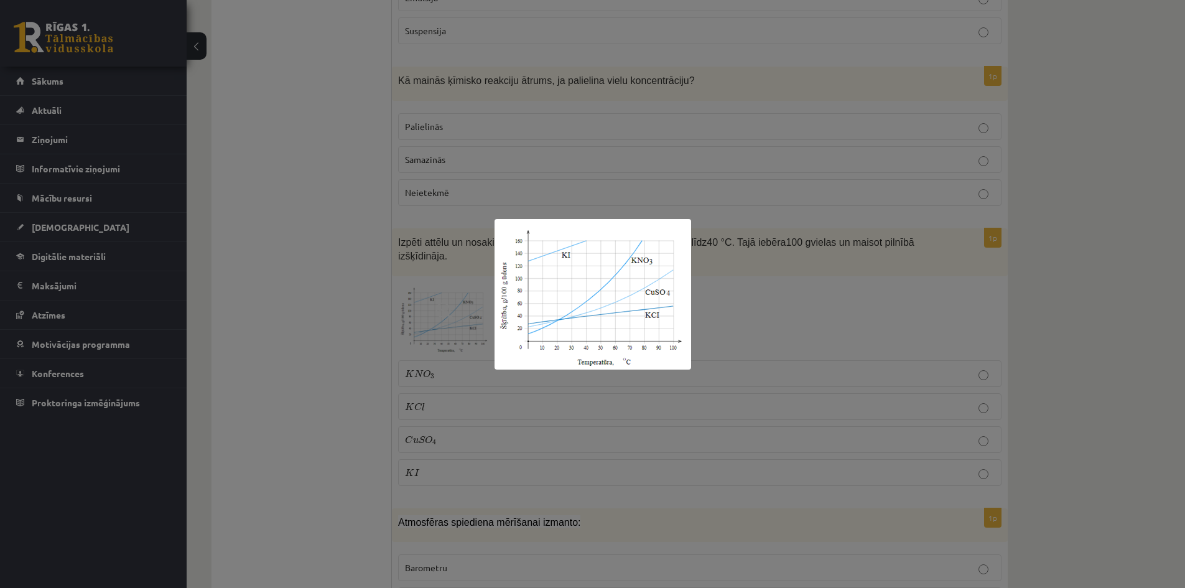
click at [748, 266] on div at bounding box center [592, 294] width 1185 height 588
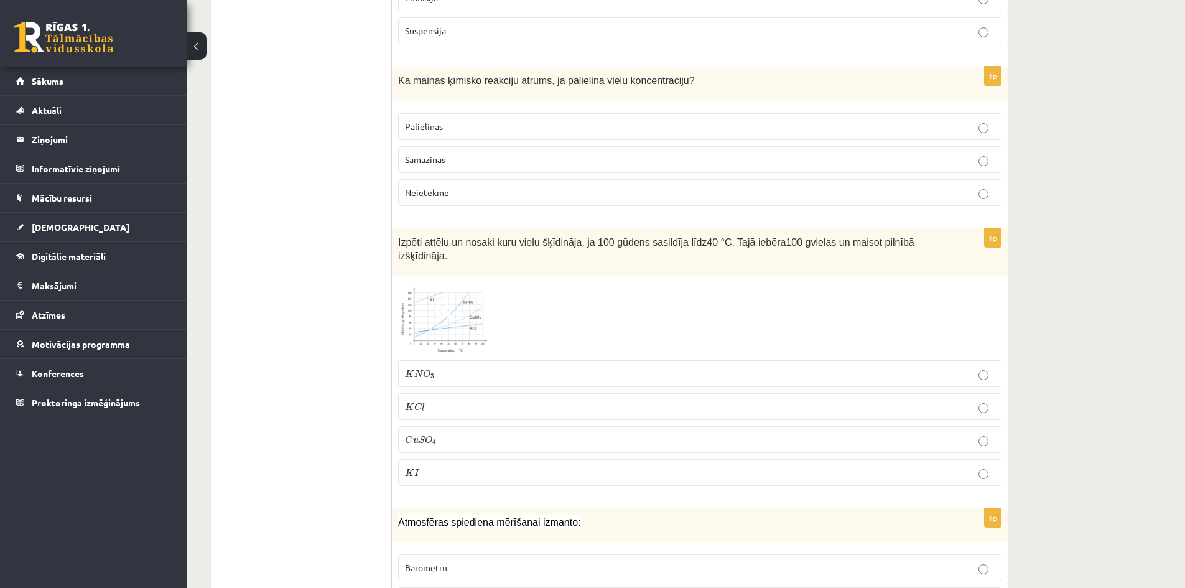
click at [453, 302] on span at bounding box center [445, 312] width 20 height 20
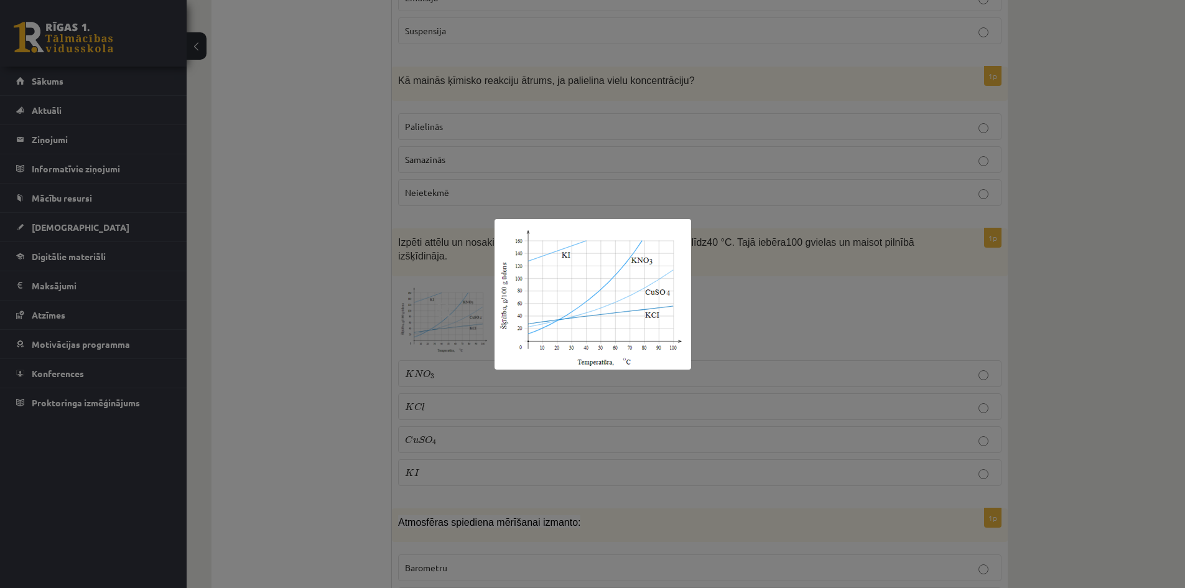
click at [744, 302] on div at bounding box center [592, 294] width 1185 height 588
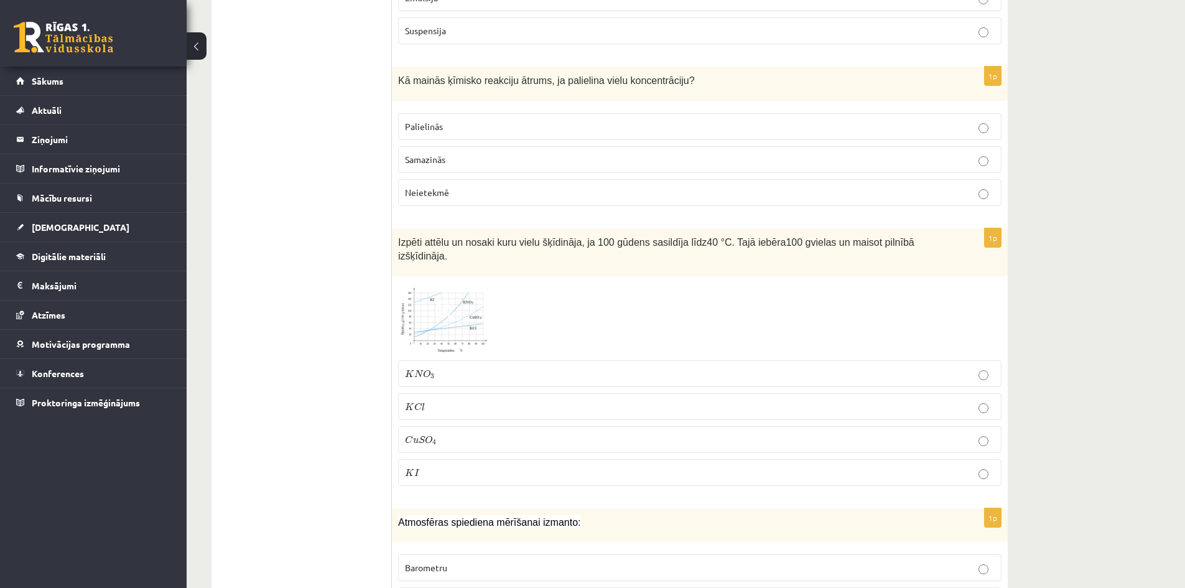
click at [555, 466] on p "K I K I" at bounding box center [700, 472] width 590 height 13
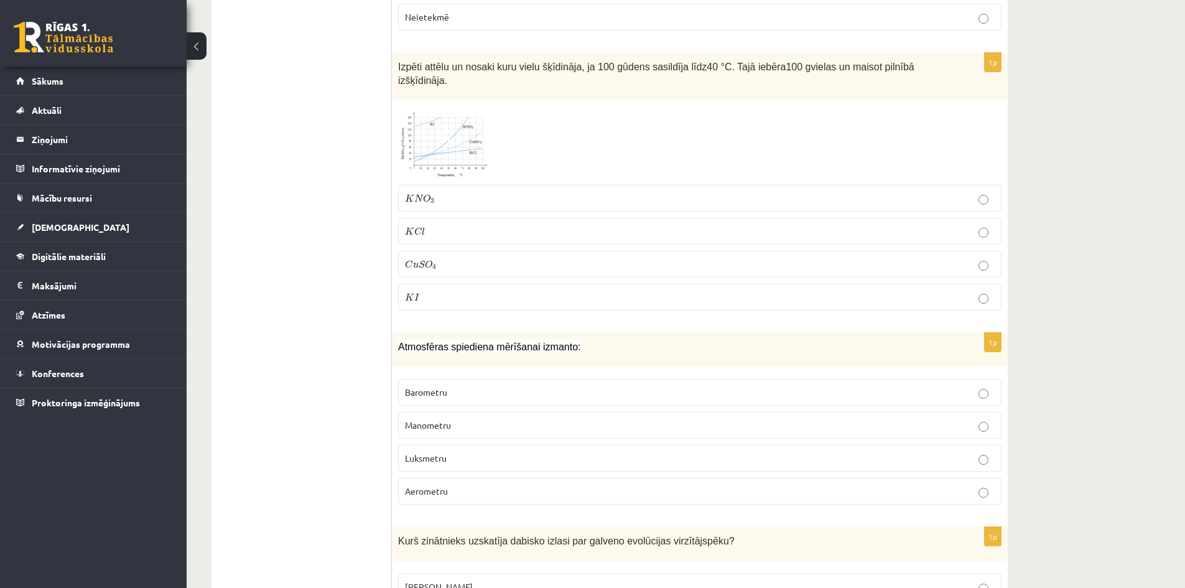
scroll to position [2985, 0]
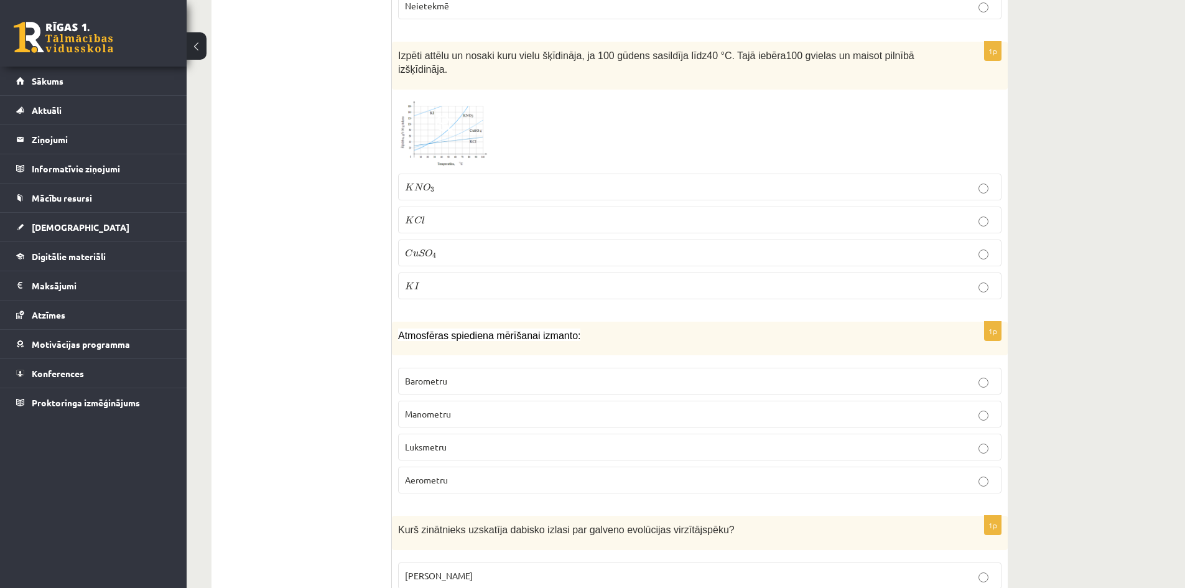
click at [453, 374] on p "Barometru" at bounding box center [700, 380] width 590 height 13
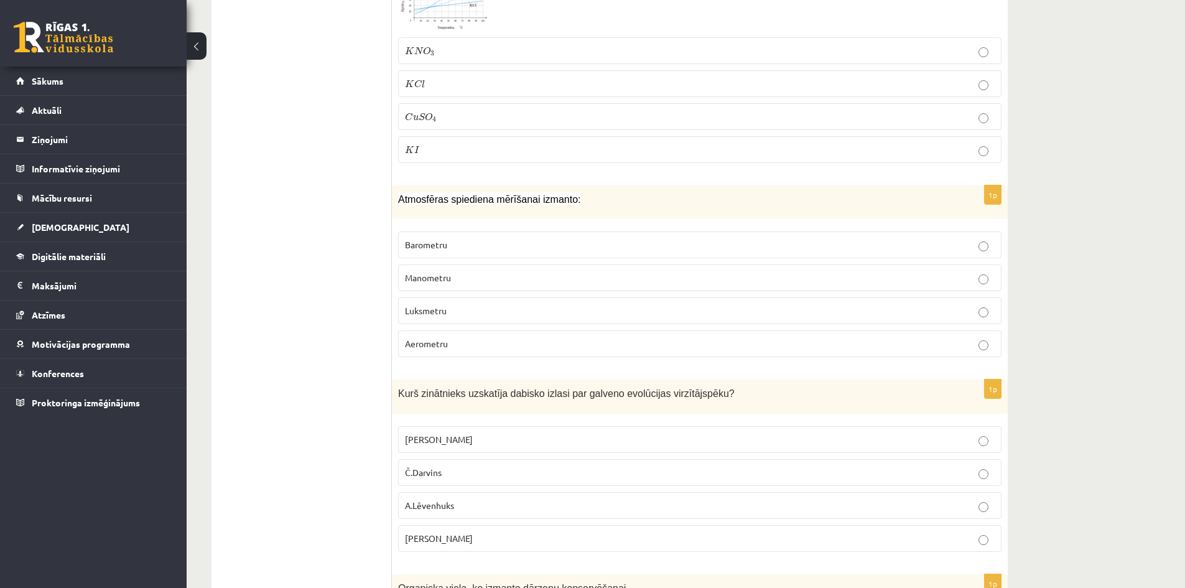
scroll to position [3172, 0]
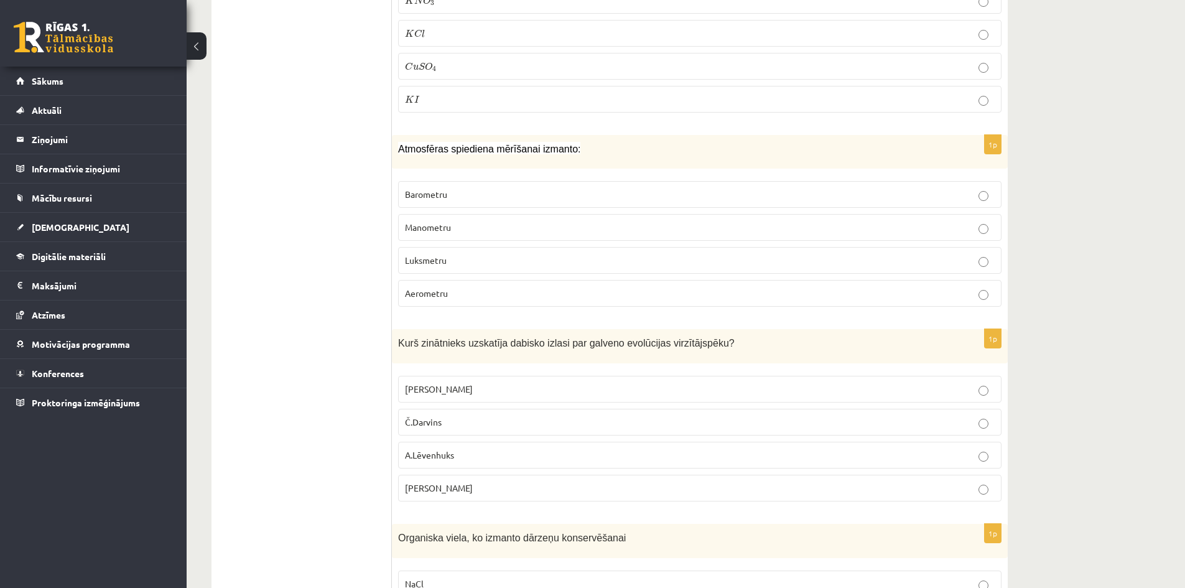
click at [449, 415] on p "Č.Darvins" at bounding box center [700, 421] width 590 height 13
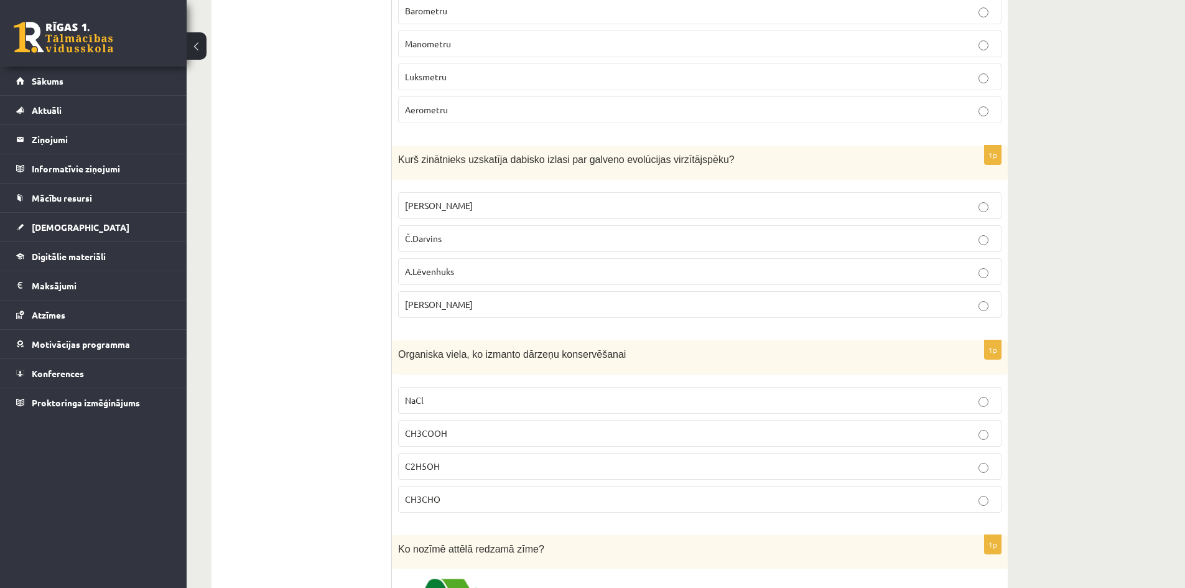
scroll to position [3358, 0]
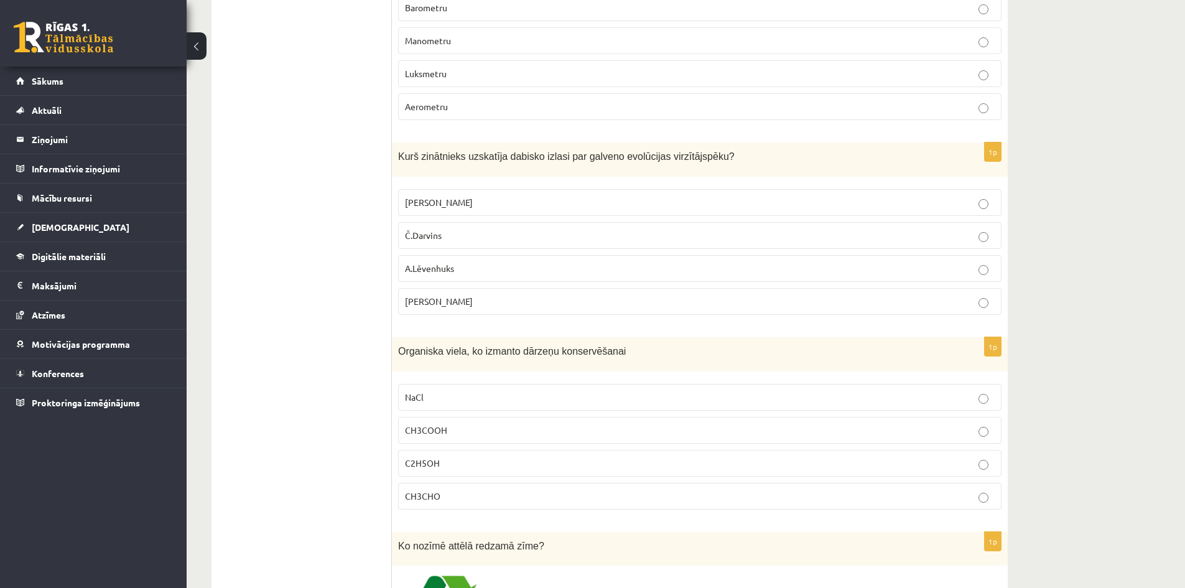
click at [429, 424] on span "CH3COOH" at bounding box center [426, 429] width 42 height 11
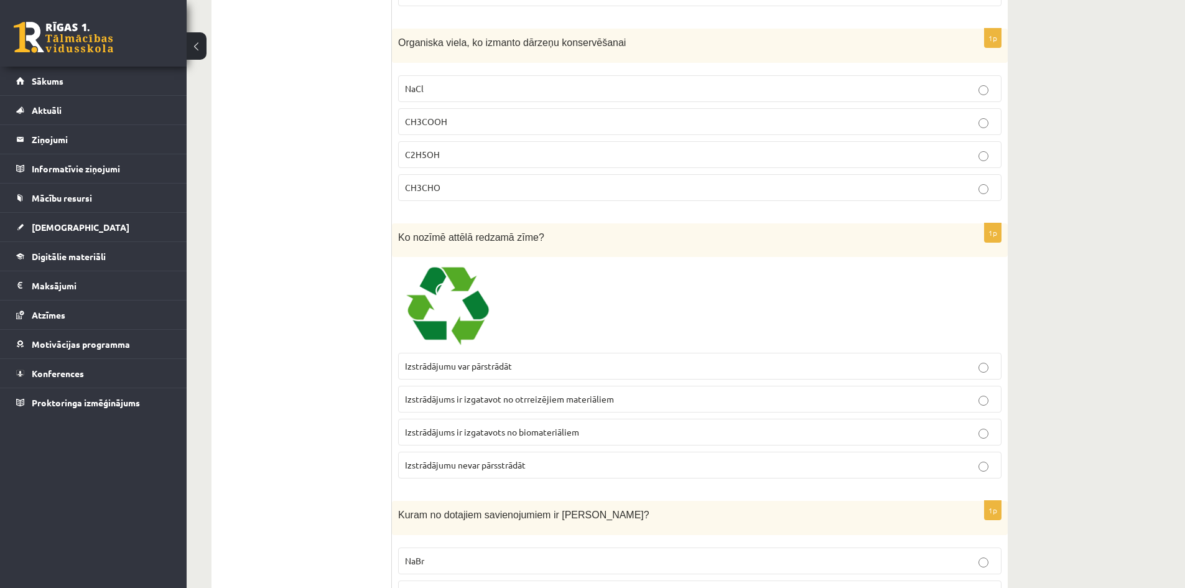
scroll to position [3669, 0]
drag, startPoint x: 435, startPoint y: 344, endPoint x: 394, endPoint y: 376, distance: 51.4
click at [435, 358] on span "Izstrādājumu var pārstrādāt" at bounding box center [458, 363] width 107 height 11
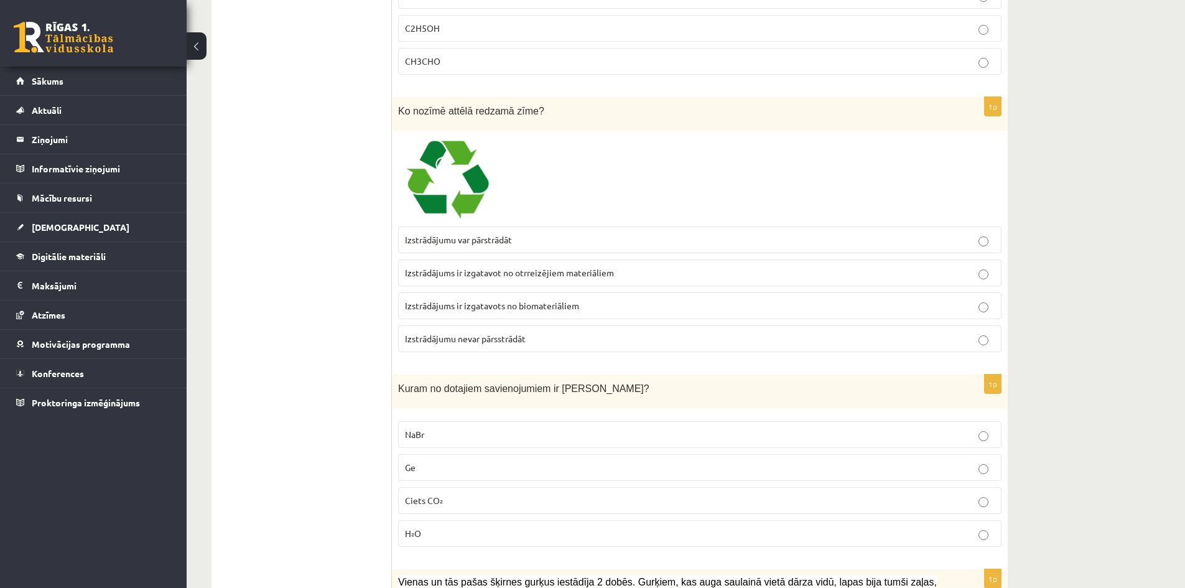
scroll to position [3794, 0]
drag, startPoint x: 400, startPoint y: 374, endPoint x: 447, endPoint y: 522, distance: 155.8
click at [447, 522] on div "1p Kuram no dotajiem savienojumiem ir jonu kristālrežģis? NaBr Ge Ciets CO₂ H₂O" at bounding box center [700, 465] width 616 height 182
drag, startPoint x: 363, startPoint y: 460, endPoint x: 370, endPoint y: 454, distance: 9.7
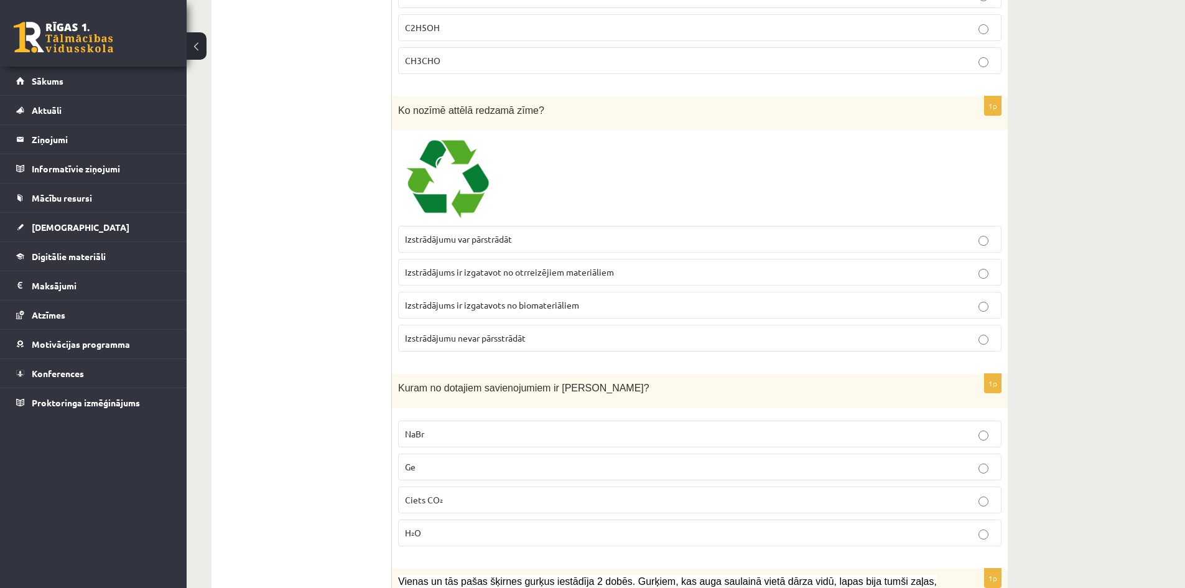
click at [423, 428] on span "NaBr" at bounding box center [414, 433] width 19 height 11
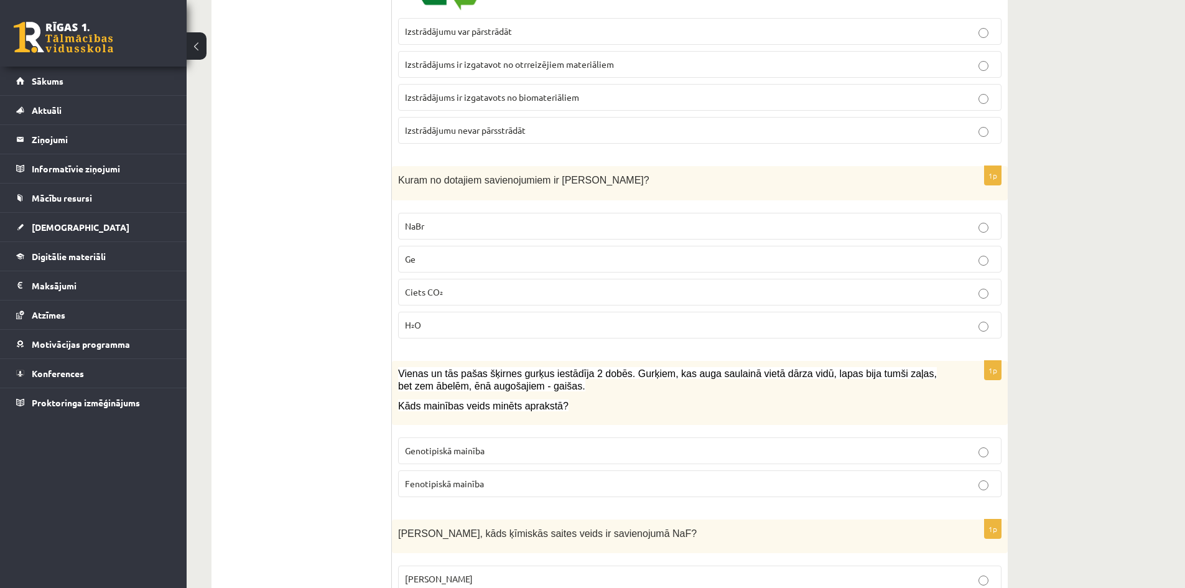
scroll to position [4105, 0]
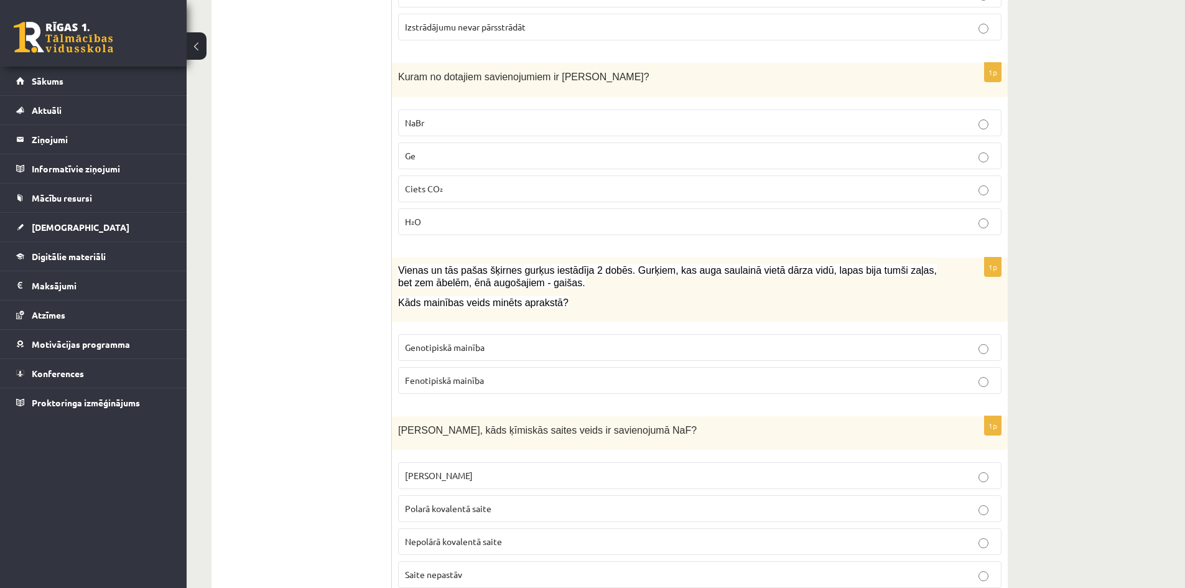
click at [460, 374] on span "Fenotipiskā mainība" at bounding box center [444, 379] width 79 height 11
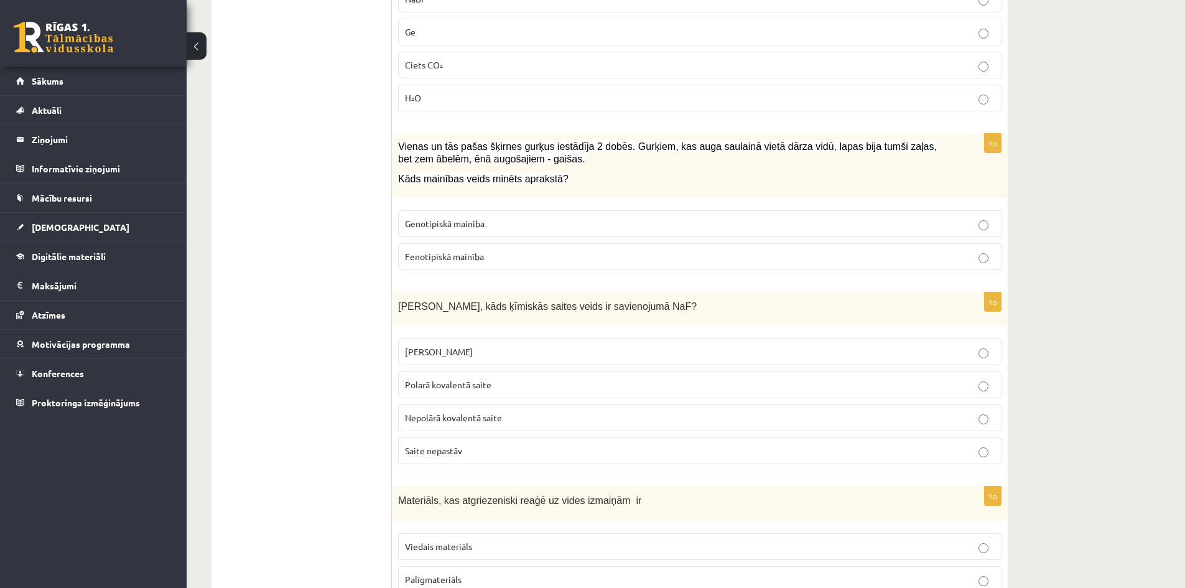
scroll to position [4229, 0]
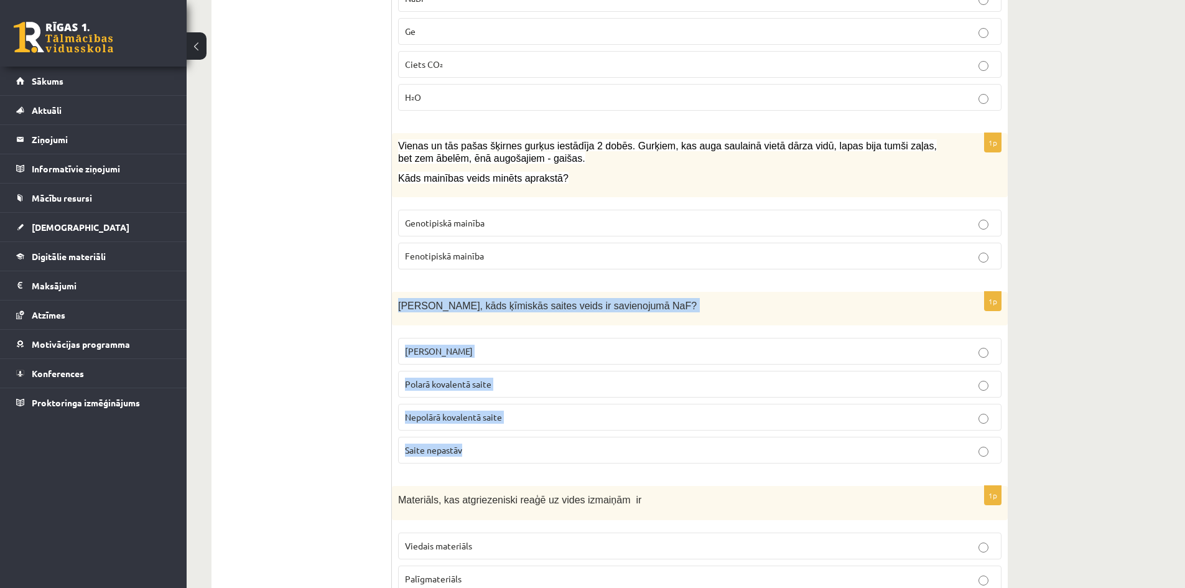
drag, startPoint x: 399, startPoint y: 290, endPoint x: 476, endPoint y: 425, distance: 154.9
click at [476, 425] on div "1p Nosaki, kāds ķīmiskās saites veids ir savienojumā NaF? Jonu saite Polarā kov…" at bounding box center [700, 383] width 616 height 182
click at [435, 345] on span "Jonu saite" at bounding box center [439, 350] width 68 height 11
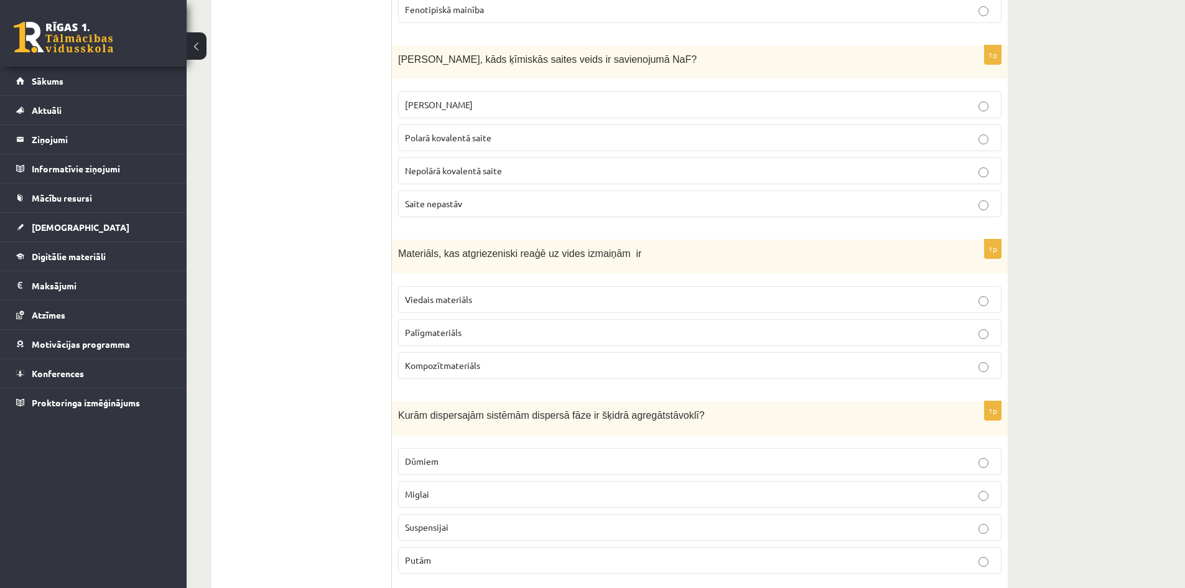
scroll to position [4478, 0]
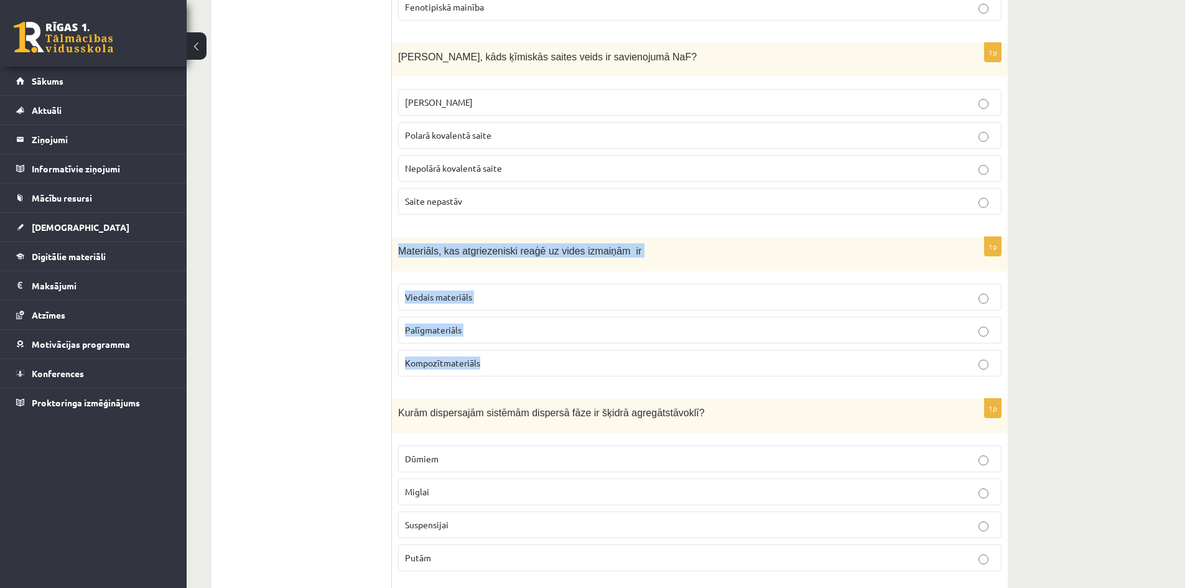
drag, startPoint x: 399, startPoint y: 236, endPoint x: 557, endPoint y: 341, distance: 189.7
click at [557, 341] on div "1p Materiāls, kas atgriezeniski reaģē uz vides izmaiņām ir Viedais materiāls Pa…" at bounding box center [700, 311] width 616 height 149
click at [460, 284] on label "Viedais materiāls" at bounding box center [699, 297] width 603 height 27
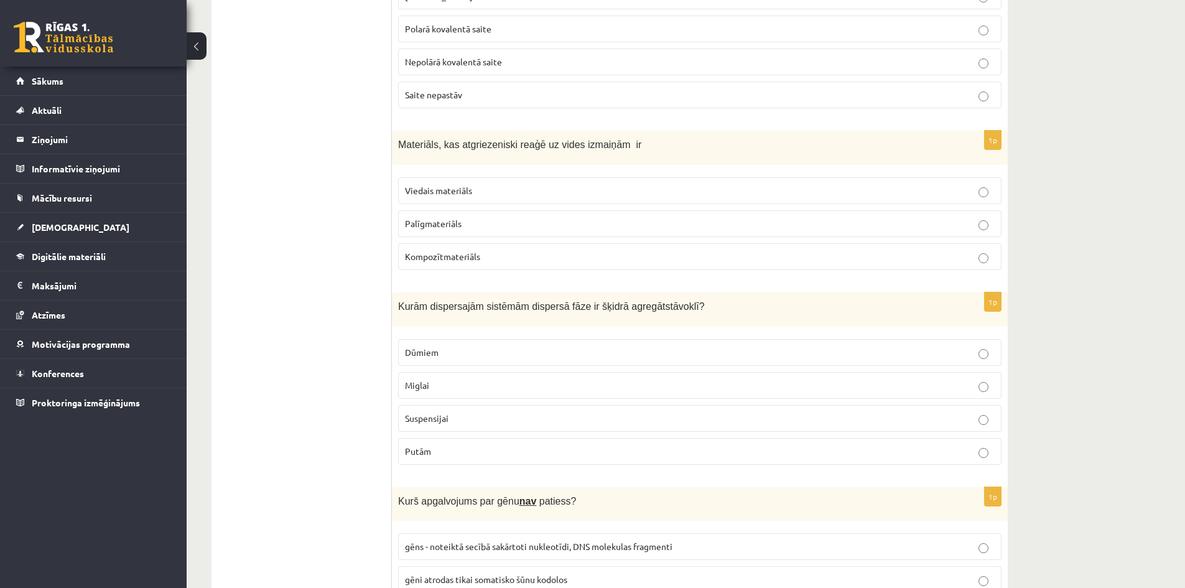
scroll to position [4602, 0]
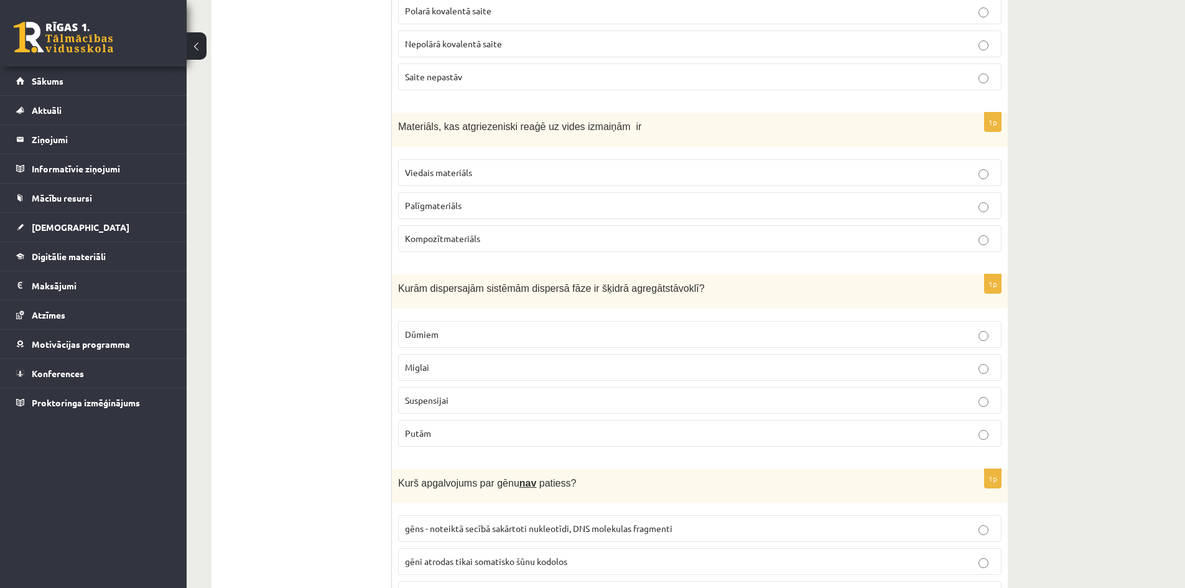
click at [417, 361] on span "Miglai" at bounding box center [417, 366] width 24 height 11
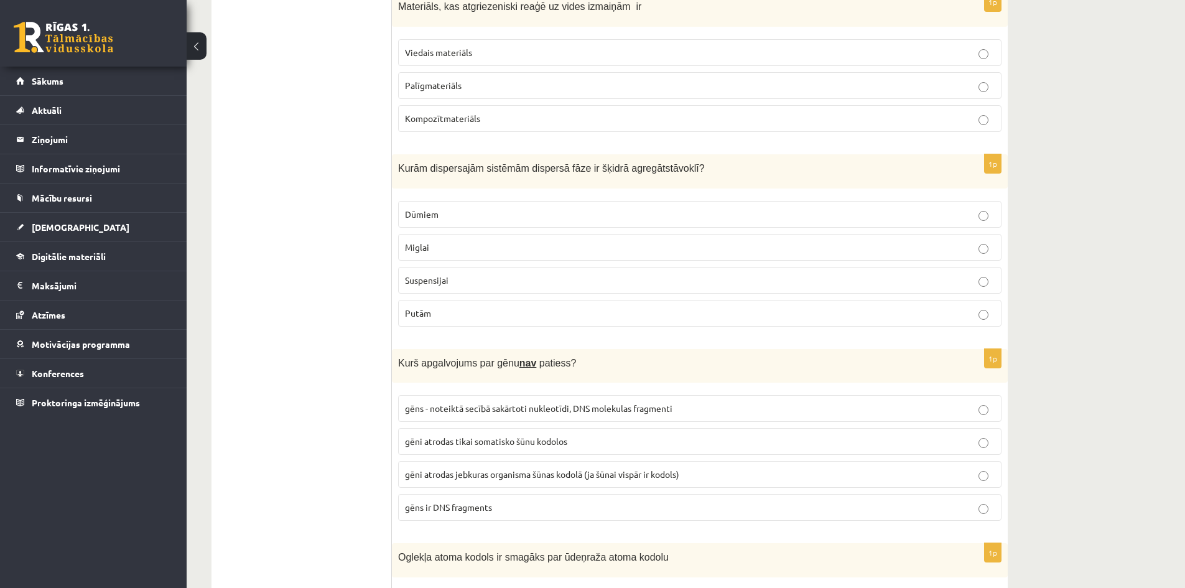
scroll to position [4727, 0]
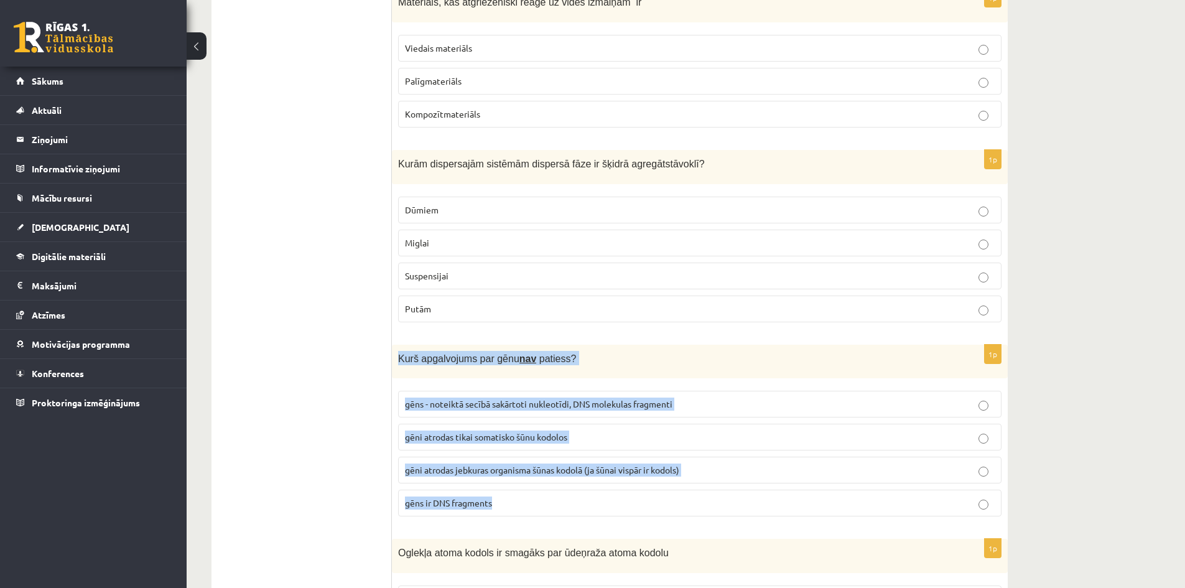
drag, startPoint x: 398, startPoint y: 340, endPoint x: 511, endPoint y: 478, distance: 178.5
click at [511, 478] on div "1p Kurš apgalvojums par gēnu nav patiess? gēns - noteiktā secībā sakārtoti nukl…" at bounding box center [700, 436] width 616 height 182
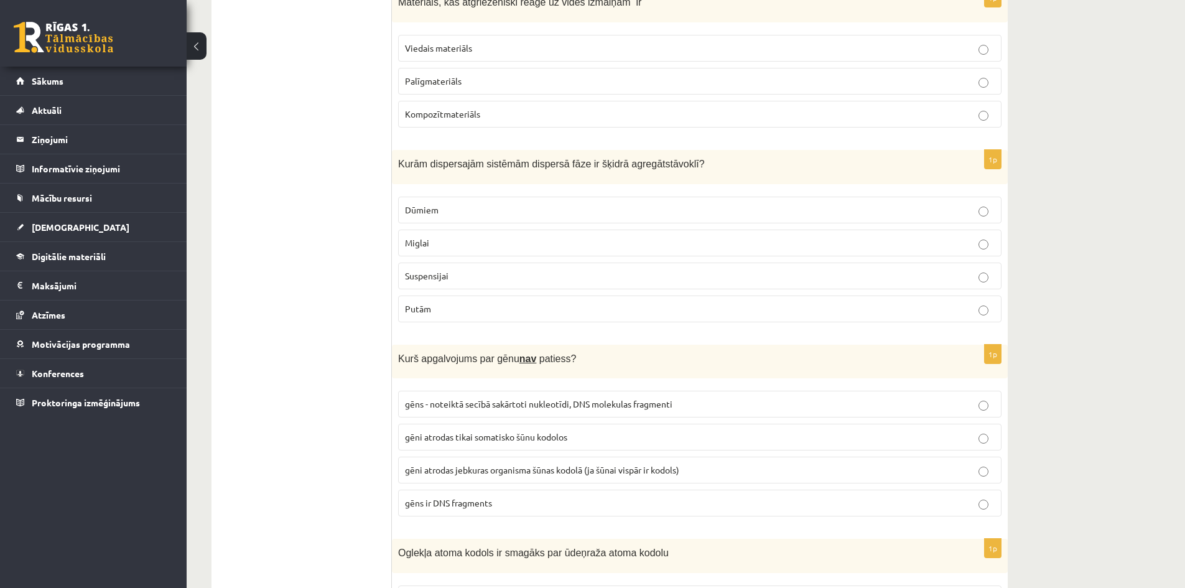
click at [444, 431] on span "gēni atrodas tikai somatisko šūnu kodolos" at bounding box center [486, 436] width 162 height 11
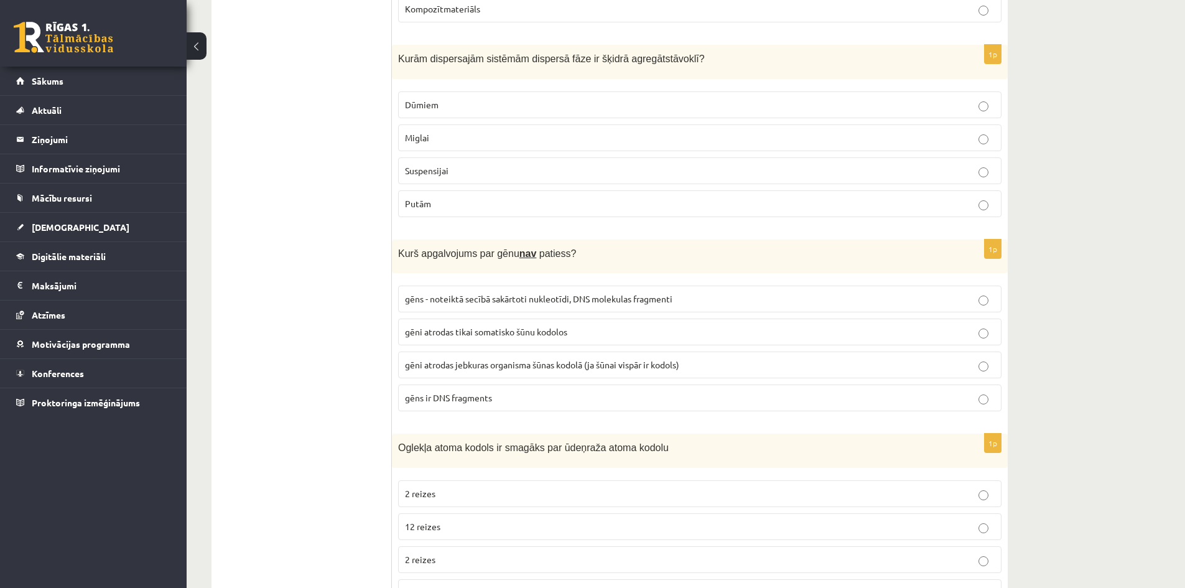
scroll to position [4913, 0]
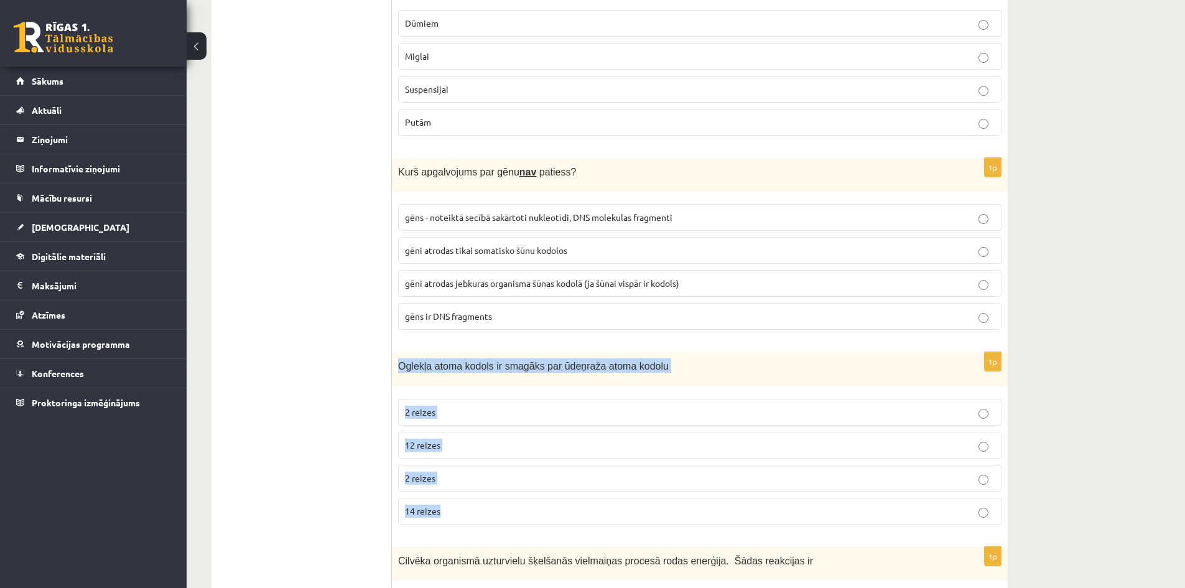
drag, startPoint x: 400, startPoint y: 348, endPoint x: 460, endPoint y: 495, distance: 159.0
click at [460, 495] on div "1p Oglekļa atoma kodols ir smagāks par ūdeņraža atoma kodolu 2 reizes 12 reizes…" at bounding box center [700, 443] width 616 height 182
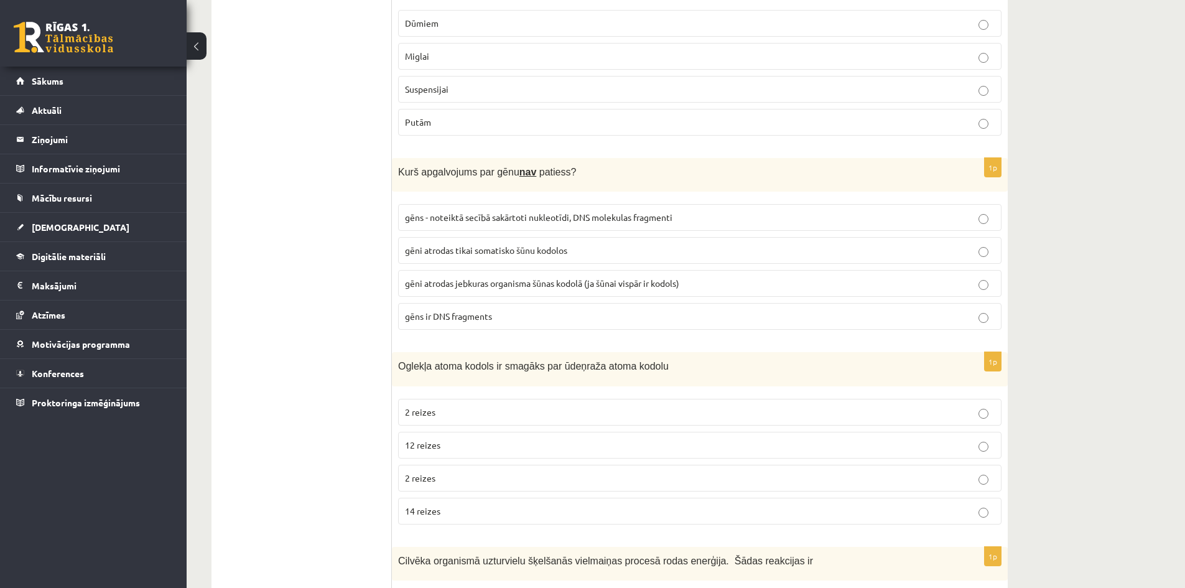
click at [443, 438] on p "12 reizes" at bounding box center [700, 444] width 590 height 13
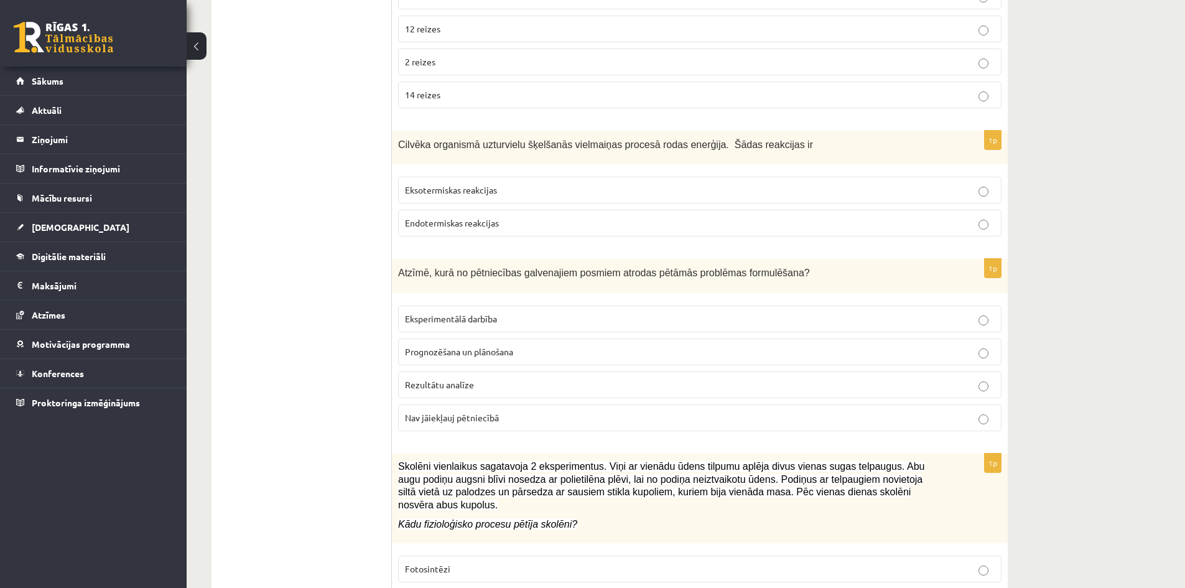
scroll to position [5349, 0]
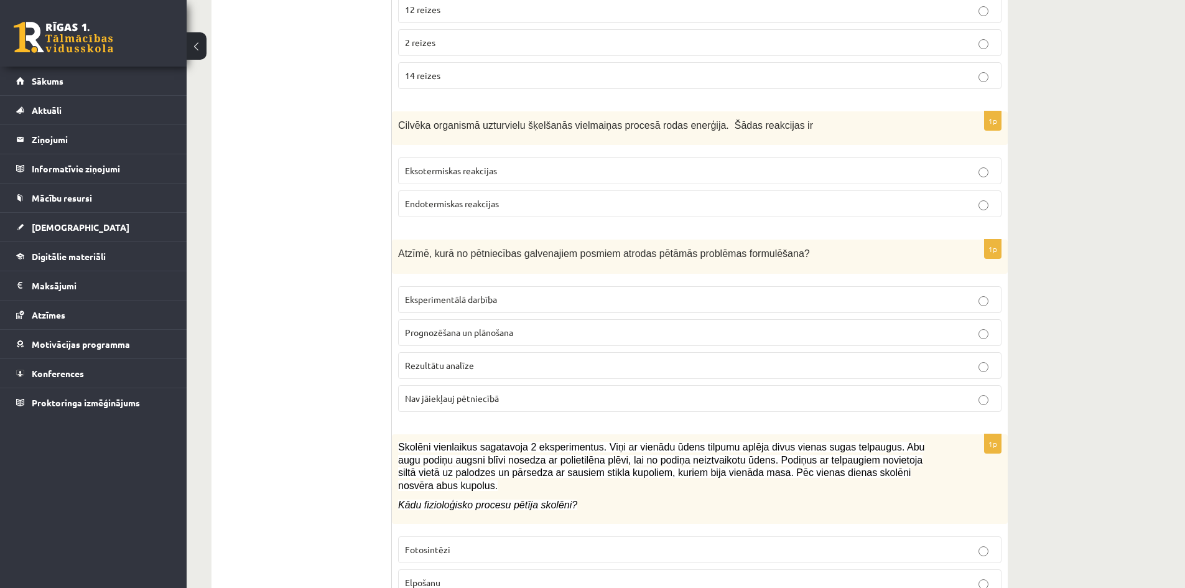
click at [412, 327] on span "Prognozēšana un plānošana" at bounding box center [459, 332] width 108 height 11
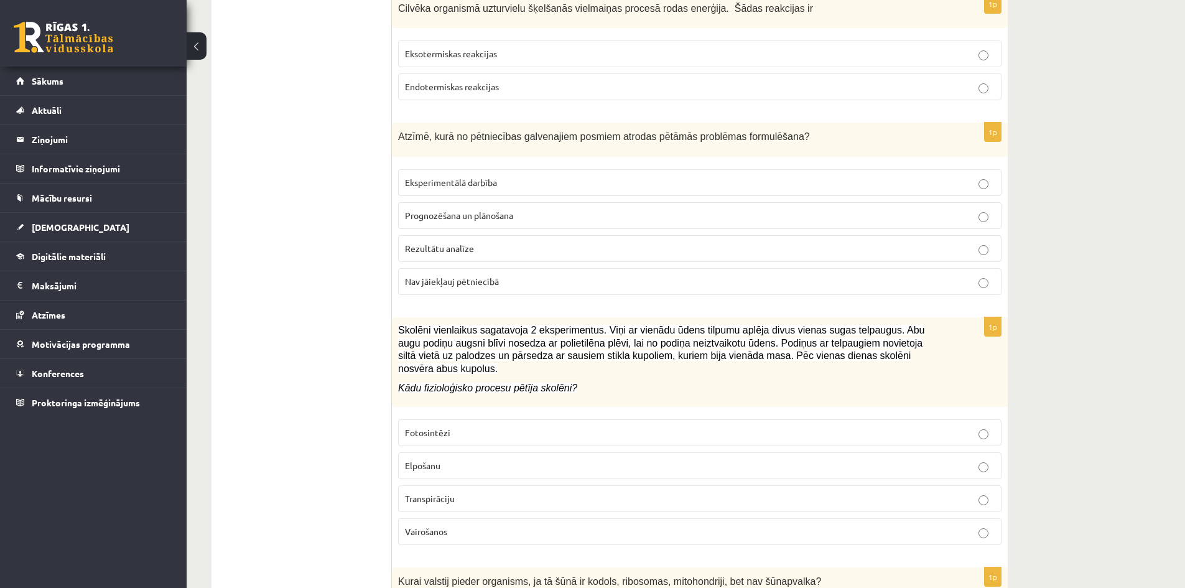
scroll to position [5473, 0]
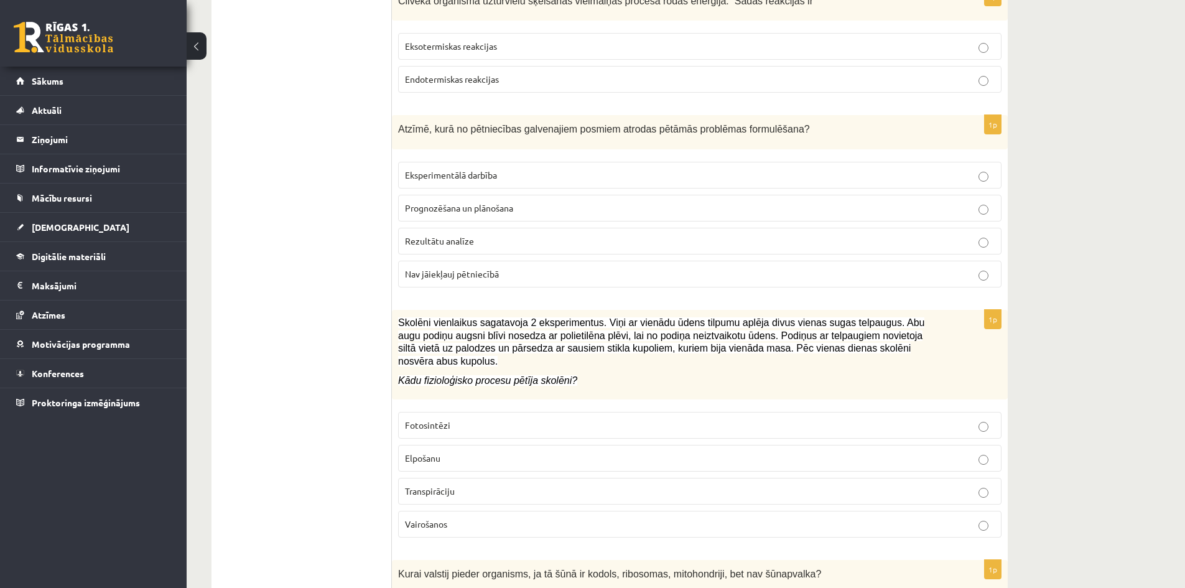
click at [445, 485] on span "Transpirāciju" at bounding box center [430, 490] width 50 height 11
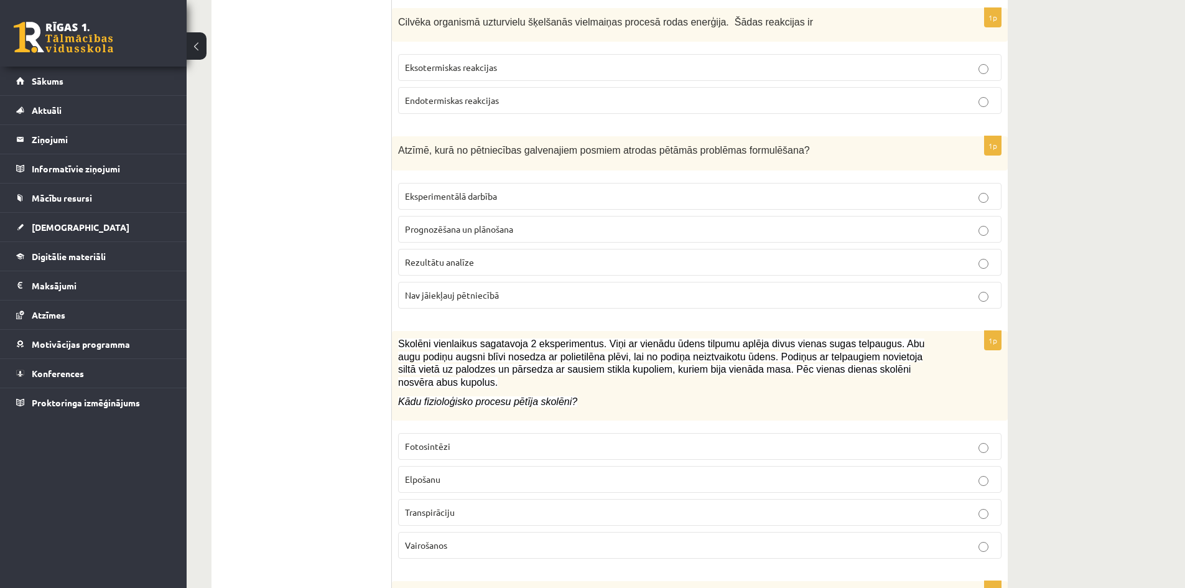
scroll to position [5349, 0]
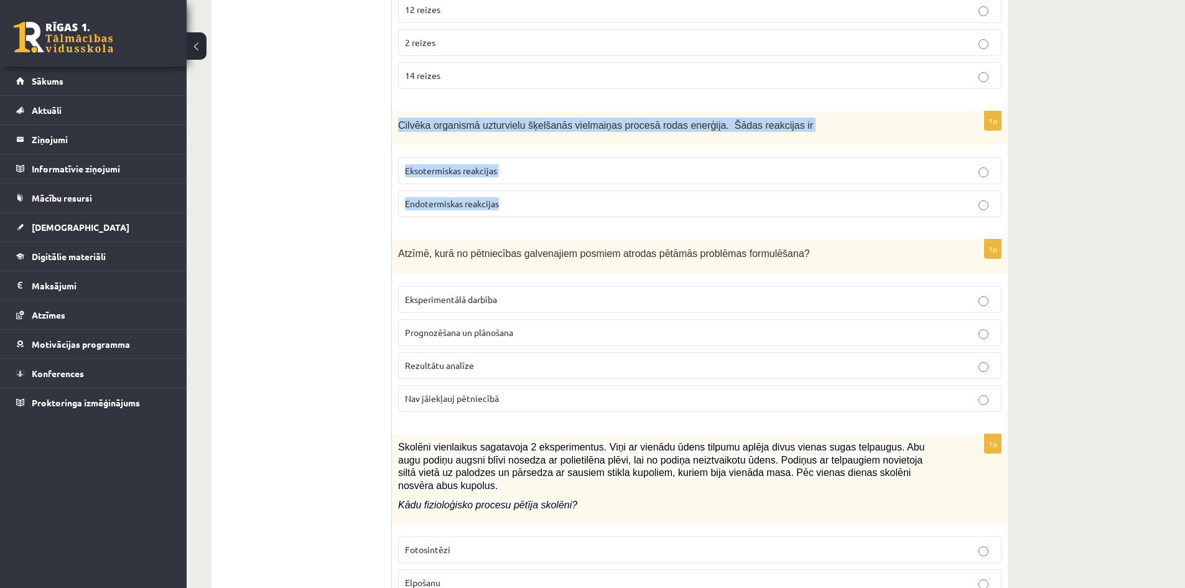
drag, startPoint x: 398, startPoint y: 113, endPoint x: 529, endPoint y: 186, distance: 150.4
click at [529, 186] on div "1p Cilvēka organismā uzturvielu šķelšanās vielmaiņas procesā rodas enerģija. Šā…" at bounding box center [700, 169] width 616 height 116
click at [440, 165] on span "Eksotermiskas reakcijas" at bounding box center [451, 170] width 92 height 11
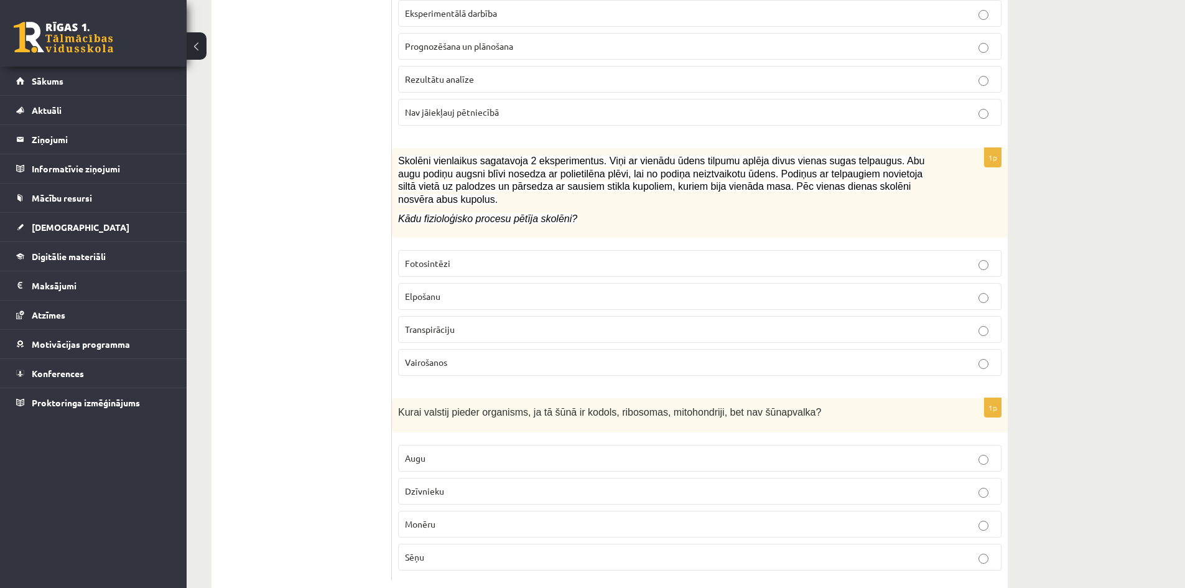
scroll to position [5637, 0]
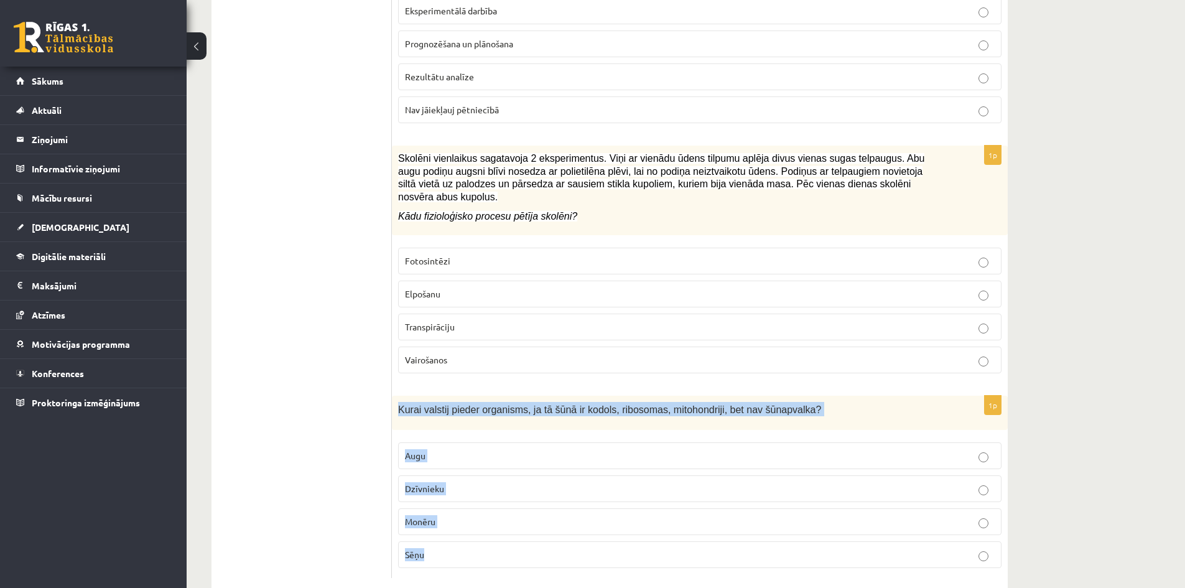
drag, startPoint x: 399, startPoint y: 382, endPoint x: 440, endPoint y: 521, distance: 144.6
click at [440, 521] on div "1p Kurai valstij pieder organisms, ja tā šūnā ir kodols, ribosomas, mitohondrij…" at bounding box center [700, 487] width 616 height 182
click at [435, 483] on span "Dzīvnieku" at bounding box center [424, 488] width 39 height 11
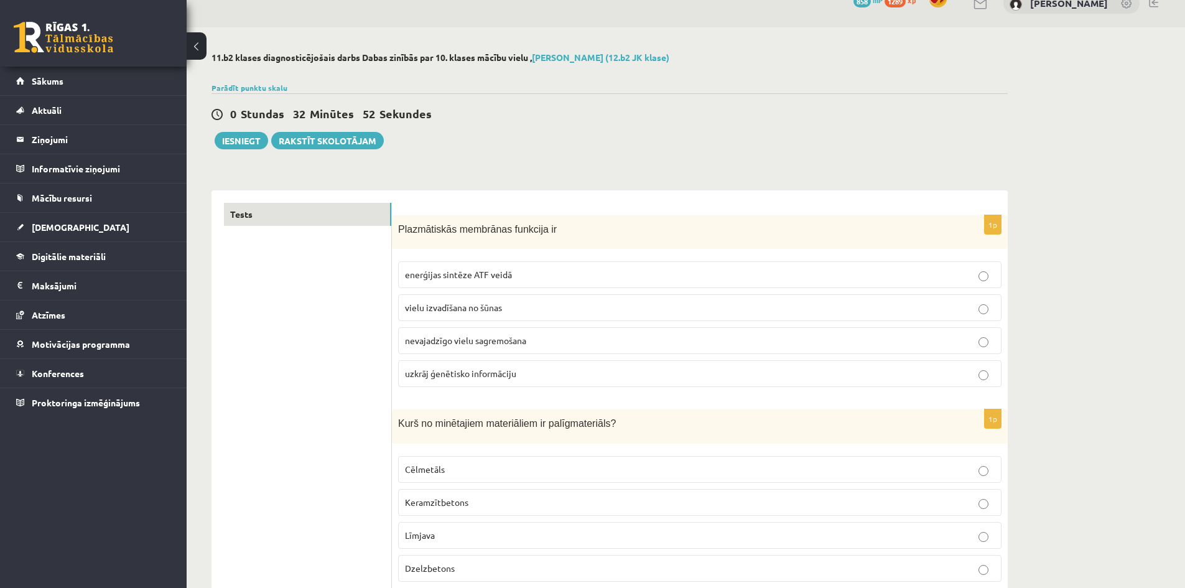
scroll to position [62, 0]
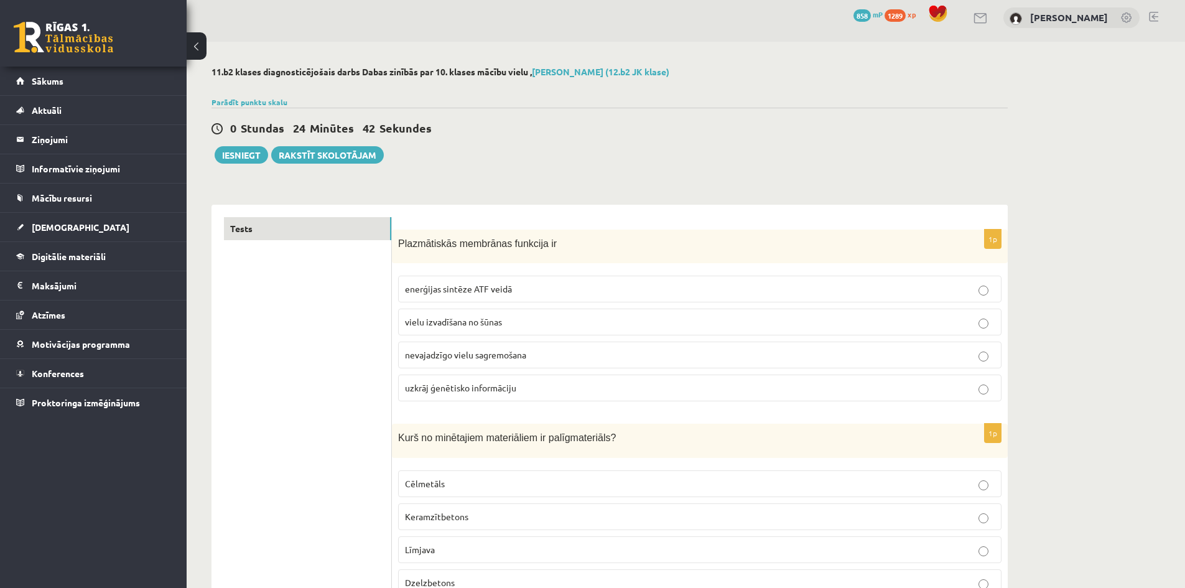
scroll to position [0, 0]
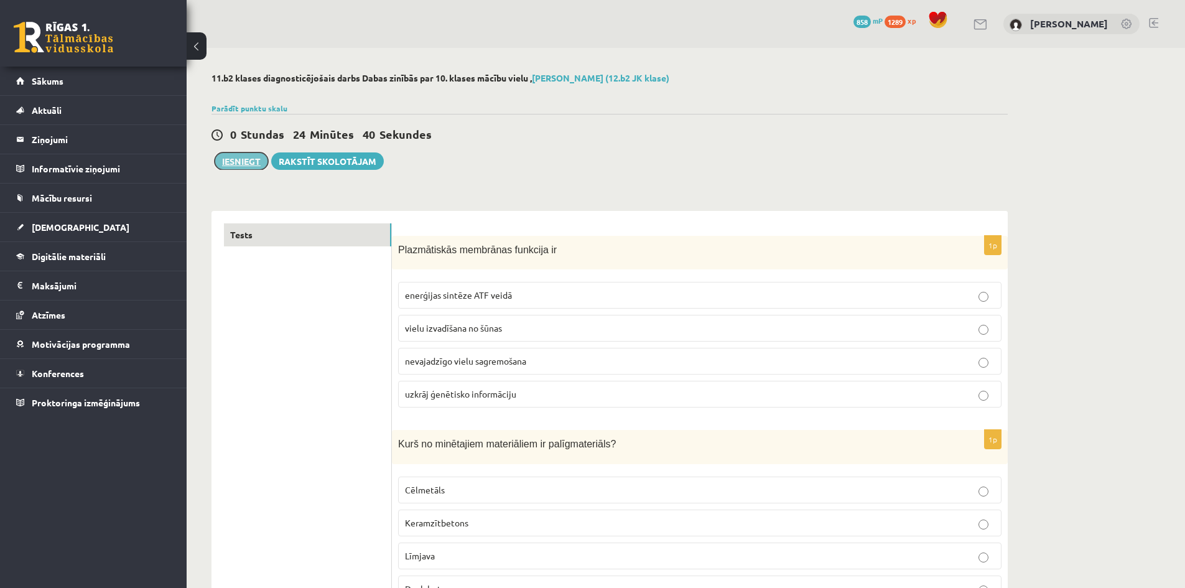
click at [233, 162] on button "Iesniegt" at bounding box center [241, 160] width 53 height 17
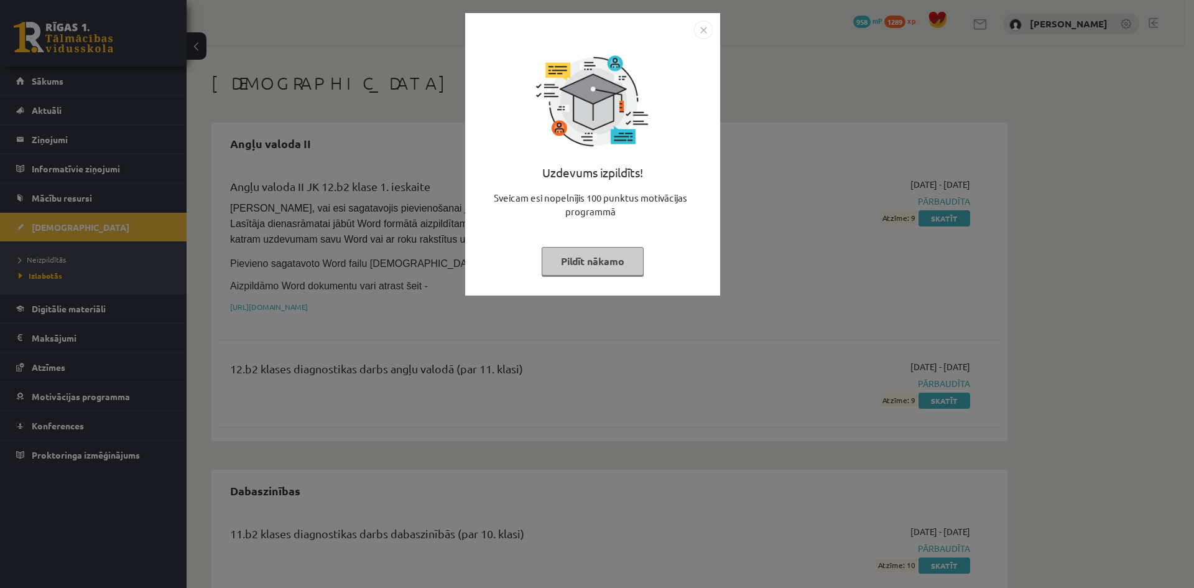
click at [705, 26] on img "Close" at bounding box center [703, 30] width 19 height 19
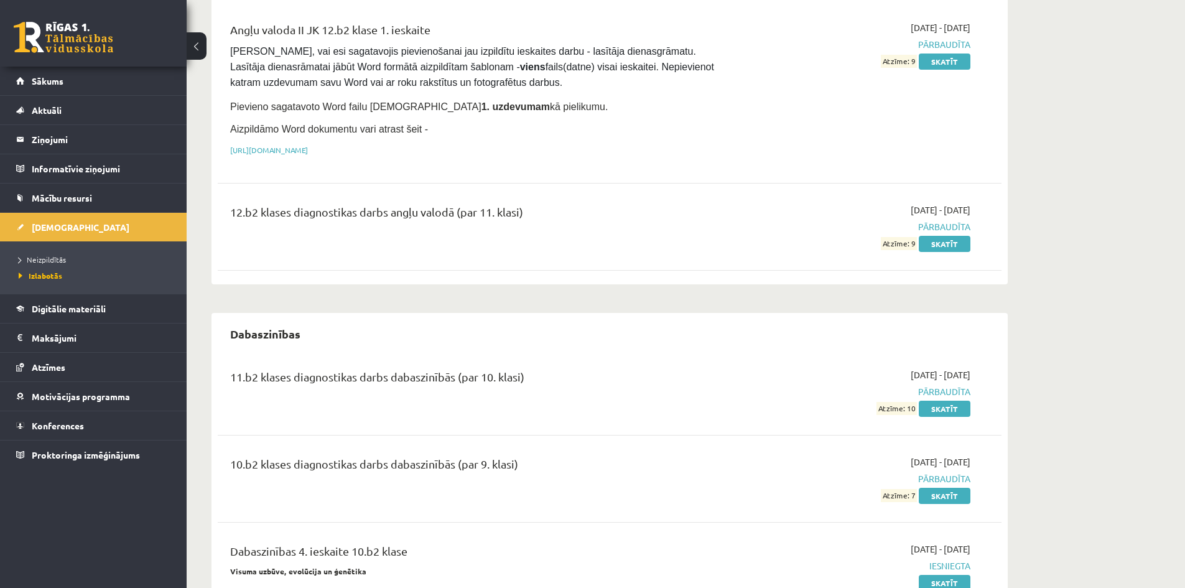
scroll to position [187, 0]
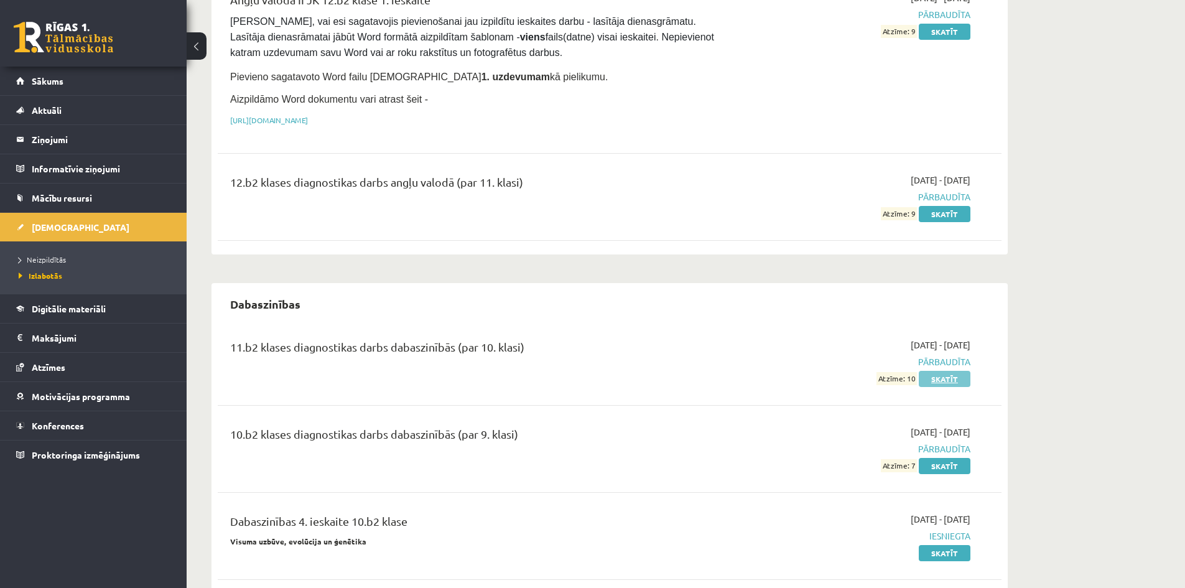
click at [947, 378] on link "Skatīt" at bounding box center [945, 379] width 52 height 16
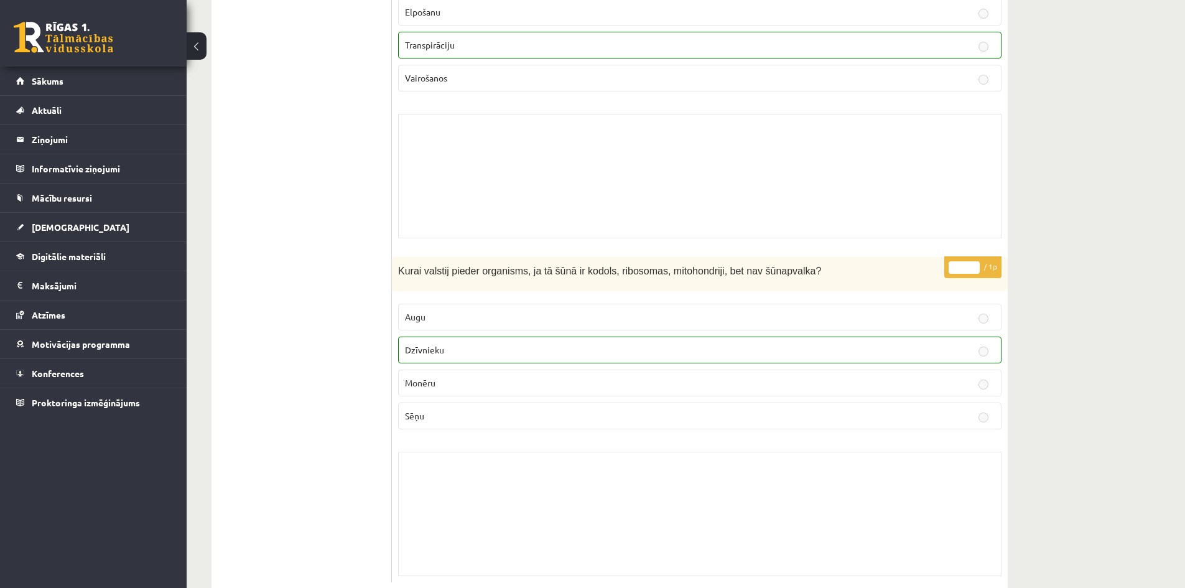
scroll to position [9904, 0]
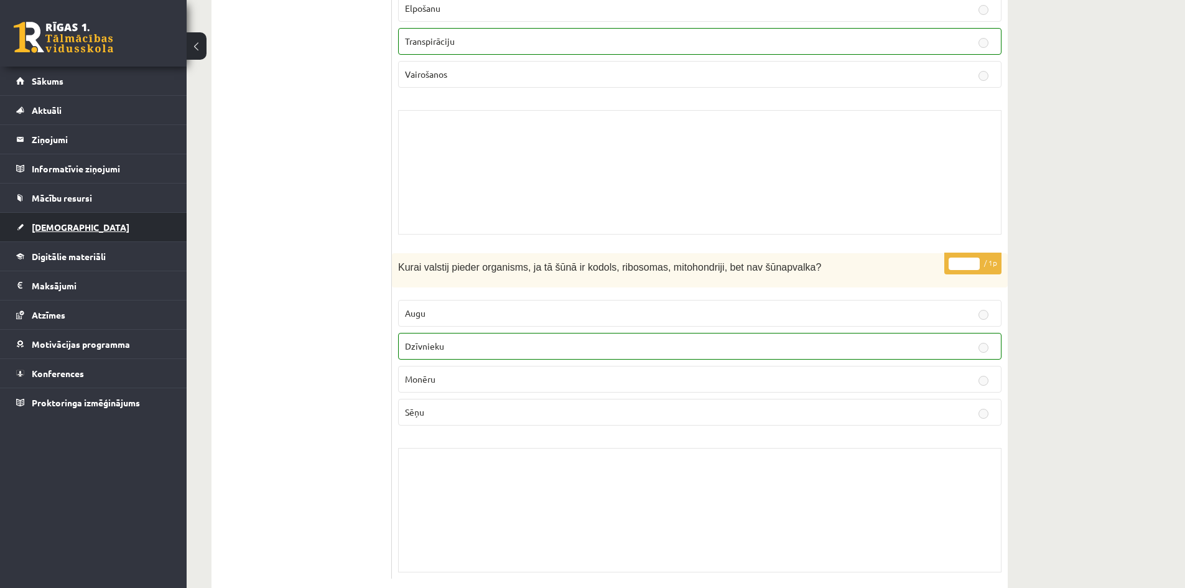
click at [52, 227] on span "[DEMOGRAPHIC_DATA]" at bounding box center [81, 226] width 98 height 11
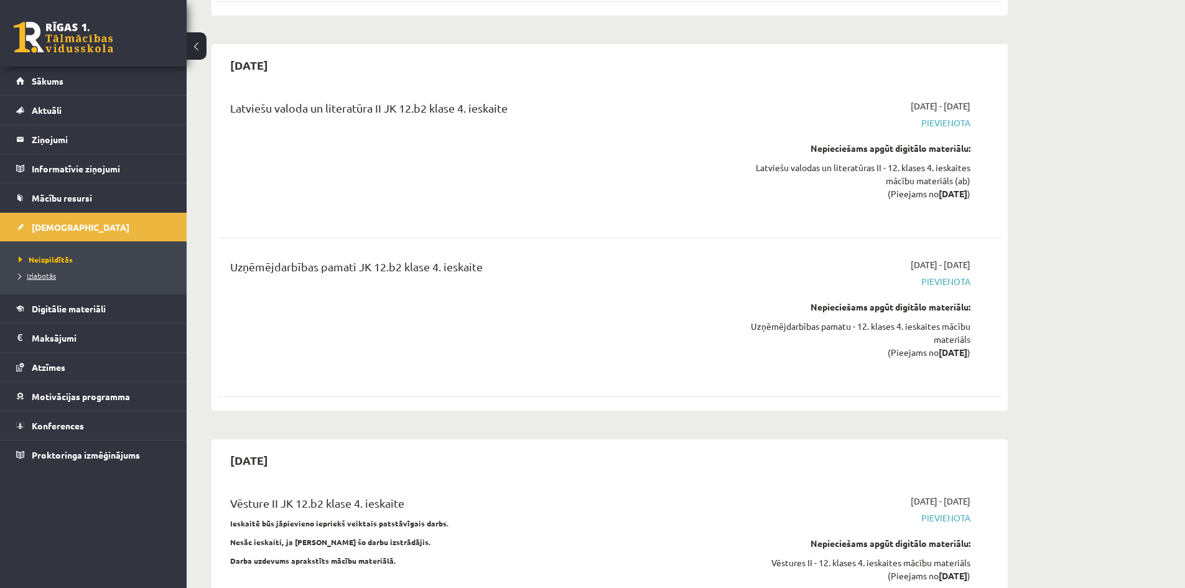
click at [45, 279] on span "Izlabotās" at bounding box center [37, 276] width 37 height 10
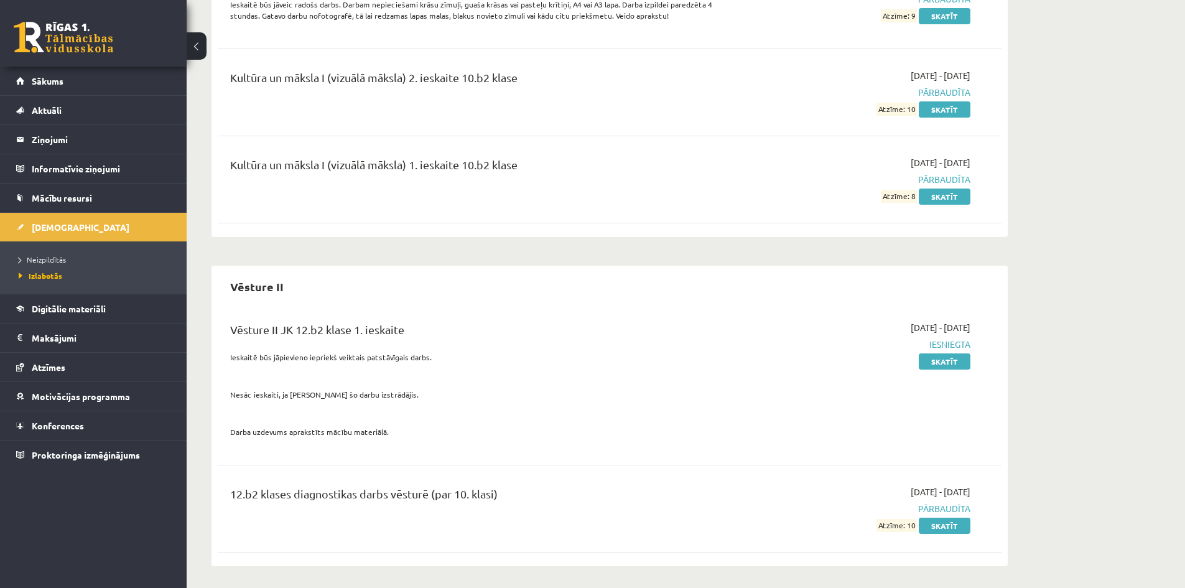
scroll to position [1773, 0]
click at [37, 259] on span "Neizpildītās" at bounding box center [42, 259] width 47 height 10
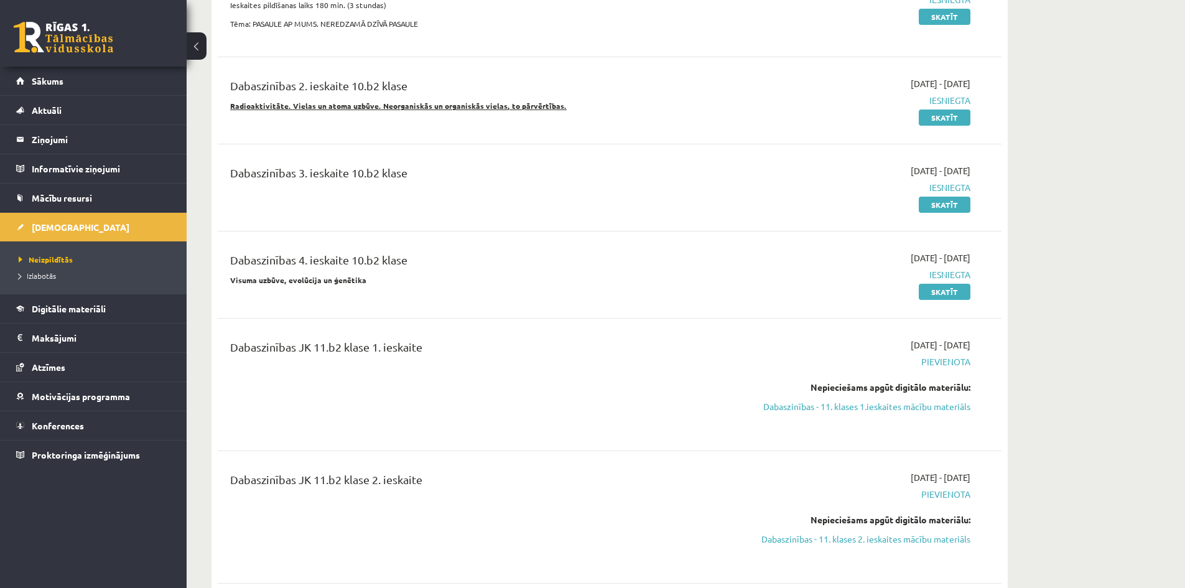
scroll to position [560, 0]
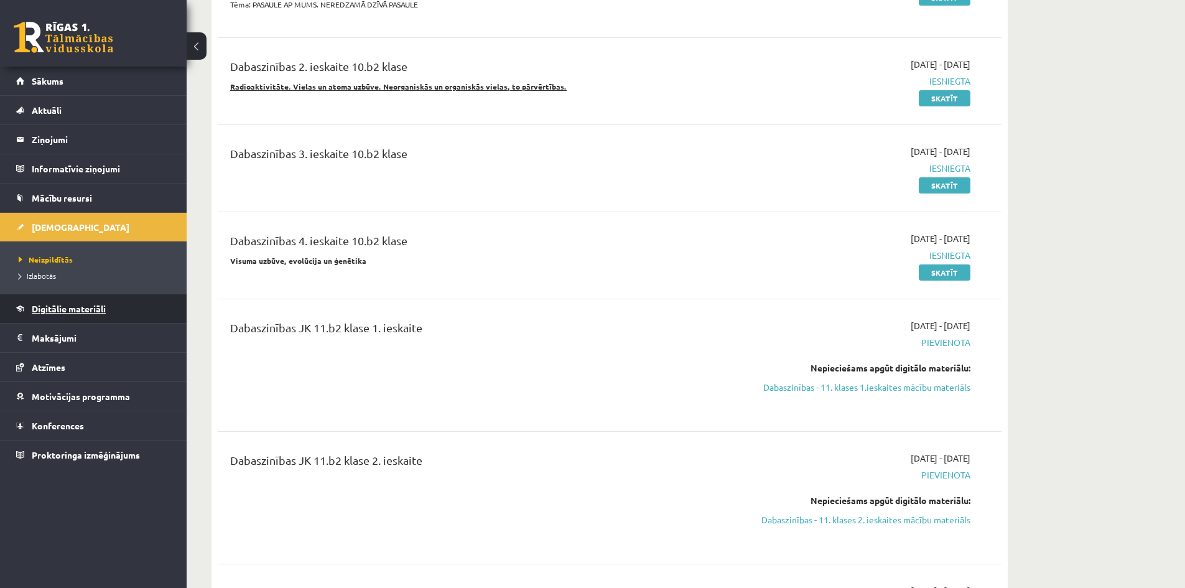
click at [85, 310] on span "Digitālie materiāli" at bounding box center [69, 308] width 74 height 11
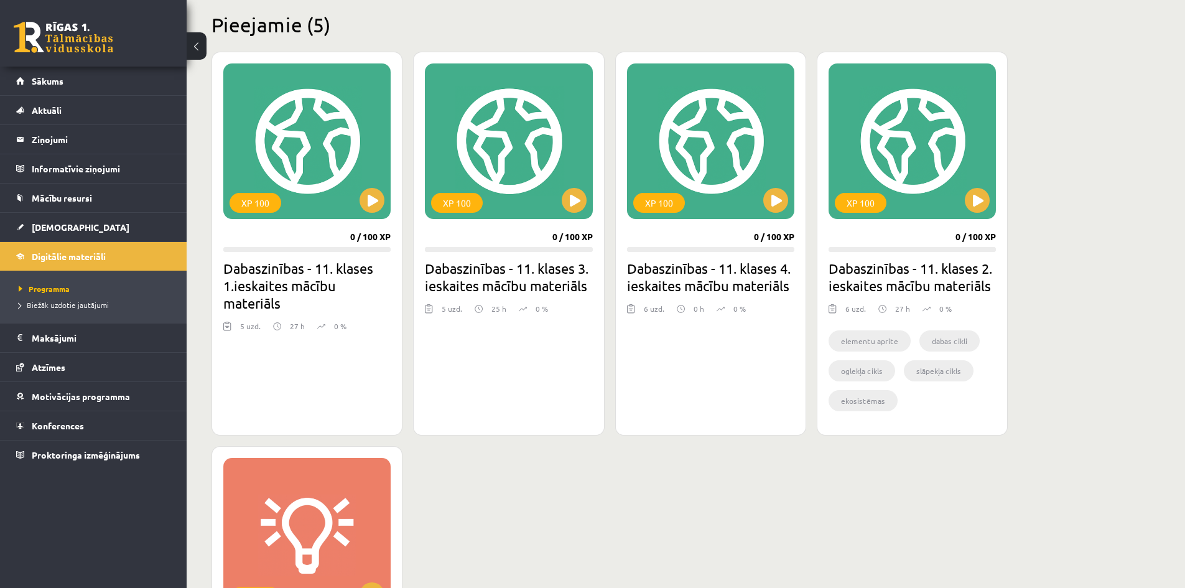
scroll to position [311, 0]
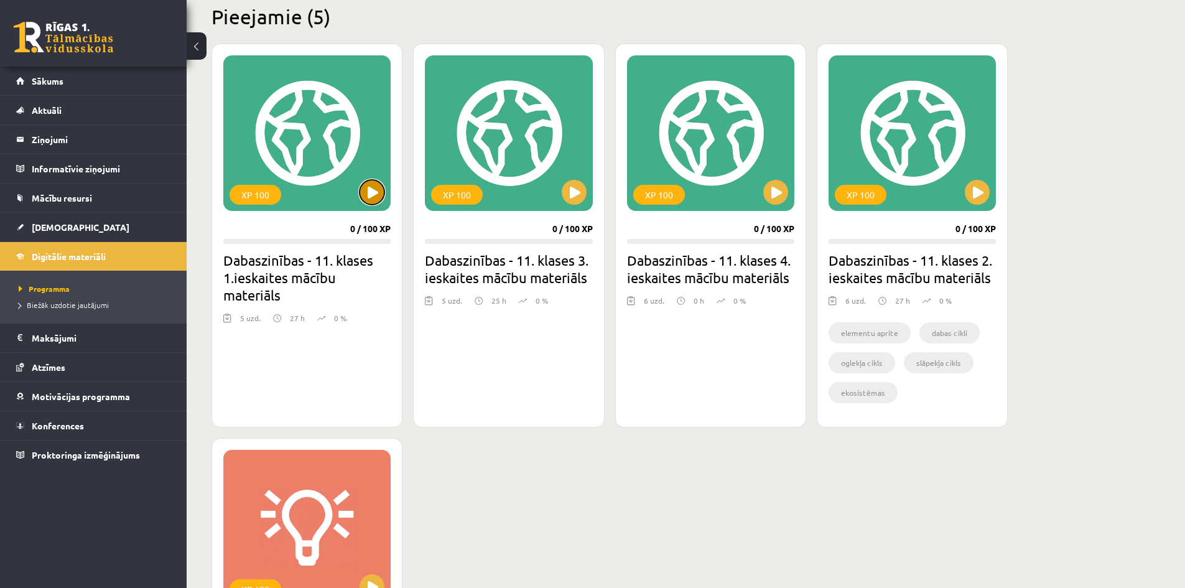
click at [378, 191] on button at bounding box center [371, 192] width 25 height 25
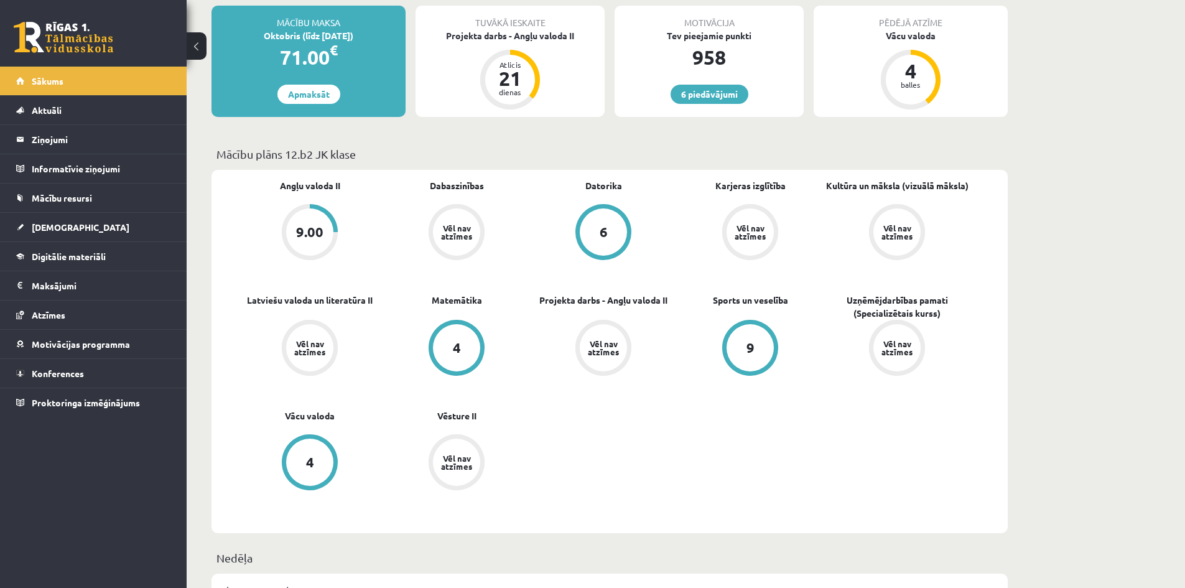
scroll to position [232, 0]
